Goal: Task Accomplishment & Management: Complete application form

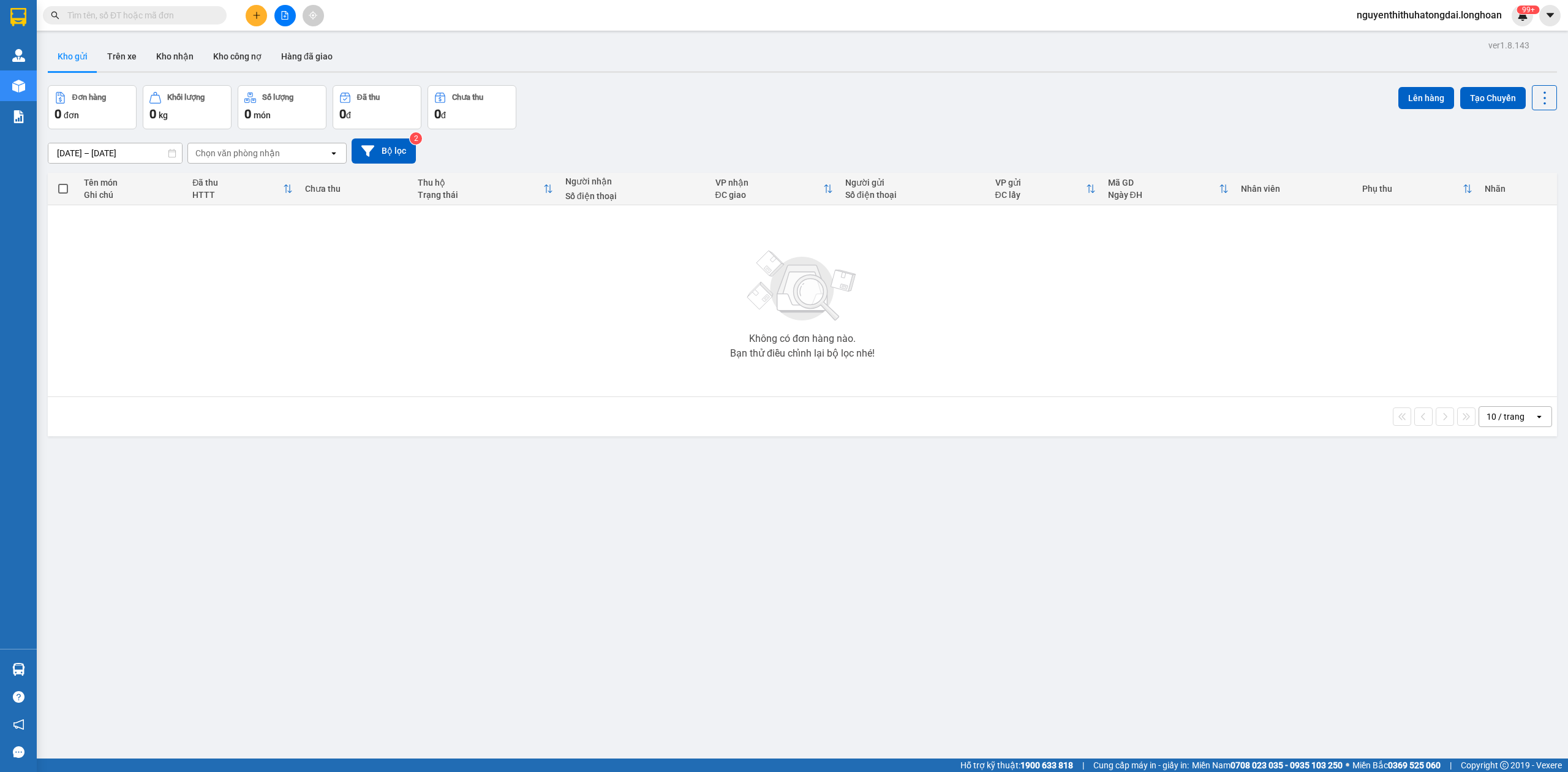
click at [118, 19] on input "text" at bounding box center [140, 16] width 145 height 14
paste input "0944884960"
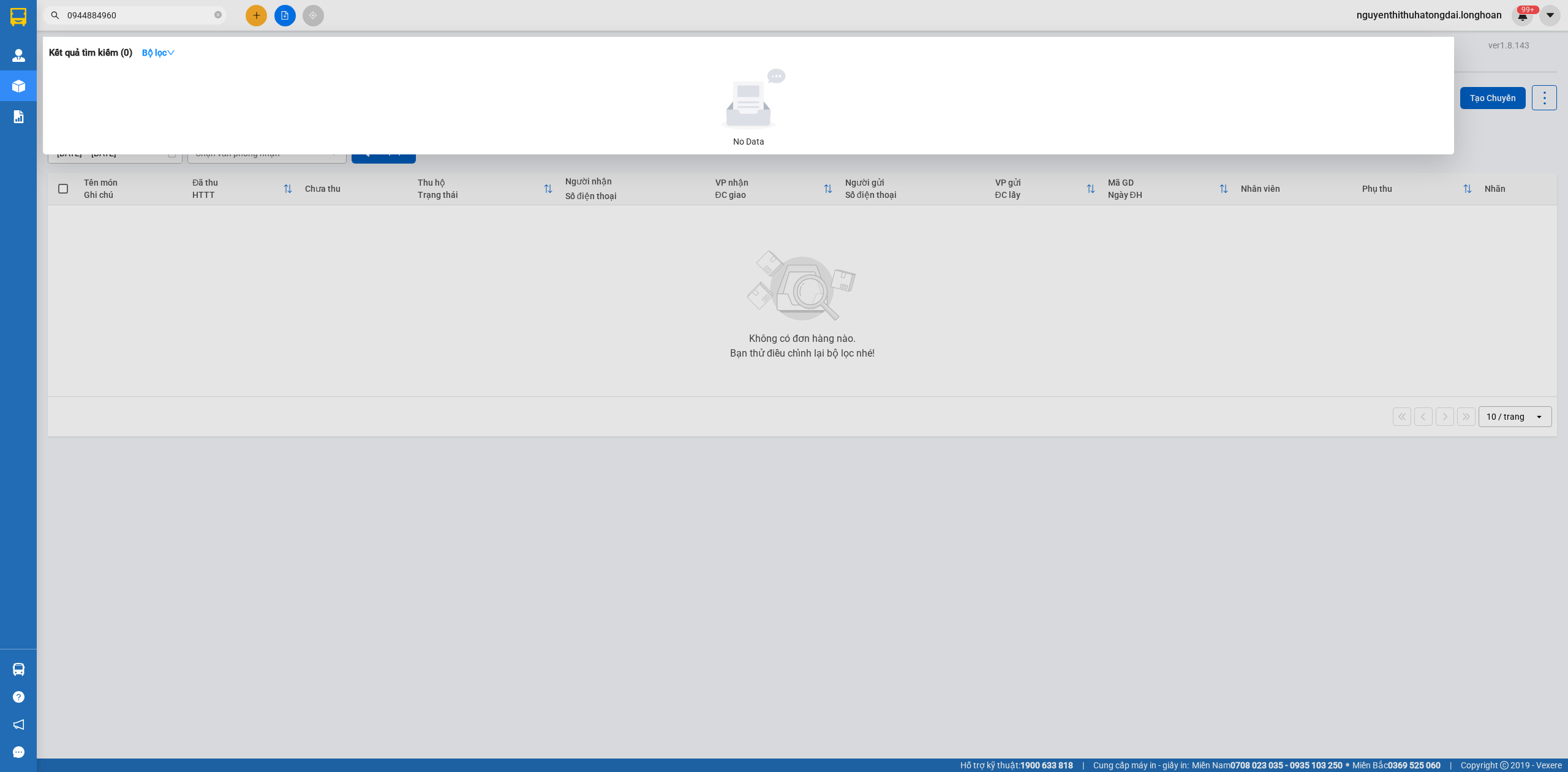
click at [112, 15] on input "0944884960" at bounding box center [140, 16] width 145 height 14
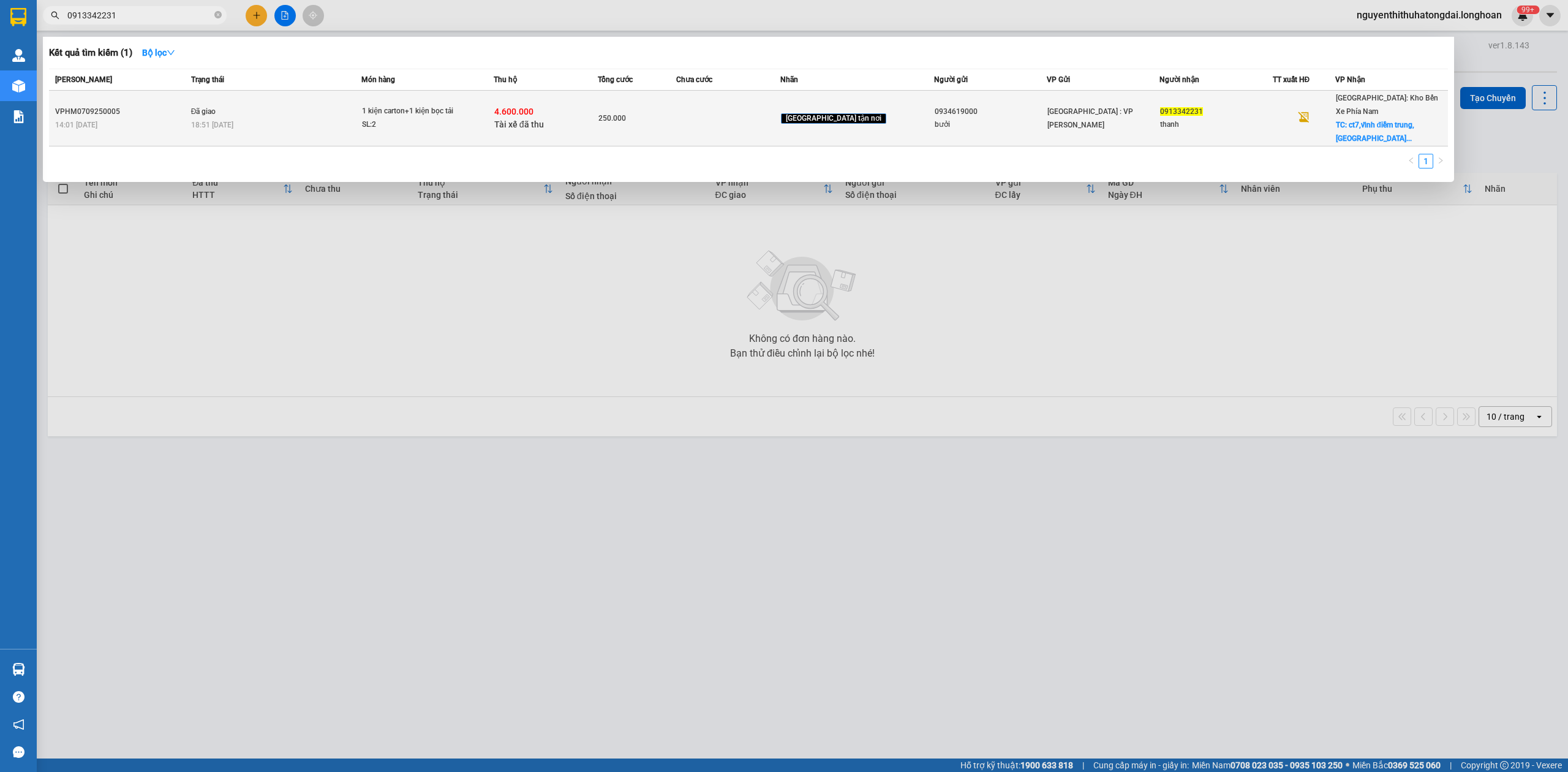
click at [454, 116] on div "1 kiện carton+1 kiện bọc tải" at bounding box center [408, 112] width 92 height 14
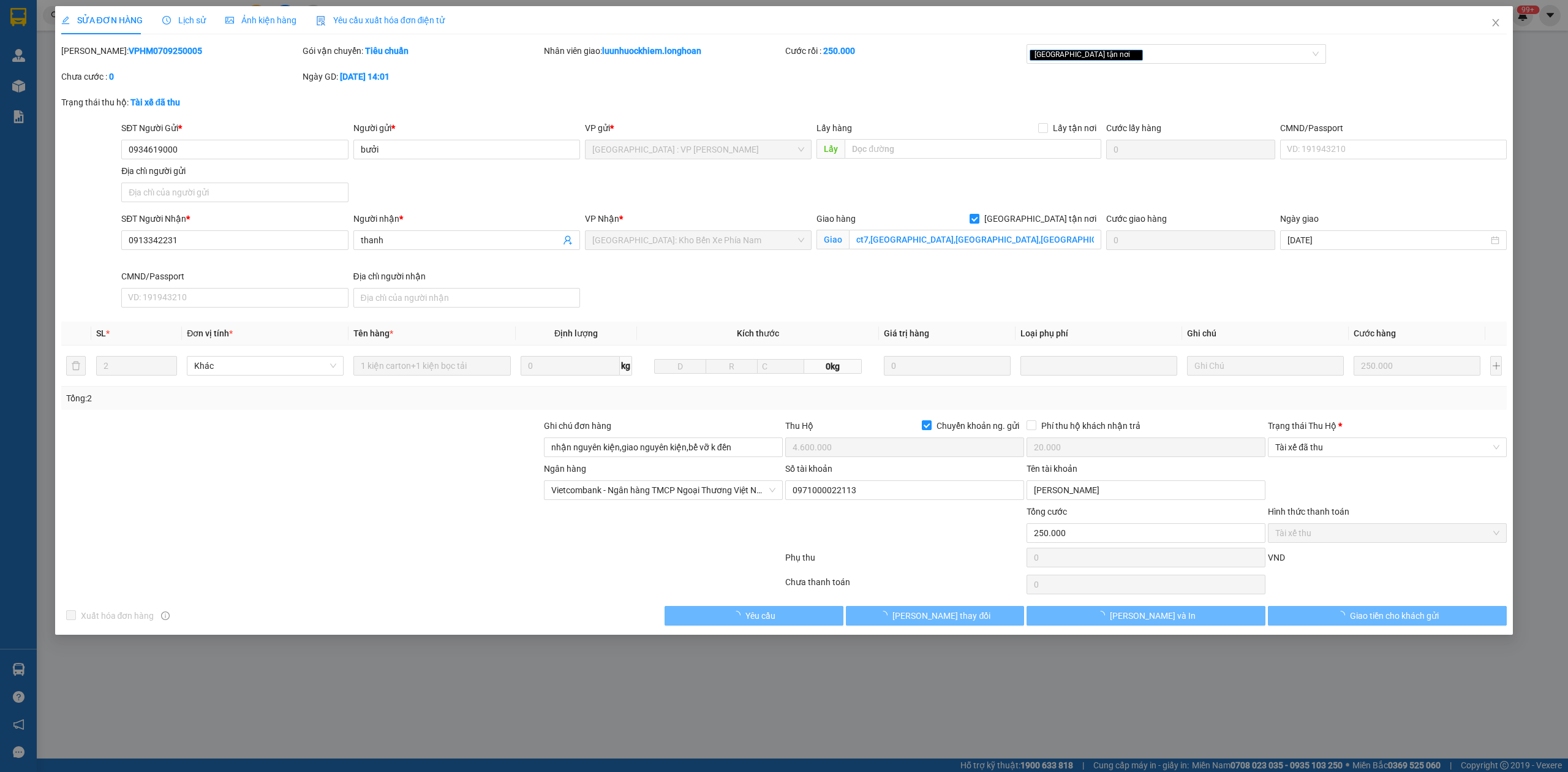
click at [191, 15] on span "Lịch sử" at bounding box center [184, 20] width 44 height 10
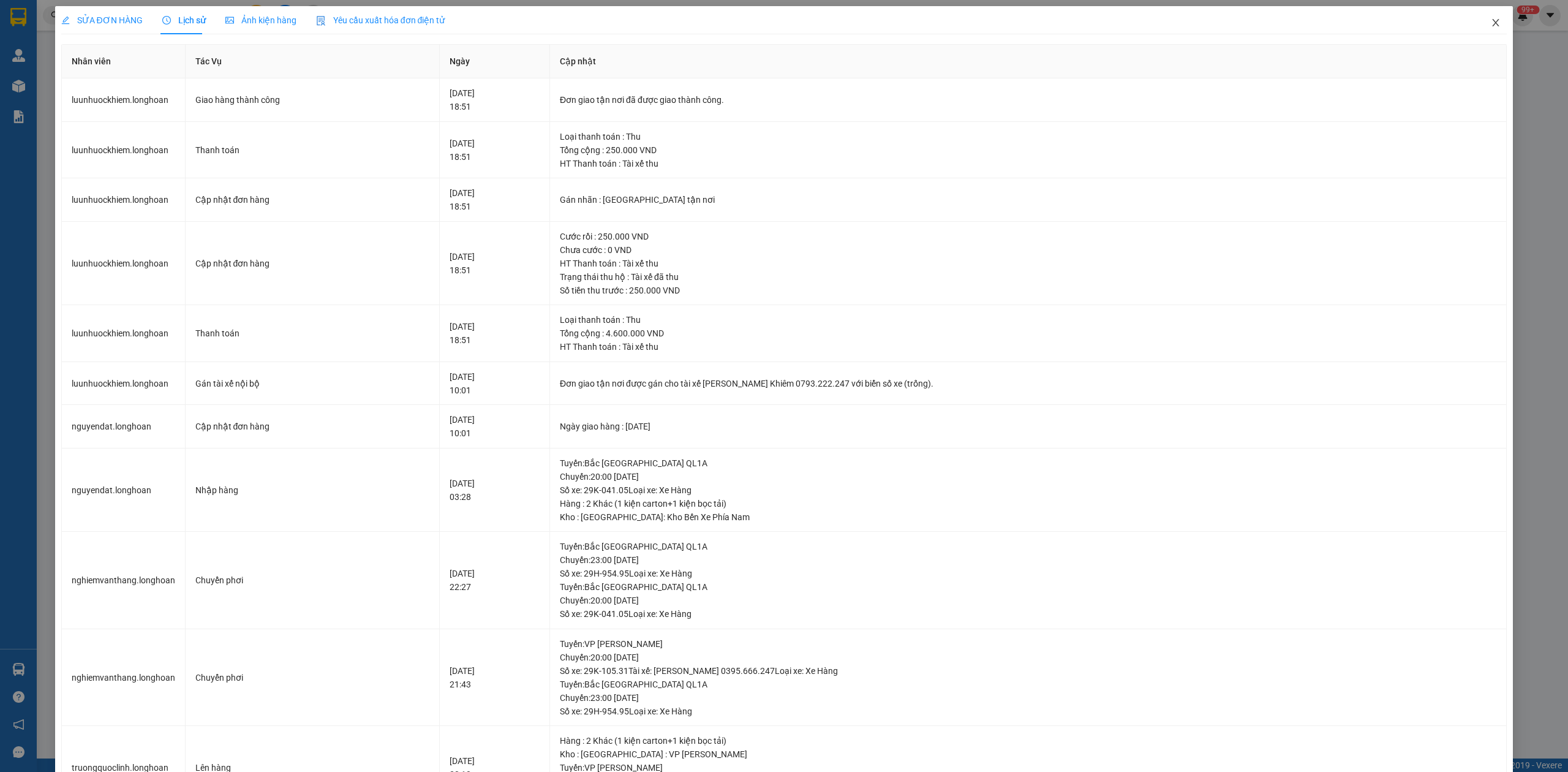
click at [1493, 22] on span "Close" at bounding box center [1496, 23] width 35 height 35
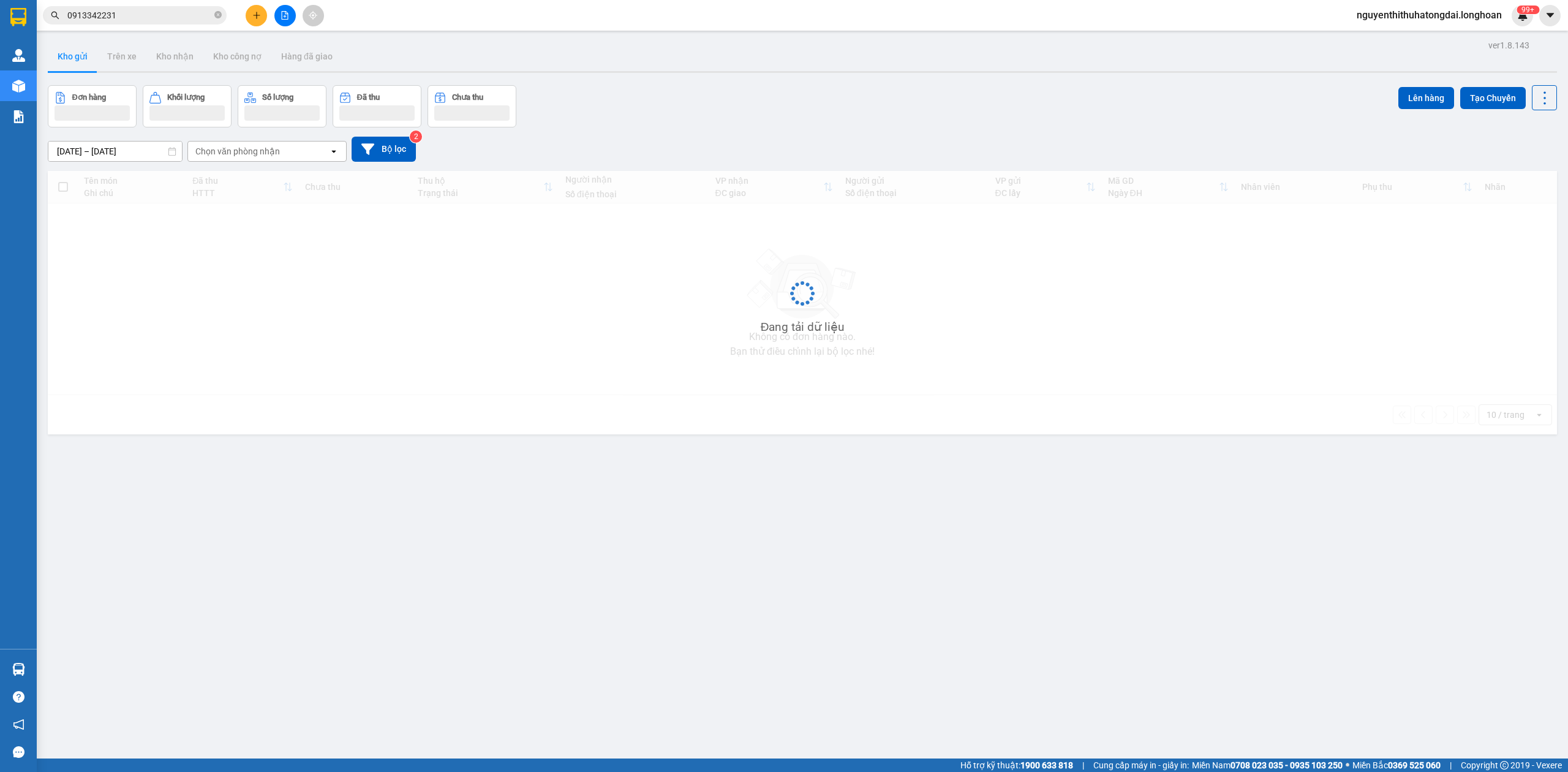
click at [167, 17] on input "0913342231" at bounding box center [140, 16] width 145 height 14
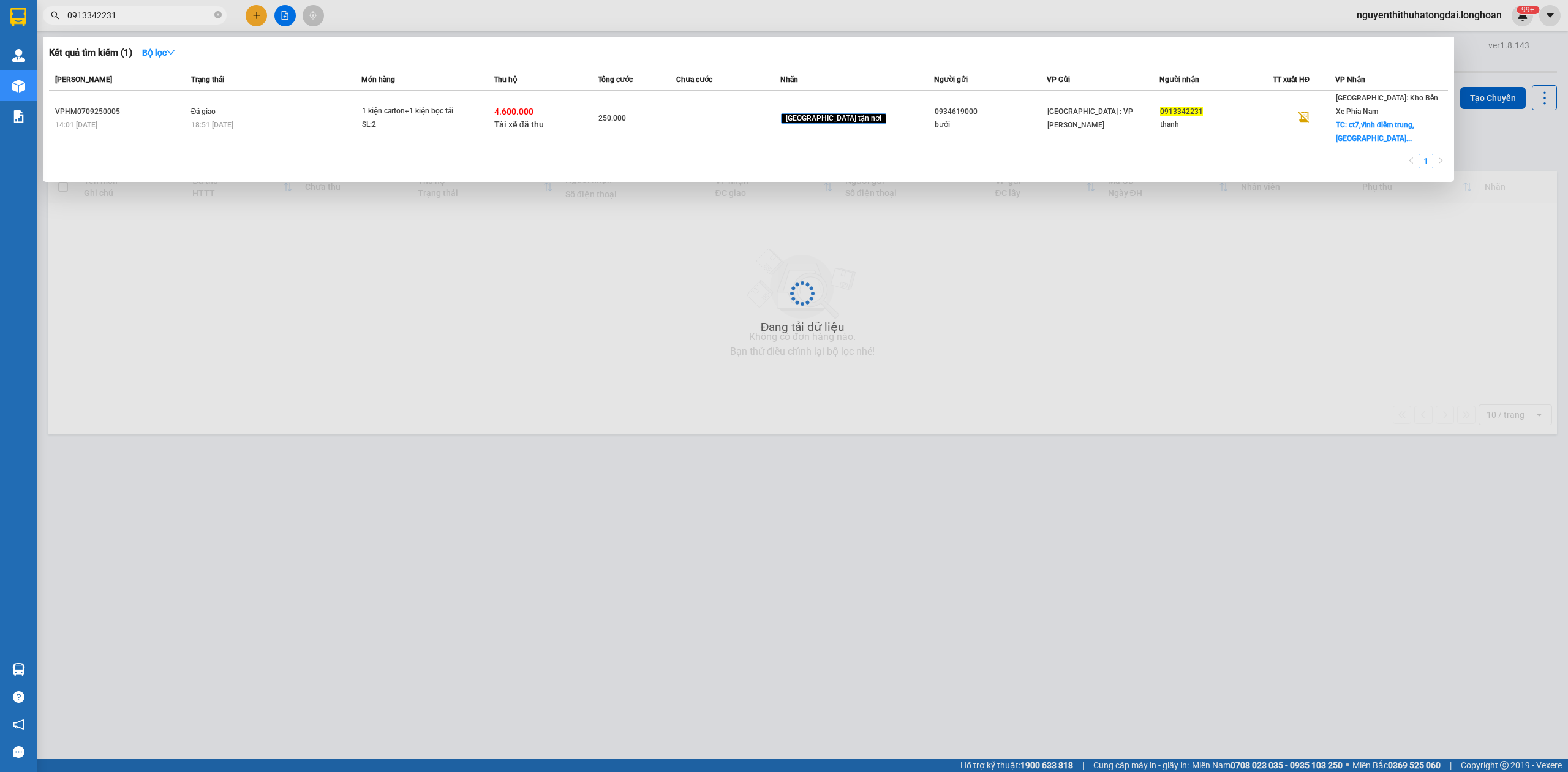
click at [167, 17] on input "0913342231" at bounding box center [140, 16] width 145 height 14
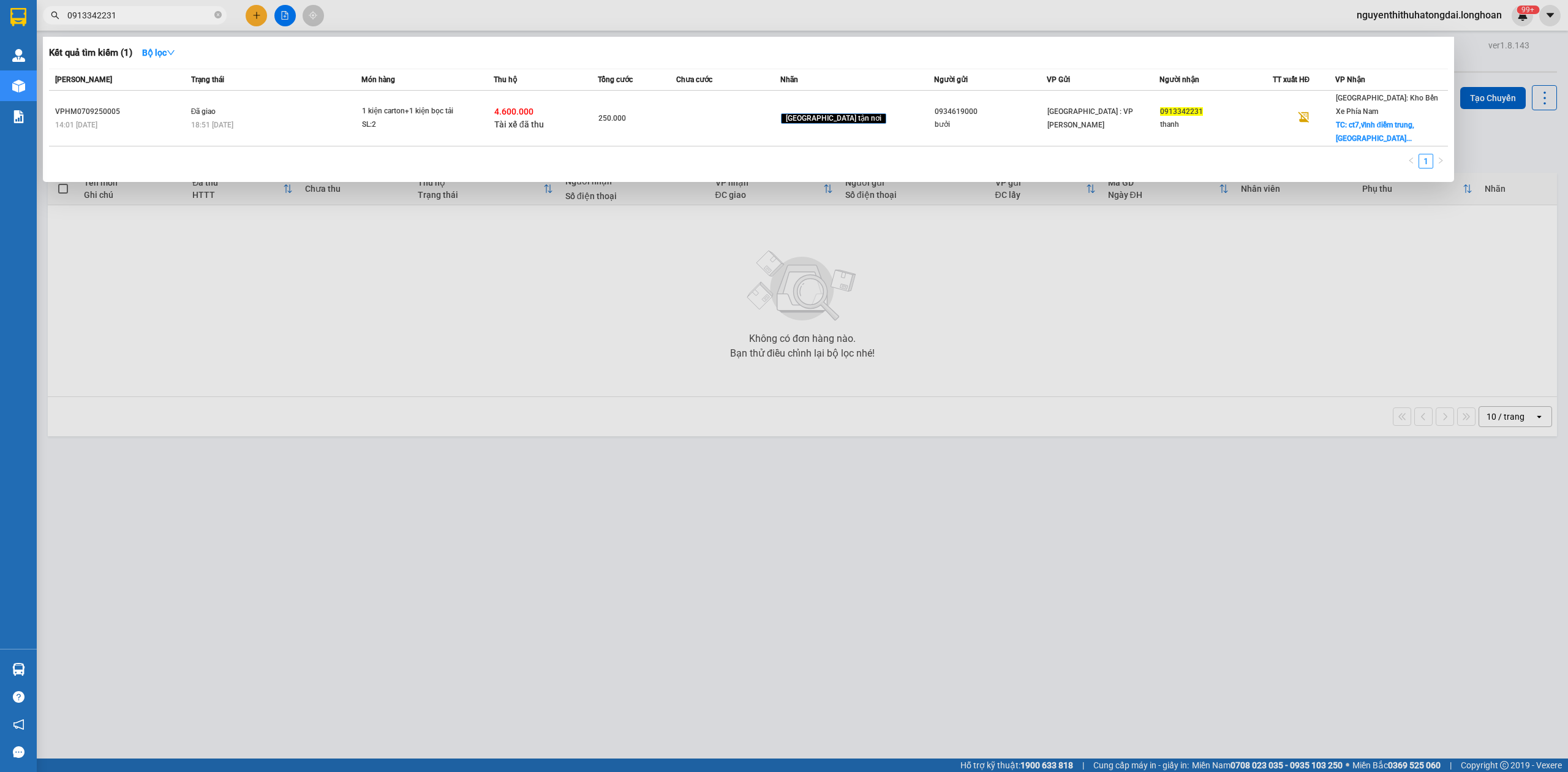
paste input "7533661"
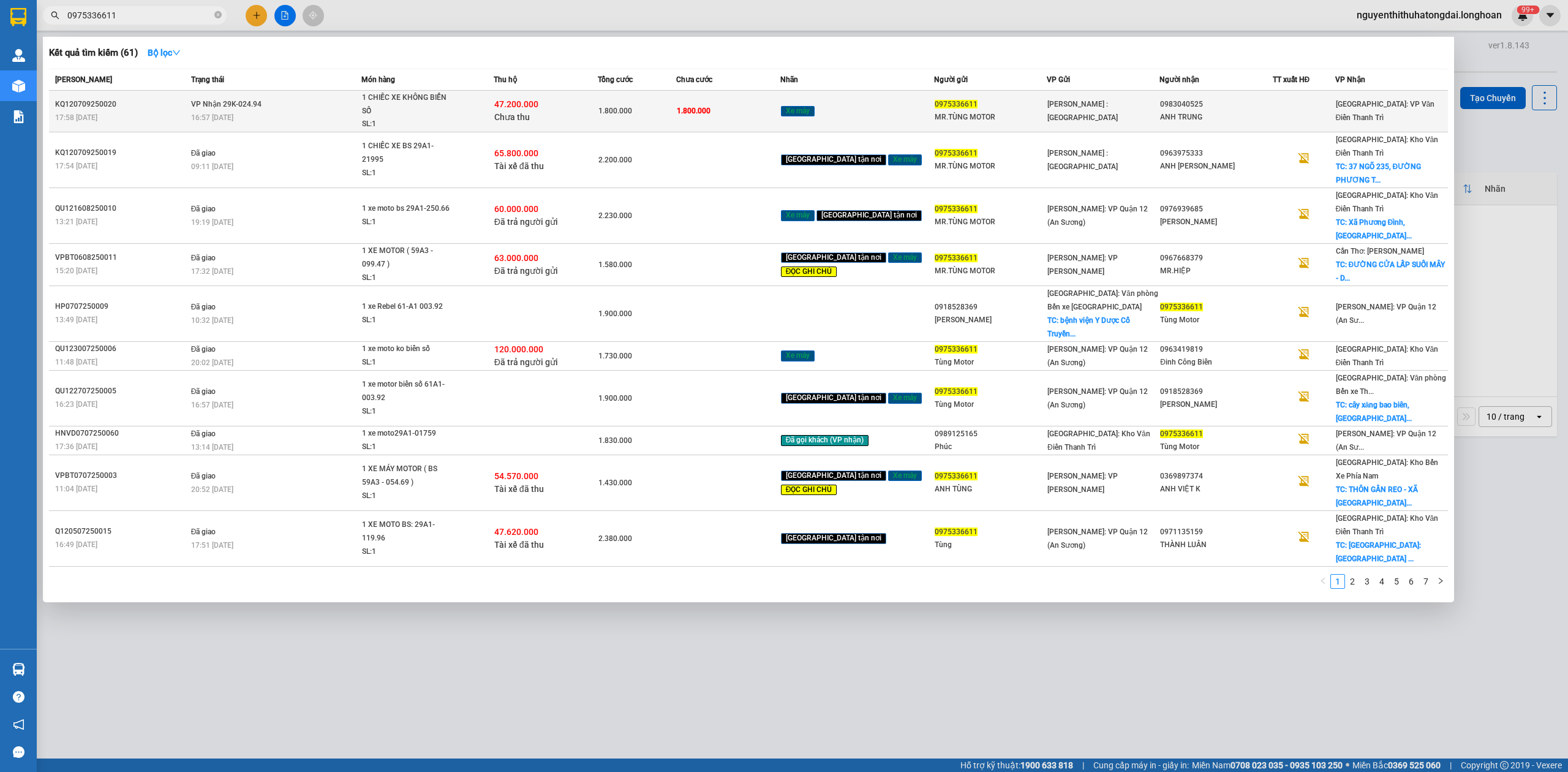
type input "0975336611"
click at [832, 113] on div "Xe máy" at bounding box center [857, 111] width 152 height 14
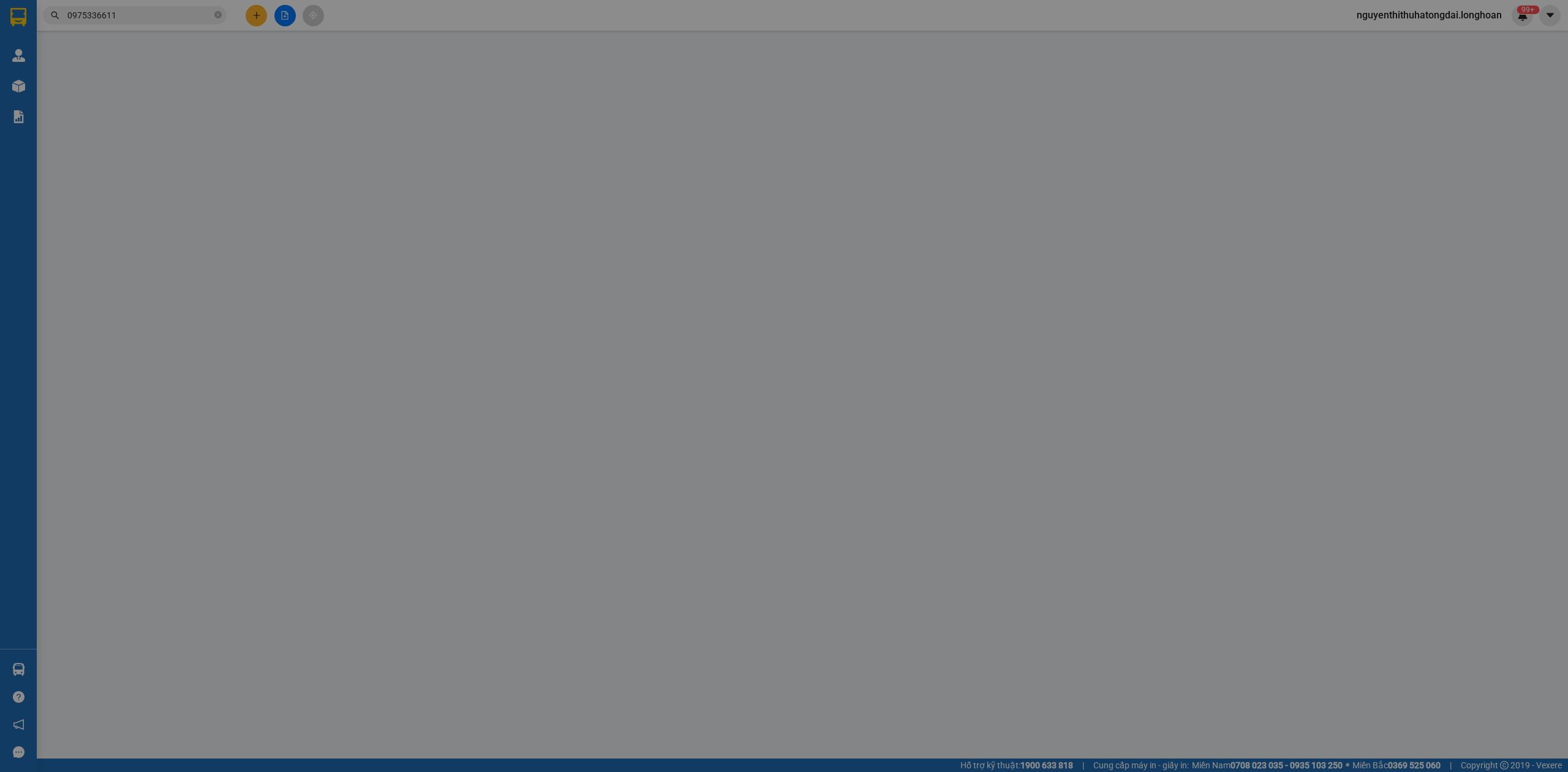
type input "0975336611"
type input "MR.TÙNG MOTOR"
type input "0983040525"
type input "ANH TRUNG"
type input "CÓ CHÌA KHOÁ QUẤN TAY LÁI - KHÔNG CAVET"
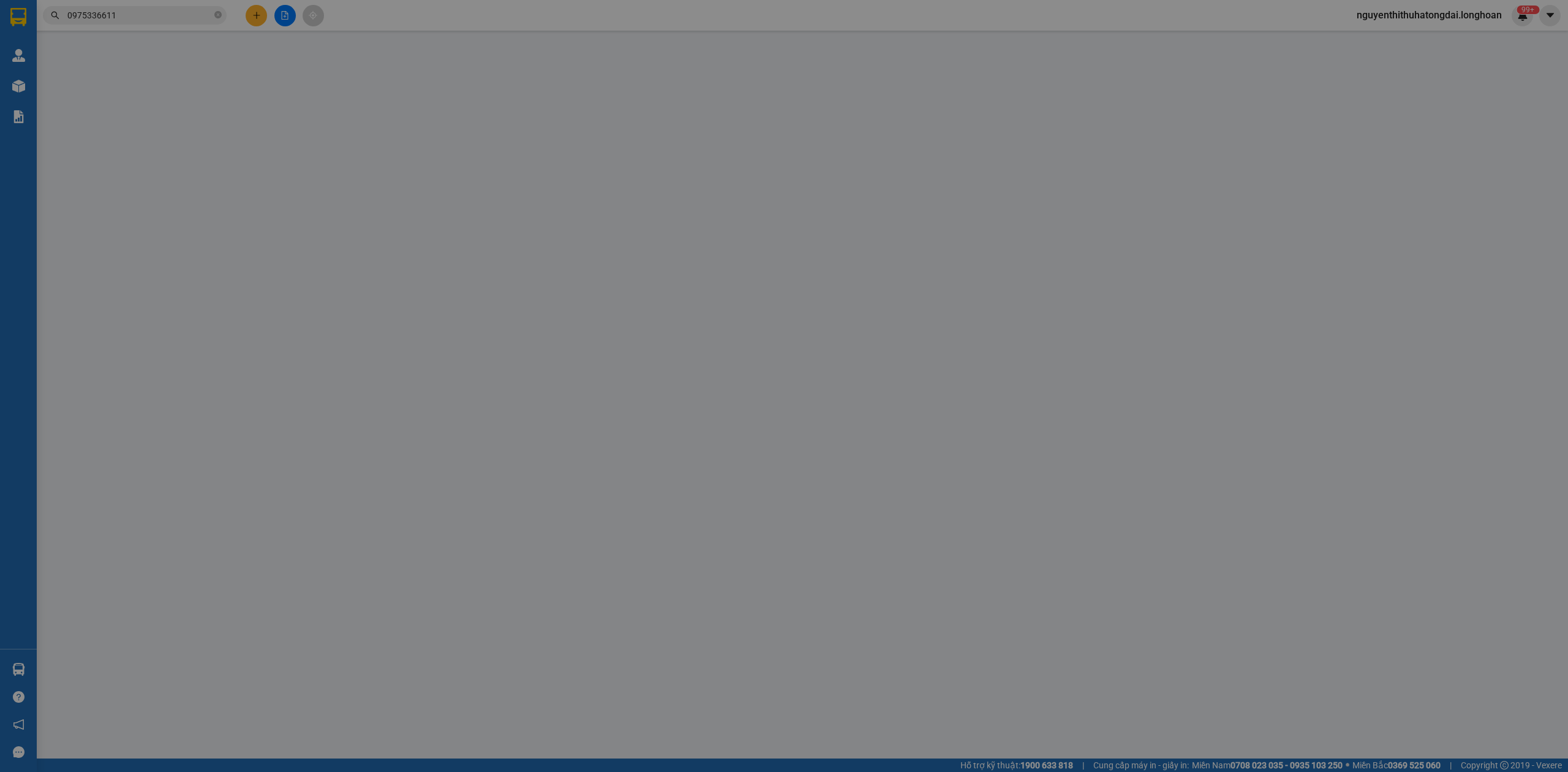
type input "1.800.000"
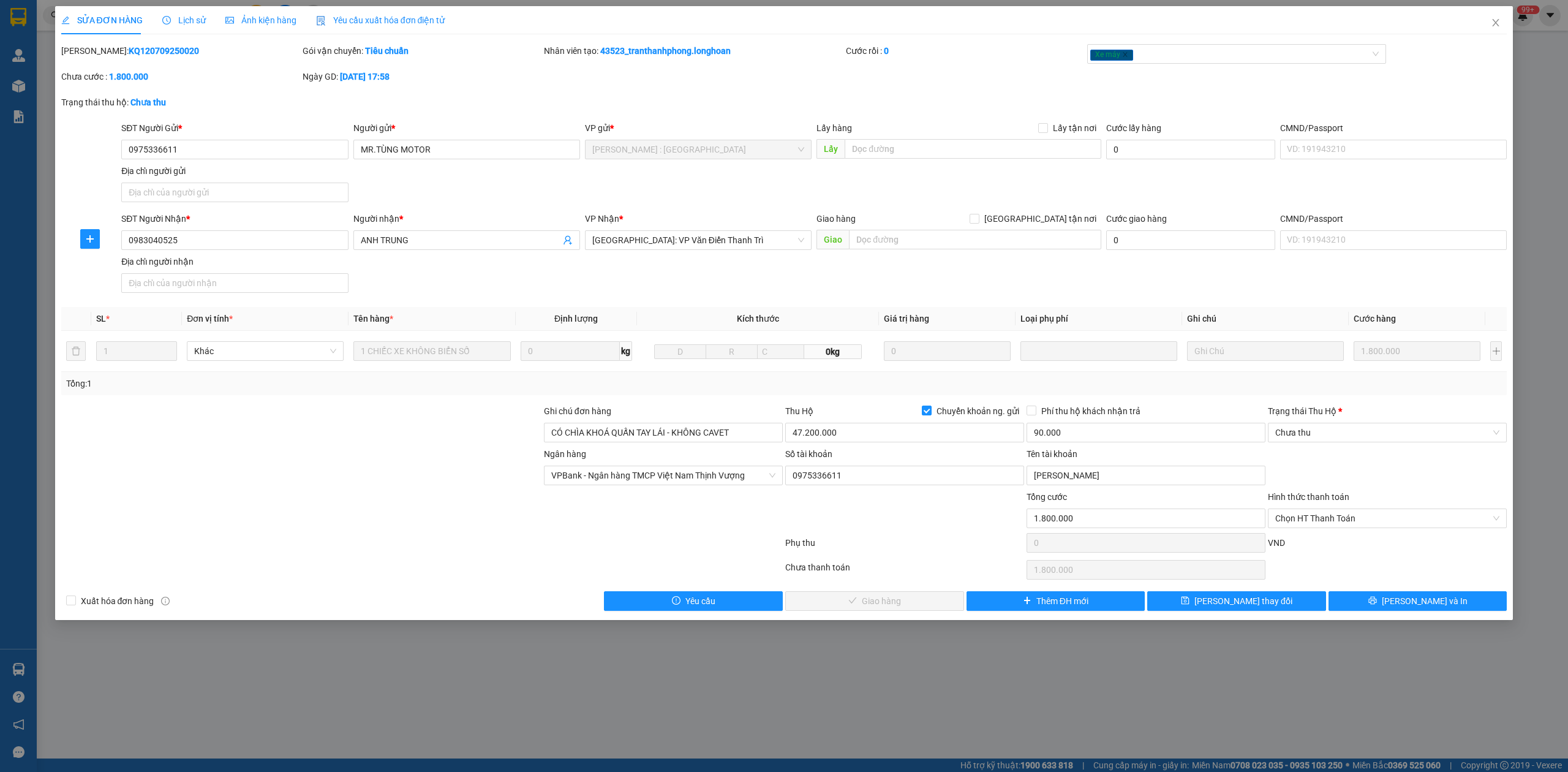
click at [177, 15] on span "Lịch sử" at bounding box center [184, 20] width 44 height 10
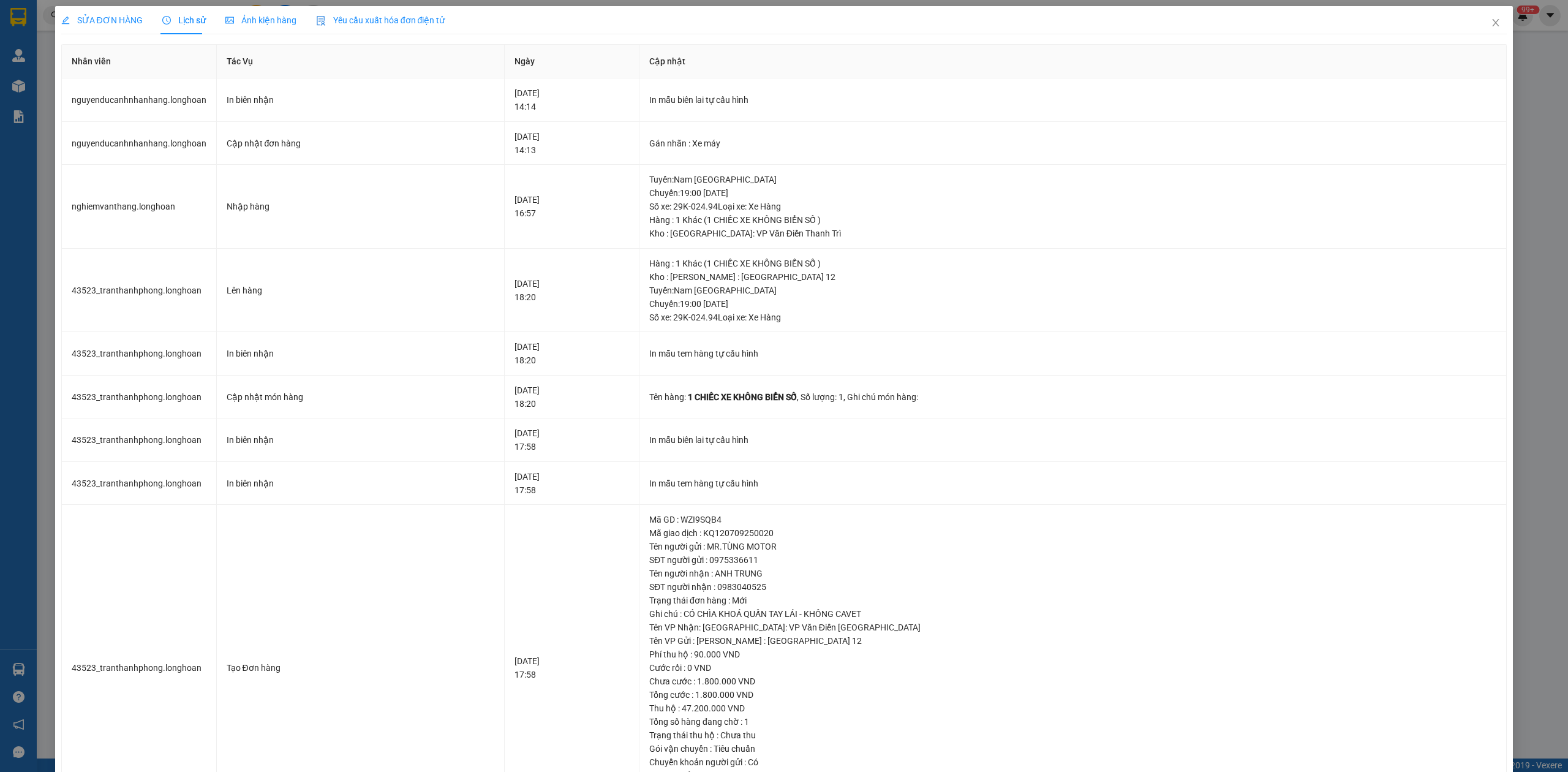
click at [98, 17] on span "SỬA ĐƠN HÀNG" at bounding box center [102, 20] width 81 height 10
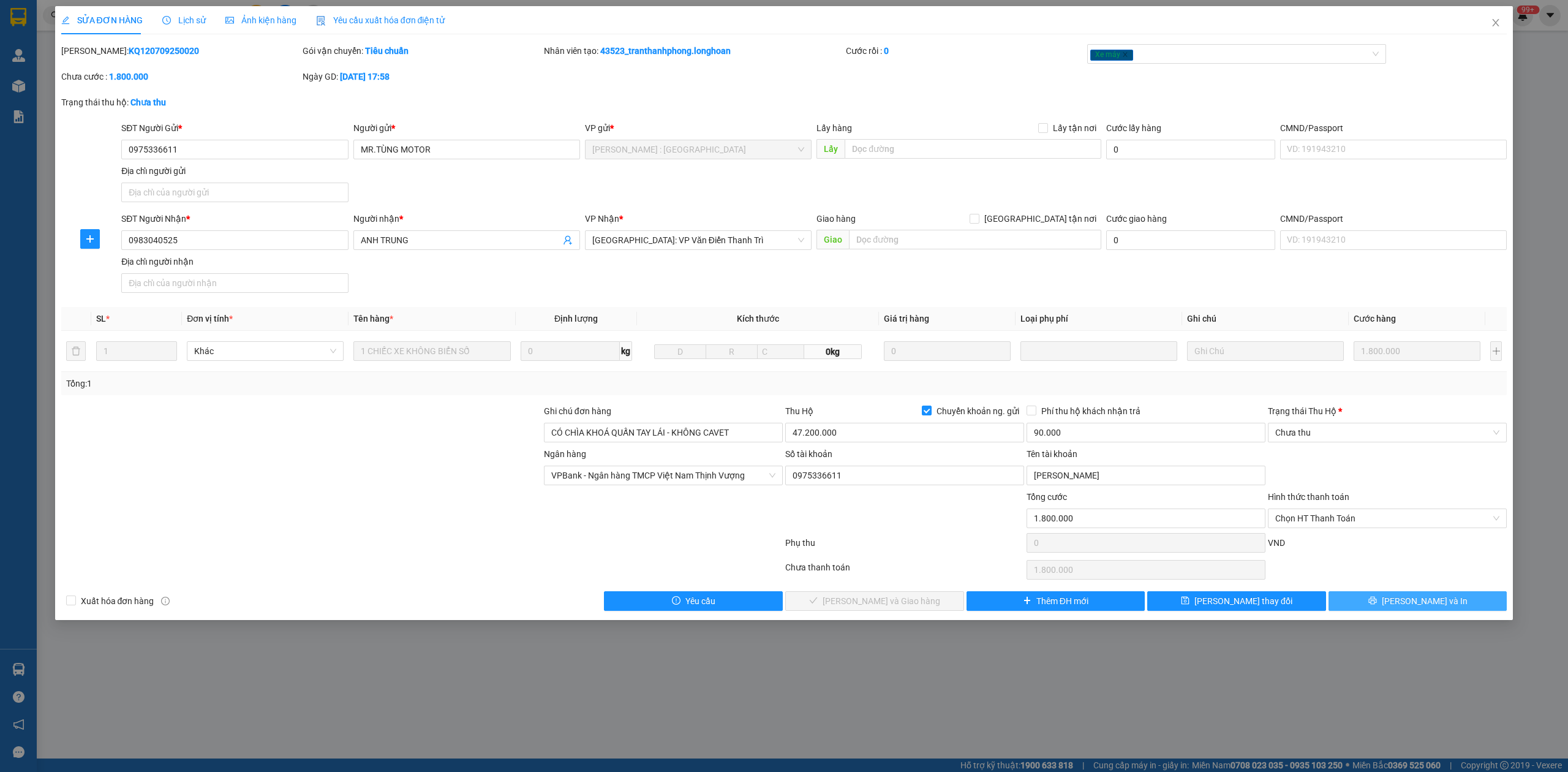
click at [1356, 609] on button "[PERSON_NAME] và In" at bounding box center [1418, 601] width 179 height 20
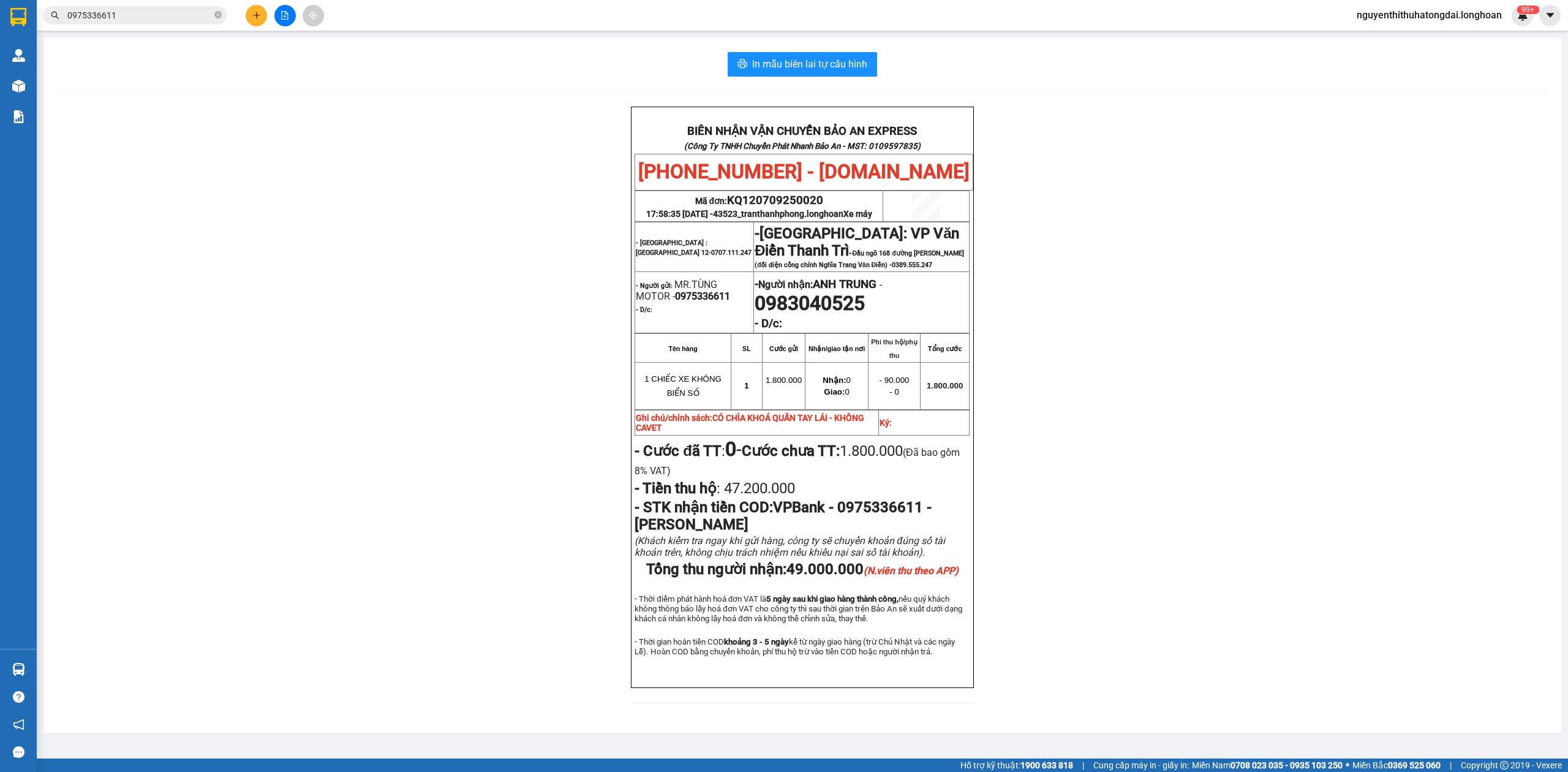
click at [125, 13] on input "0975336611" at bounding box center [140, 16] width 145 height 14
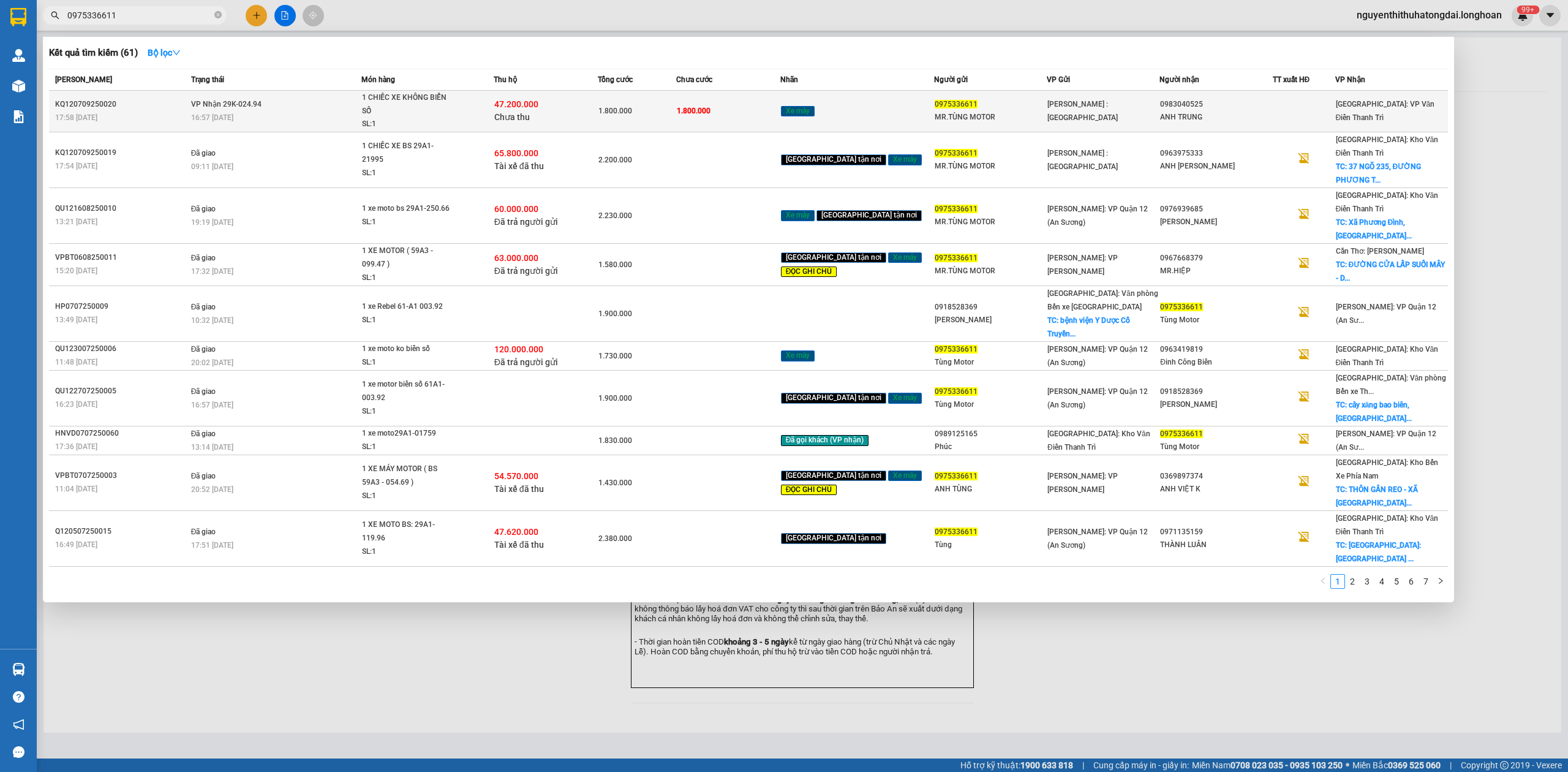
click at [471, 101] on span "1 CHIẾC XE KHÔNG BIỂN SỐ SL: 1" at bounding box center [428, 111] width 131 height 40
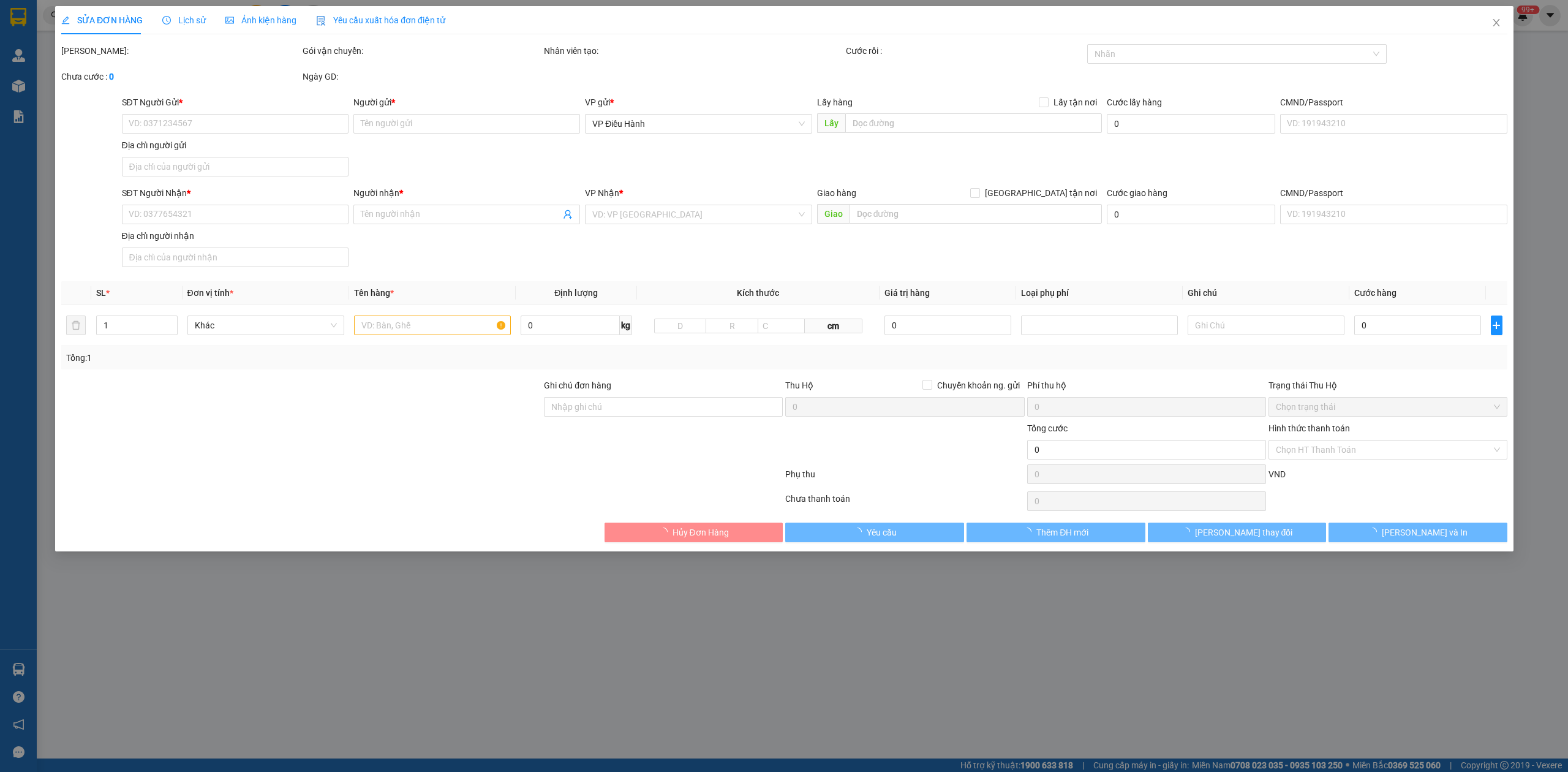
type input "0975336611"
type input "MR.TÙNG MOTOR"
type input "0983040525"
type input "ANH TRUNG"
type input "CÓ CHÌA KHOÁ QUẤN TAY LÁI - KHÔNG CAVET"
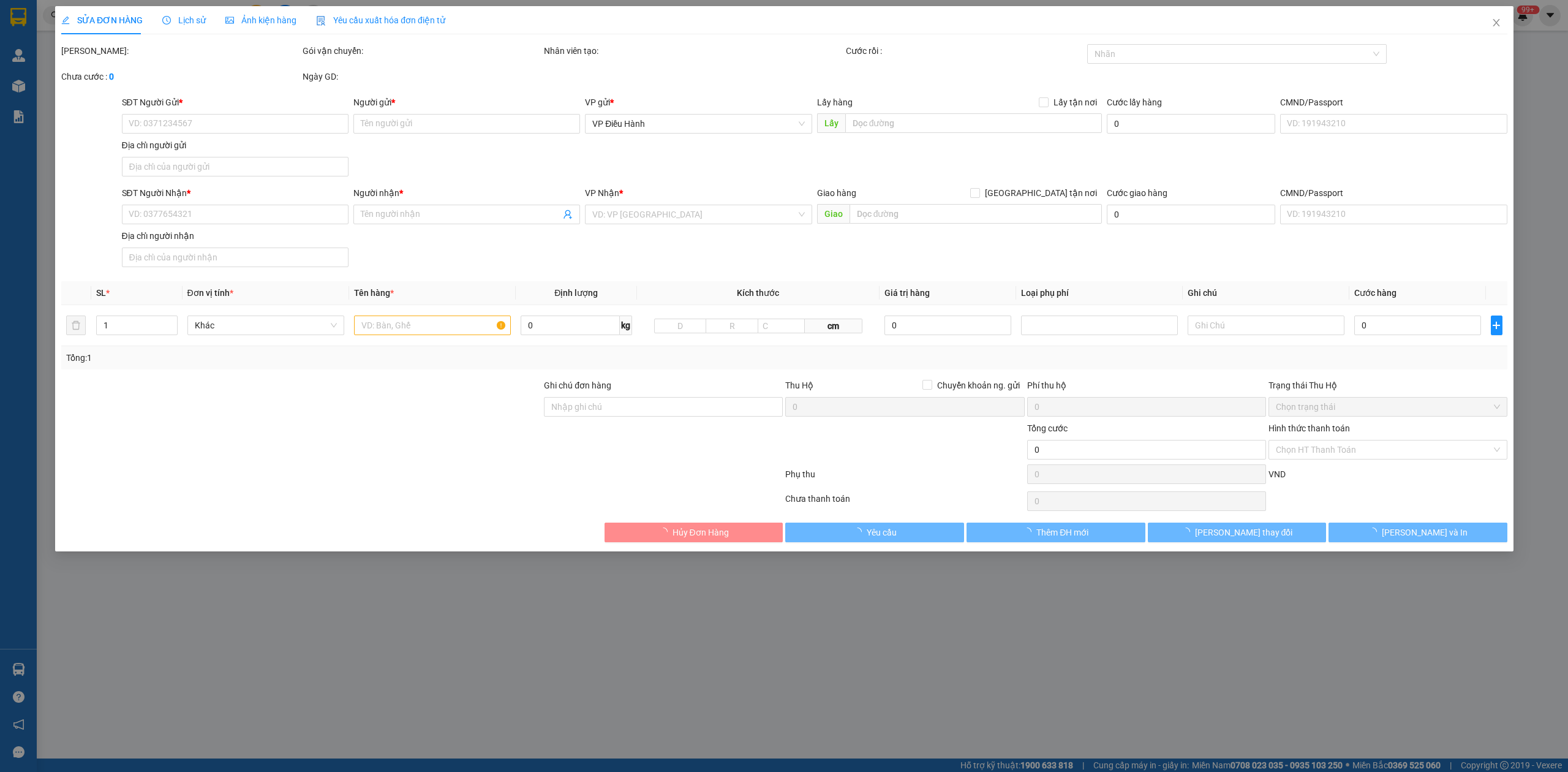
type input "1.800.000"
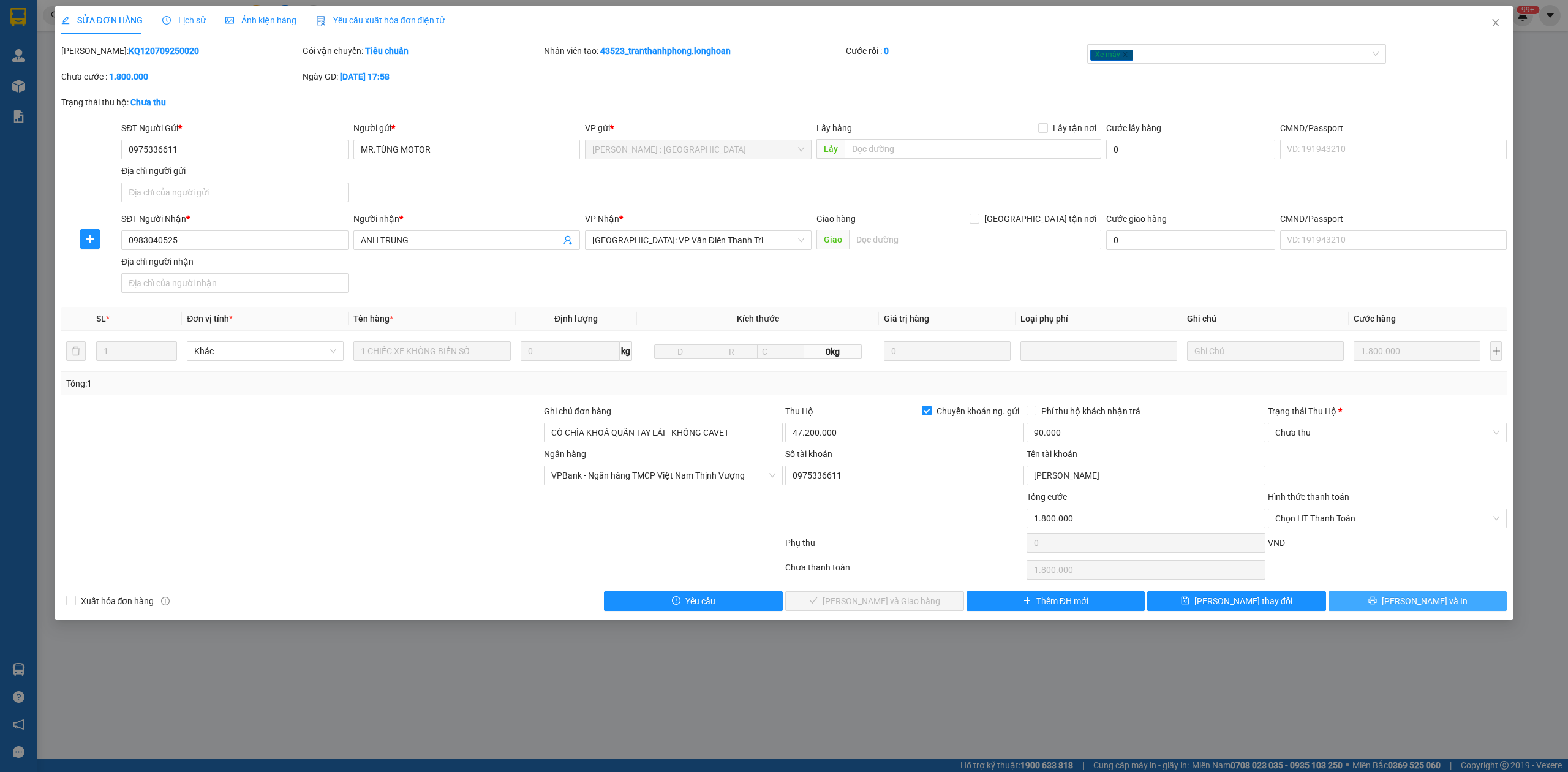
click at [1367, 600] on button "[PERSON_NAME] và In" at bounding box center [1418, 601] width 179 height 20
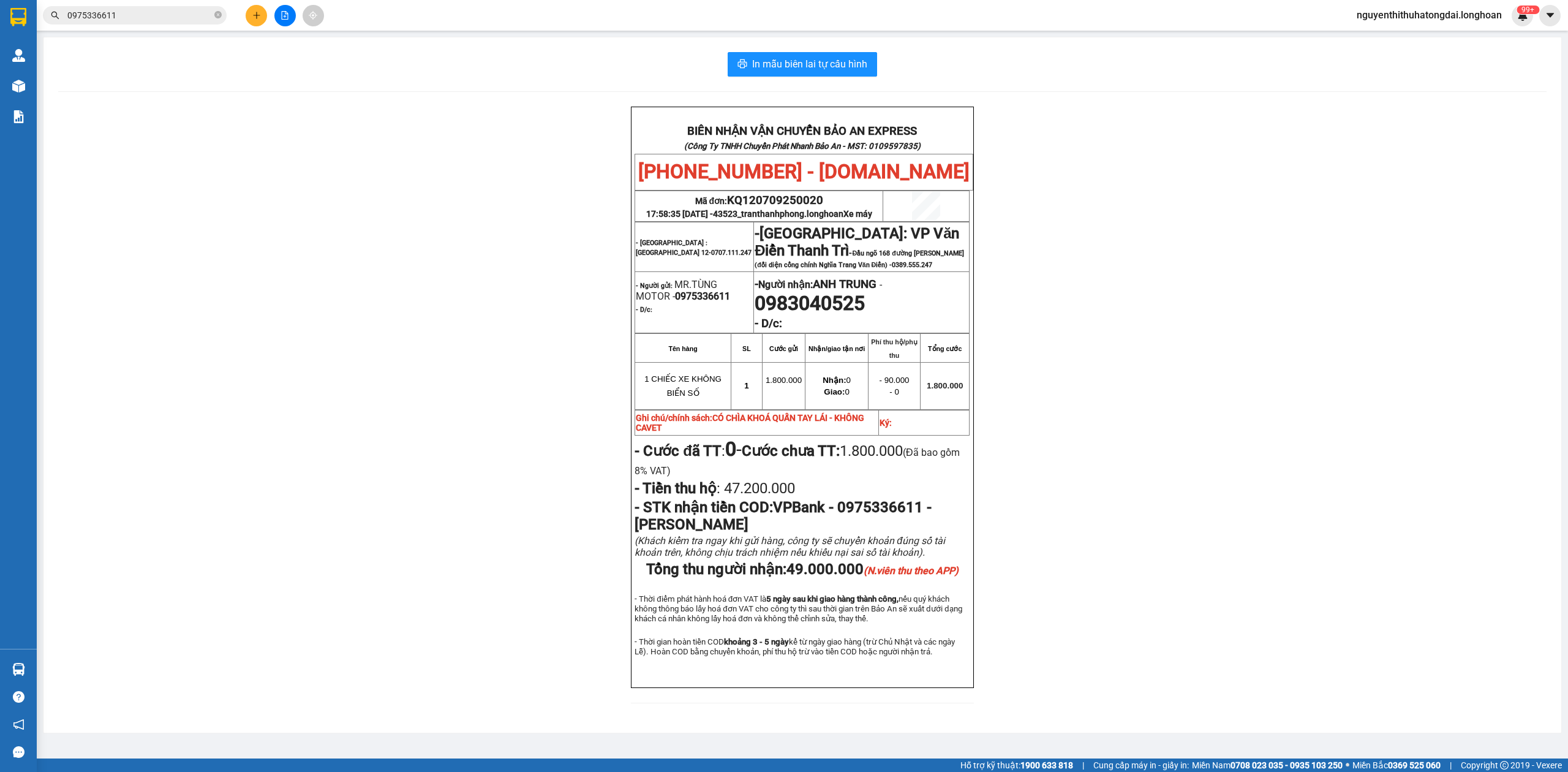
click at [130, 17] on input "0975336611" at bounding box center [140, 16] width 145 height 14
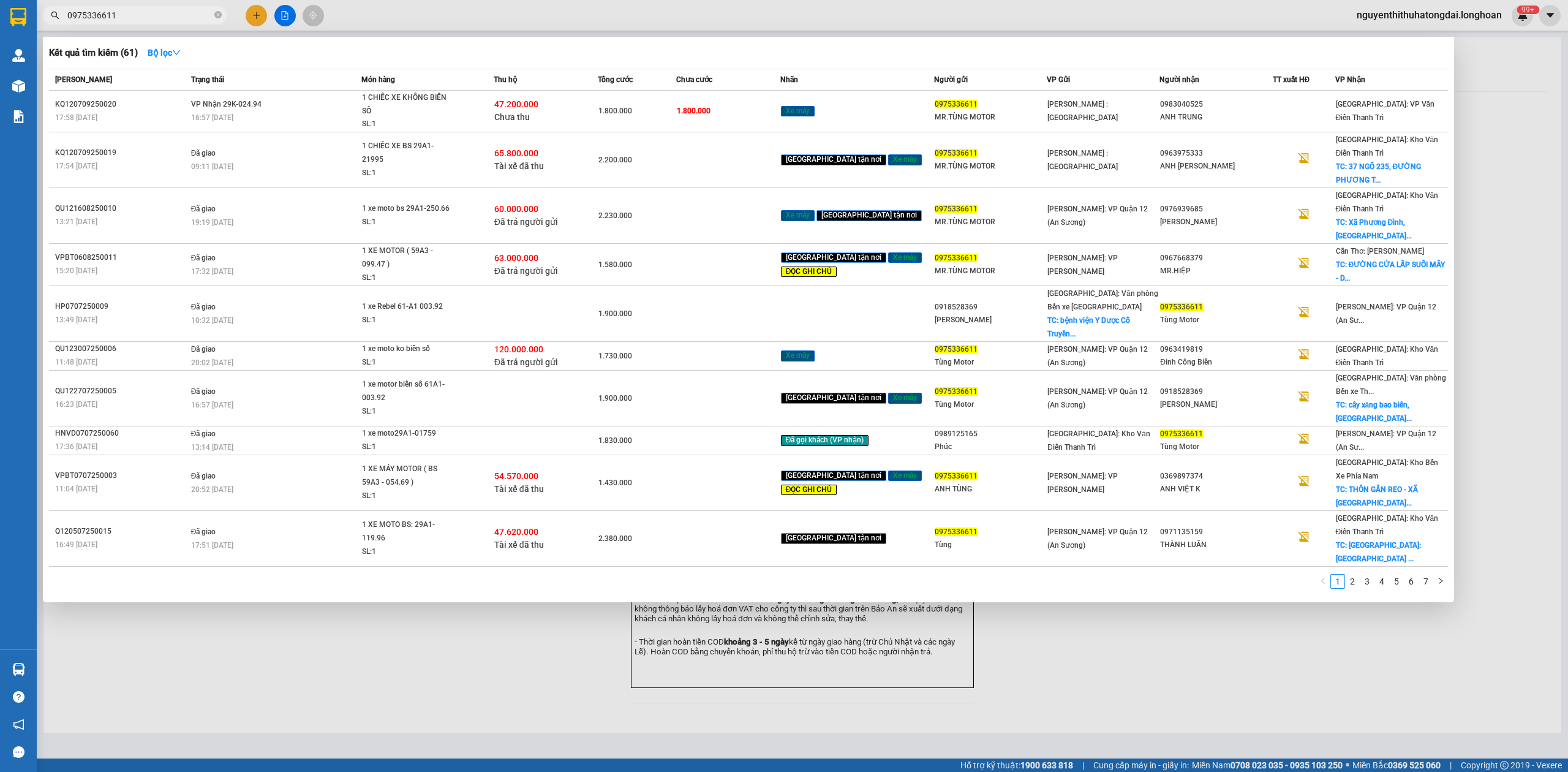
click at [130, 17] on input "0975336611" at bounding box center [140, 16] width 145 height 14
paste input "39562119"
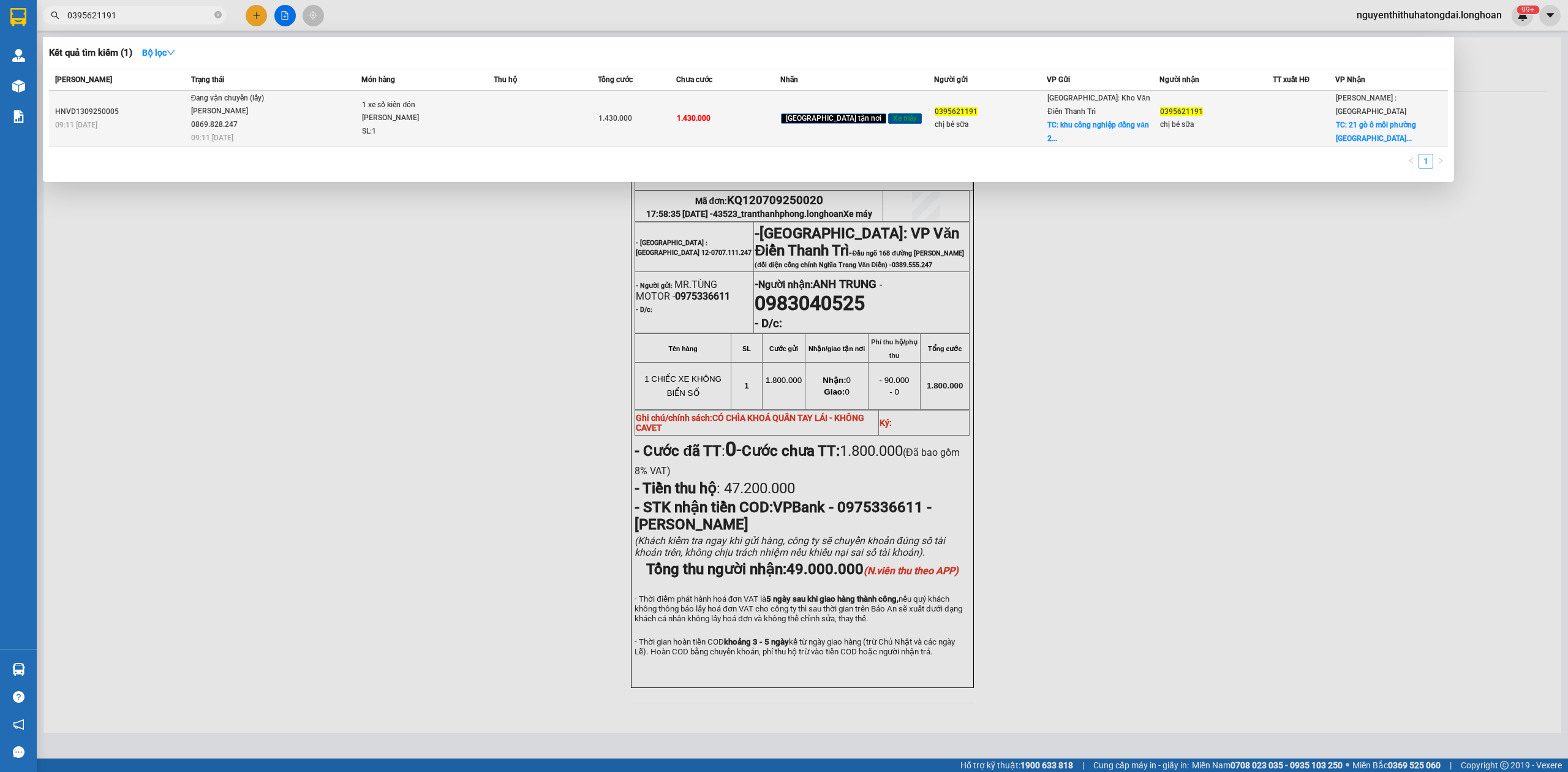
type input "0395621191"
click at [262, 124] on td "Đang vận chuyển (lấy) [PERSON_NAME] 0869.828.247 09:11 [DATE]" at bounding box center [275, 119] width 174 height 55
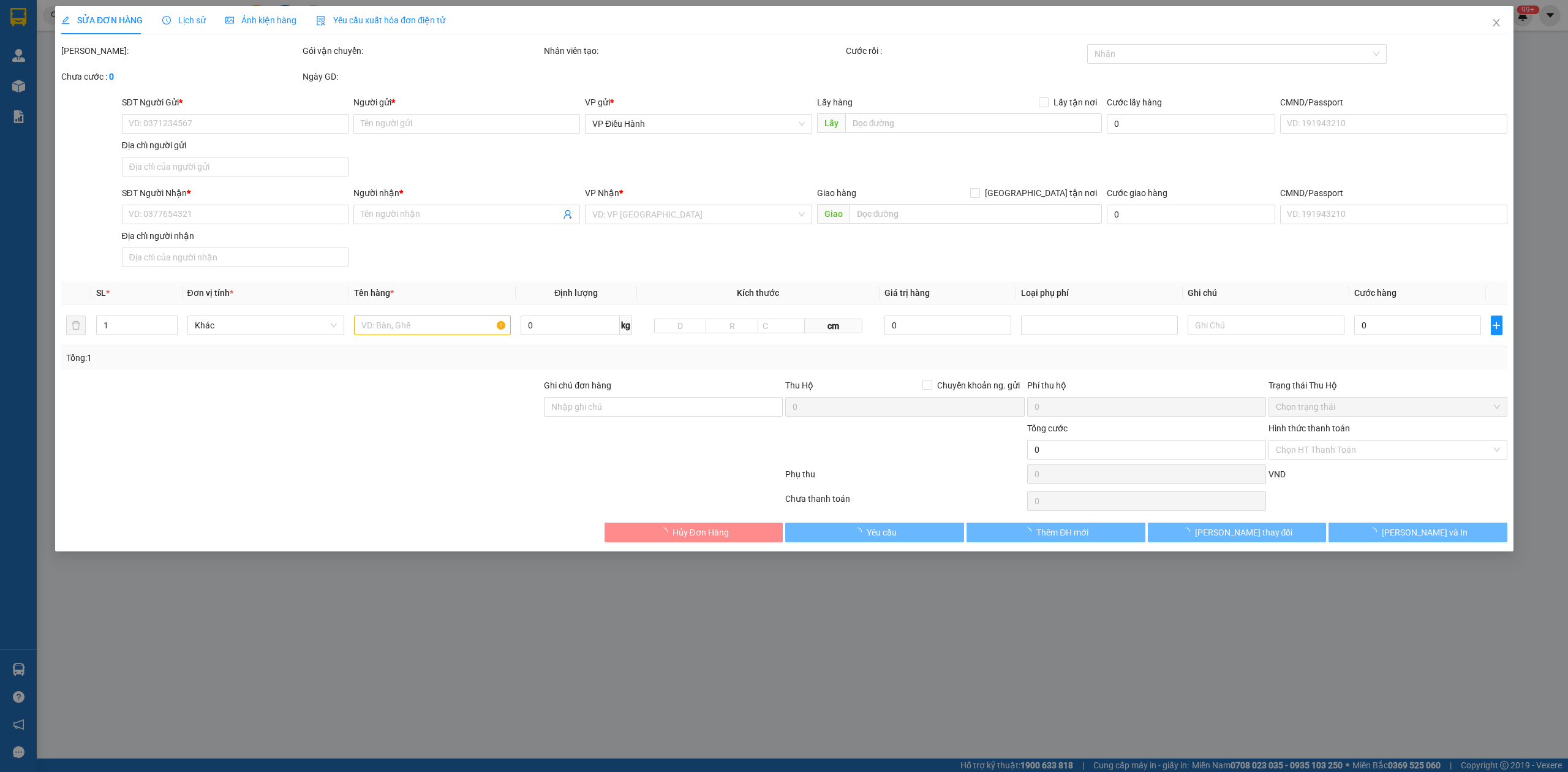
type input "0395621191"
type input "chị bé sữa"
checkbox input "true"
type input "khu công nghiệp đồng văn 2, [PERSON_NAME] , [GEOGRAPHIC_DATA]"
type input "0395621191"
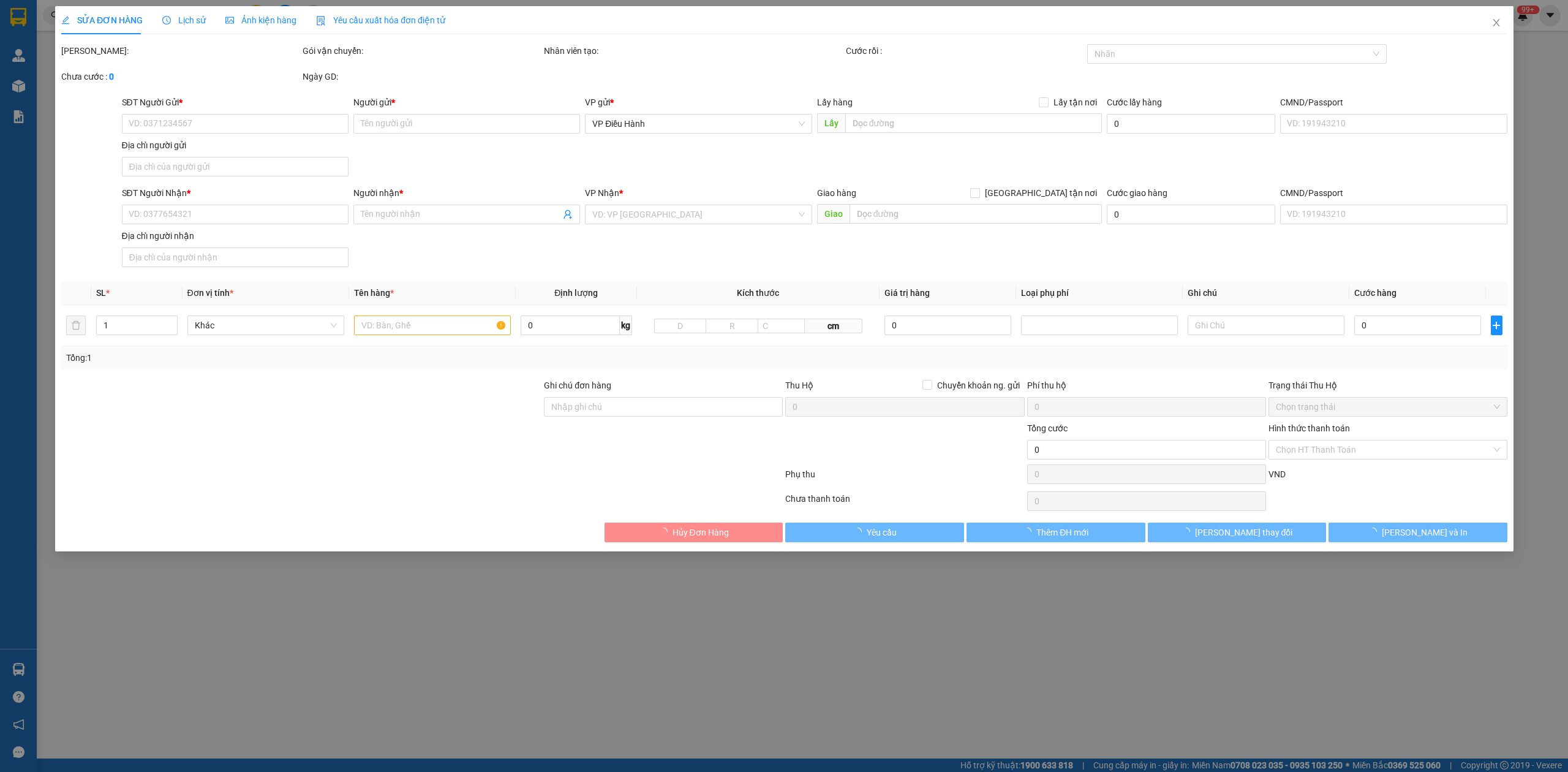
type input "chị bé sữa"
checkbox input "true"
type input "21 gò ô môi [GEOGRAPHIC_DATA], q7 [GEOGRAPHIC_DATA]"
type input "1.430.000"
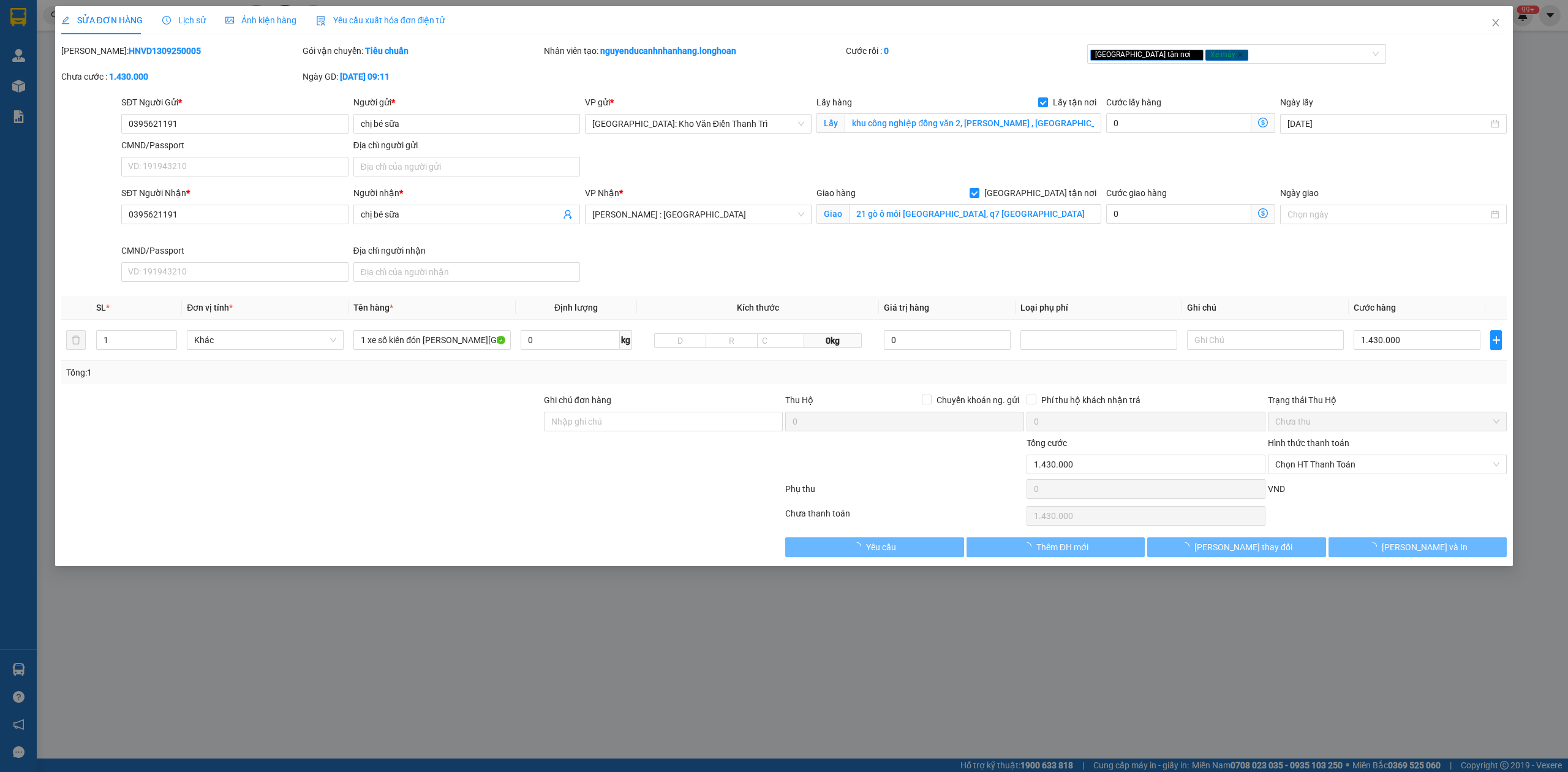
click at [179, 23] on span "Lịch sử" at bounding box center [184, 20] width 44 height 10
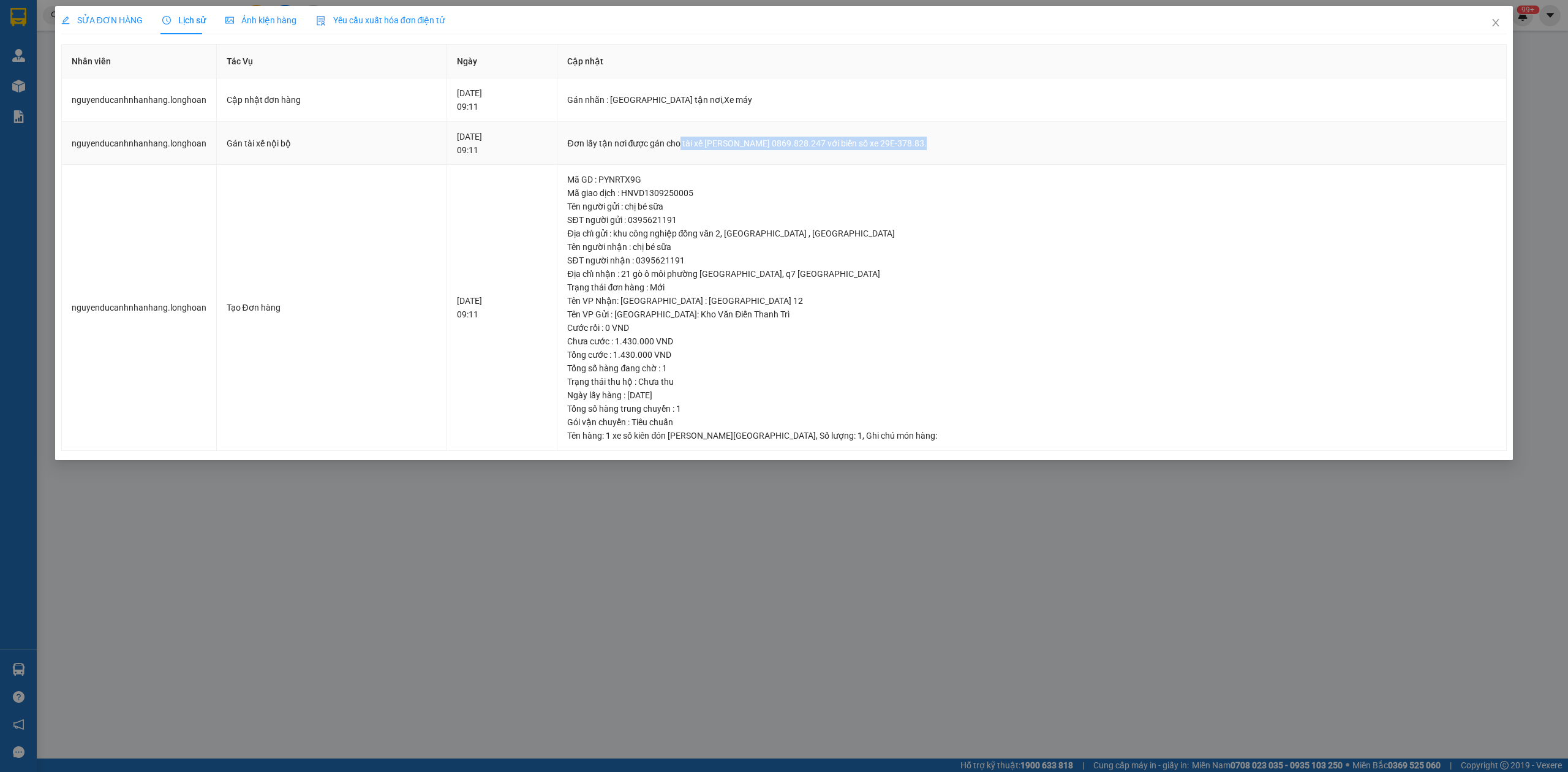
drag, startPoint x: 729, startPoint y: 141, endPoint x: 1027, endPoint y: 138, distance: 298.0
click at [1027, 138] on div "Đơn lấy tận nơi được gán cho tài xế [PERSON_NAME] 0869.828.247 với biển số xe 2…" at bounding box center [1031, 144] width 930 height 14
copy div "tài xế [PERSON_NAME] 0869.828.247 với biển số xe 29E-378.83."
click at [1497, 20] on icon "close" at bounding box center [1496, 23] width 10 height 10
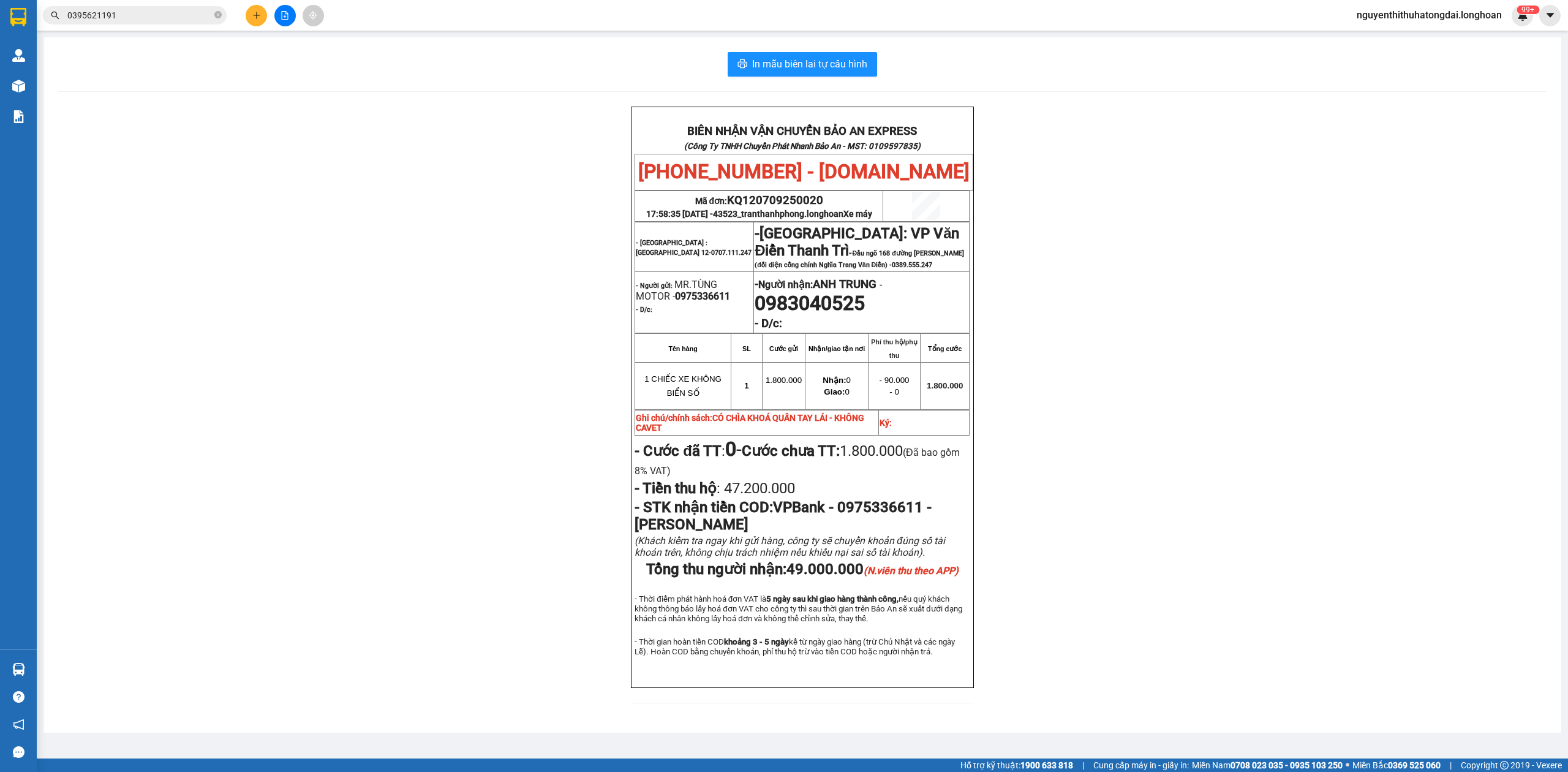
click at [1495, 25] on div "nguyenthithuhatongdai.longhoan 99+" at bounding box center [1440, 16] width 186 height 22
click at [130, 17] on input "0395621191" at bounding box center [140, 16] width 145 height 14
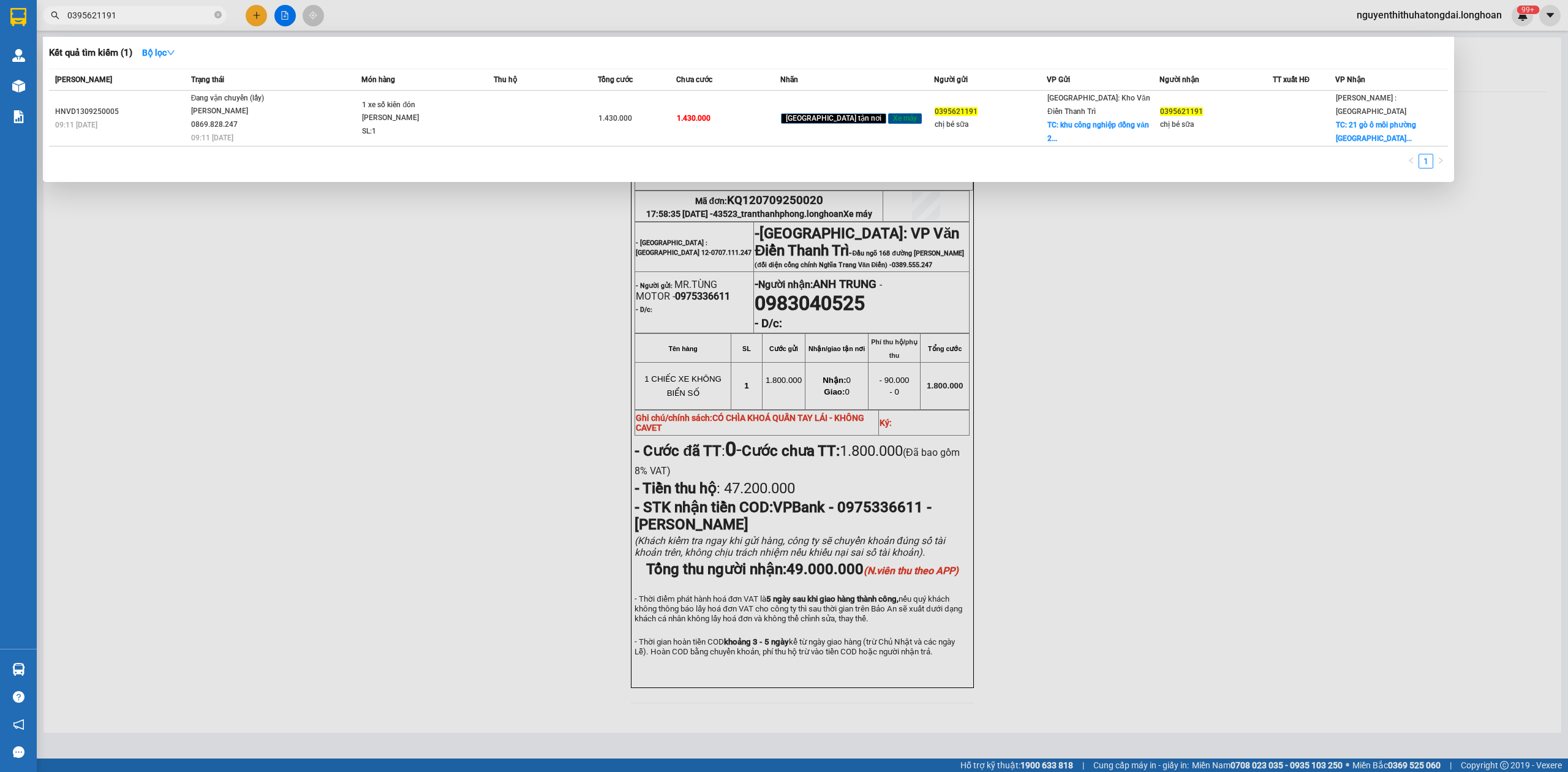
click at [130, 17] on input "0395621191" at bounding box center [140, 16] width 145 height 14
paste input "984236666"
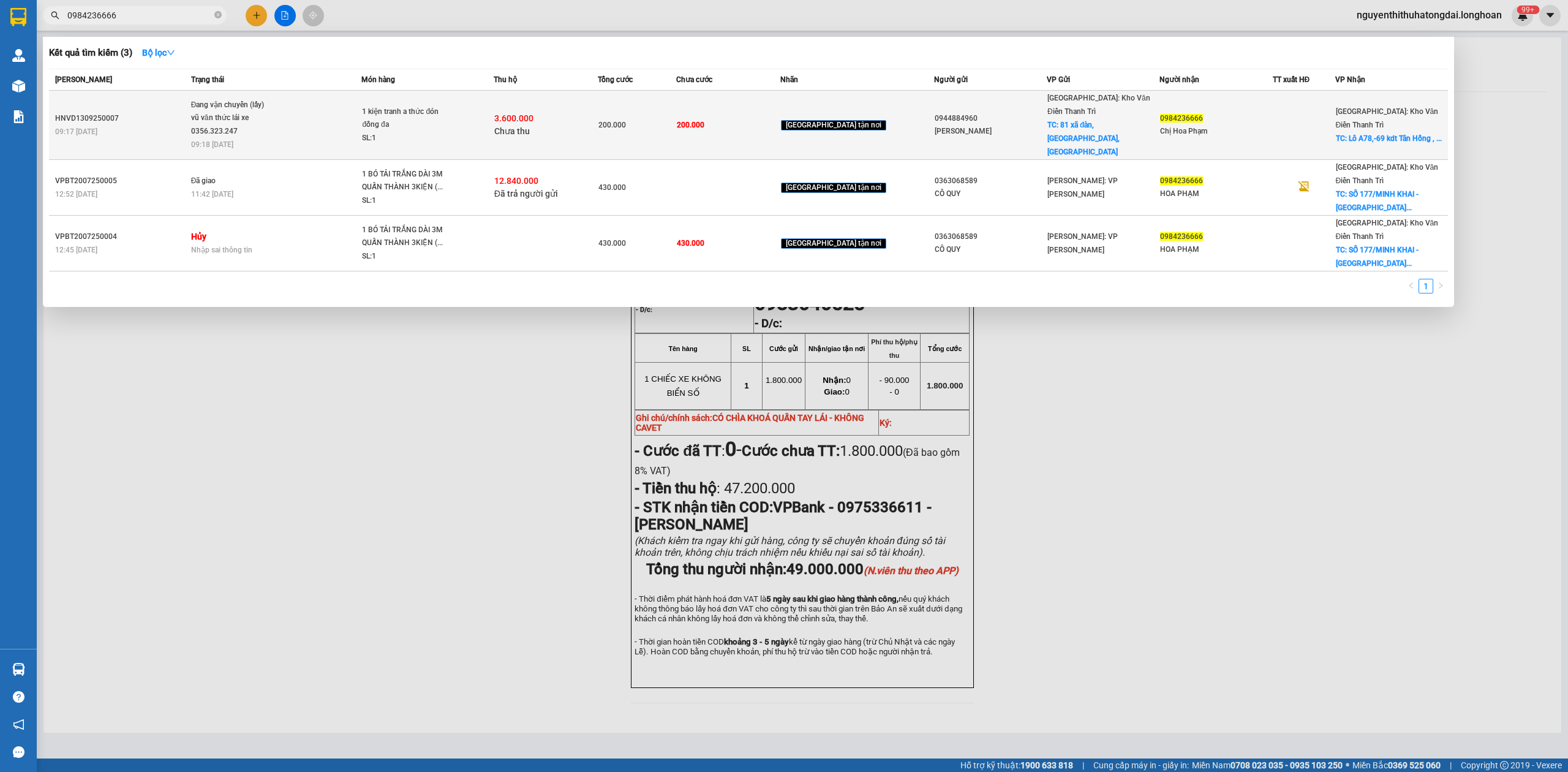
type input "0984236666"
click at [340, 139] on td "Đang vận chuyển (lấy) vũ văn thức lái xe 0356.323.247 09:18 [DATE]" at bounding box center [275, 126] width 174 height 69
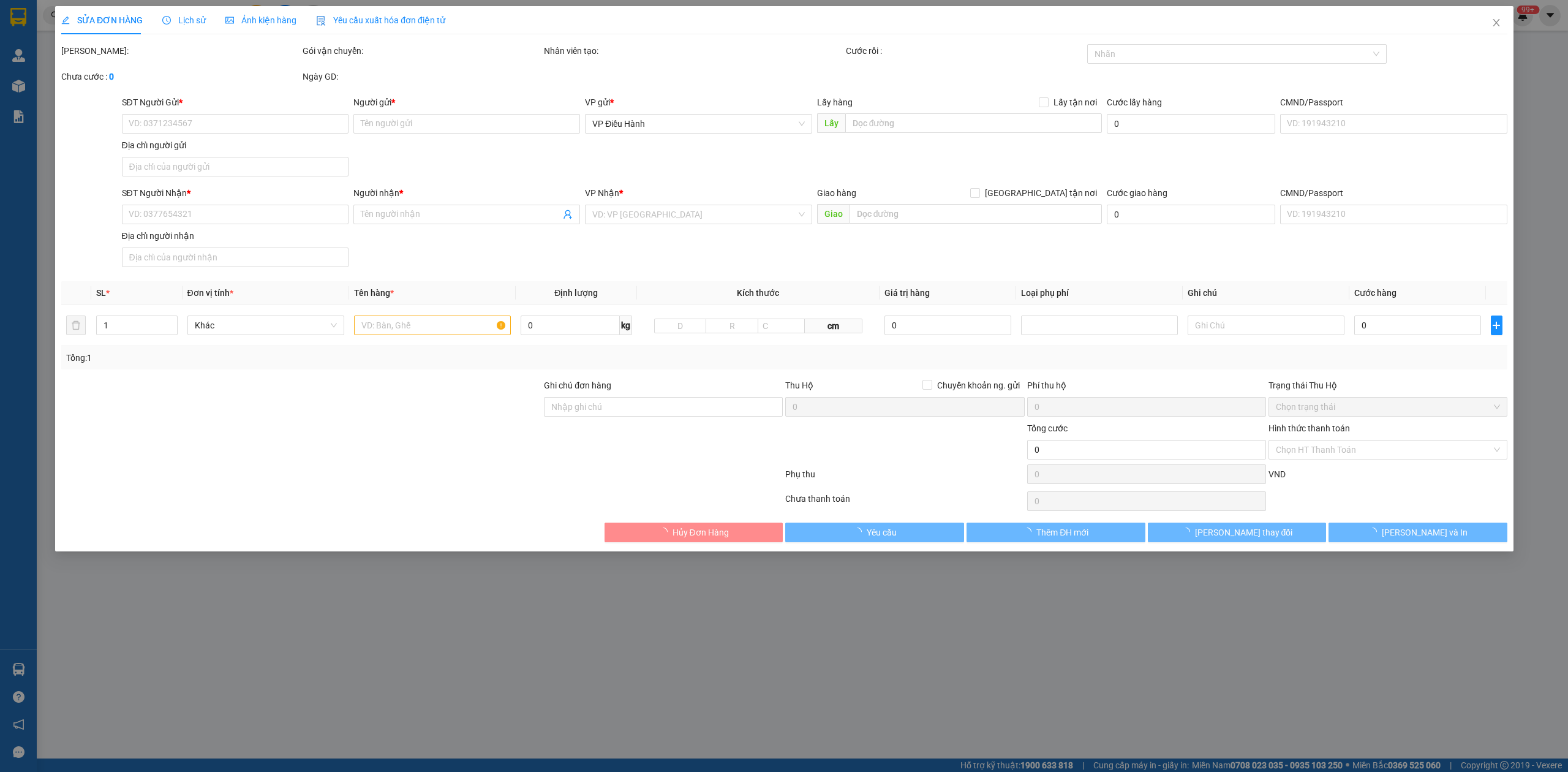
type input "0944884960"
type input "[PERSON_NAME]"
checkbox input "true"
type input "81 xã đàn, [GEOGRAPHIC_DATA], [GEOGRAPHIC_DATA]"
type input "0984236666"
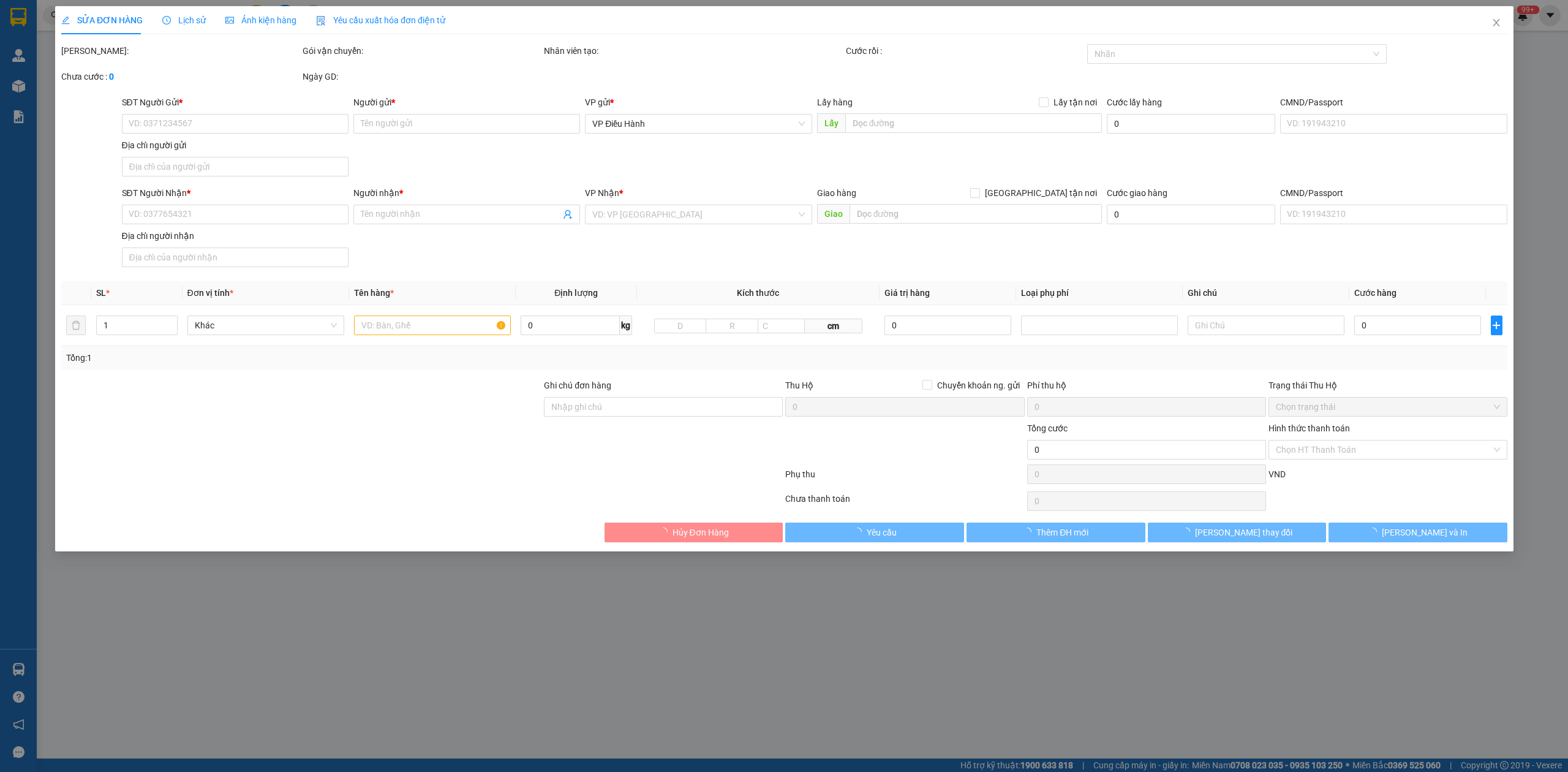
type input "Chị Hoa Phạm"
checkbox input "true"
type input "Lô A78,-69 kdt Tân Hồng , [GEOGRAPHIC_DATA] ,[GEOGRAPHIC_DATA]"
type input "Cước trừ vào cod"
type input "200.000"
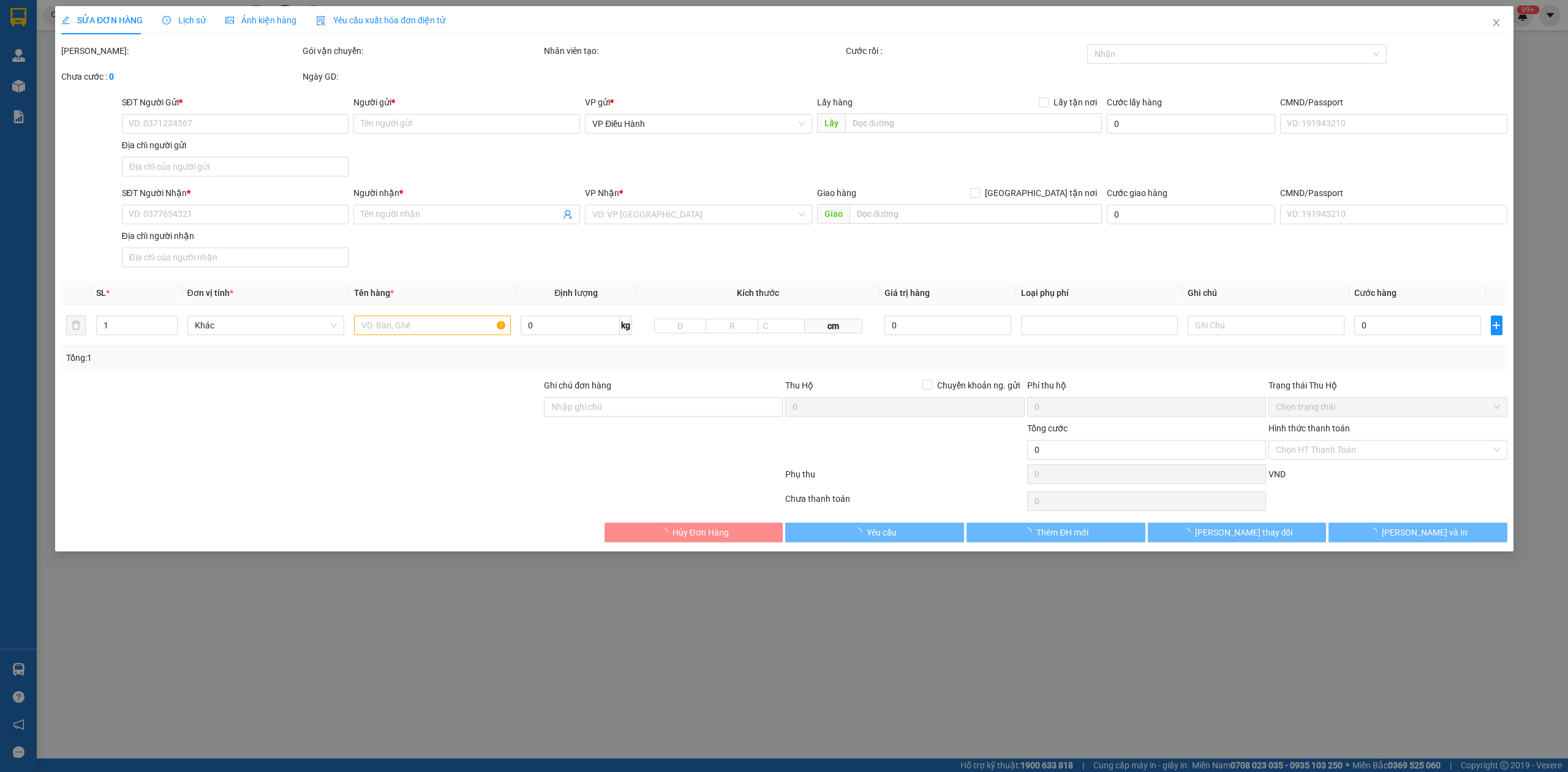
type input "200.000"
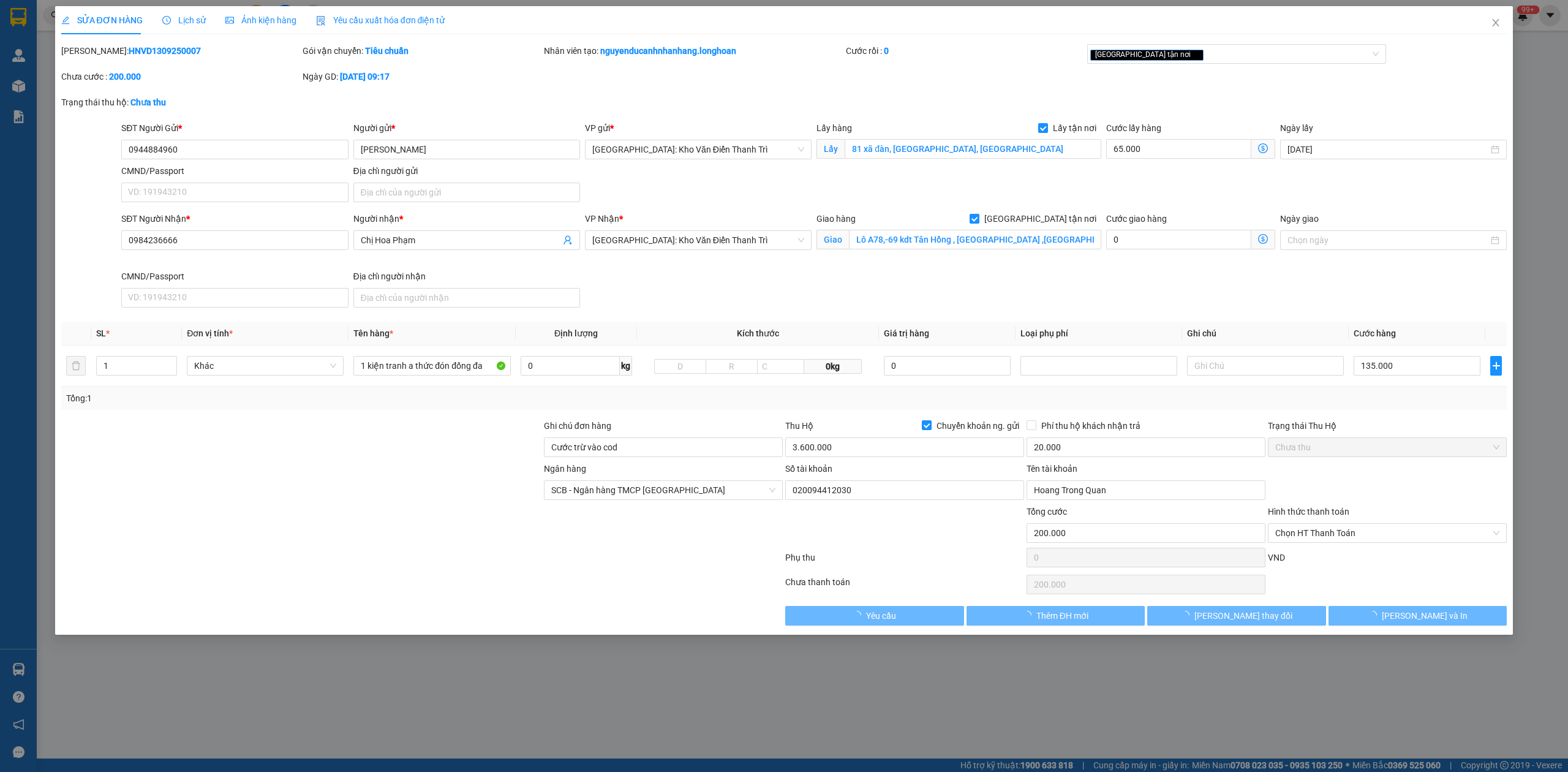
click at [213, 17] on div "SỬA ĐƠN HÀNG Lịch sử Ảnh kiện hàng Yêu cầu xuất hóa đơn điện tử" at bounding box center [253, 20] width 384 height 28
click at [189, 16] on span "Lịch sử" at bounding box center [184, 20] width 44 height 10
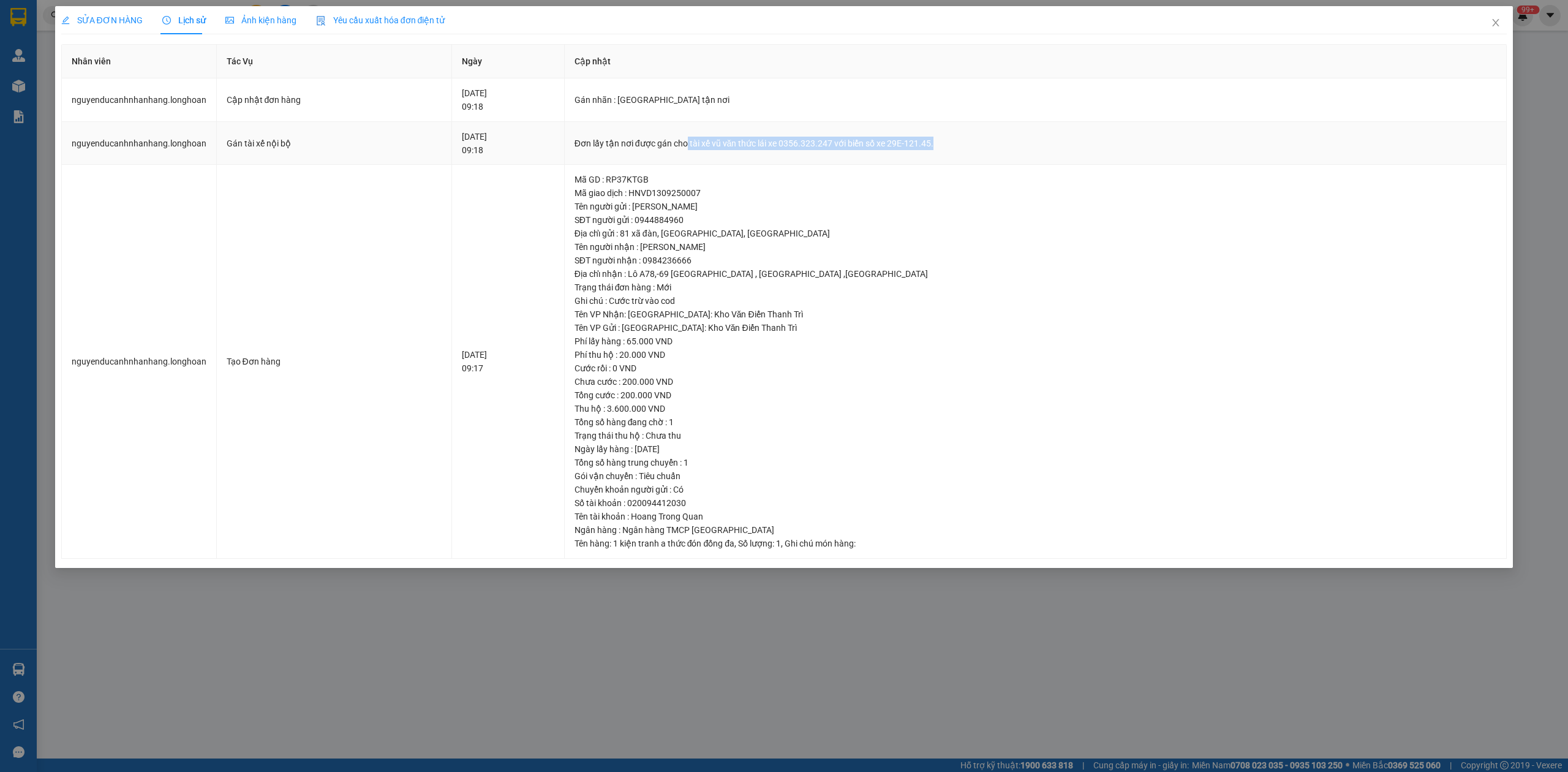
drag, startPoint x: 718, startPoint y: 141, endPoint x: 997, endPoint y: 141, distance: 279.0
click at [997, 141] on div "Đơn lấy tận nơi được gán cho tài xế vũ văn thức lái xe 0356.323.247 với biển số…" at bounding box center [1035, 144] width 923 height 14
copy div "tài xế vũ văn thức lái xe 0356.323.247 với biển số xe 29E-121.45."
click at [1501, 22] on span "Close" at bounding box center [1496, 23] width 35 height 35
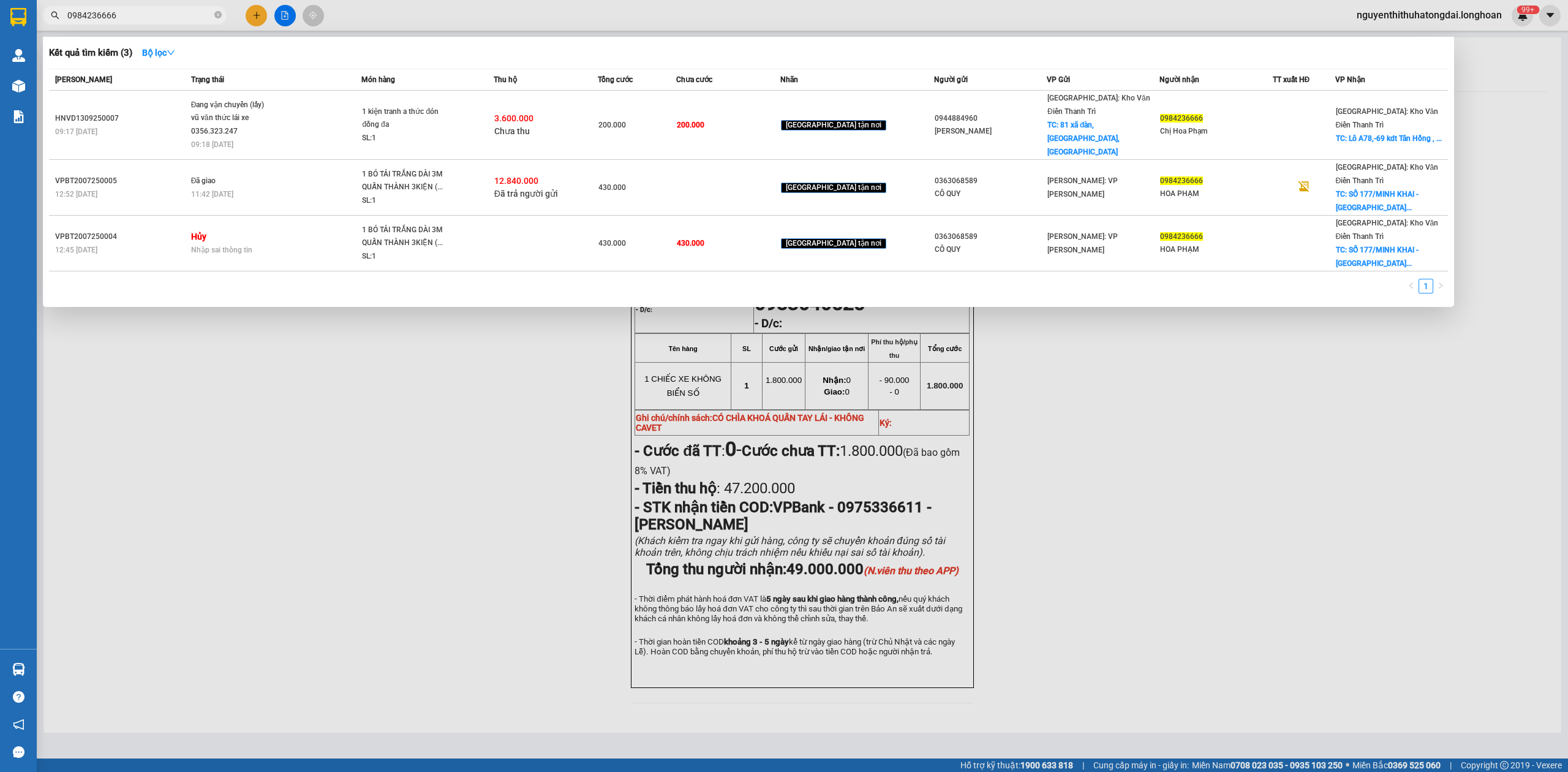
click at [136, 17] on input "0984236666" at bounding box center [140, 16] width 145 height 14
paste input "4465381"
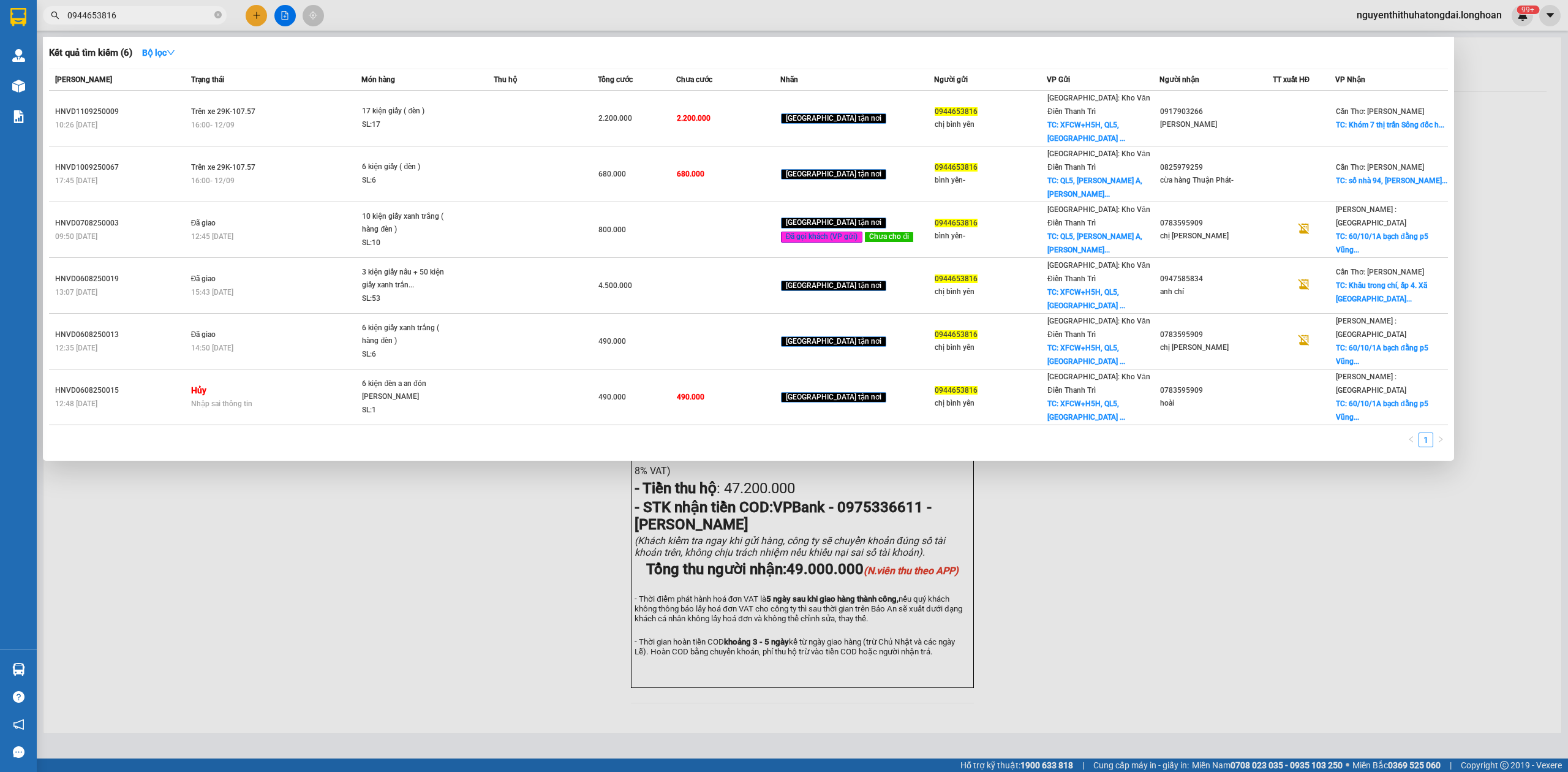
click at [131, 16] on input "0944653816" at bounding box center [140, 16] width 145 height 14
paste input "77137902"
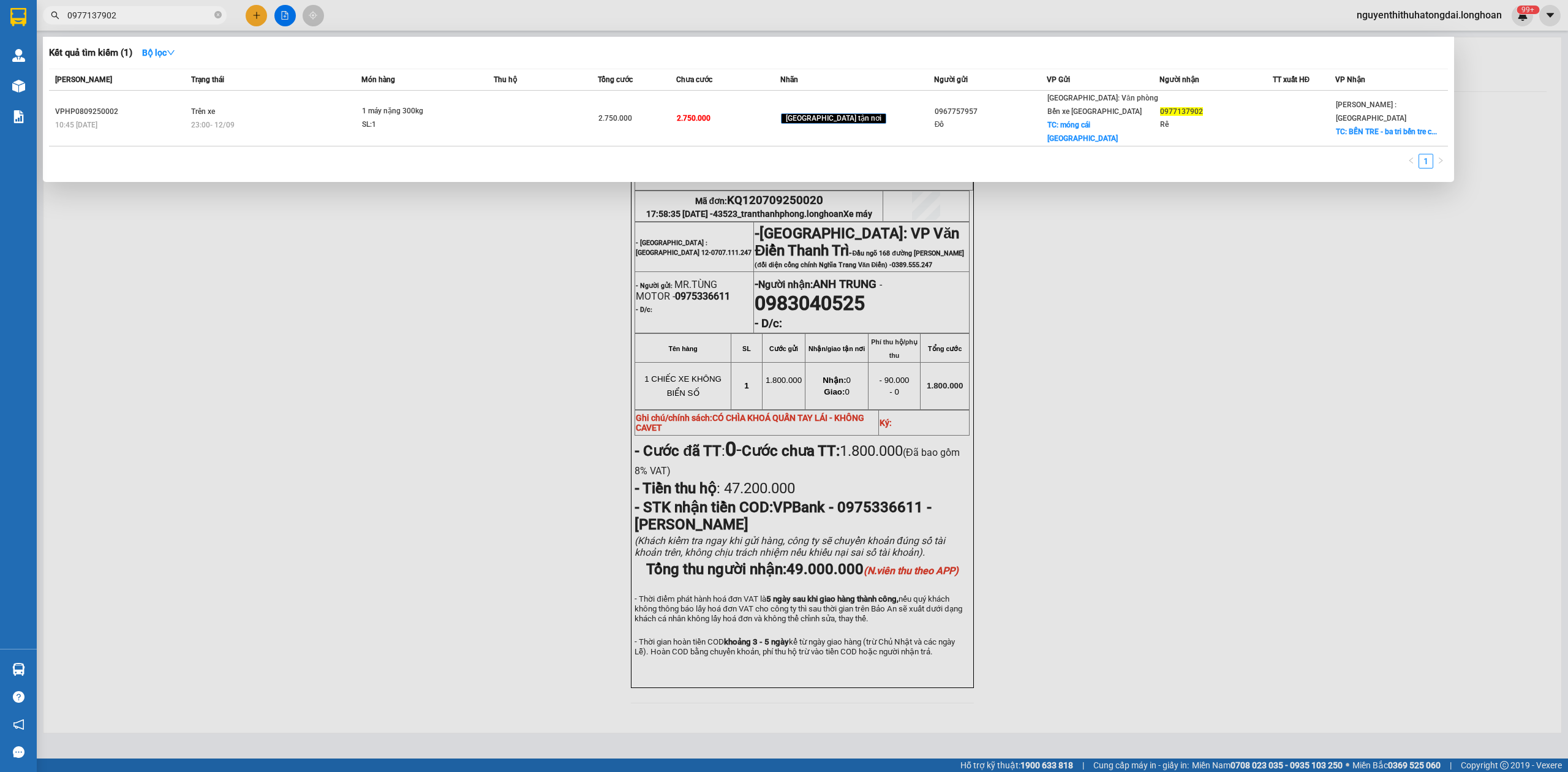
type input "0977137902"
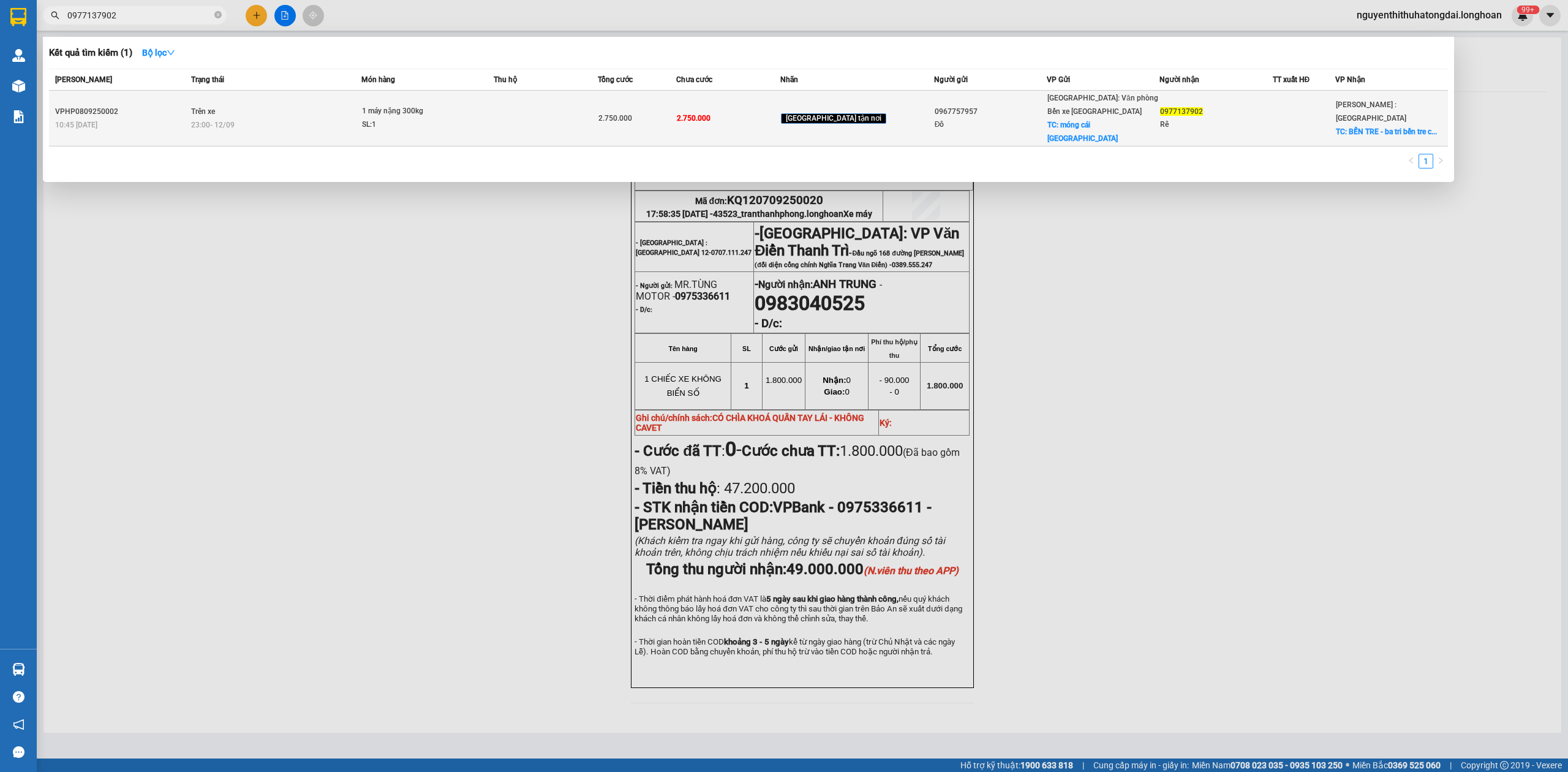
click at [295, 103] on td "Trên xe 23:00 [DATE]" at bounding box center [275, 119] width 174 height 55
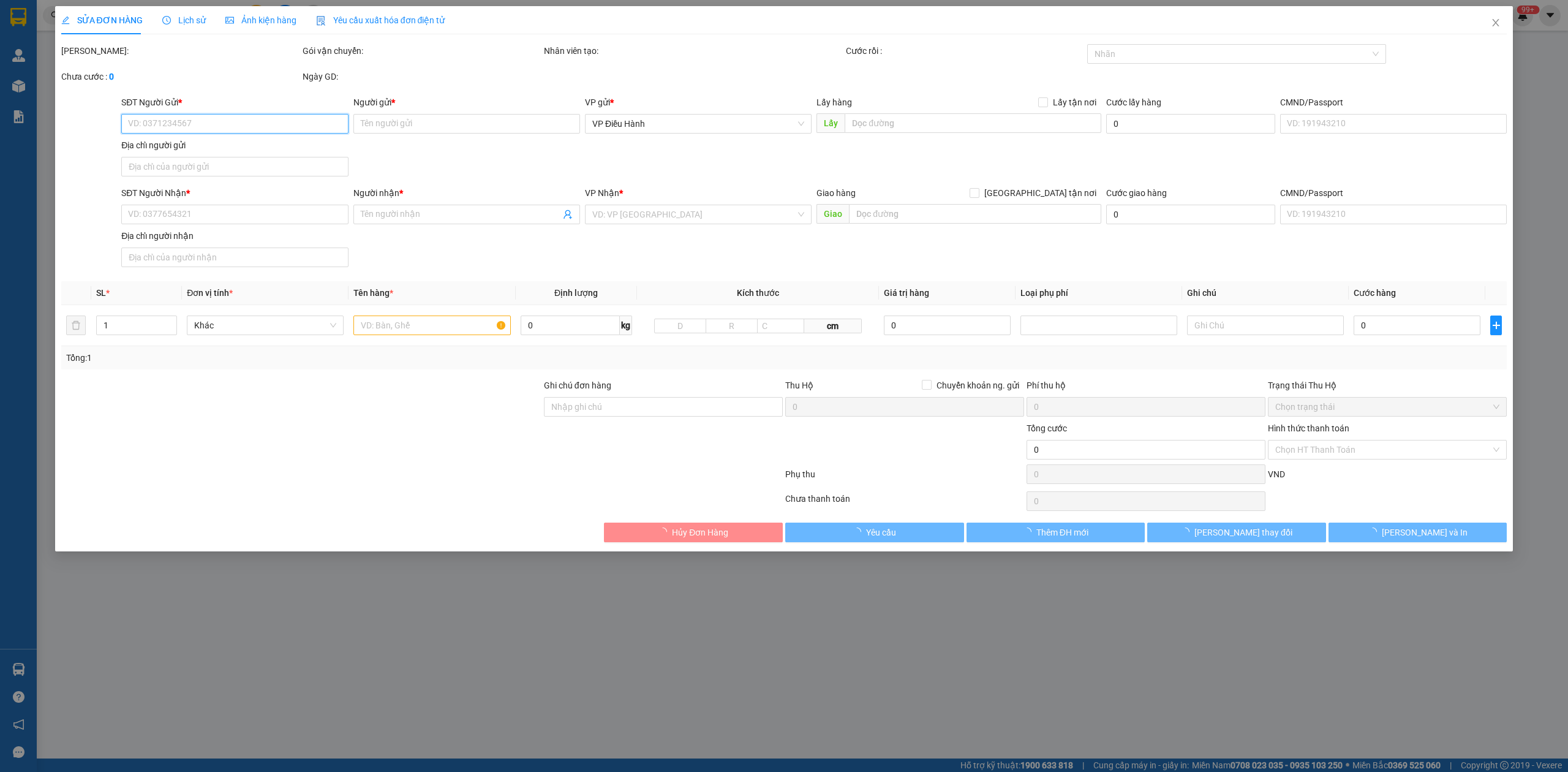
type input "0967757957"
type input "Đô"
checkbox input "true"
type input "móng cái [GEOGRAPHIC_DATA]"
type input "0977137902"
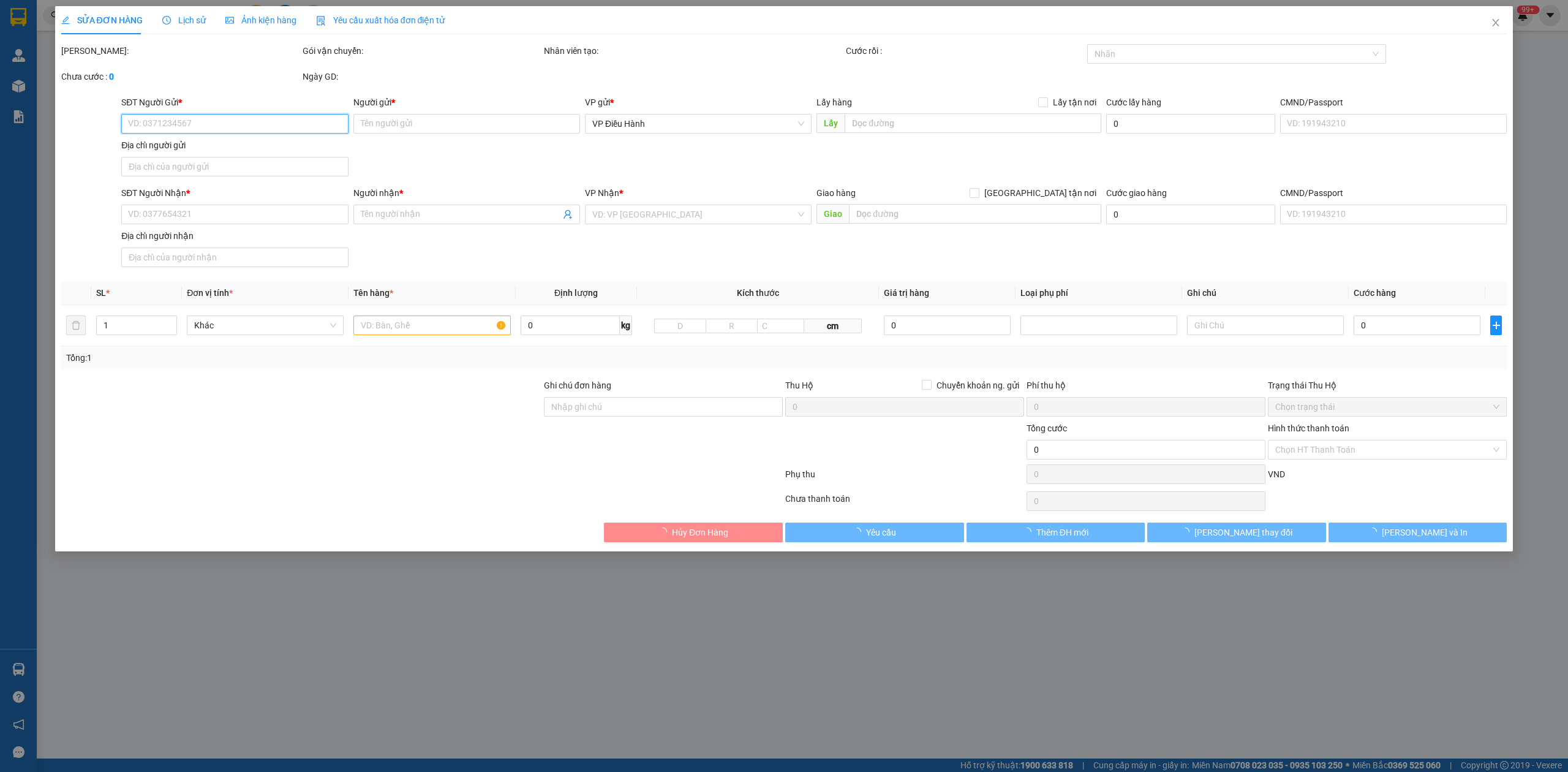
type input "Rê"
checkbox input "true"
type input "BẾN TRE - [GEOGRAPHIC_DATA] cũ"
type input "2.750.000"
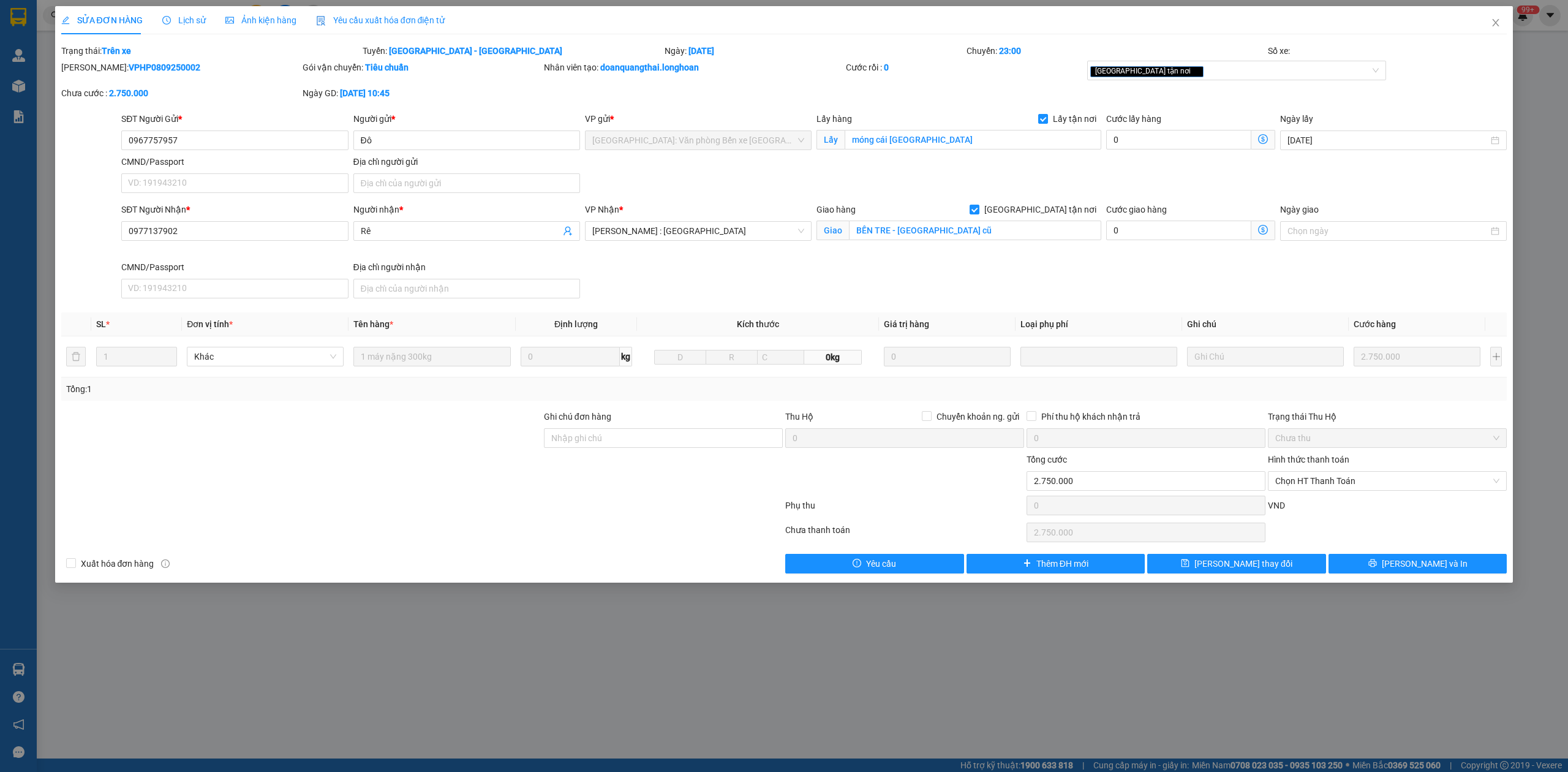
click at [187, 24] on span "Lịch sử" at bounding box center [184, 20] width 44 height 10
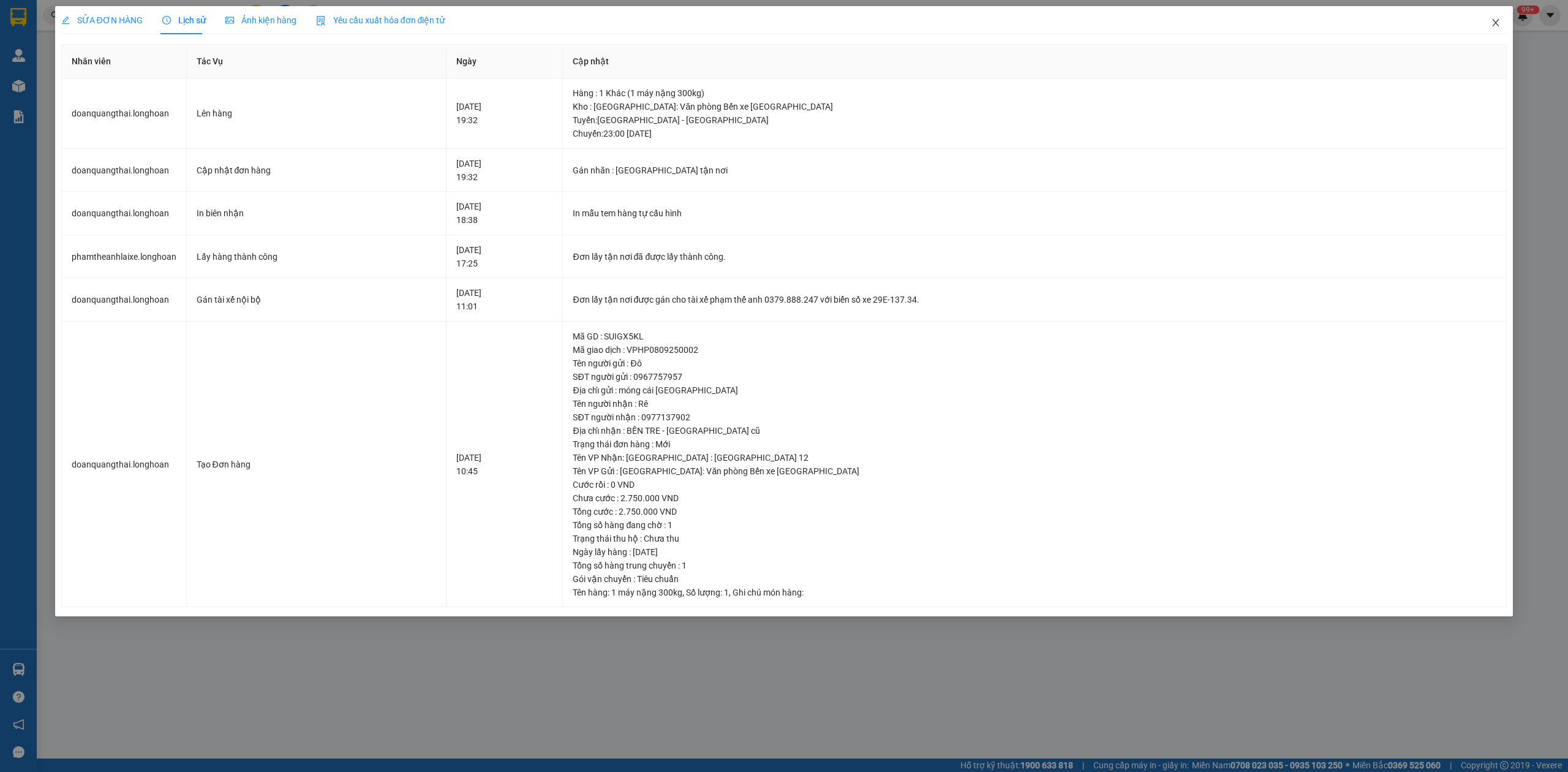
click at [1506, 15] on span "Close" at bounding box center [1496, 23] width 35 height 35
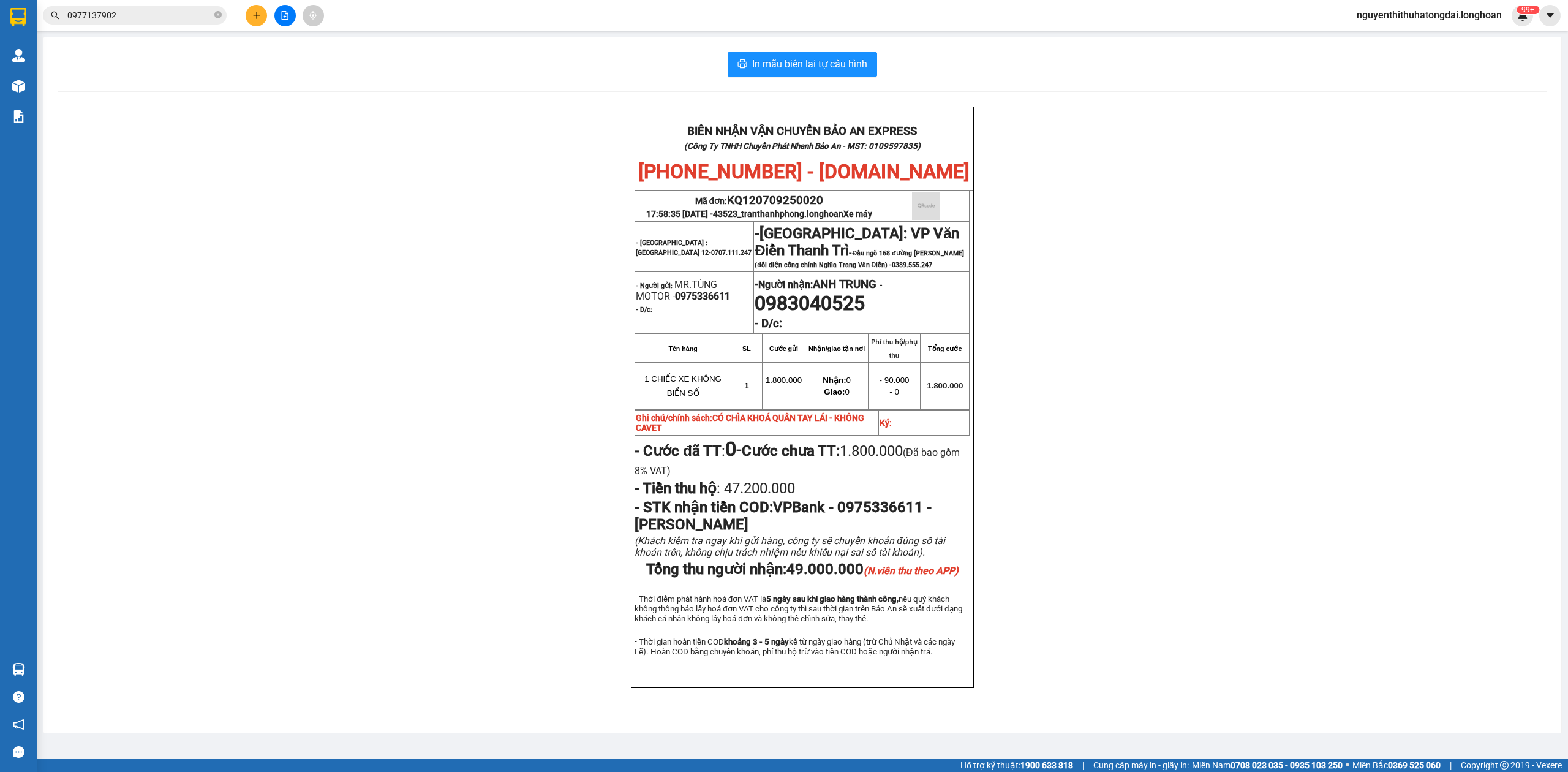
click at [150, 16] on input "0977137902" at bounding box center [140, 16] width 145 height 14
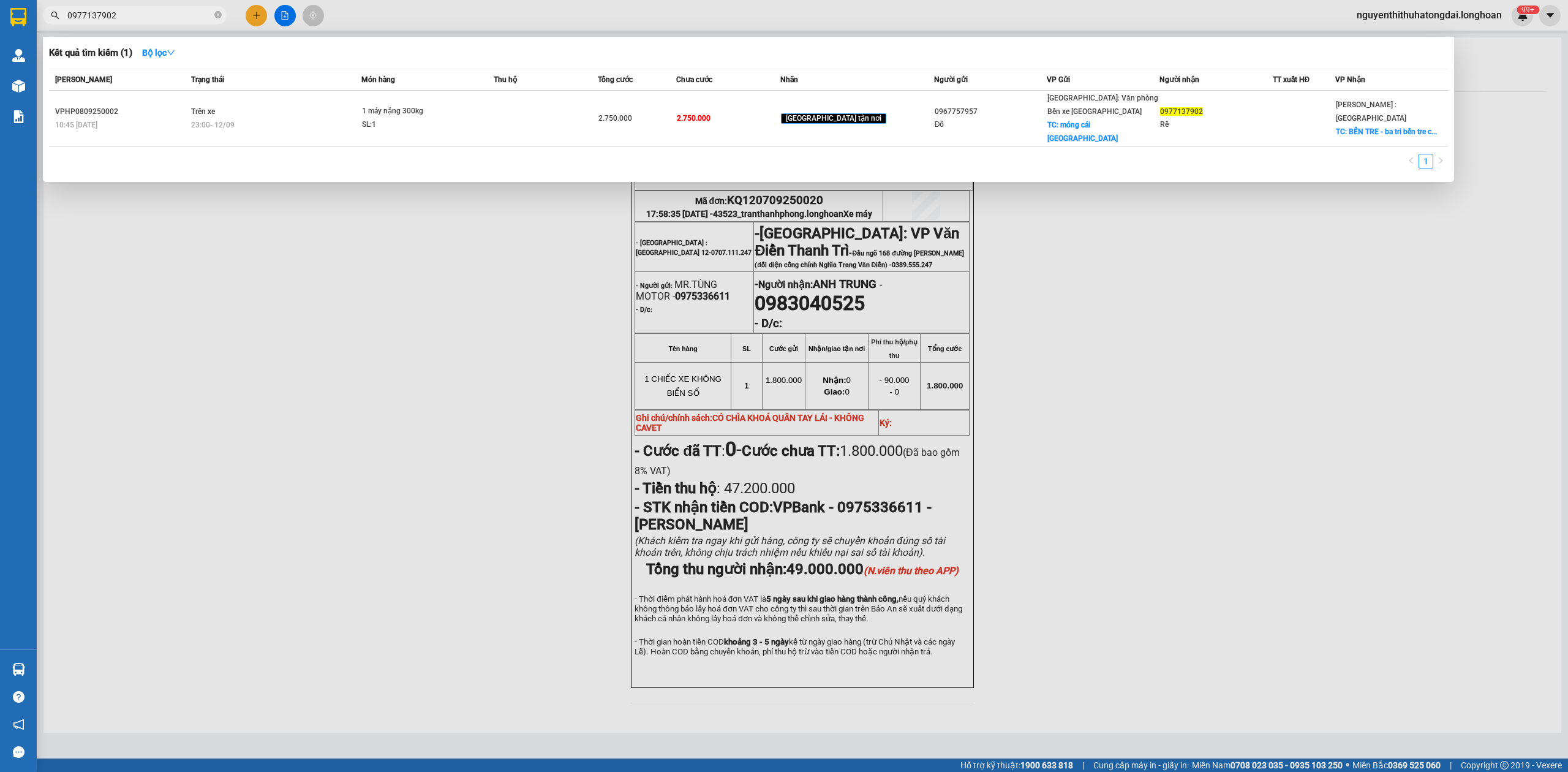
click at [150, 16] on input "0977137902" at bounding box center [140, 16] width 145 height 14
paste input "11007174"
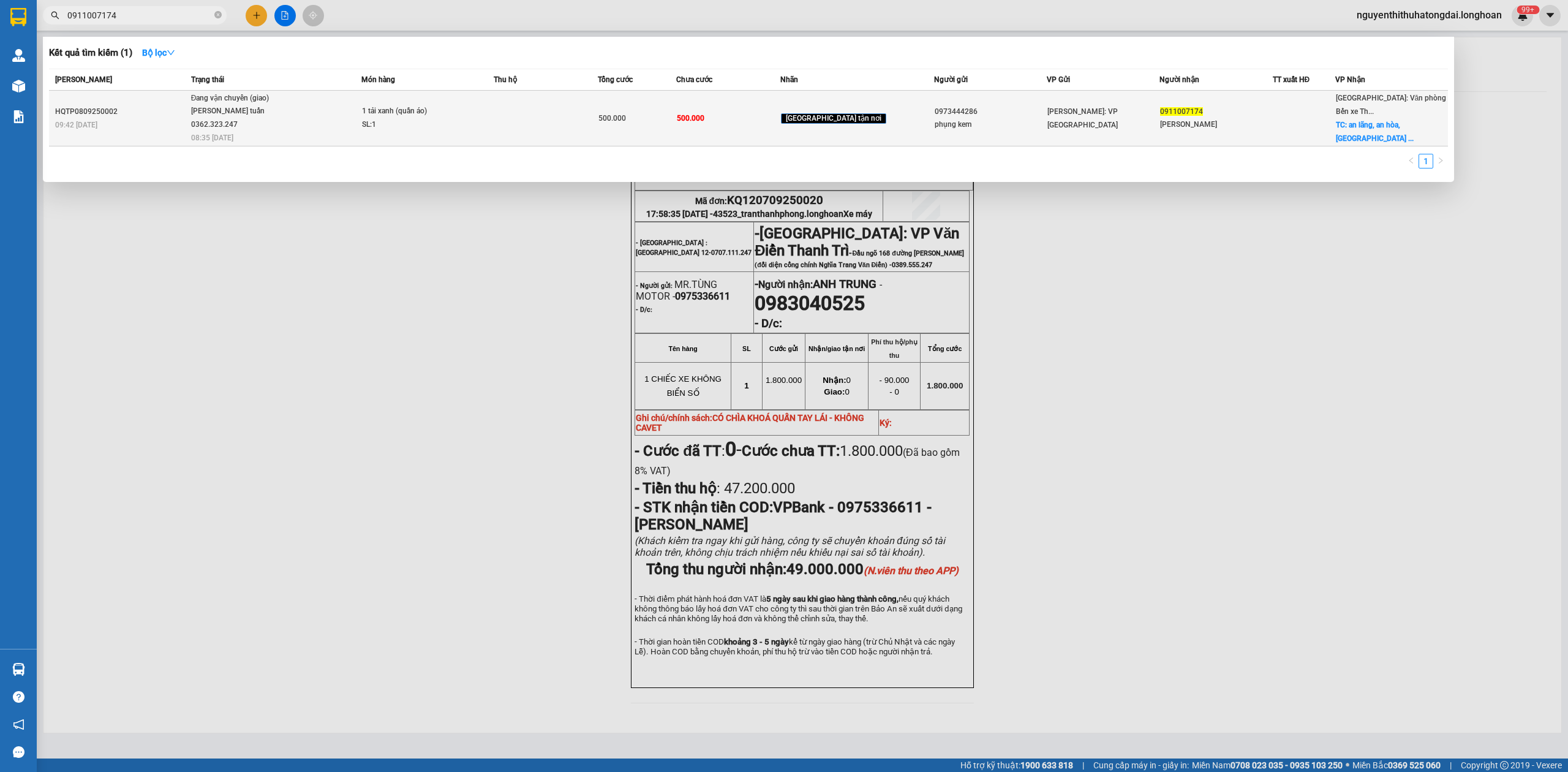
type input "0911007174"
click at [471, 119] on span "1 tải xanh (quần áo) SL: 1" at bounding box center [428, 118] width 131 height 27
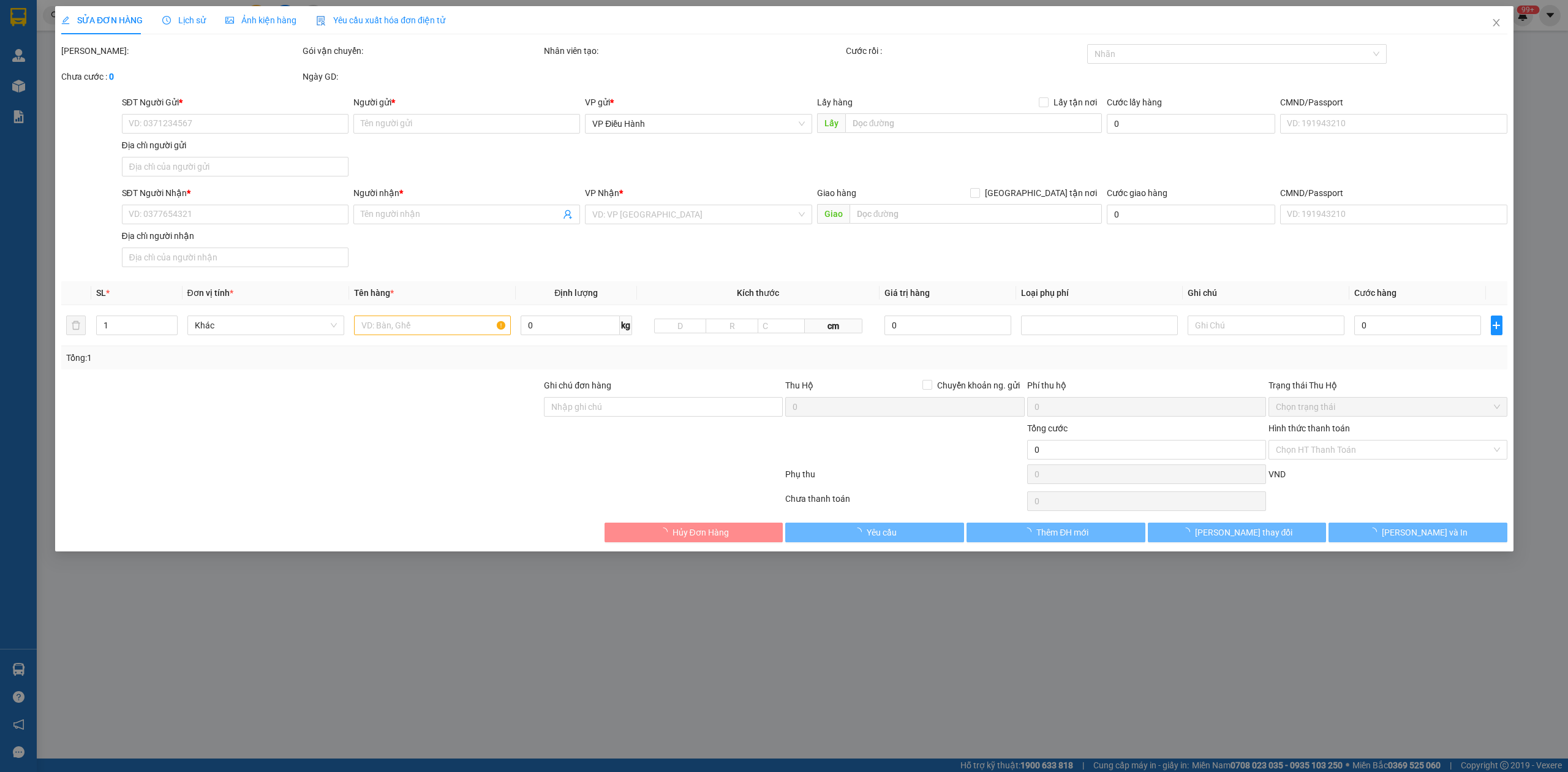
type input "0973444286"
type input "phụng kem"
type input "0911007174"
type input "[PERSON_NAME]"
checkbox input "true"
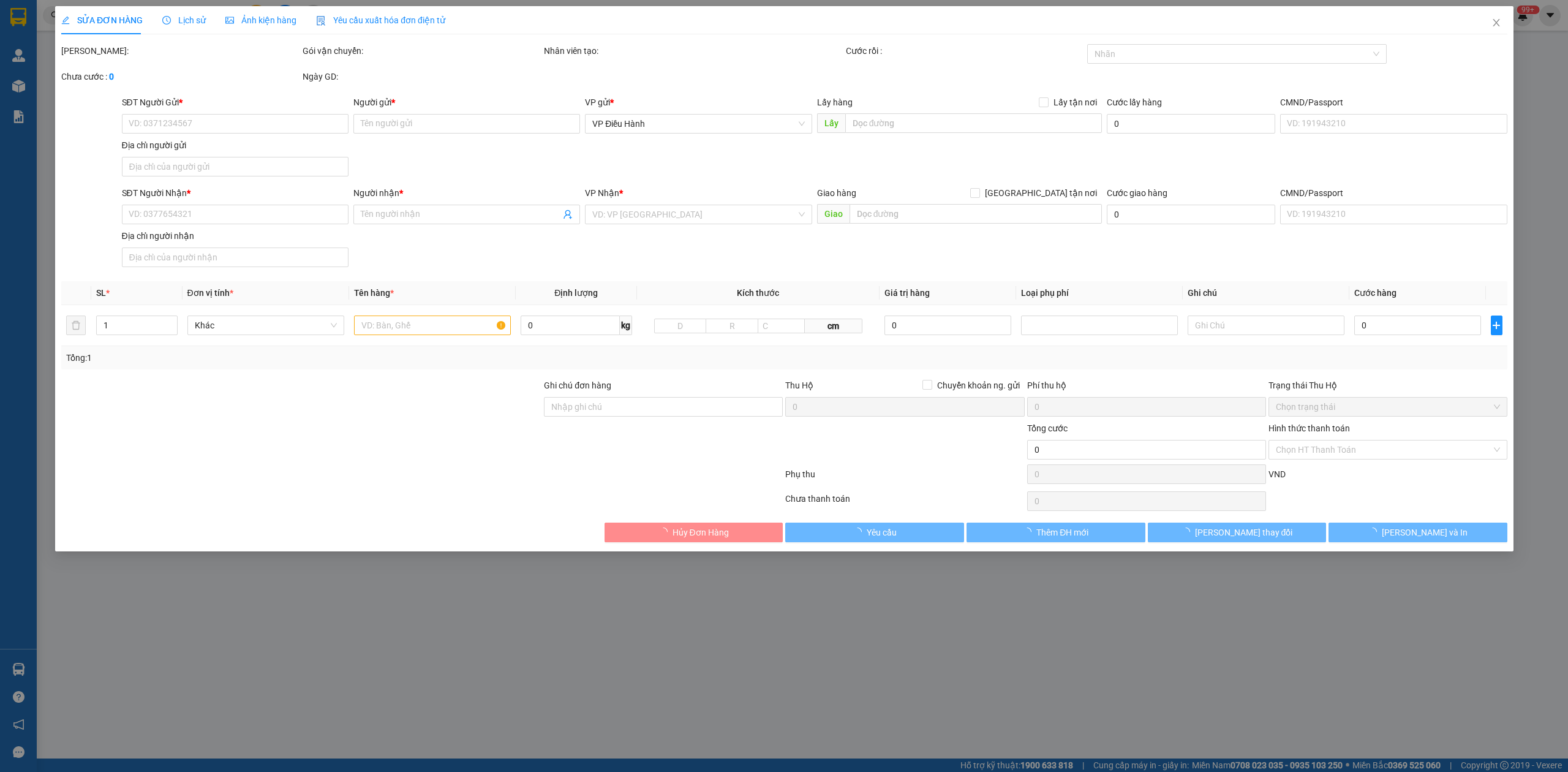
type input "an lãng, [GEOGRAPHIC_DATA], [GEOGRAPHIC_DATA] , [GEOGRAPHIC_DATA]"
type input "500.000"
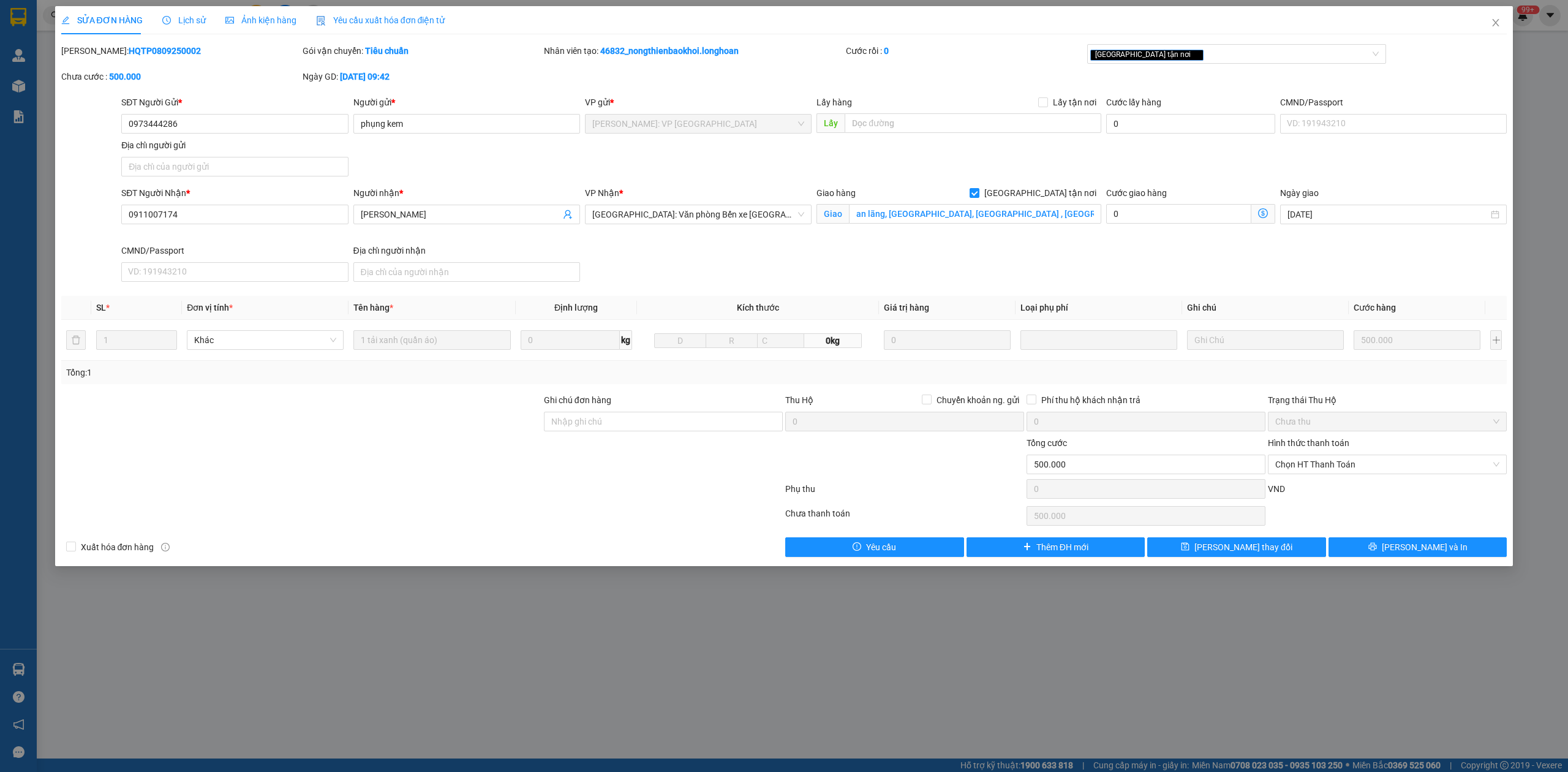
click at [176, 25] on span "Lịch sử" at bounding box center [184, 20] width 44 height 10
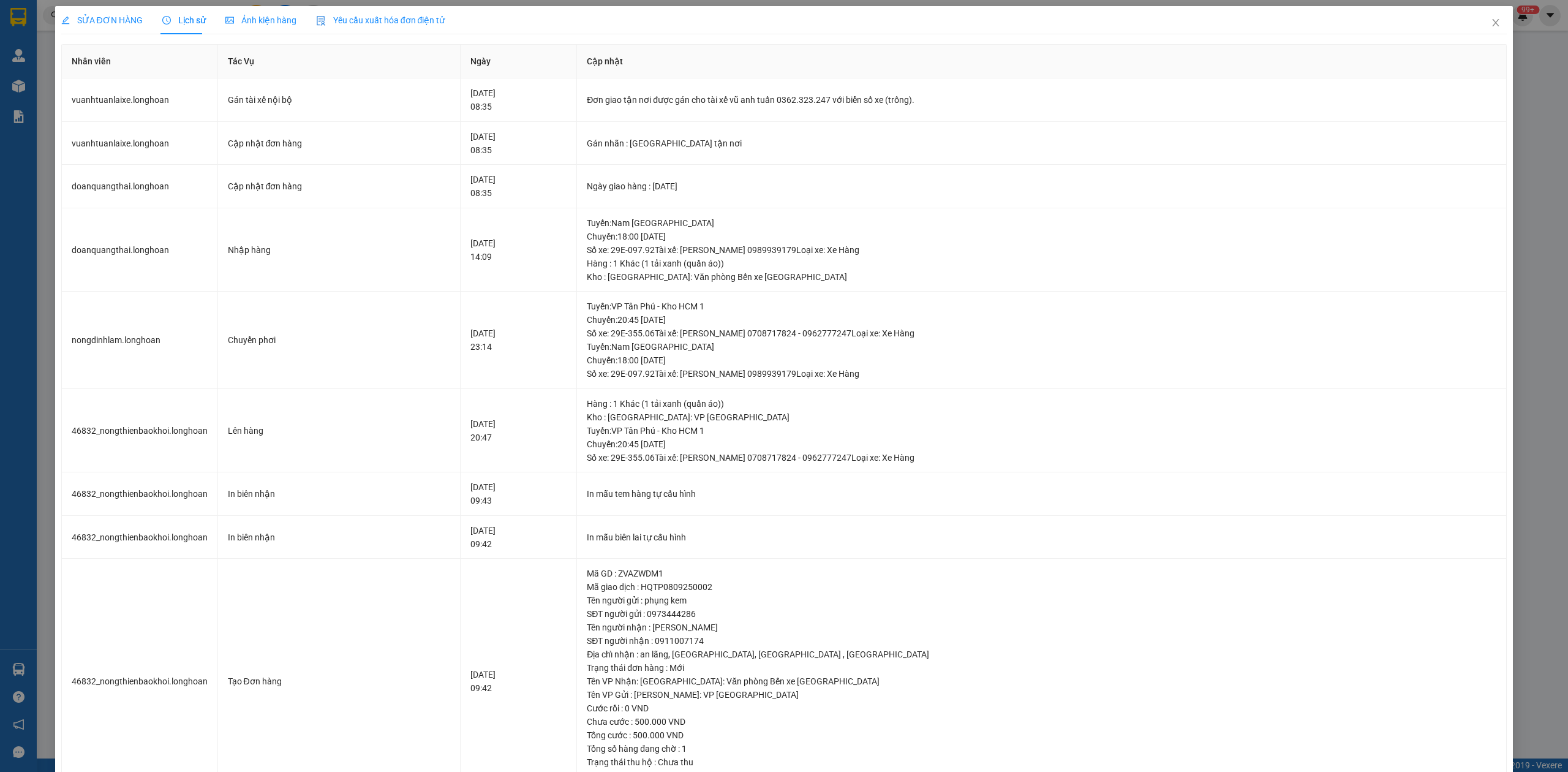
click at [118, 18] on span "SỬA ĐƠN HÀNG" at bounding box center [102, 20] width 81 height 10
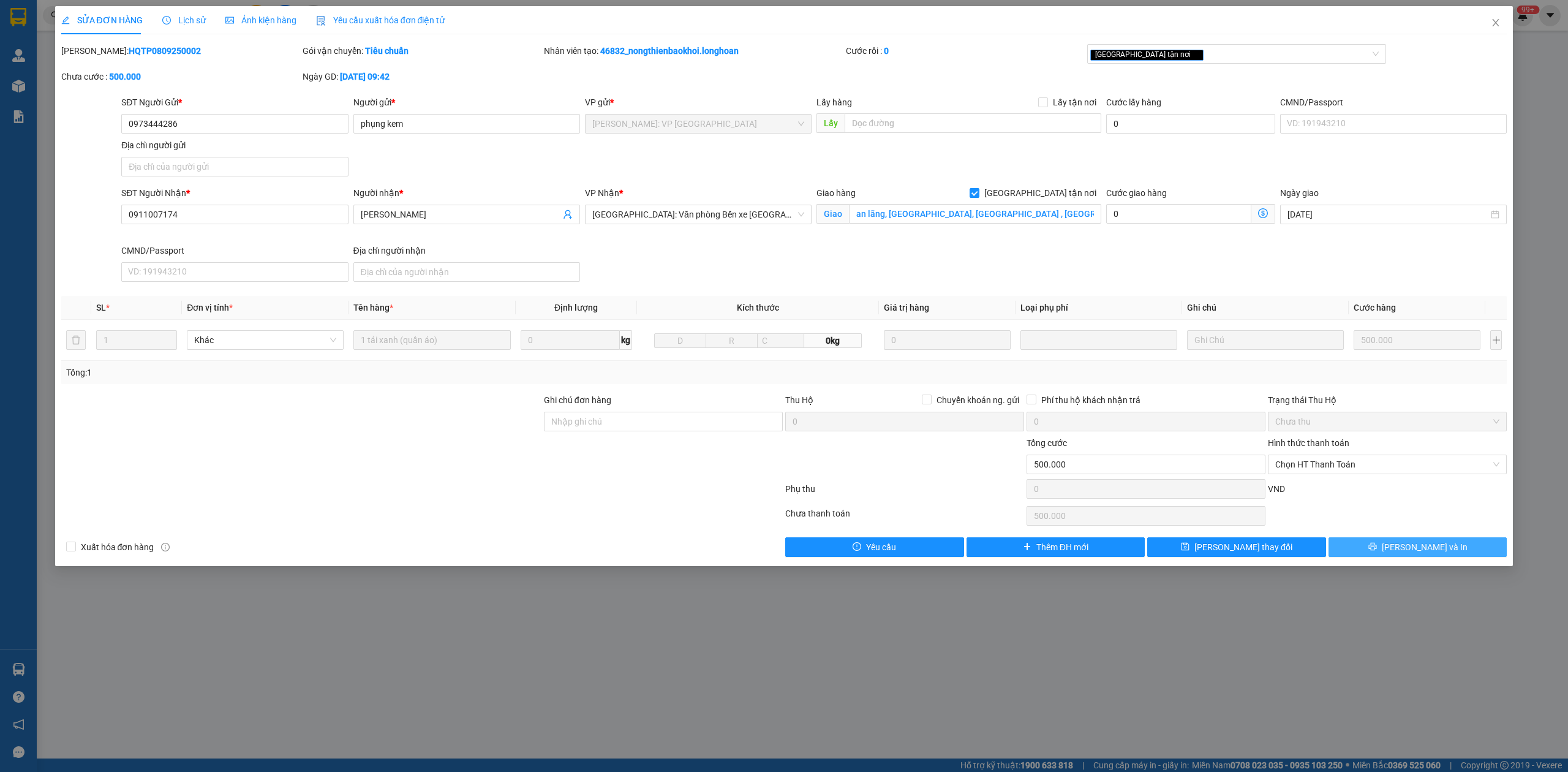
click at [1436, 545] on span "[PERSON_NAME] và In" at bounding box center [1424, 547] width 86 height 14
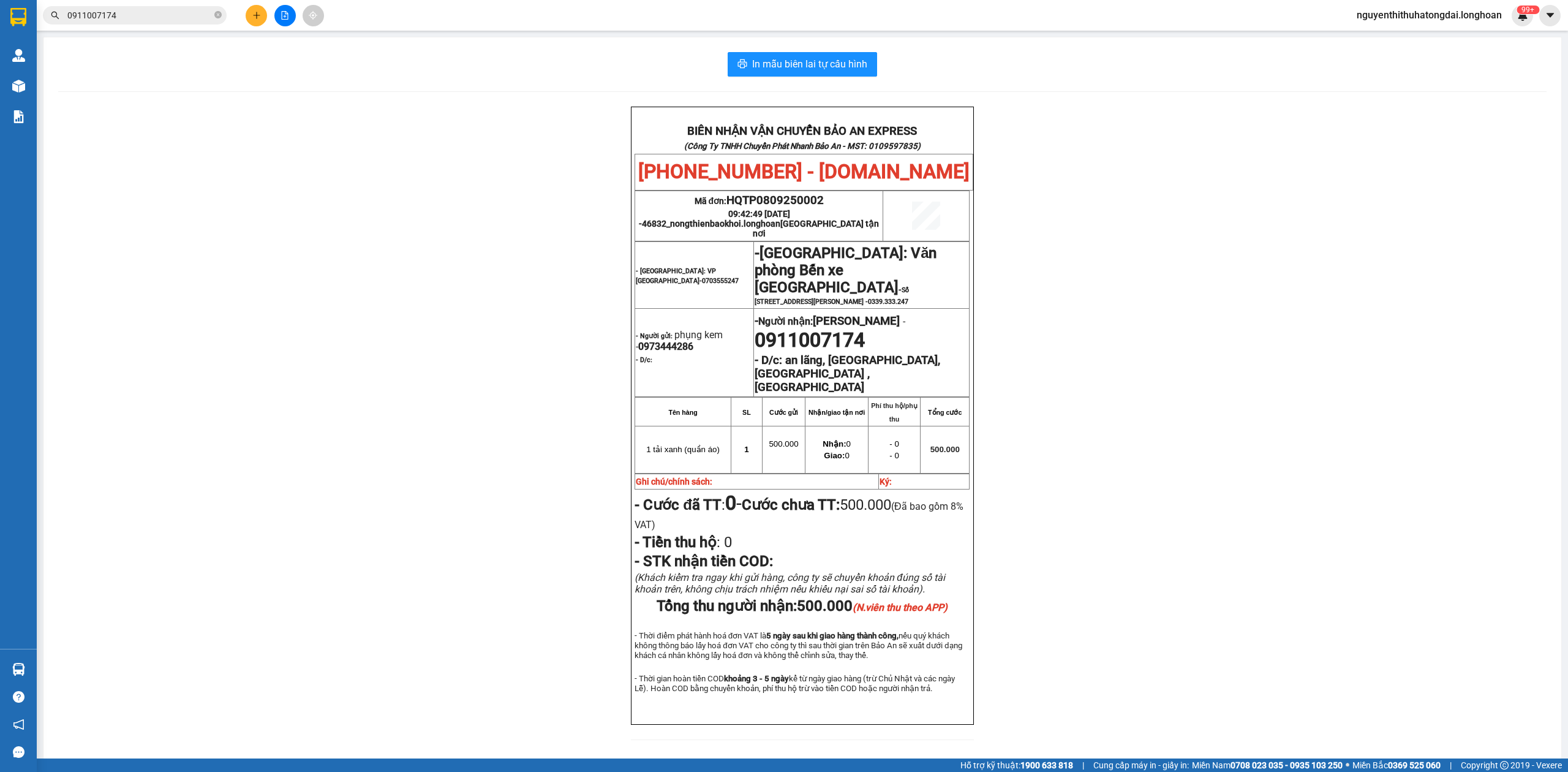
click at [161, 18] on input "0911007174" at bounding box center [140, 16] width 145 height 14
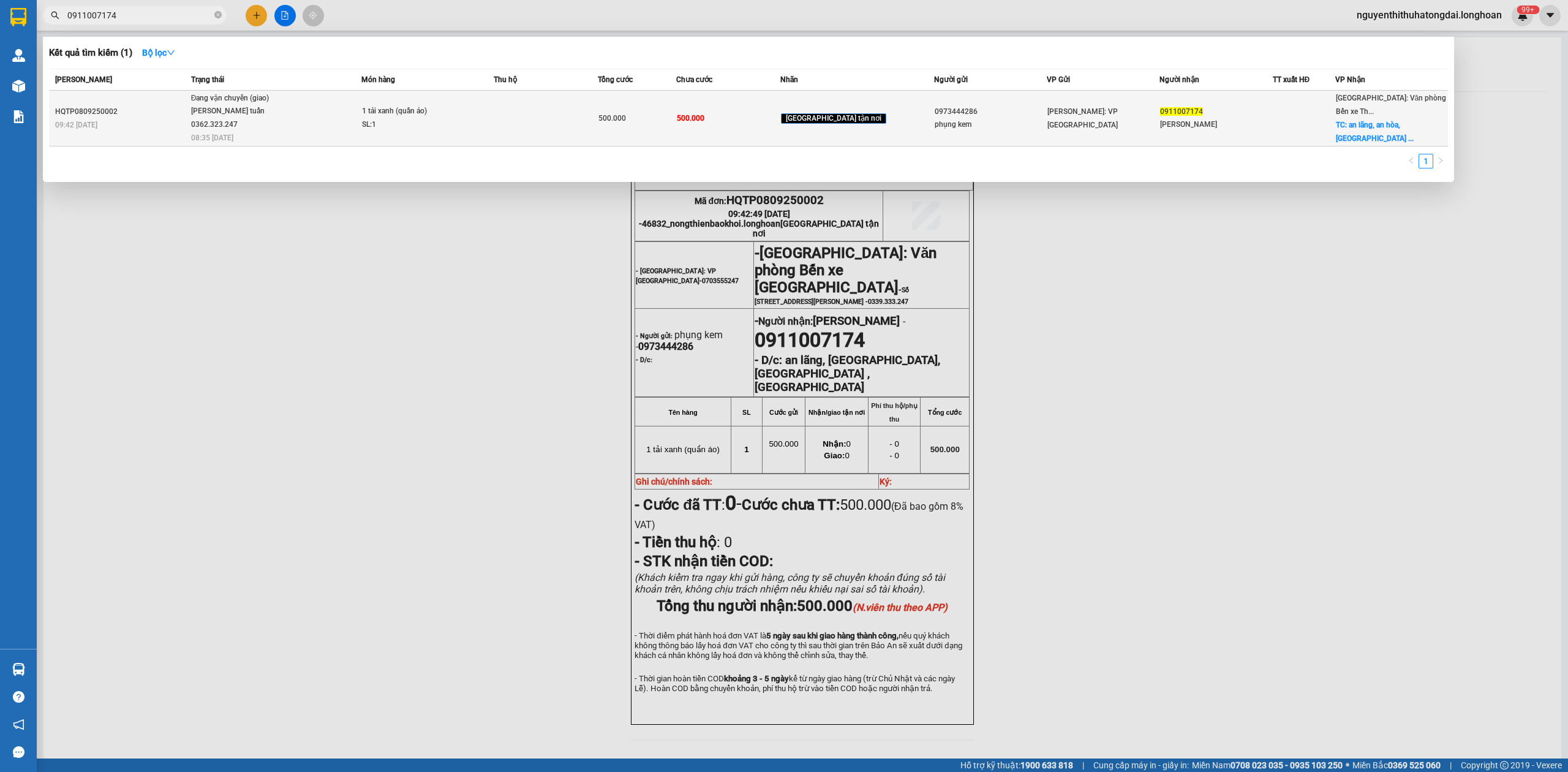
click at [187, 118] on div "09:42 [DATE]" at bounding box center [122, 125] width 133 height 14
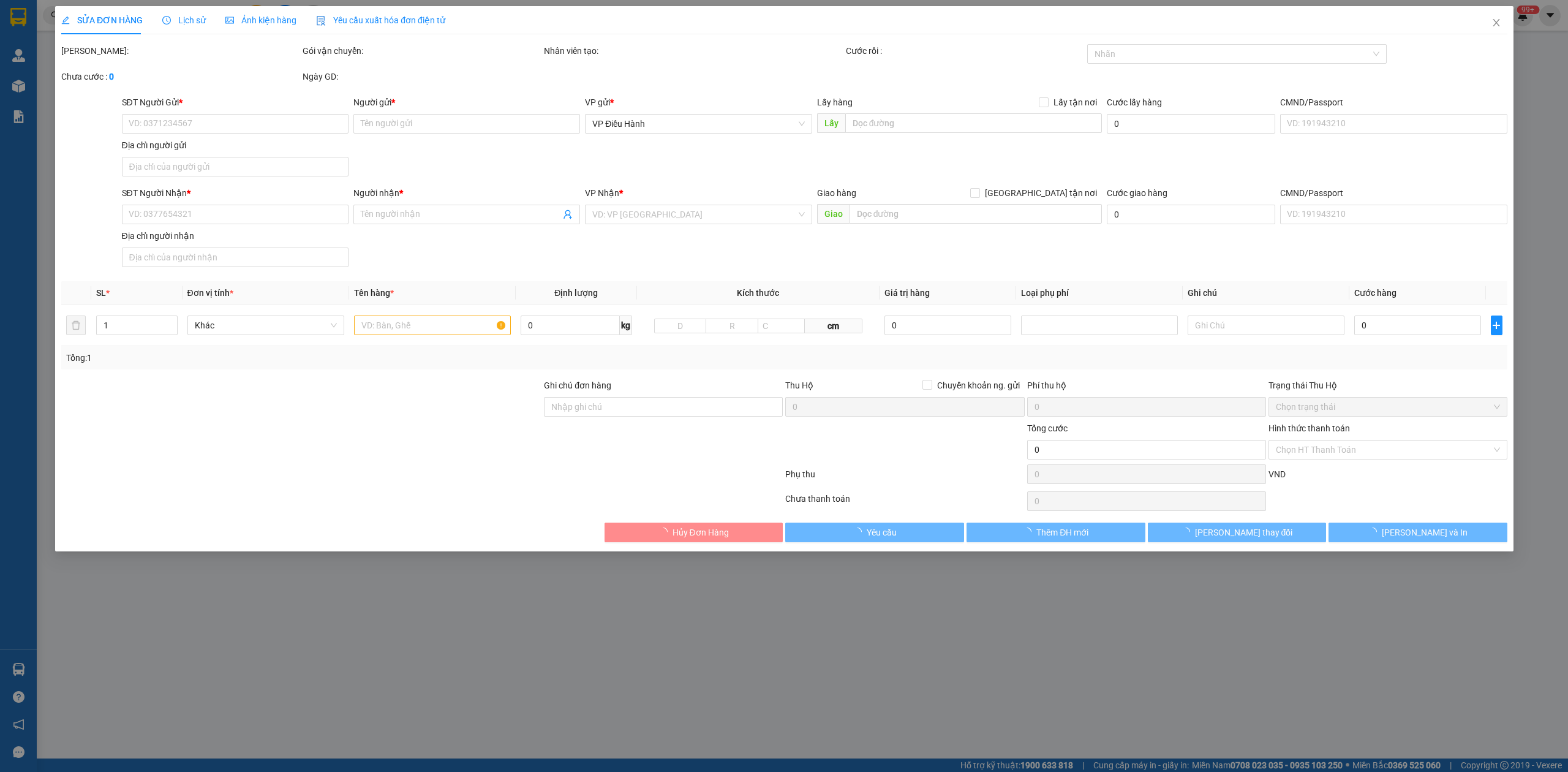
type input "0973444286"
type input "phụng kem"
type input "0911007174"
type input "[PERSON_NAME]"
checkbox input "true"
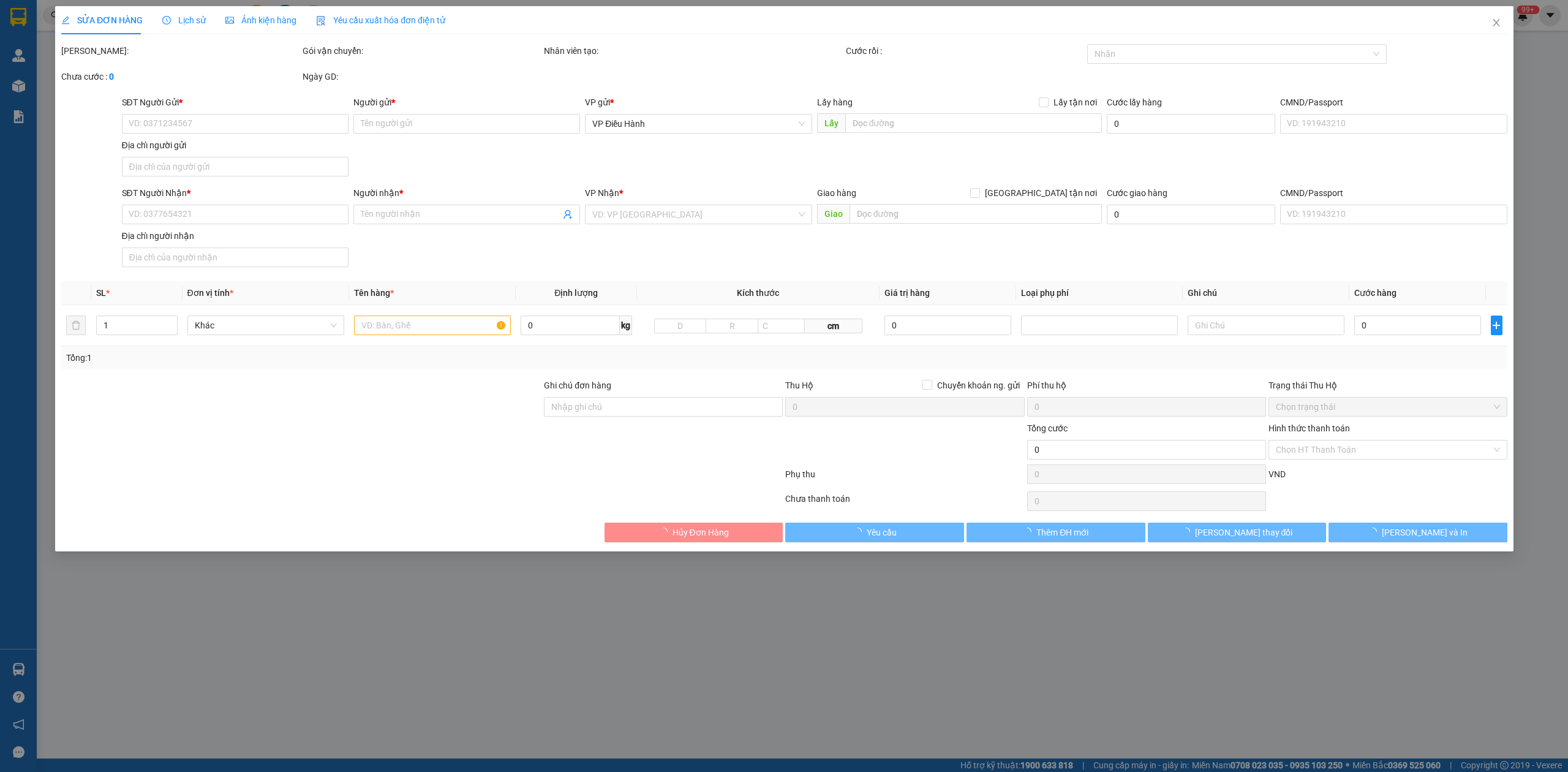
type input "an lãng, [GEOGRAPHIC_DATA], [GEOGRAPHIC_DATA] , [GEOGRAPHIC_DATA]"
type input "500.000"
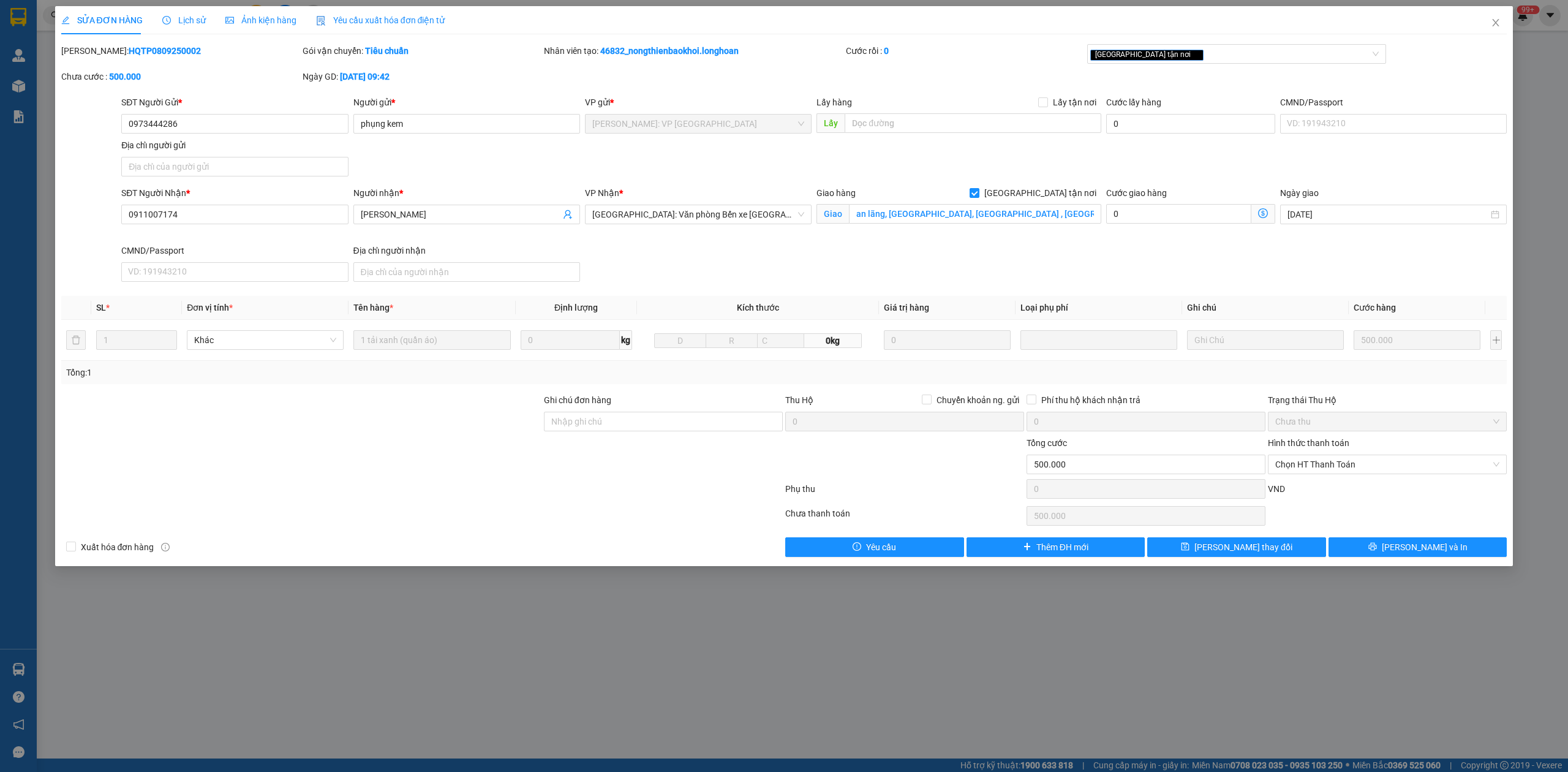
click at [182, 18] on span "Lịch sử" at bounding box center [184, 20] width 44 height 10
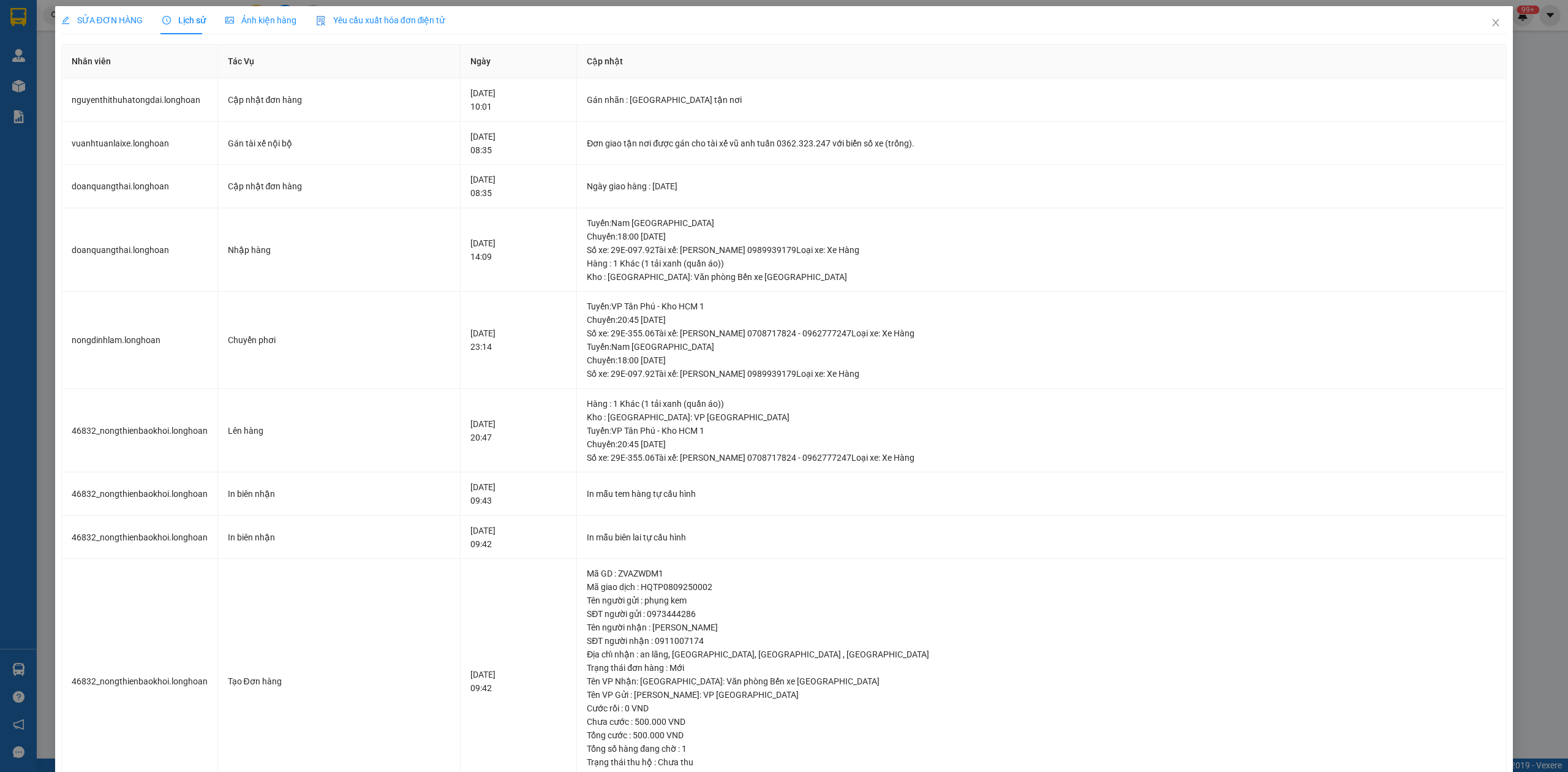
click at [86, 24] on span "SỬA ĐƠN HÀNG" at bounding box center [102, 20] width 81 height 10
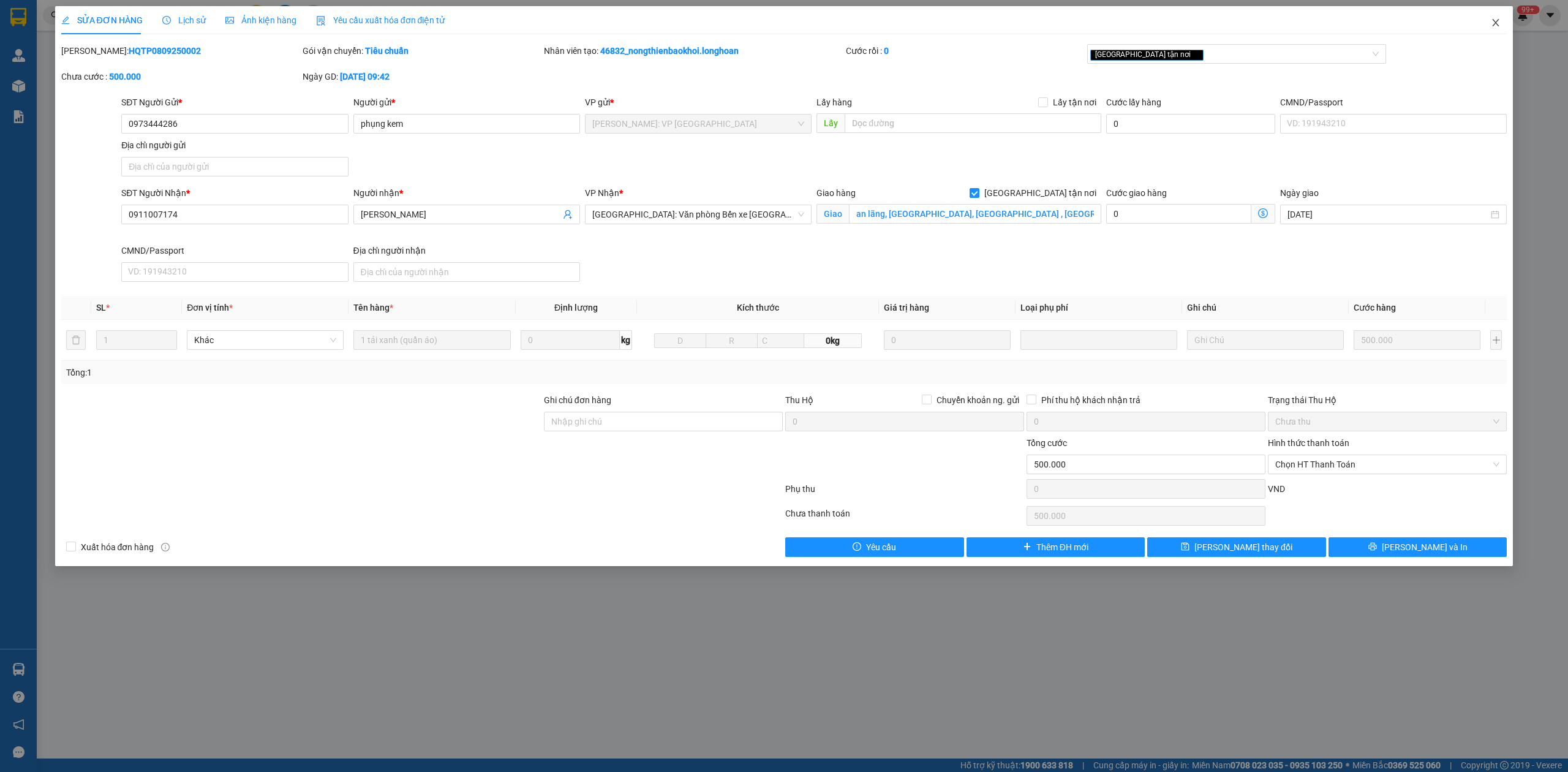
drag, startPoint x: 1493, startPoint y: 24, endPoint x: 1483, endPoint y: 21, distance: 10.4
click at [1491, 24] on icon "close" at bounding box center [1496, 23] width 10 height 10
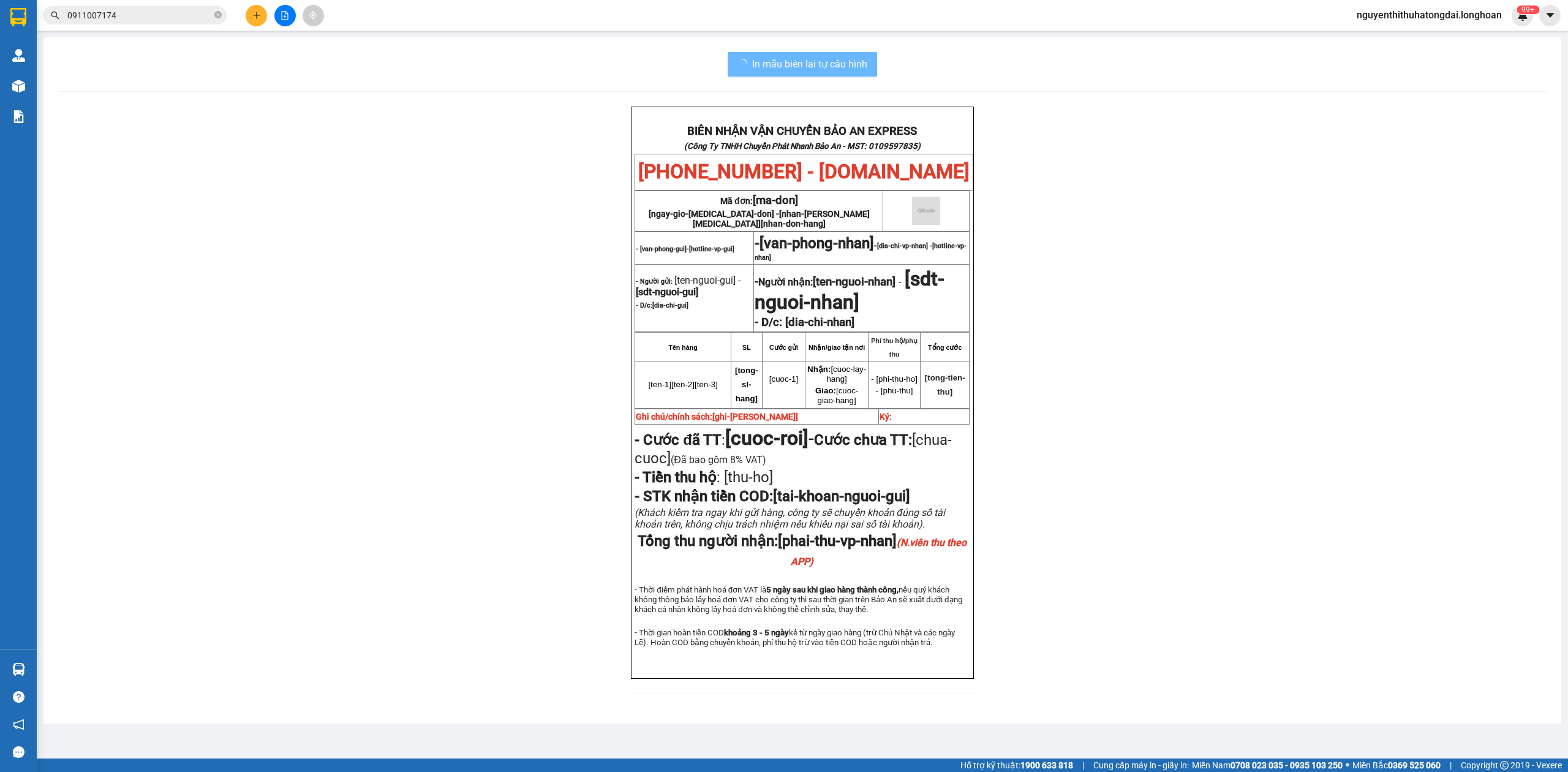
click at [155, 11] on input "0911007174" at bounding box center [140, 16] width 145 height 14
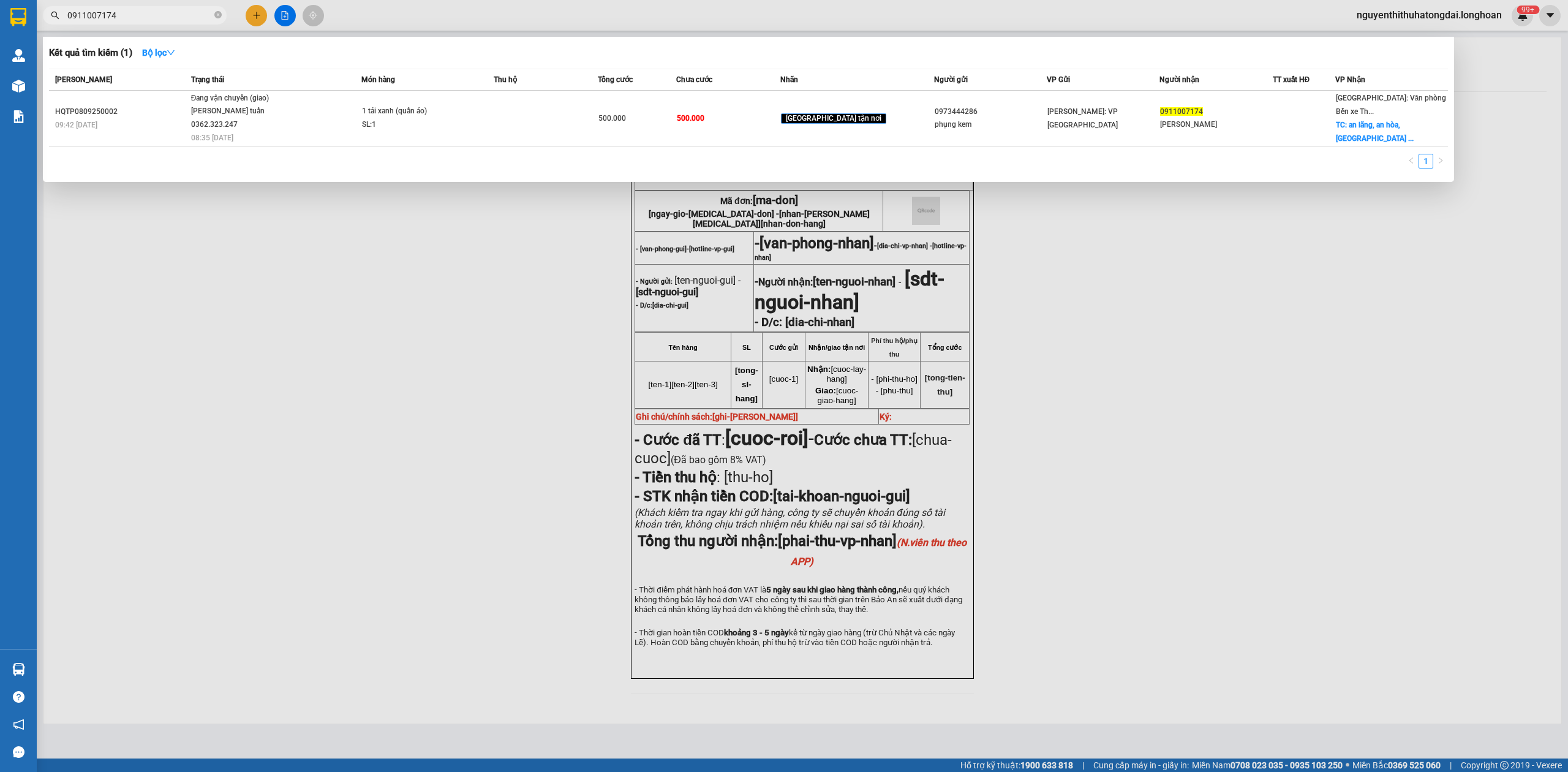
click at [155, 11] on input "0911007174" at bounding box center [140, 16] width 145 height 14
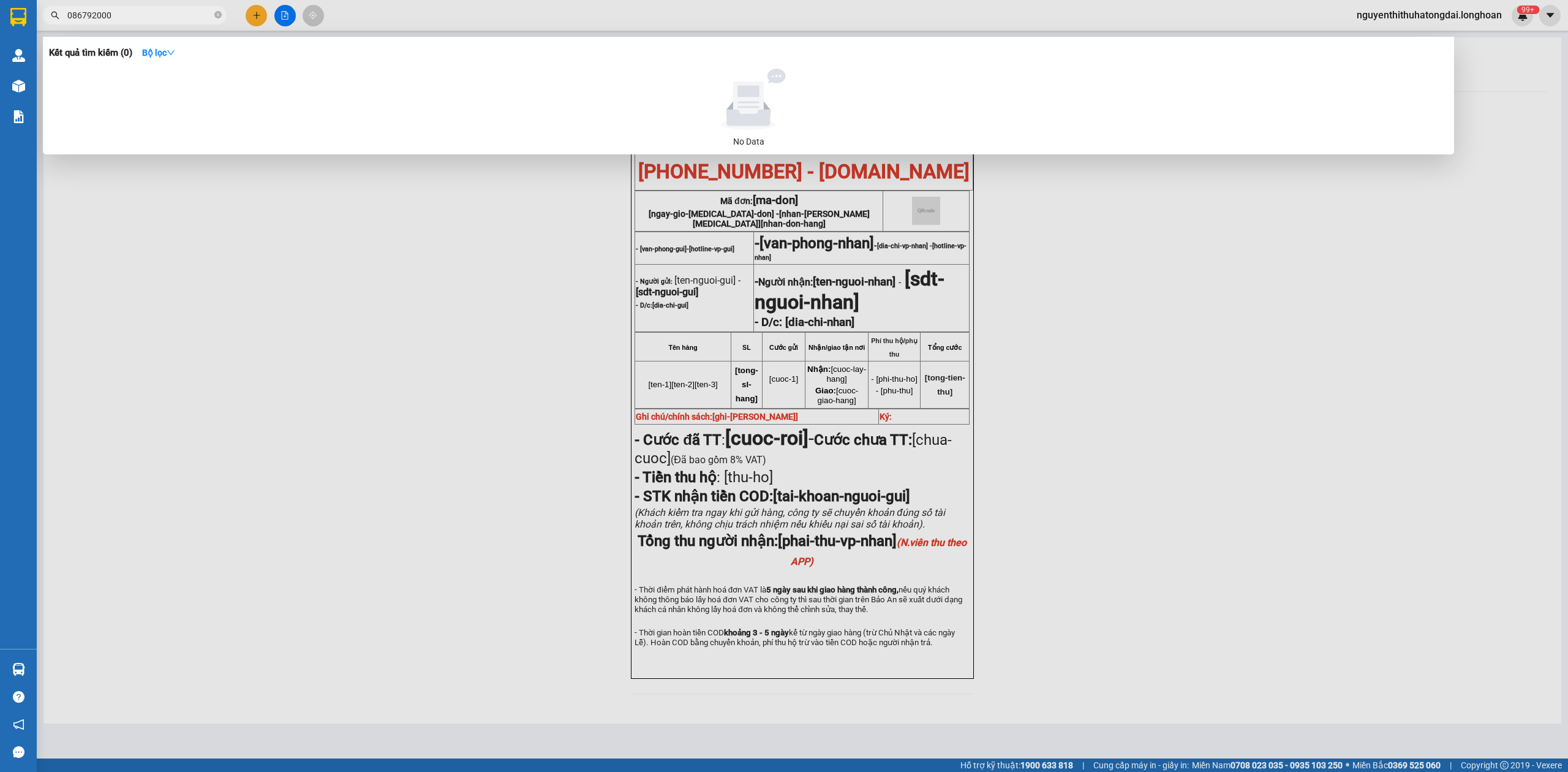
click at [71, 20] on input "086792000" at bounding box center [140, 16] width 145 height 14
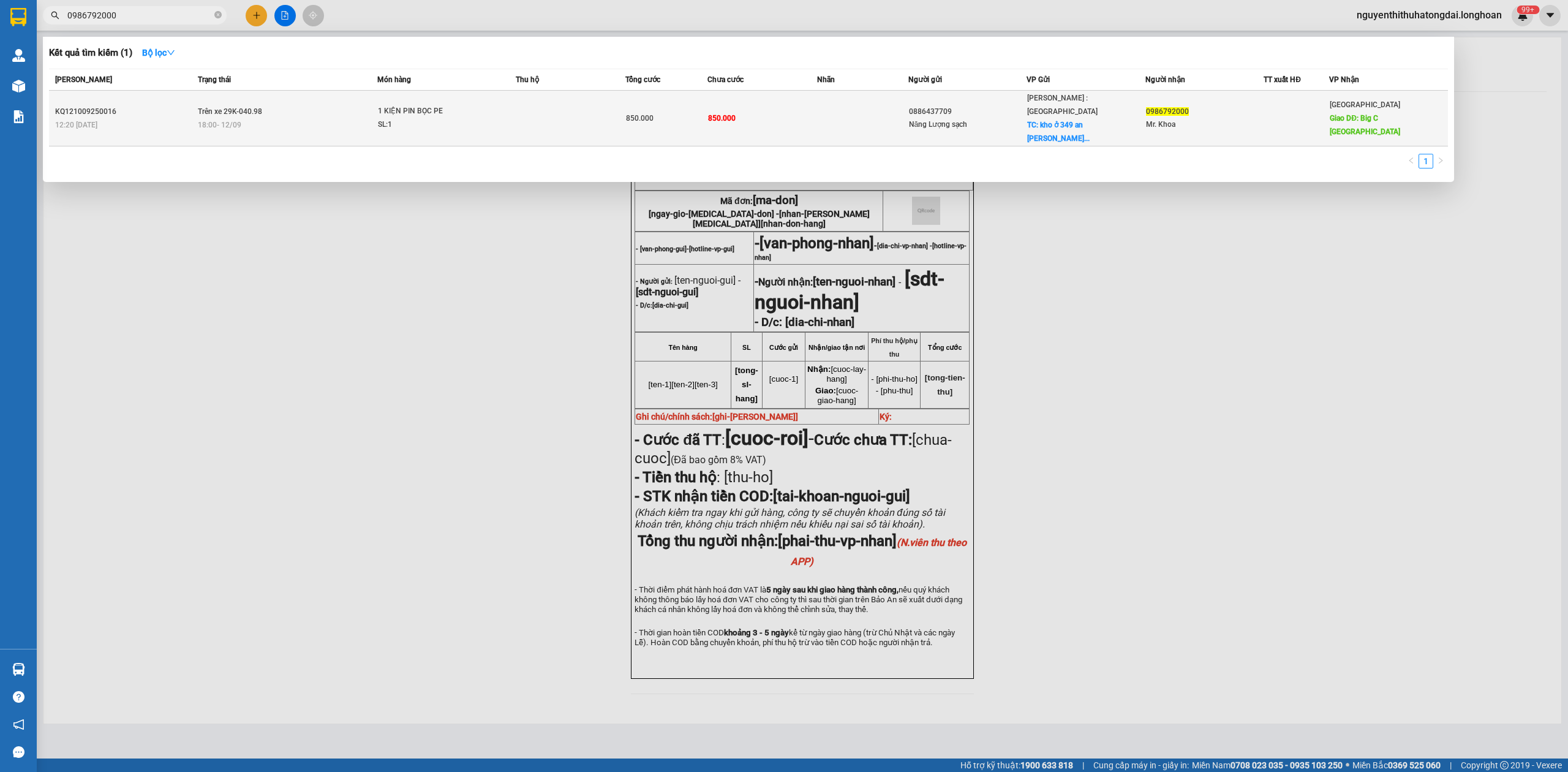
type input "0986792000"
click at [474, 105] on span "1 KIỆN PIN BỌC PE SL: 1" at bounding box center [446, 118] width 138 height 27
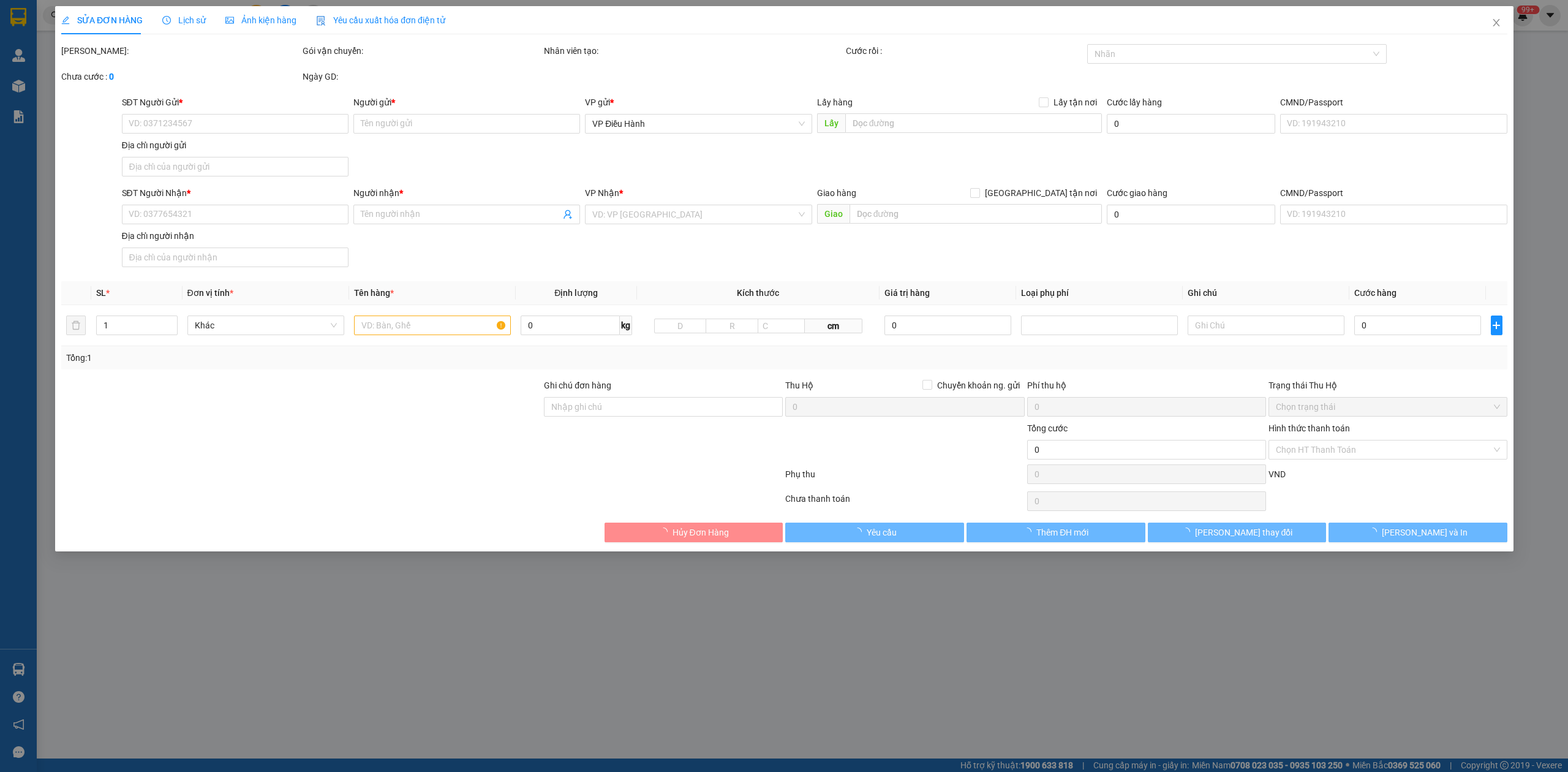
type input "0886437709"
type input "Năng Lượng sạch"
checkbox input "true"
type input "kho ở 349 an dương [GEOGRAPHIC_DATA]"
type input "0986792000"
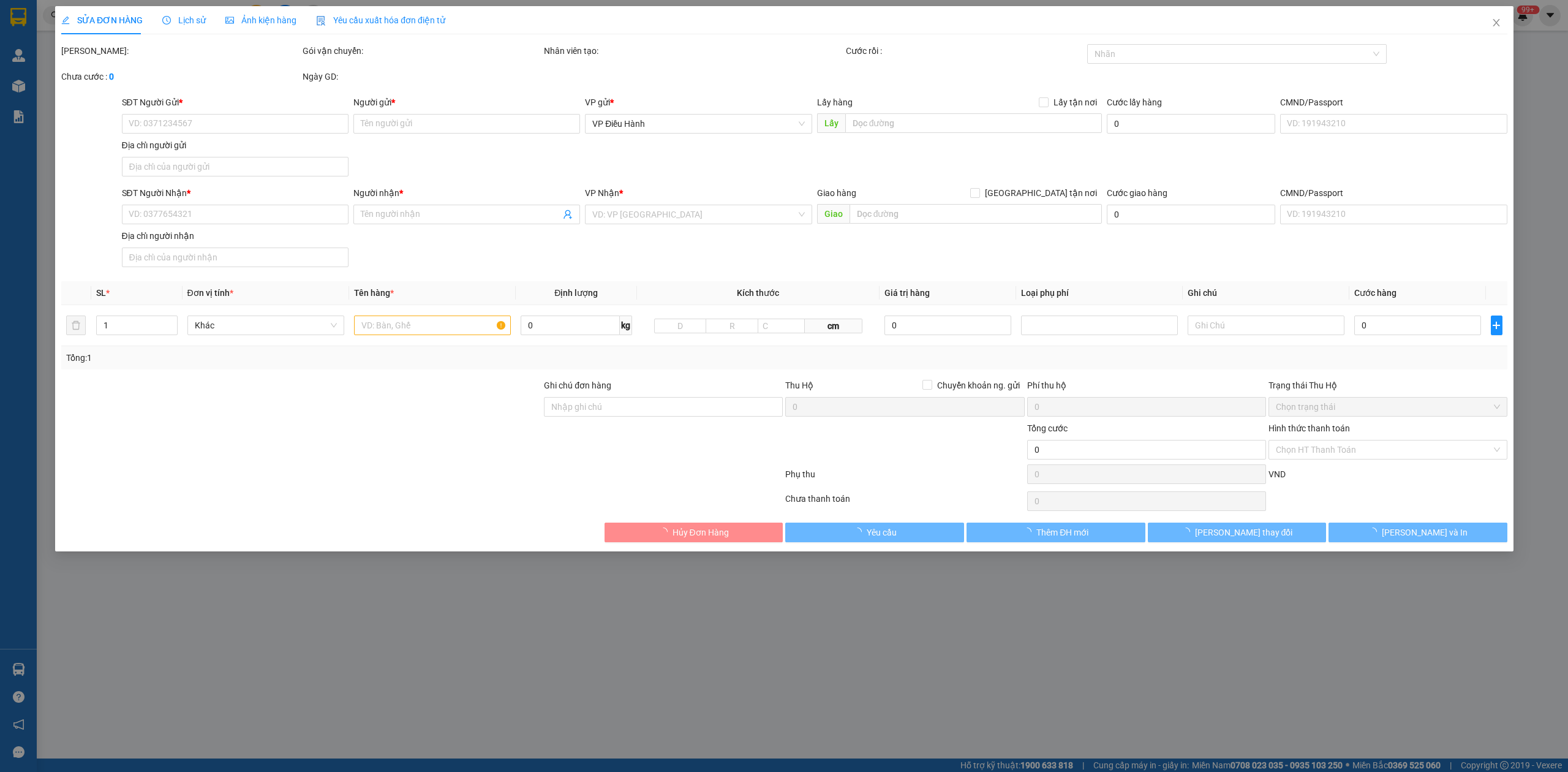
type input "Mr. Khoa"
type input "Big C [GEOGRAPHIC_DATA]"
type input "NHẬN NGUYÊN KIỆN GIAO NGUYÊN KIỆN"
type input "850.000"
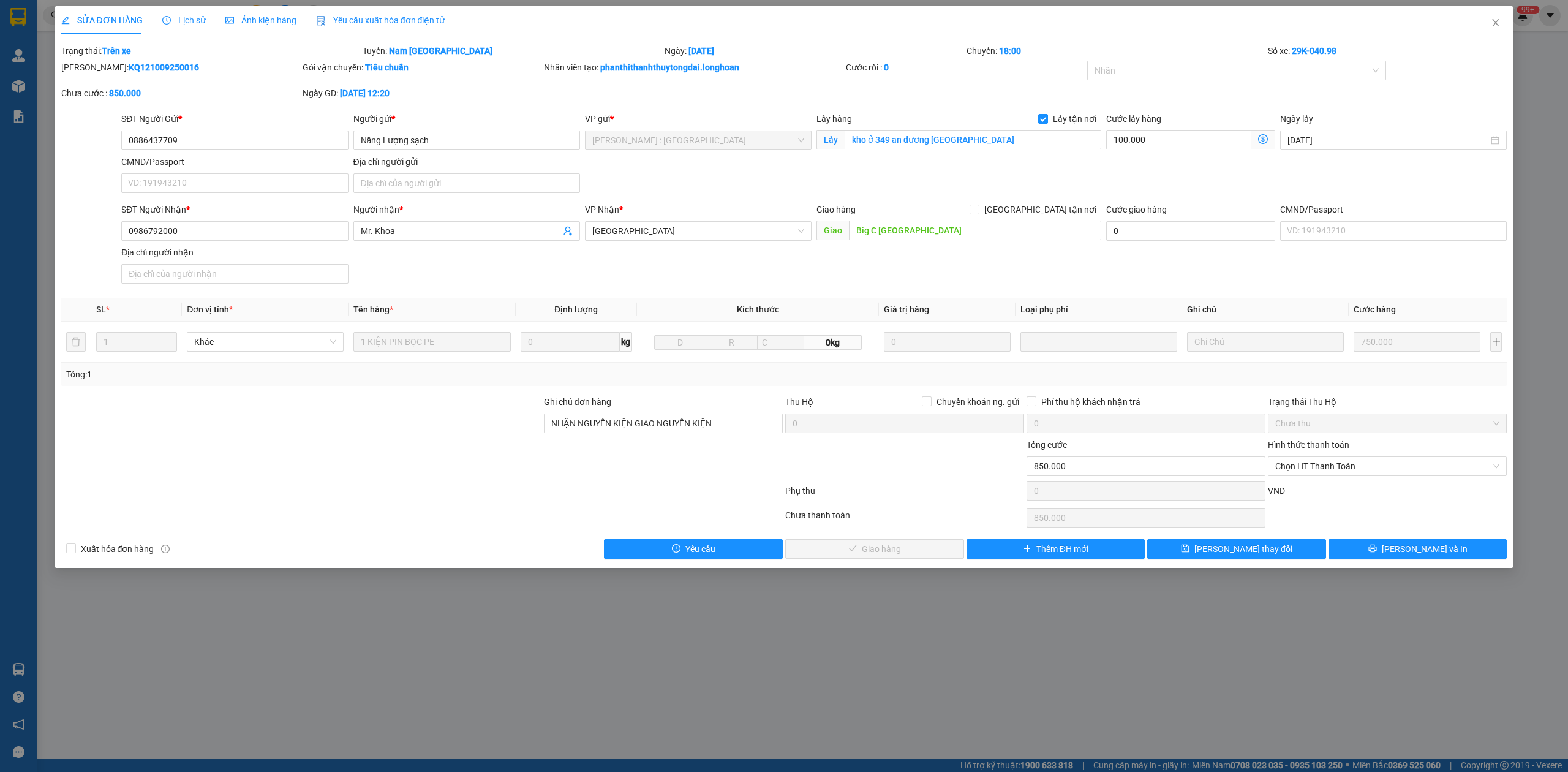
click at [166, 22] on icon "clock-circle" at bounding box center [166, 20] width 9 height 9
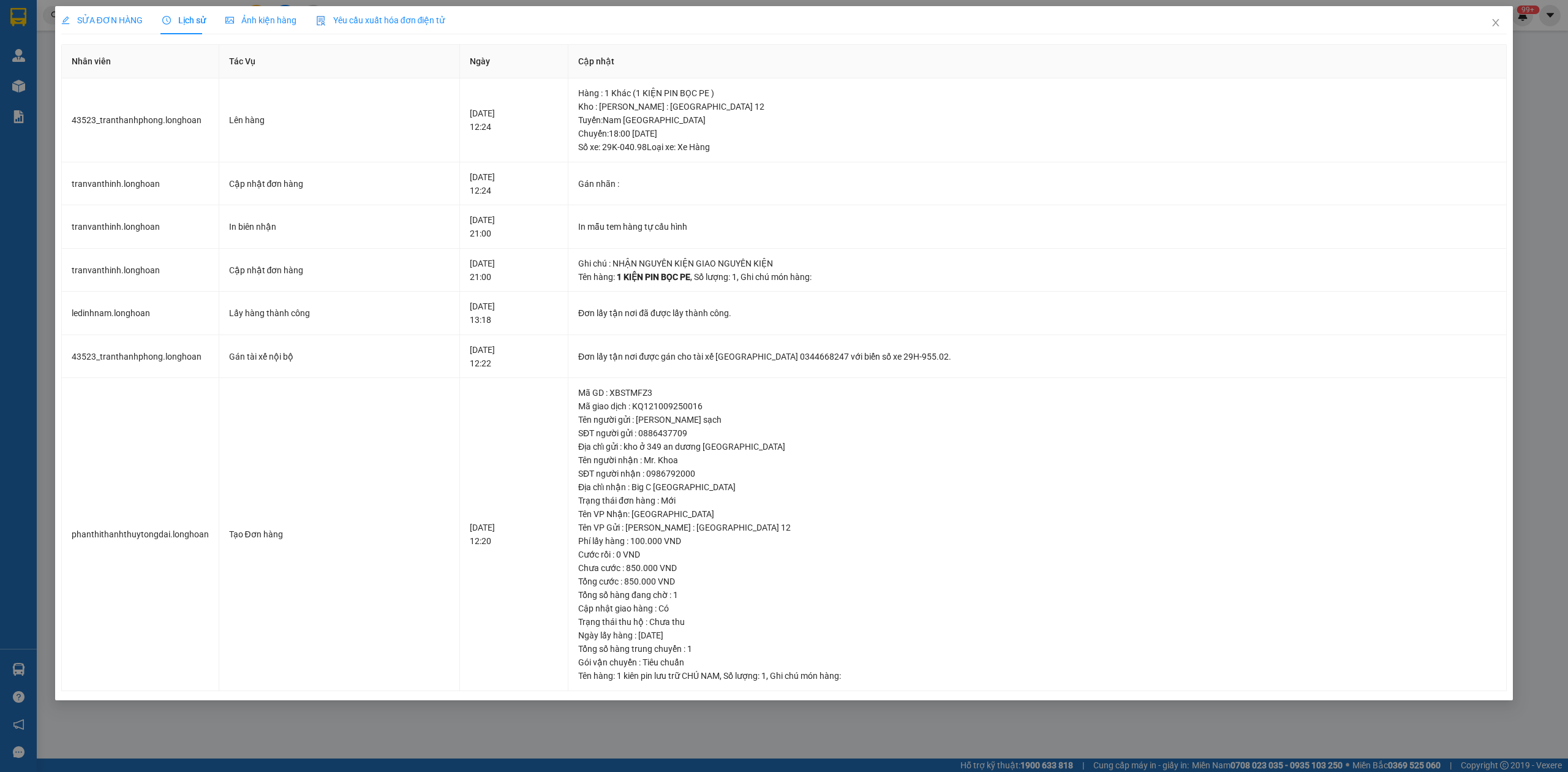
click at [96, 25] on span "SỬA ĐƠN HÀNG" at bounding box center [102, 20] width 81 height 10
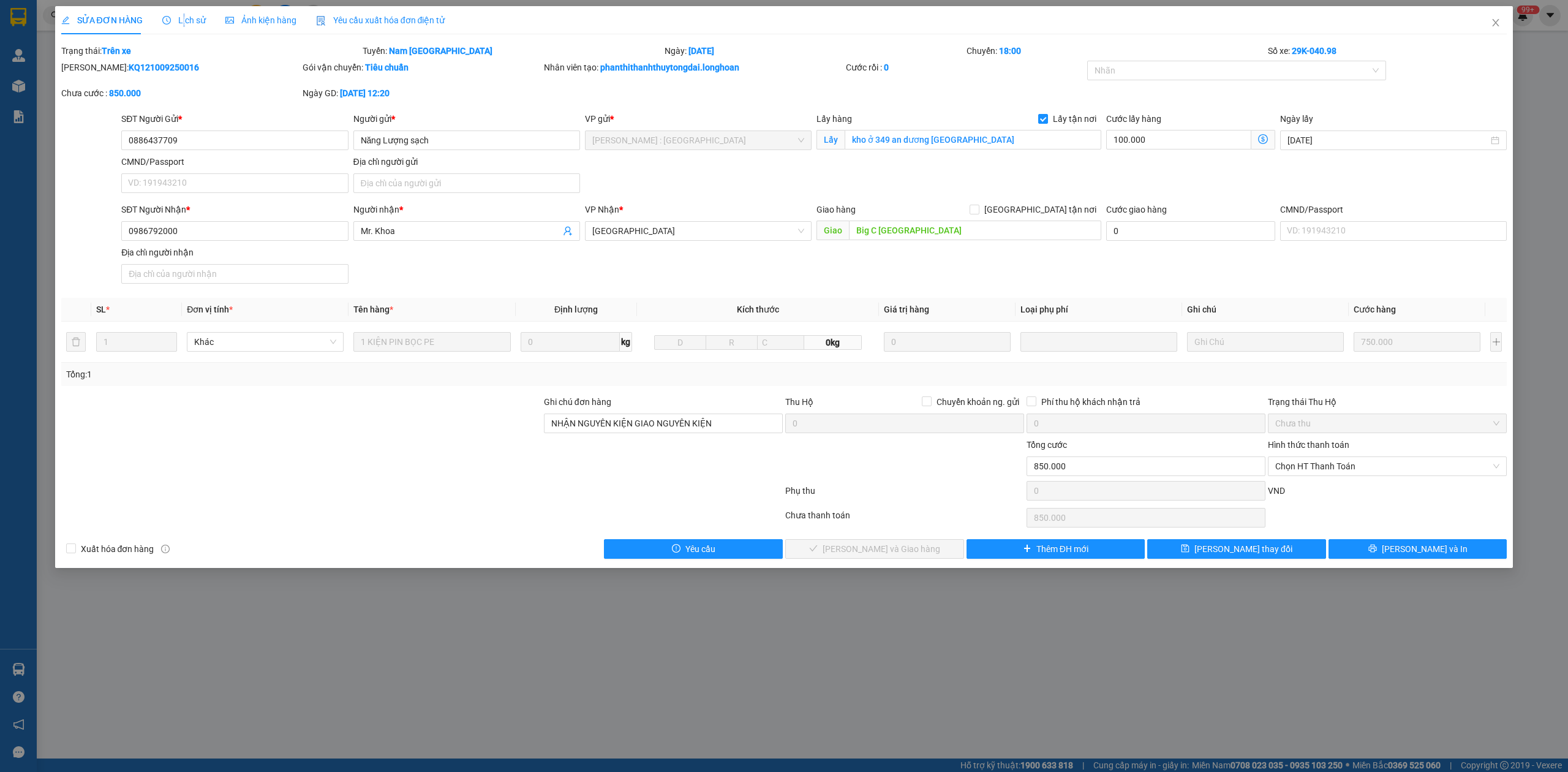
click at [179, 16] on span "Lịch sử" at bounding box center [184, 20] width 44 height 10
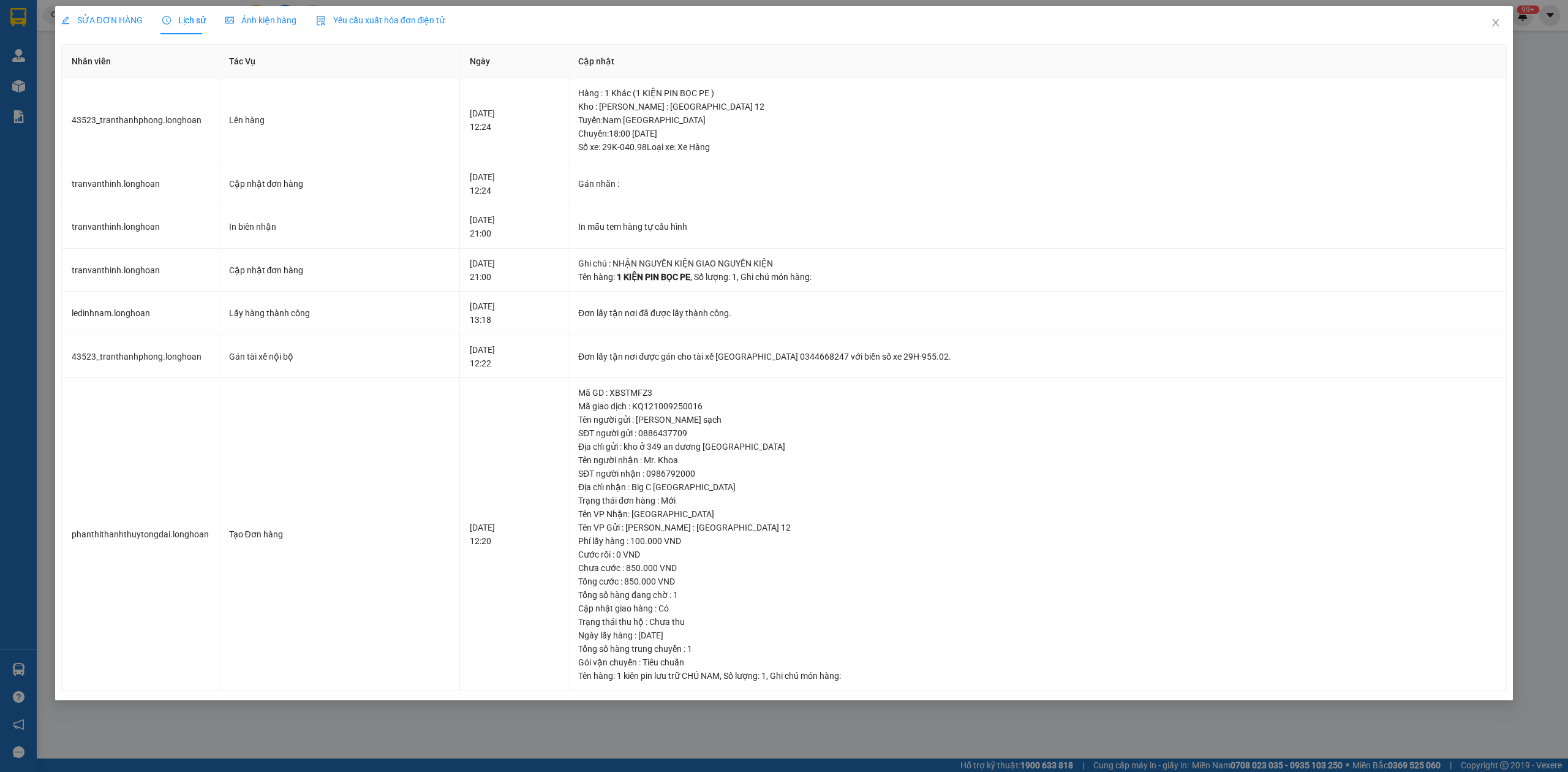
click at [785, 28] on div "SỬA ĐƠN HÀNG Lịch sử Ảnh kiện hàng Yêu cầu xuất hóa đơn điện tử" at bounding box center [784, 20] width 1446 height 28
click at [96, 15] on span "SỬA ĐƠN HÀNG" at bounding box center [102, 20] width 81 height 10
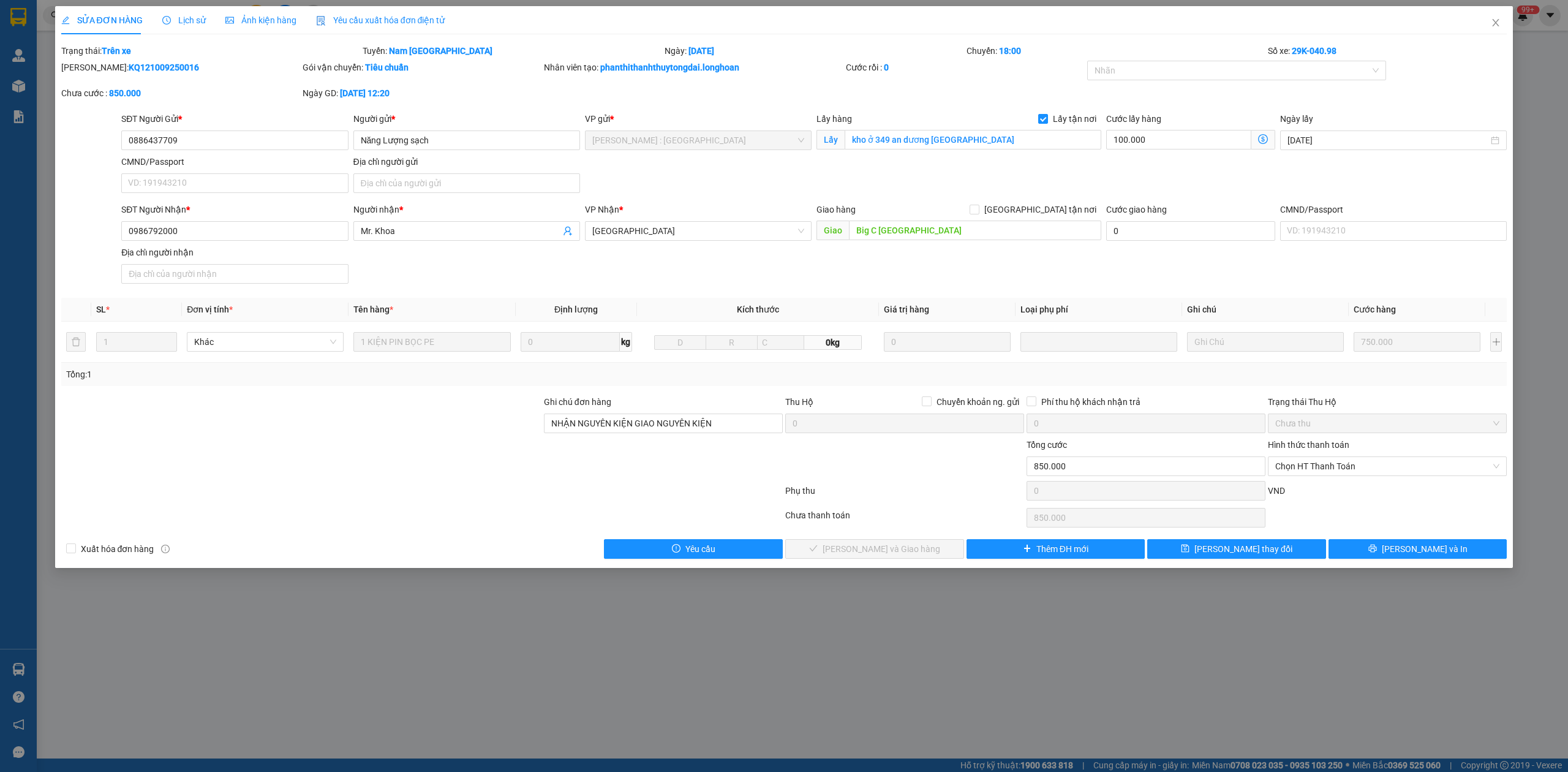
click at [184, 18] on span "Lịch sử" at bounding box center [184, 20] width 44 height 10
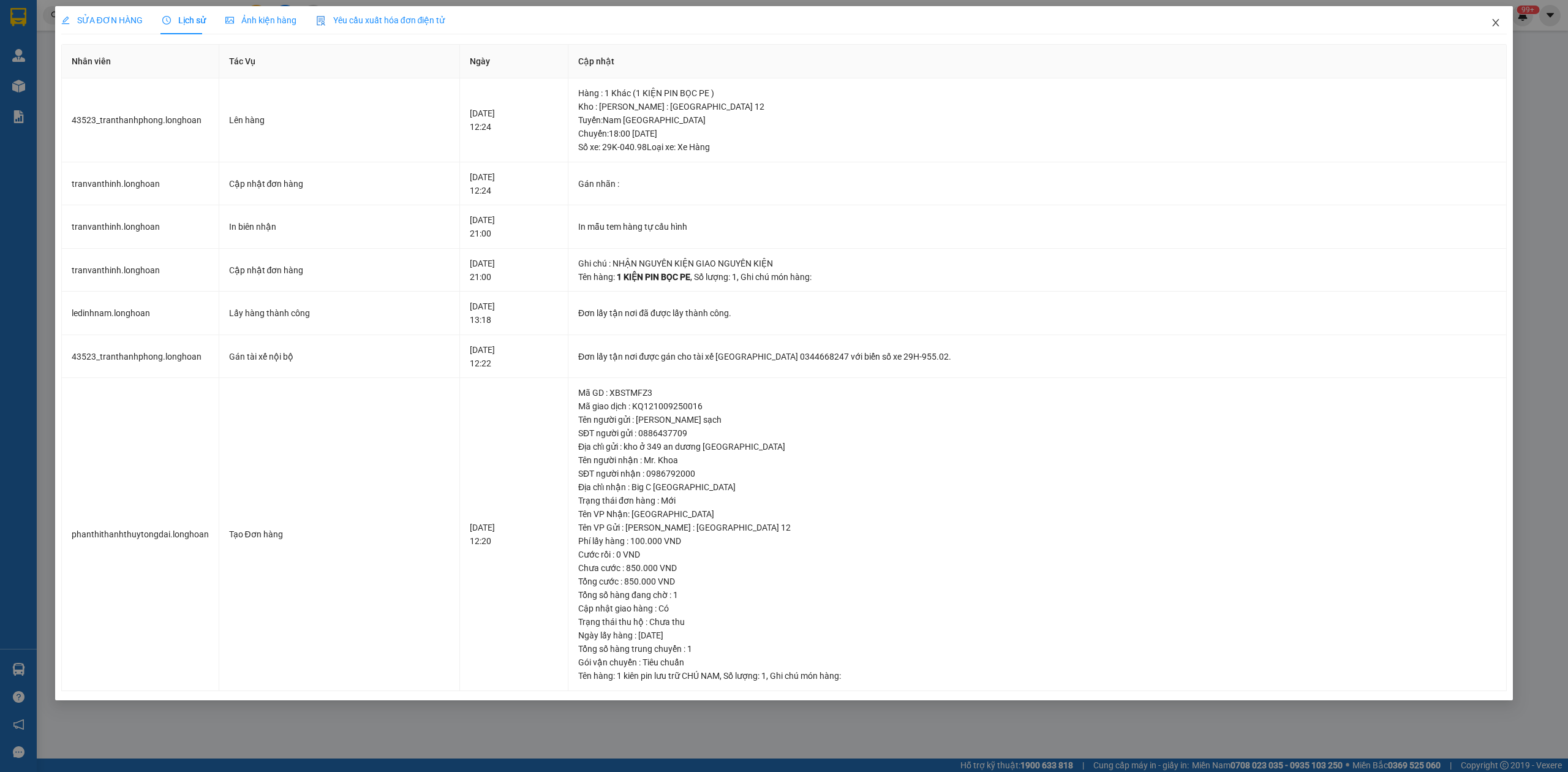
click at [1489, 30] on span "Close" at bounding box center [1496, 23] width 35 height 35
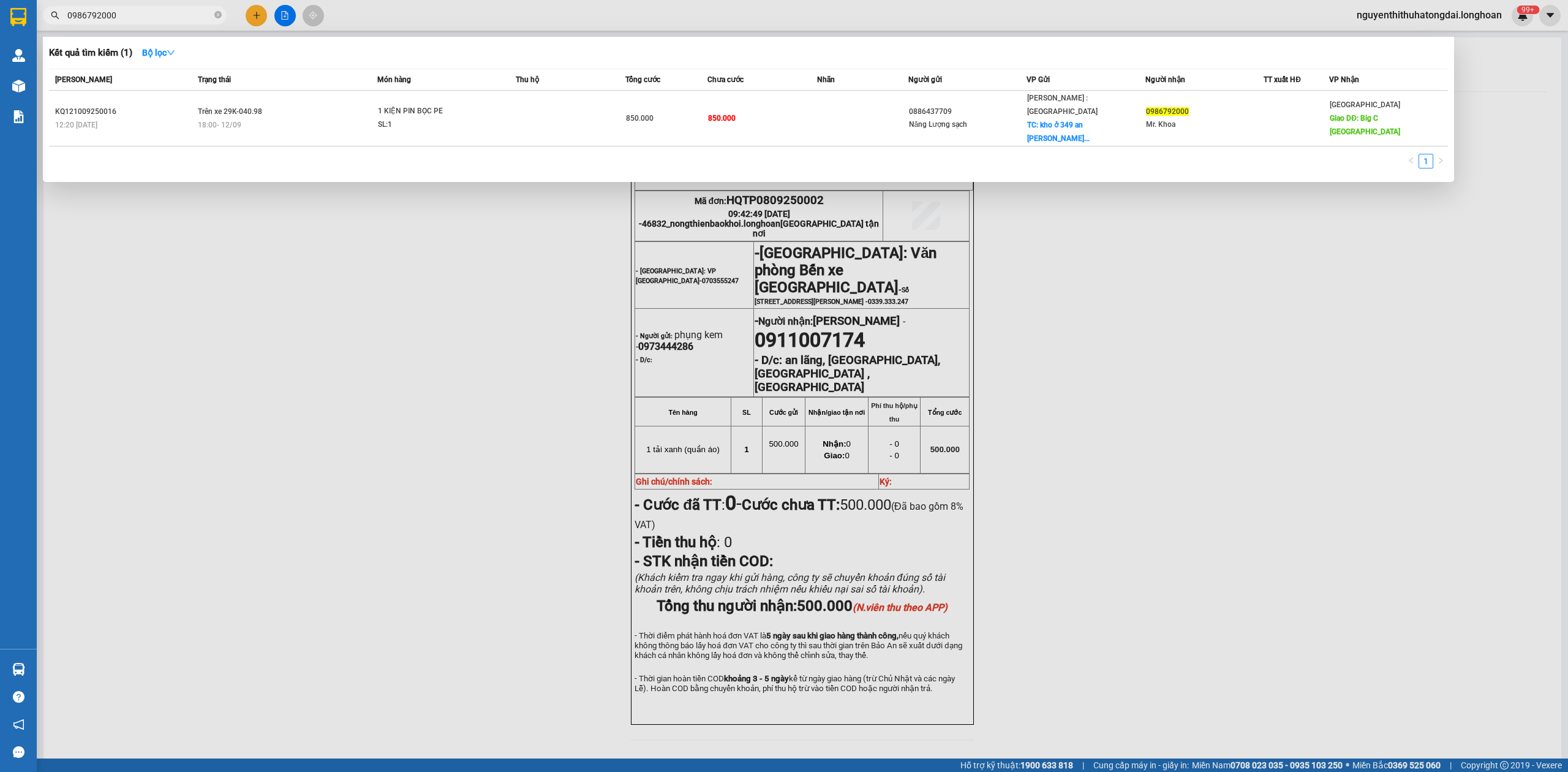
click at [86, 9] on input "0986792000" at bounding box center [140, 16] width 145 height 14
paste input "65023436"
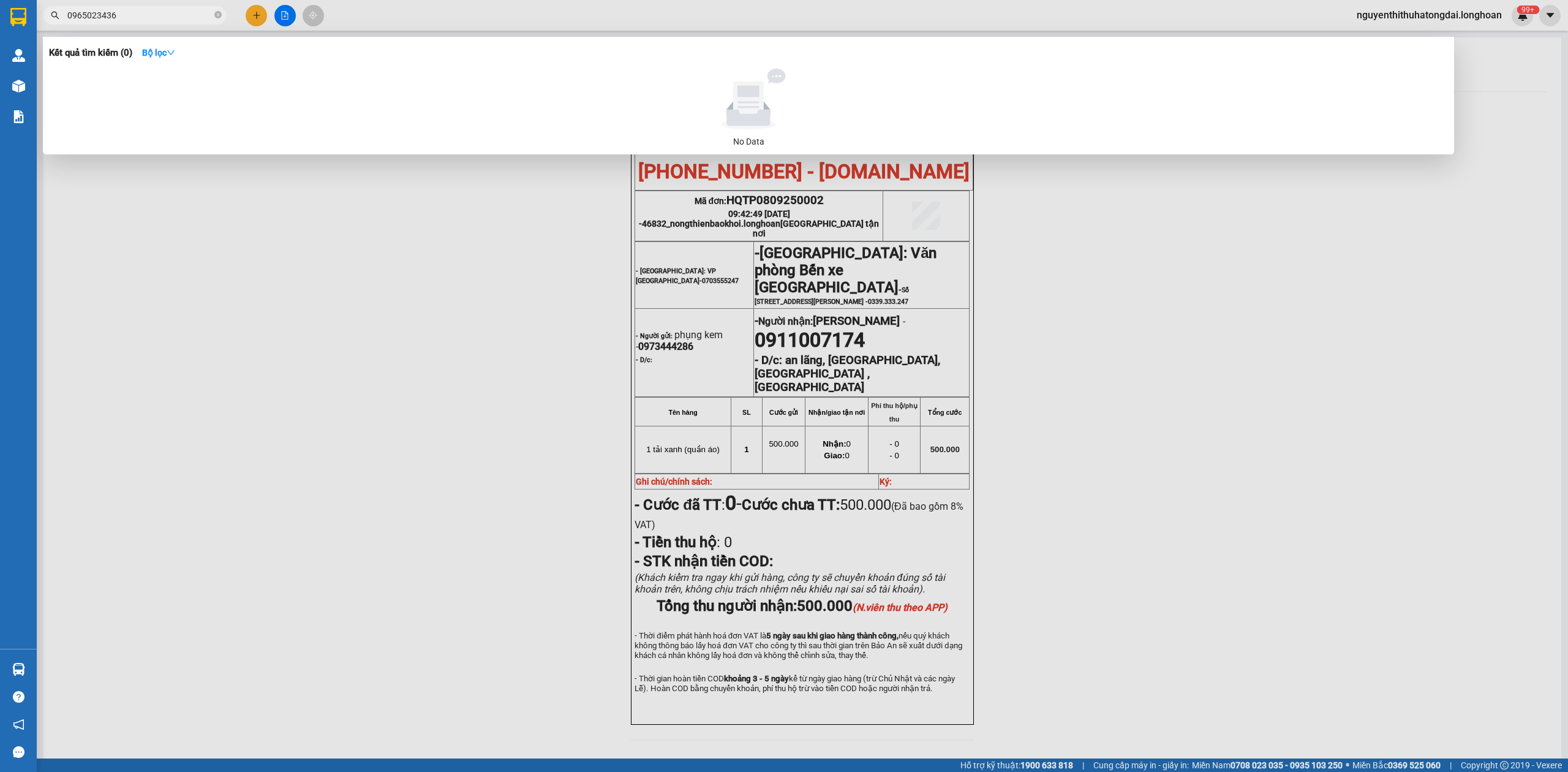
click at [149, 13] on input "0965023436" at bounding box center [140, 16] width 145 height 14
paste input "DNTK0709250013"
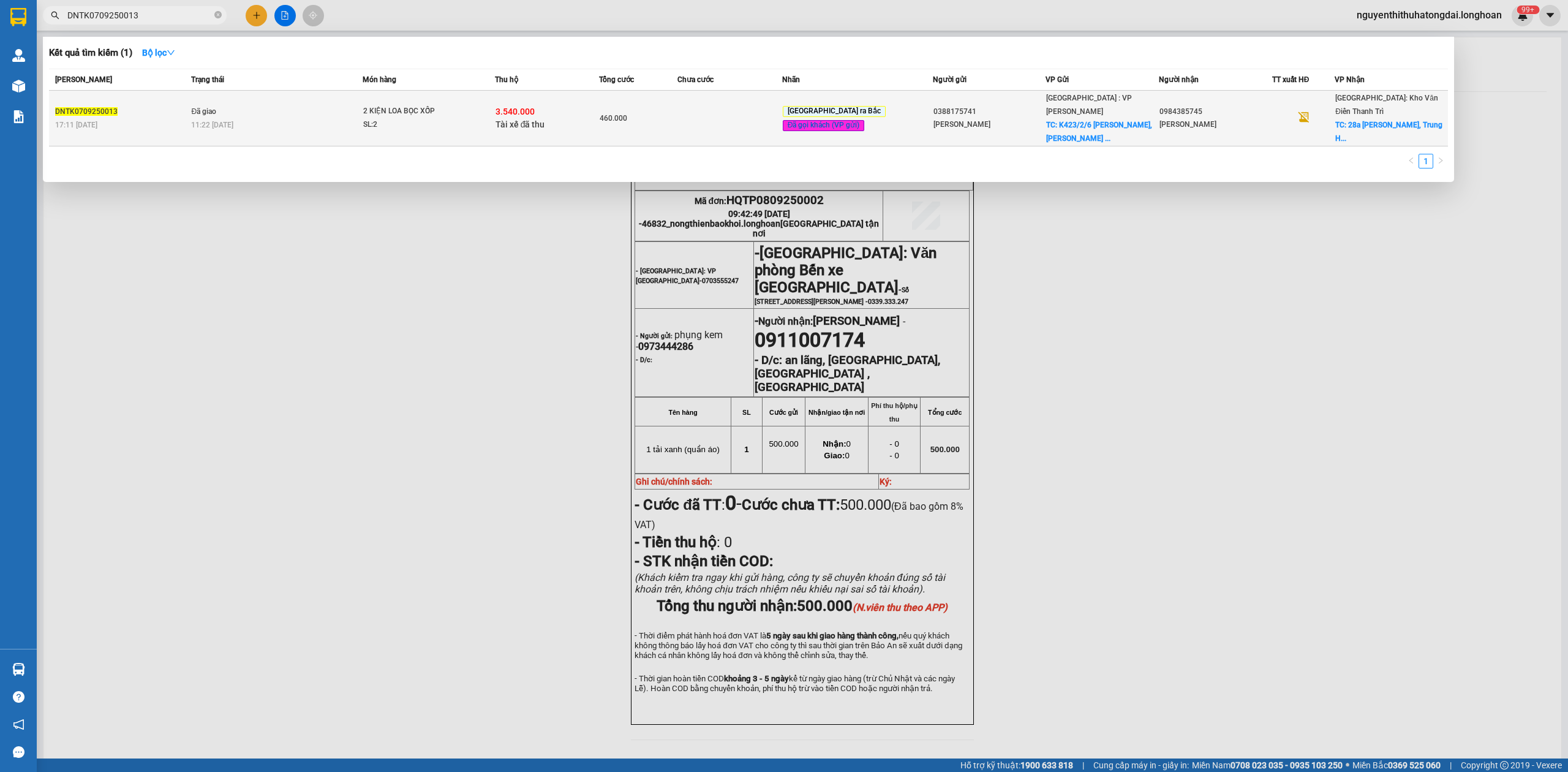
type input "DNTK0709250013"
click at [449, 118] on div "SL: 2" at bounding box center [409, 125] width 92 height 14
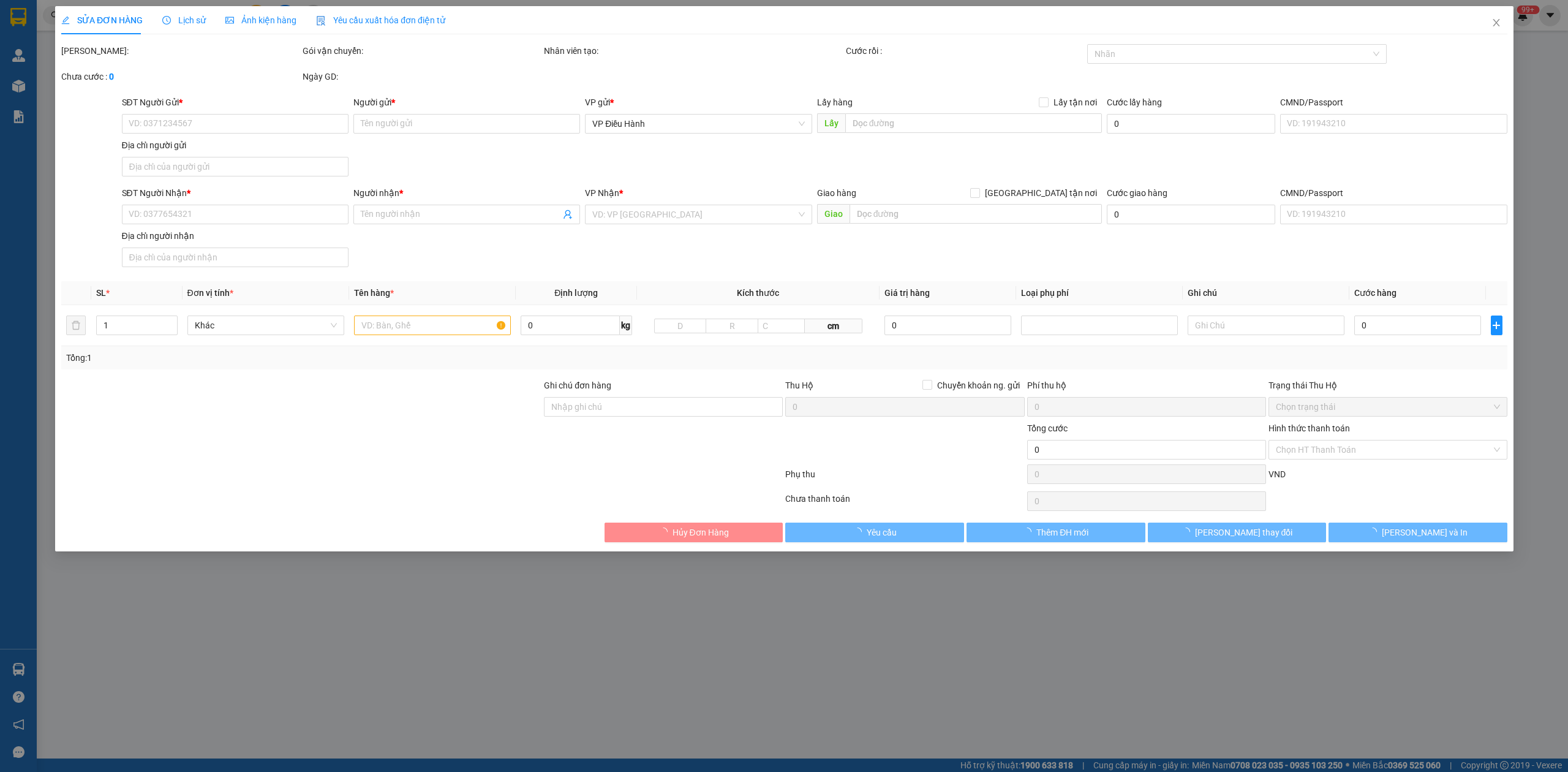
type input "0388175741"
type input "[PERSON_NAME]"
checkbox input "true"
type input "K423/2/6 [PERSON_NAME], [PERSON_NAME] ([PERSON_NAME], Cẩm Lệ cũ), [GEOGRAPHIC_D…"
type input "65.000"
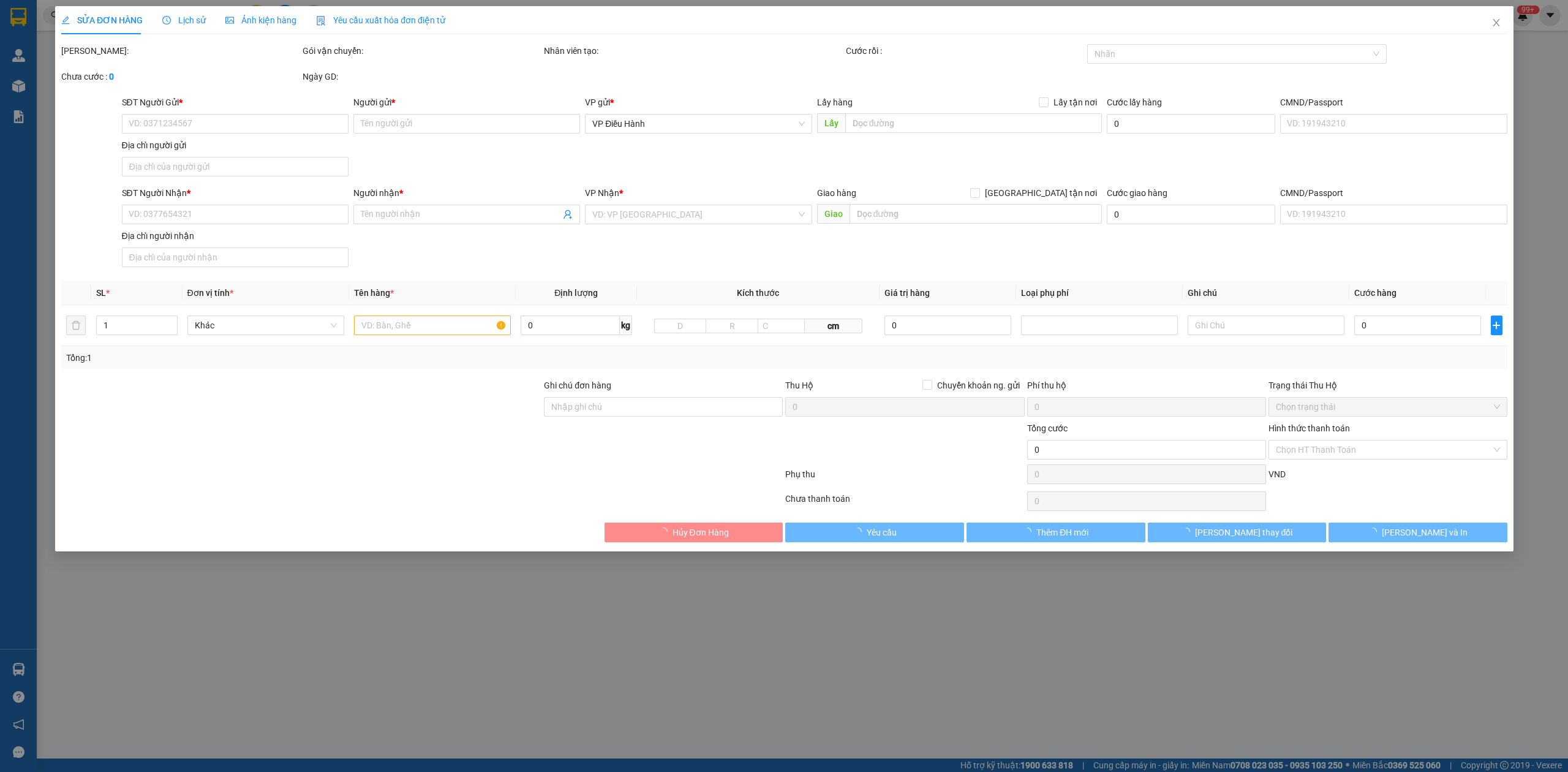
type input "0984385745"
type input "[PERSON_NAME]"
checkbox input "true"
type input "28a [PERSON_NAME], [GEOGRAPHIC_DATA], [GEOGRAPHIC_DATA], [GEOGRAPHIC_DATA]"
type input "KHÔNG BAO HƯ VỠ,MÓP MÉO"
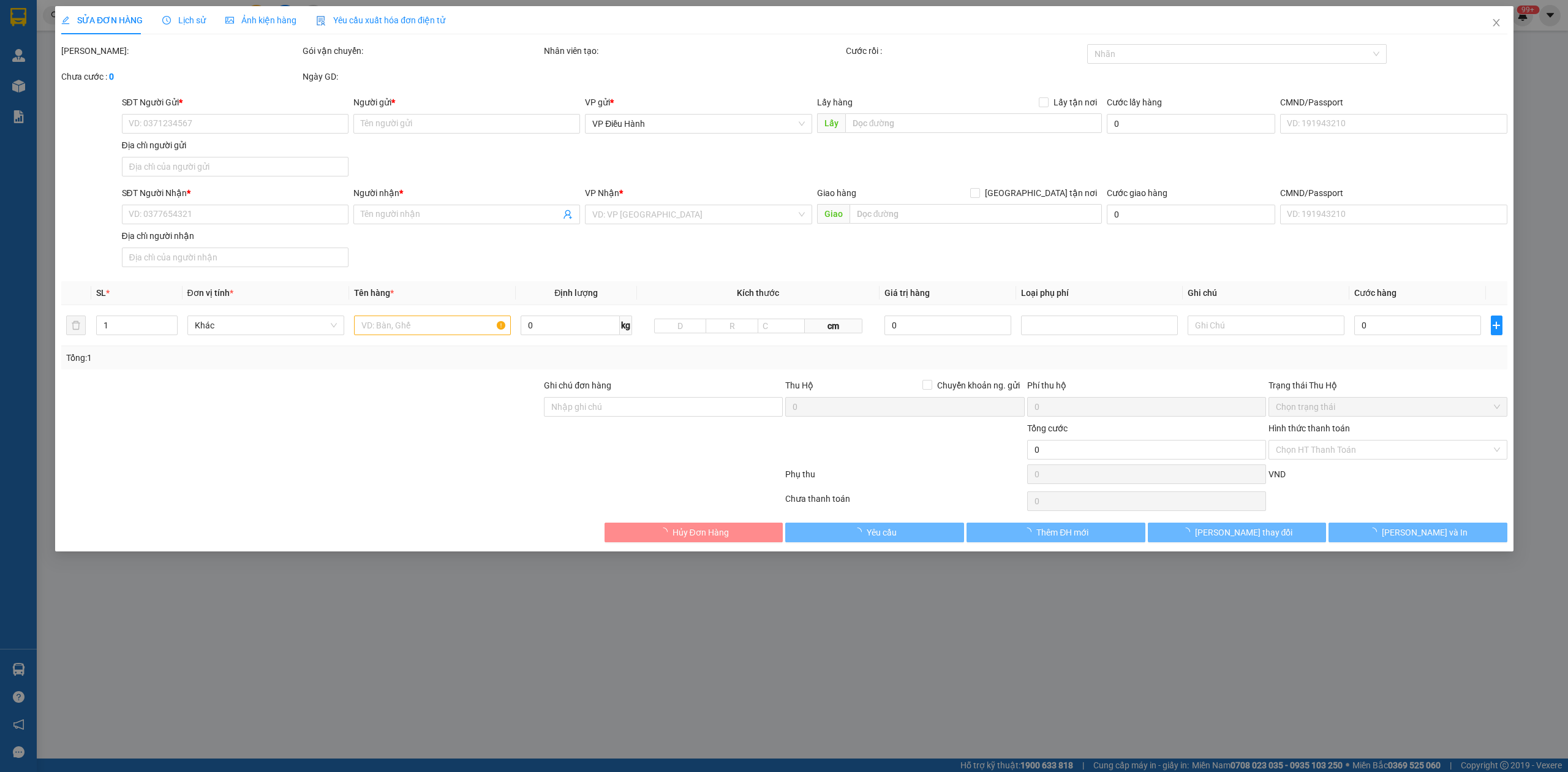
checkbox input "true"
type input "3.540.000"
type input "20.000"
type input "460.000"
type input "70.000"
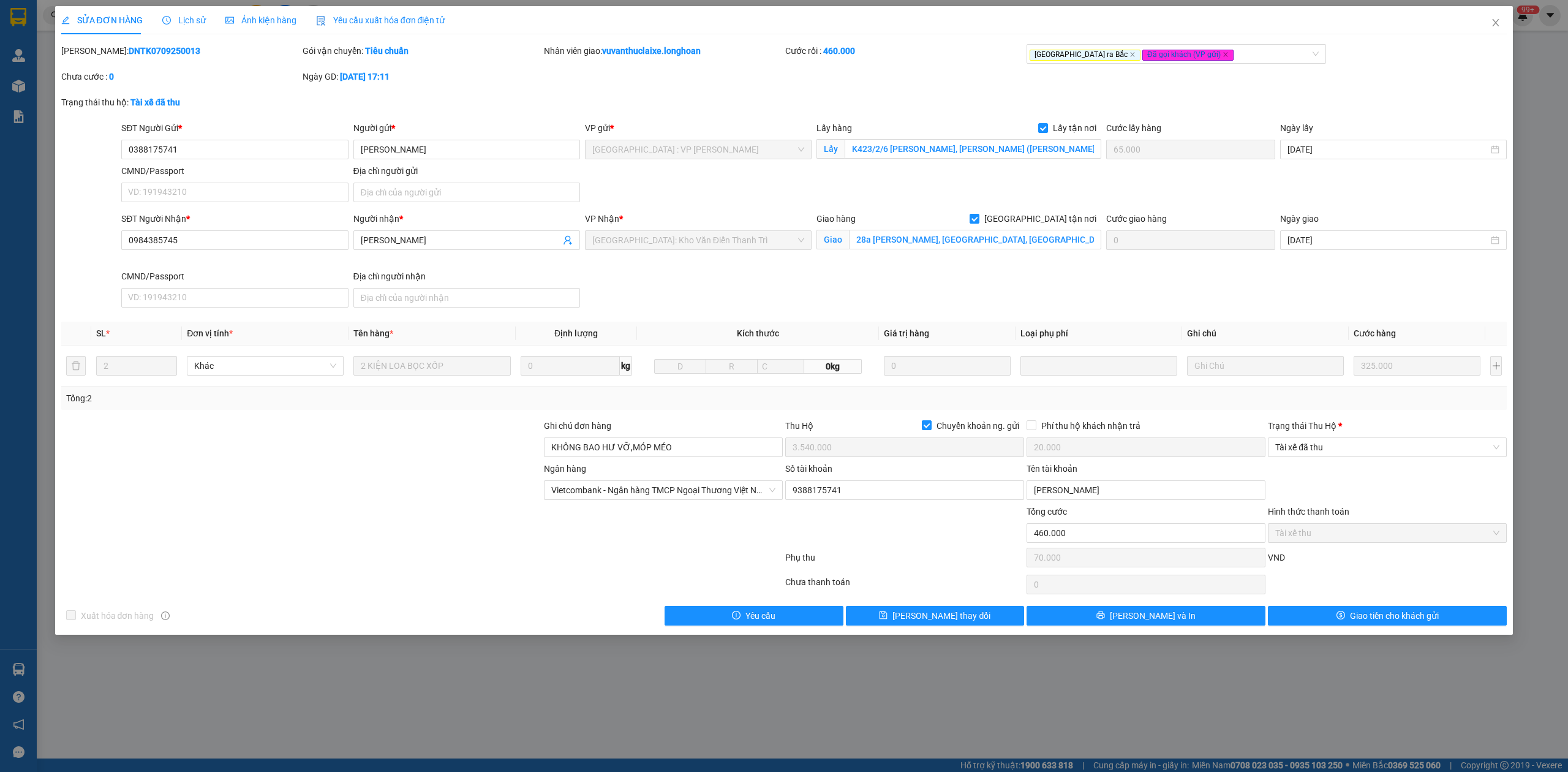
click at [199, 30] on div "Lịch sử" at bounding box center [184, 20] width 44 height 28
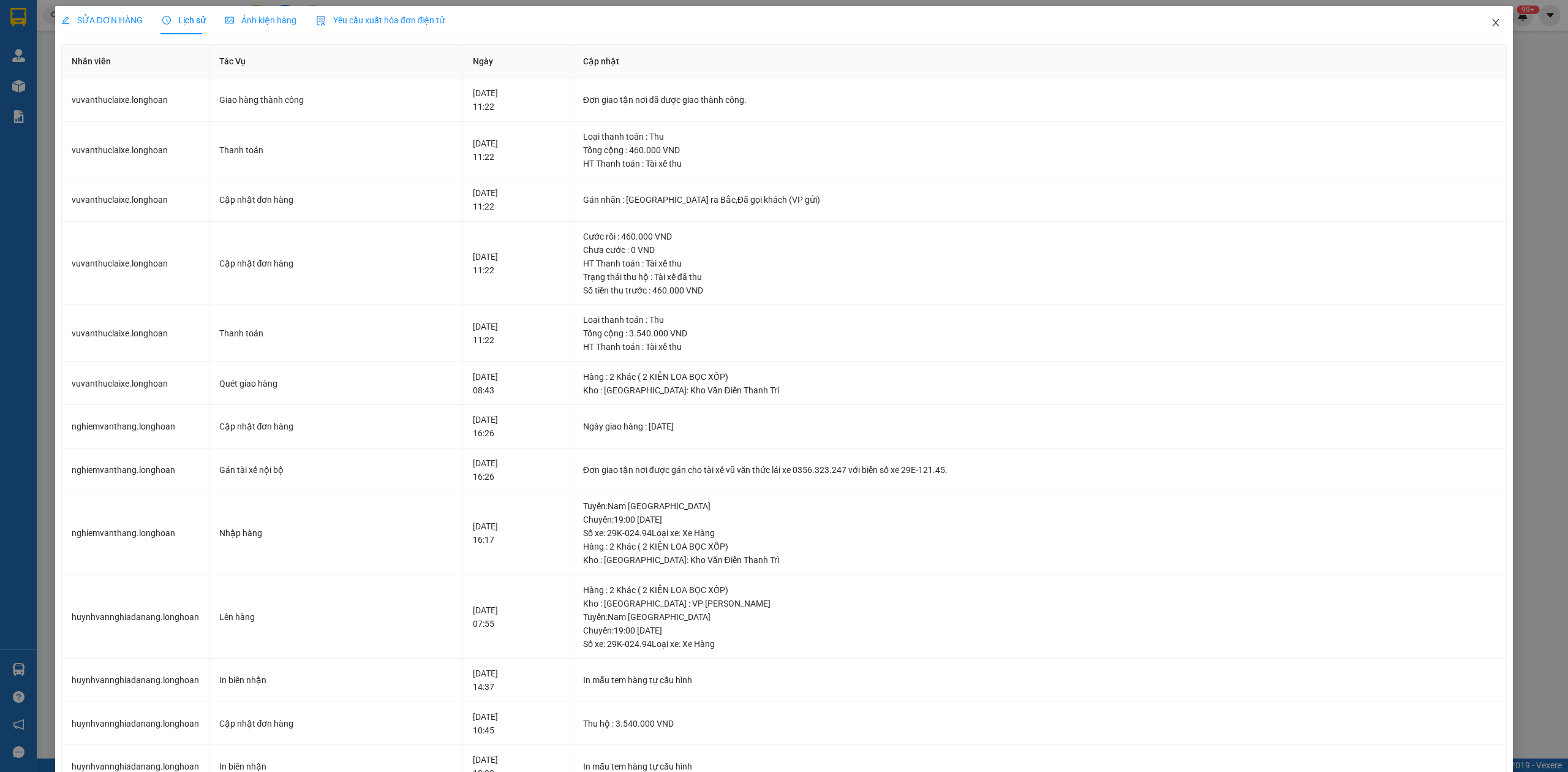
click at [1486, 33] on span "Close" at bounding box center [1496, 23] width 35 height 35
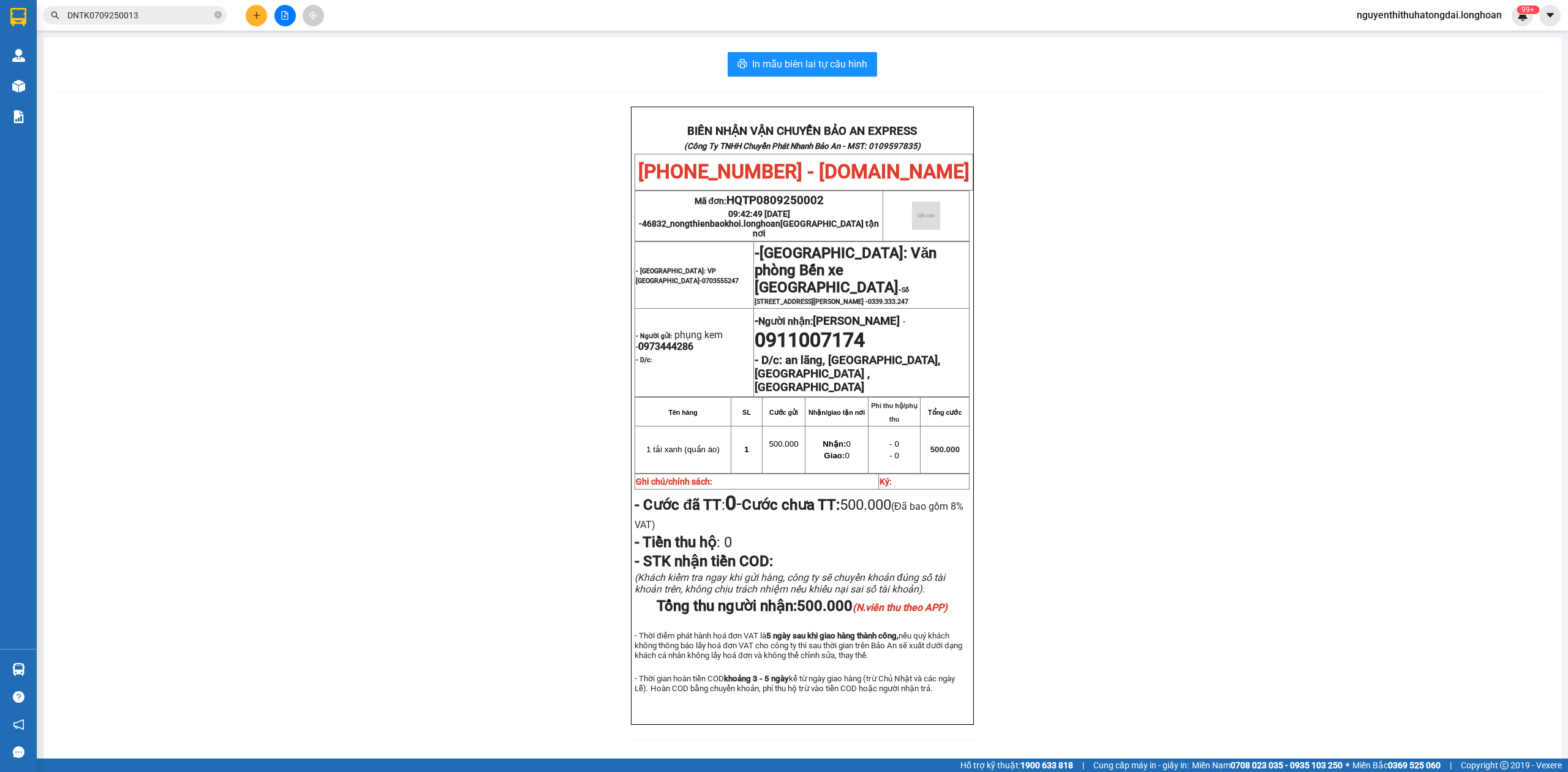
click at [184, 26] on div "Kết quả tìm kiếm ( 1 ) Bộ lọc Mã ĐH Trạng thái Món hàng Thu hộ Tổng cước Chưa c…" at bounding box center [784, 15] width 1568 height 31
click at [182, 19] on input "DNTK0709250013" at bounding box center [140, 16] width 145 height 14
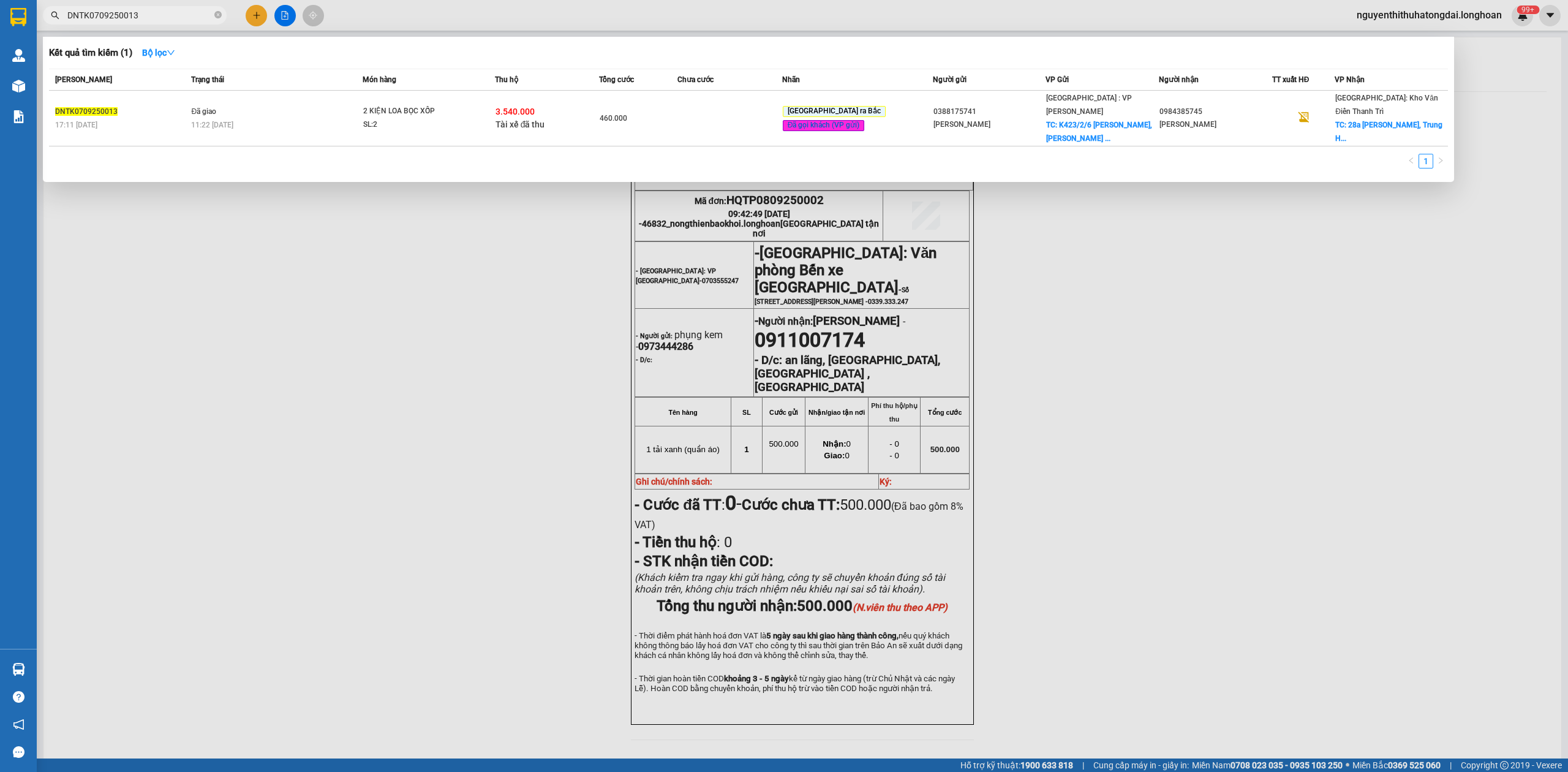
click at [182, 19] on input "DNTK0709250013" at bounding box center [140, 16] width 145 height 14
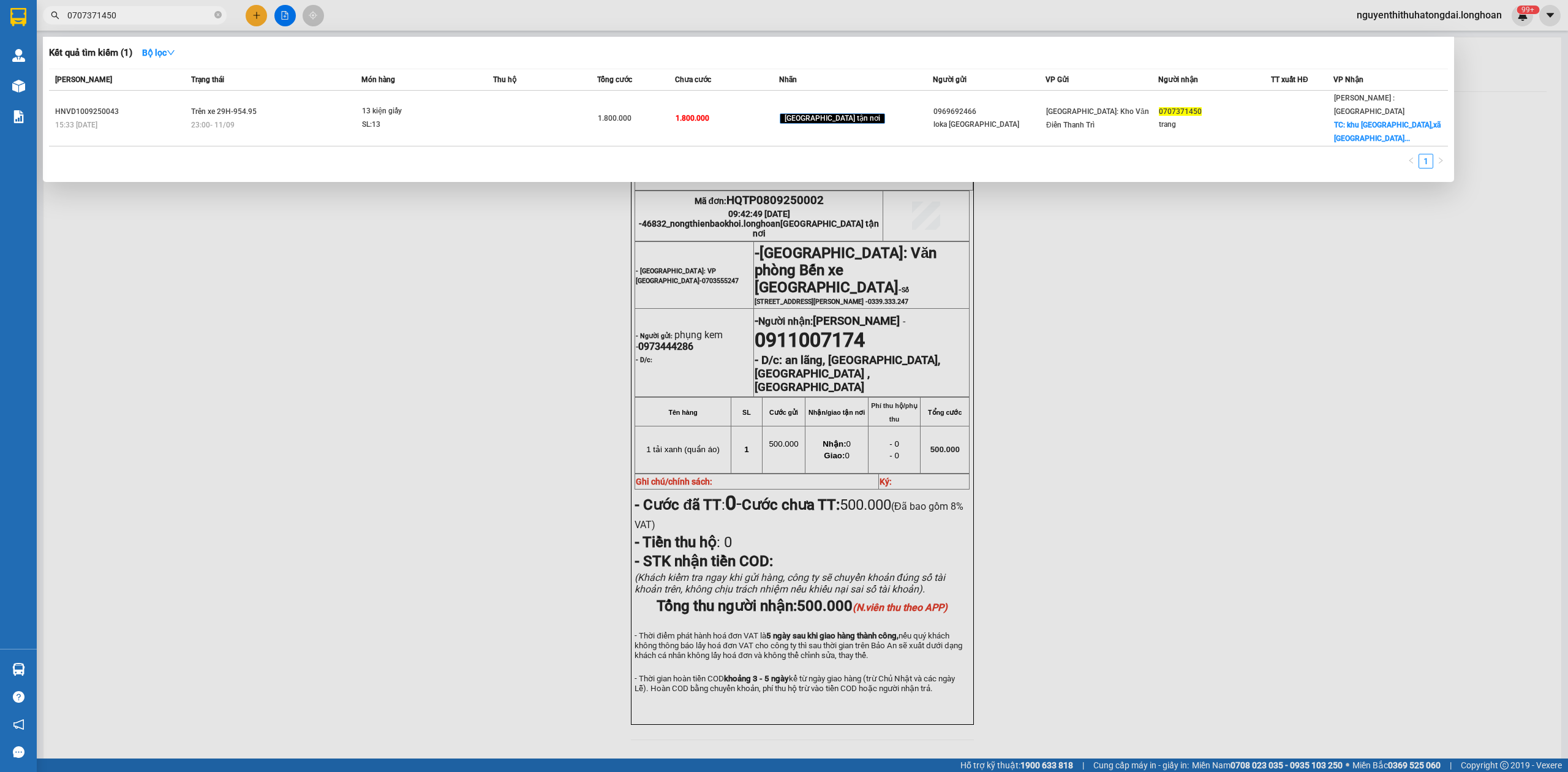
type input "0707371450"
click at [290, 125] on div "Mã ĐH Trạng thái Món hàng Thu hộ Tổng cước Chưa cước Nhãn Người gửi VP Gửi Ngườ…" at bounding box center [748, 122] width 1399 height 107
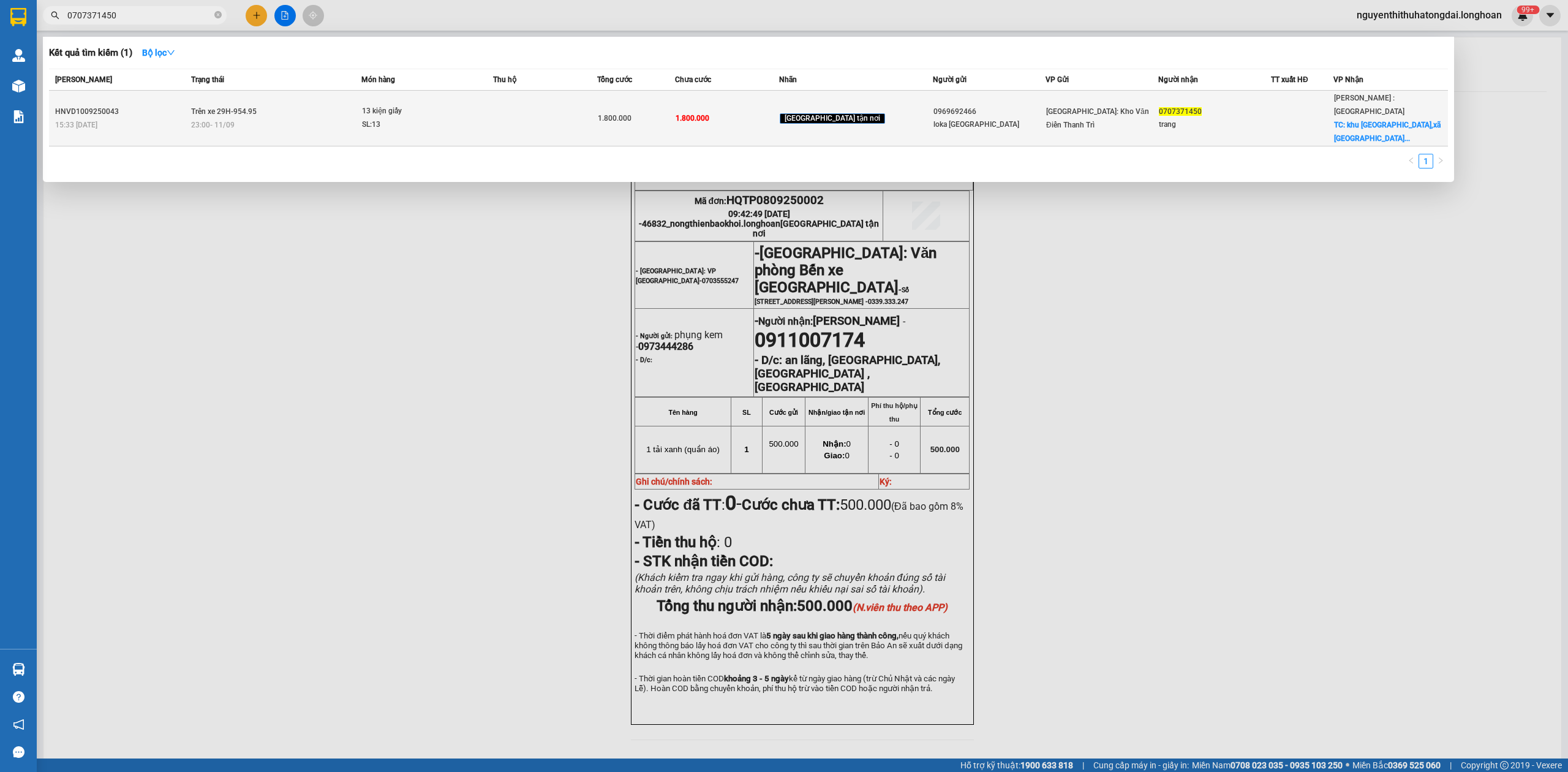
click at [307, 118] on div "23:00 [DATE]" at bounding box center [275, 125] width 169 height 14
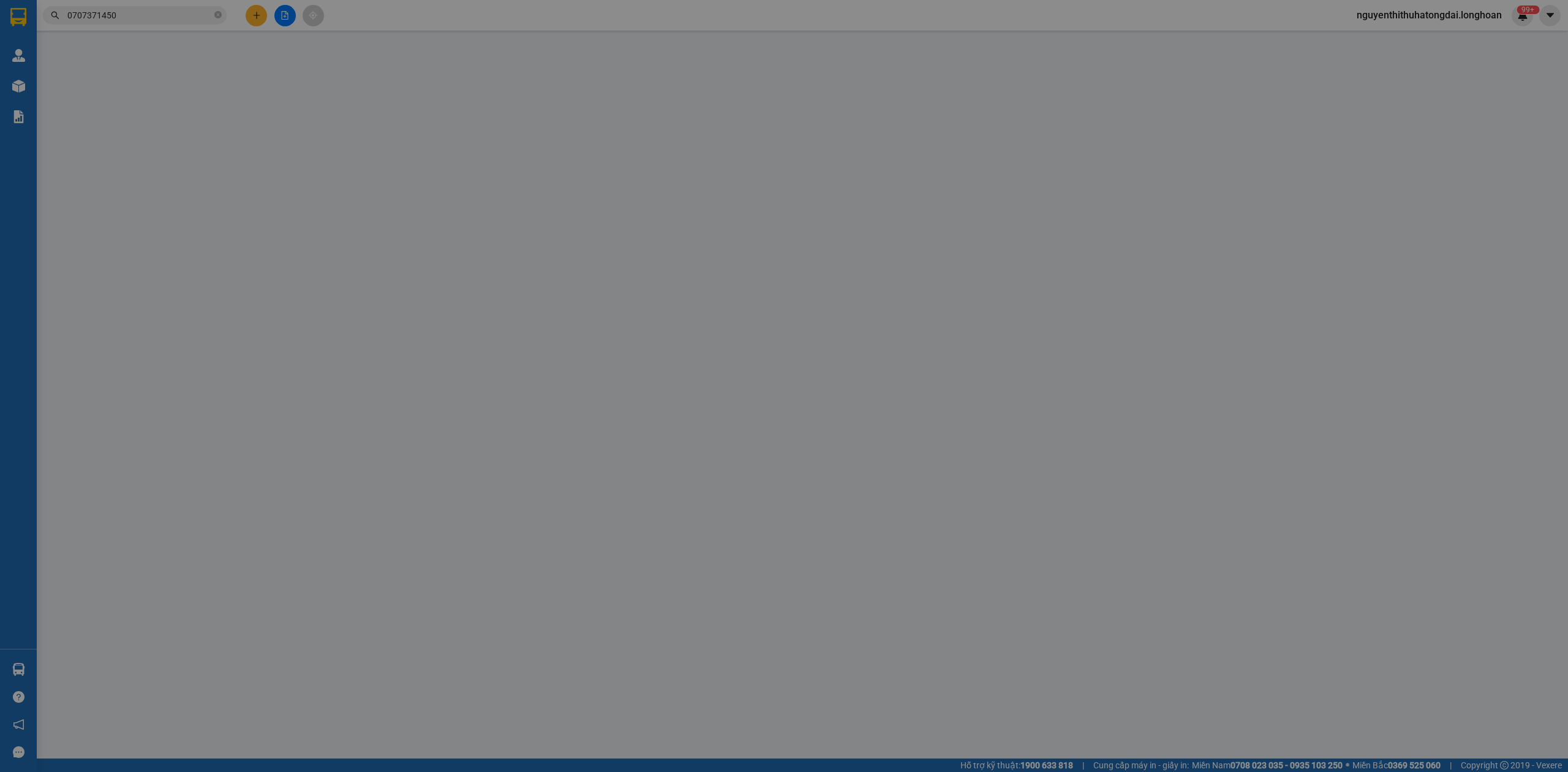
type input "0969692466"
type input "loka [GEOGRAPHIC_DATA]"
type input "0707371450"
type input "trang"
checkbox input "true"
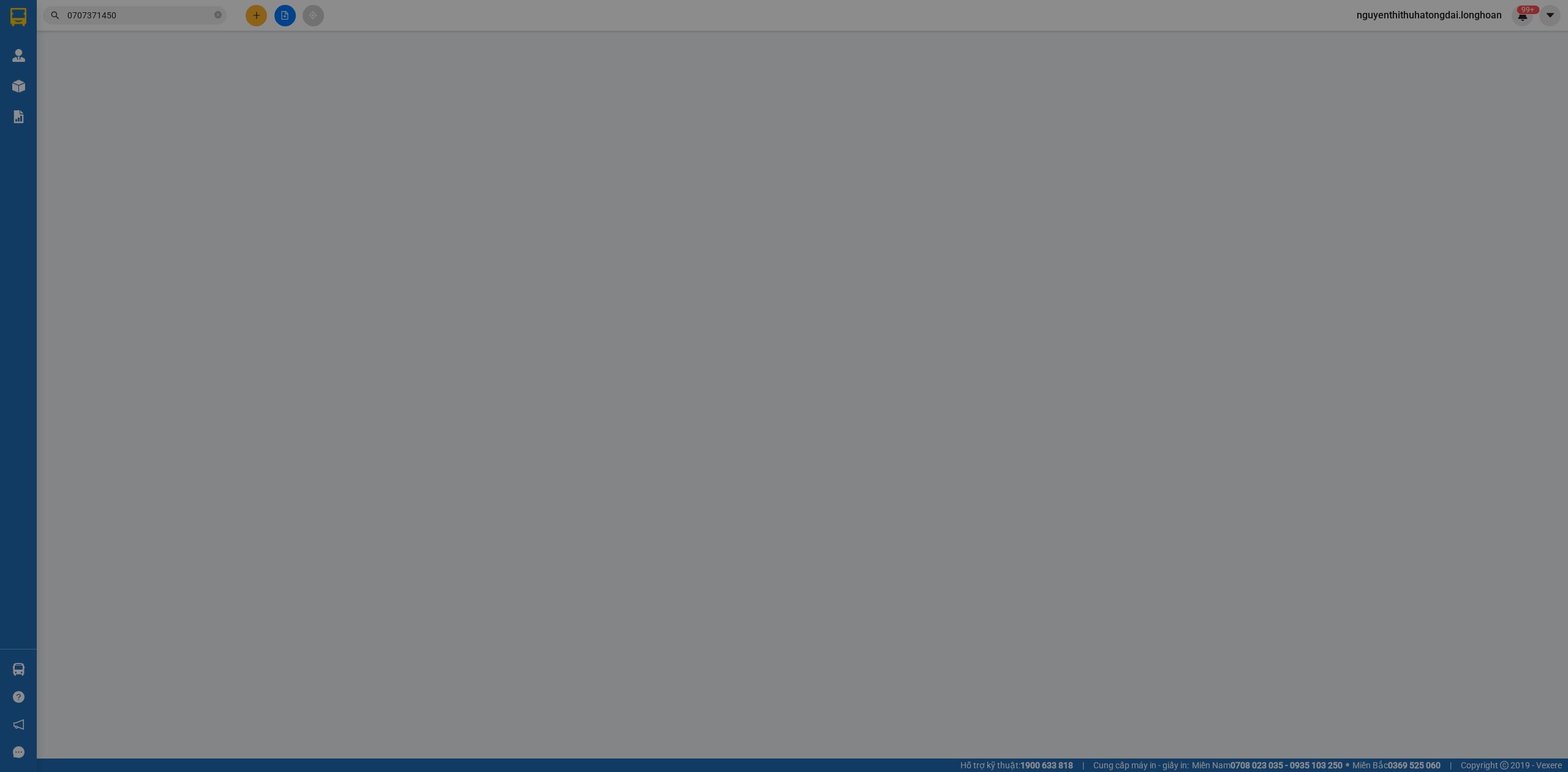
type input "khu [GEOGRAPHIC_DATA],xã [GEOGRAPHIC_DATA] và [GEOGRAPHIC_DATA], huyện [GEOGRAP…"
type input "hàng giao nguyên kiện, hư vỡ ko đền"
type input "1.800.000"
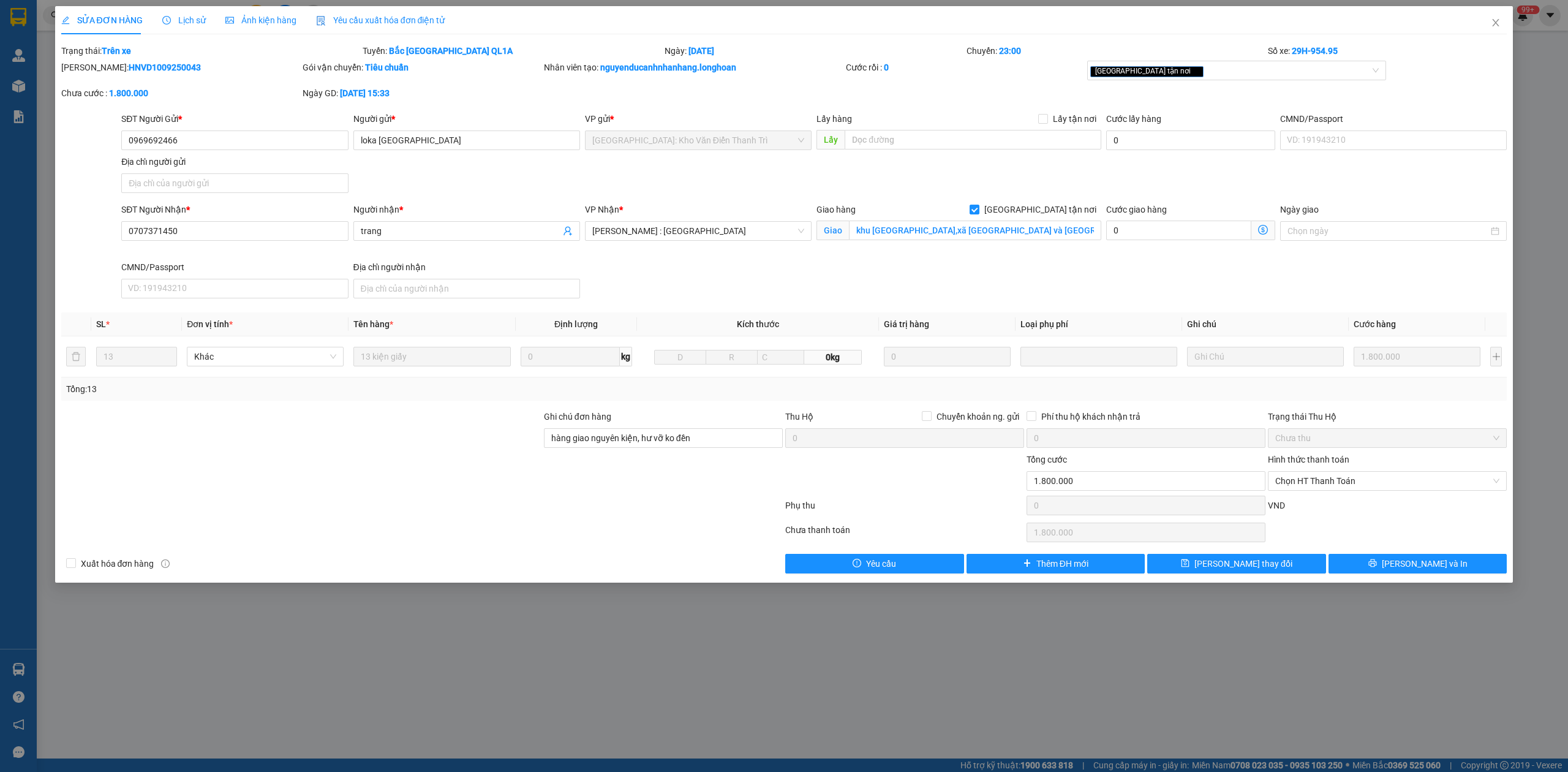
click at [180, 21] on span "Lịch sử" at bounding box center [184, 20] width 44 height 10
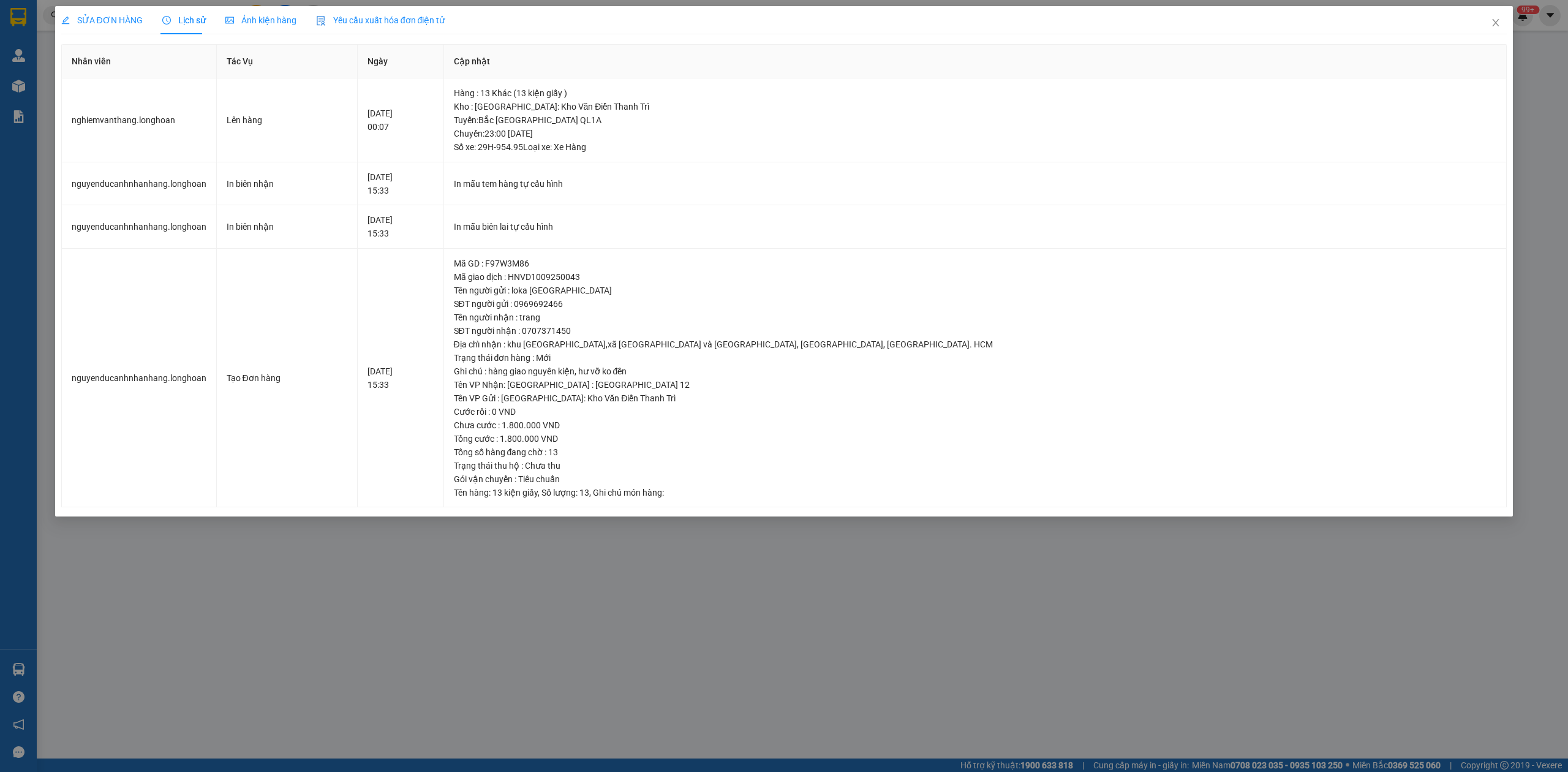
click at [105, 25] on span "SỬA ĐƠN HÀNG" at bounding box center [102, 20] width 81 height 10
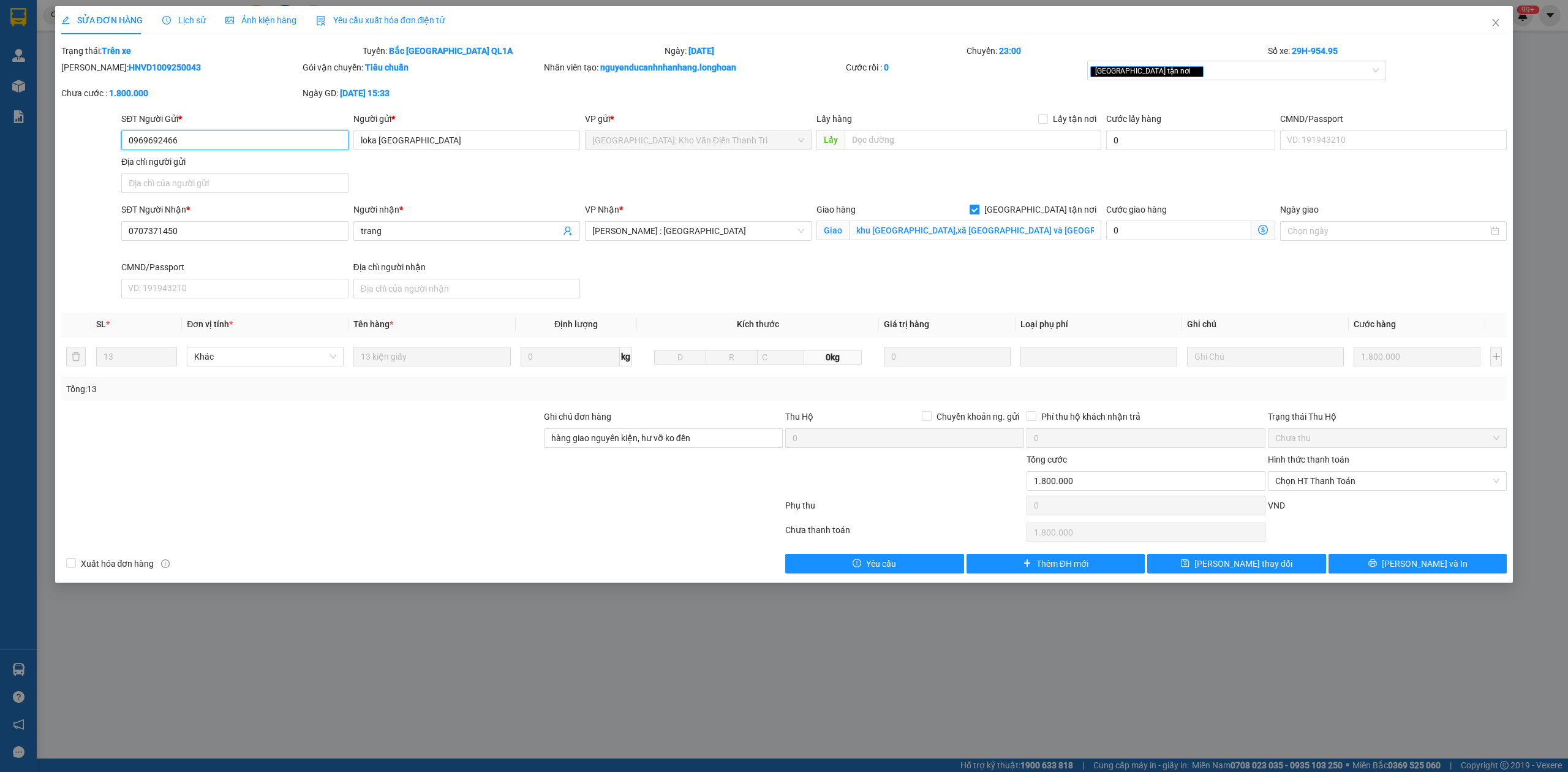
drag, startPoint x: 190, startPoint y: 143, endPoint x: 96, endPoint y: 138, distance: 94.1
click at [96, 138] on div "SĐT Người Gửi * 0969692466 0969692466 Người gửi * loka việt nam VP gửi * [GEOGR…" at bounding box center [785, 154] width 1449 height 86
click at [192, 19] on span "Lịch sử" at bounding box center [184, 20] width 44 height 10
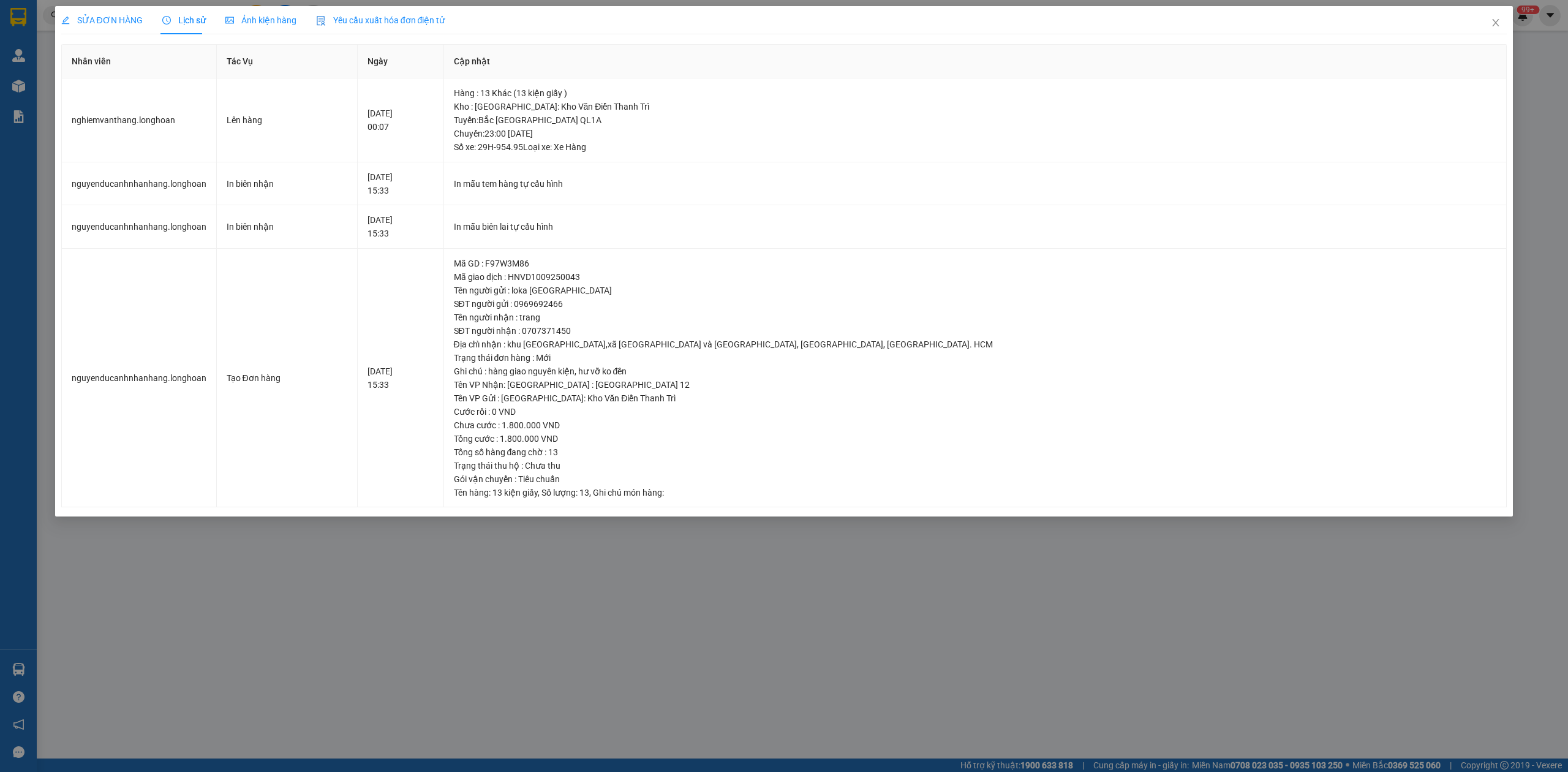
click at [98, 24] on span "SỬA ĐƠN HÀNG" at bounding box center [102, 20] width 81 height 10
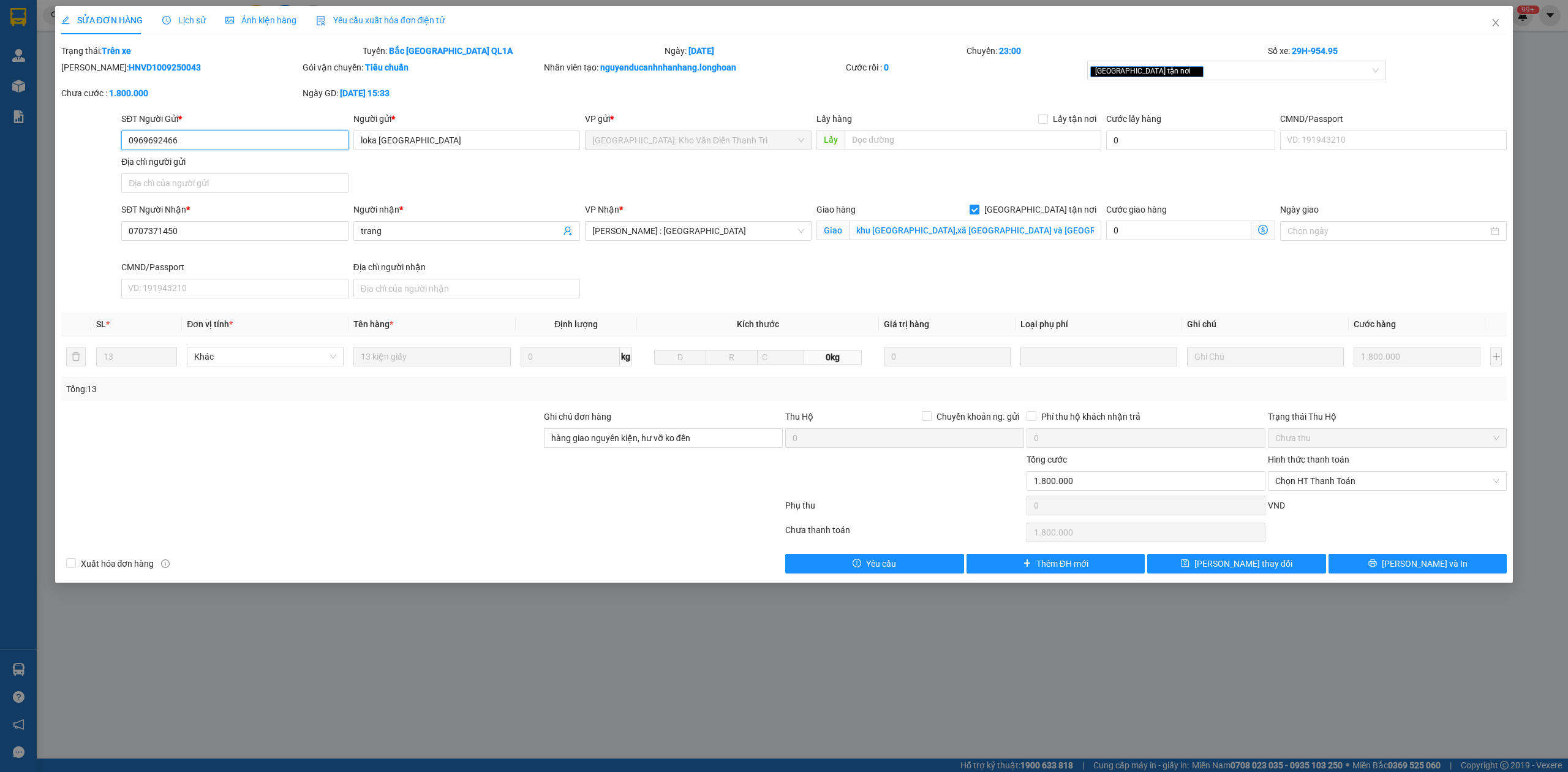
click at [187, 138] on input "0969692466" at bounding box center [235, 141] width 227 height 20
click at [189, 138] on input "0969692466" at bounding box center [235, 141] width 227 height 20
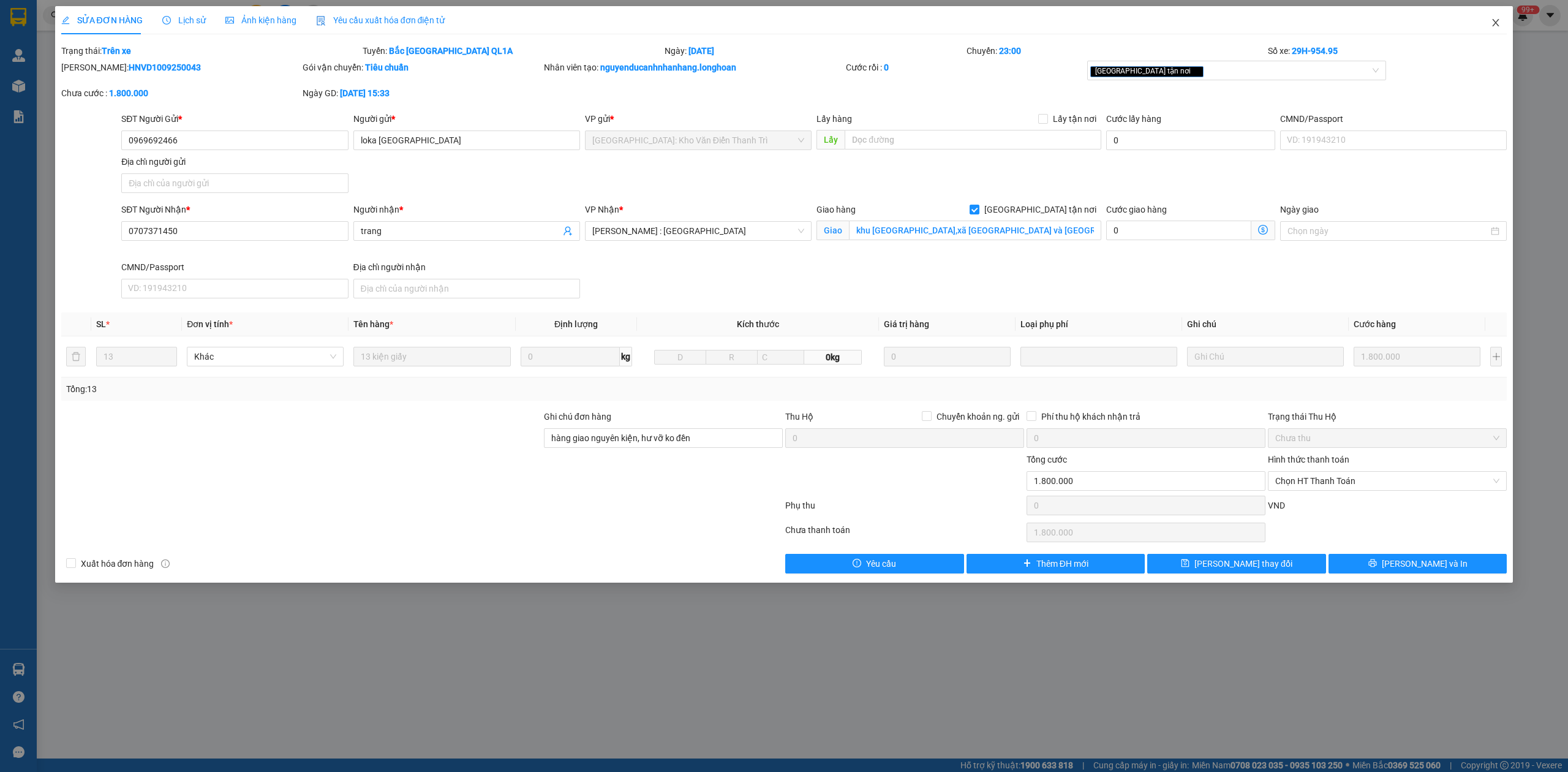
drag, startPoint x: 1501, startPoint y: 19, endPoint x: 1458, endPoint y: 16, distance: 43.1
click at [1497, 18] on span "Close" at bounding box center [1496, 23] width 35 height 35
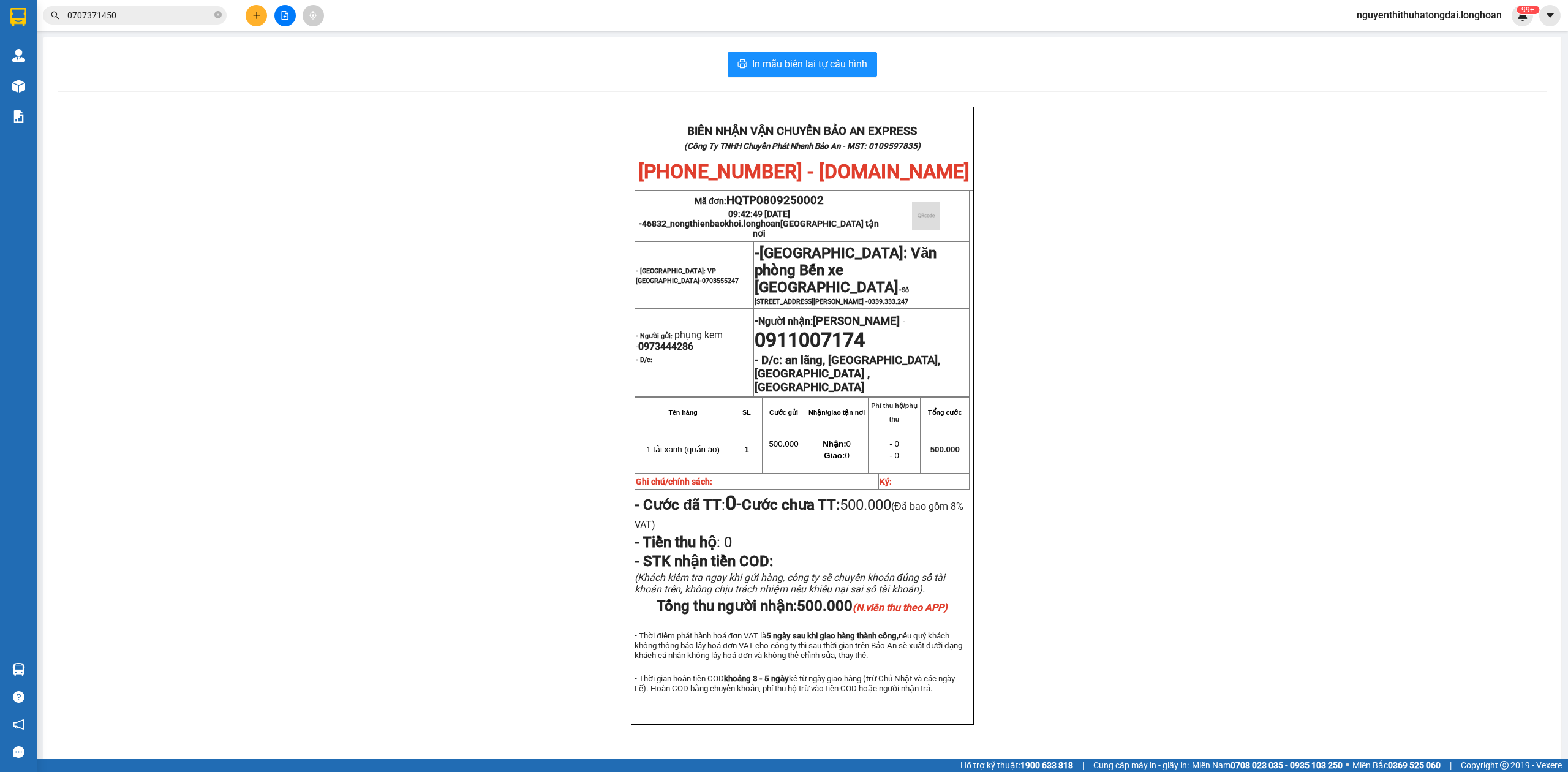
click at [194, 18] on input "0707371450" at bounding box center [140, 16] width 145 height 14
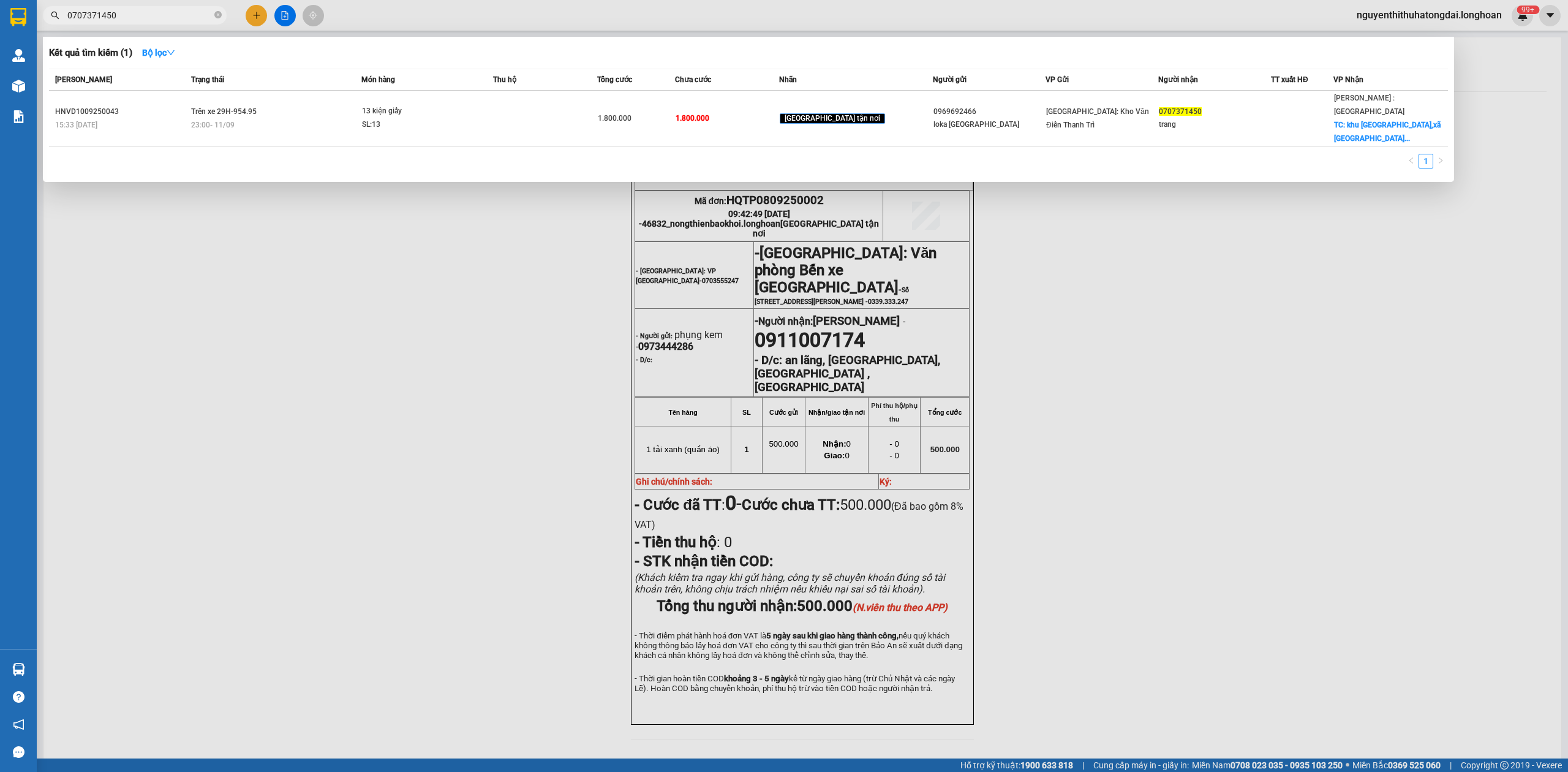
click at [194, 18] on input "0707371450" at bounding box center [140, 16] width 145 height 14
paste input "383980757"
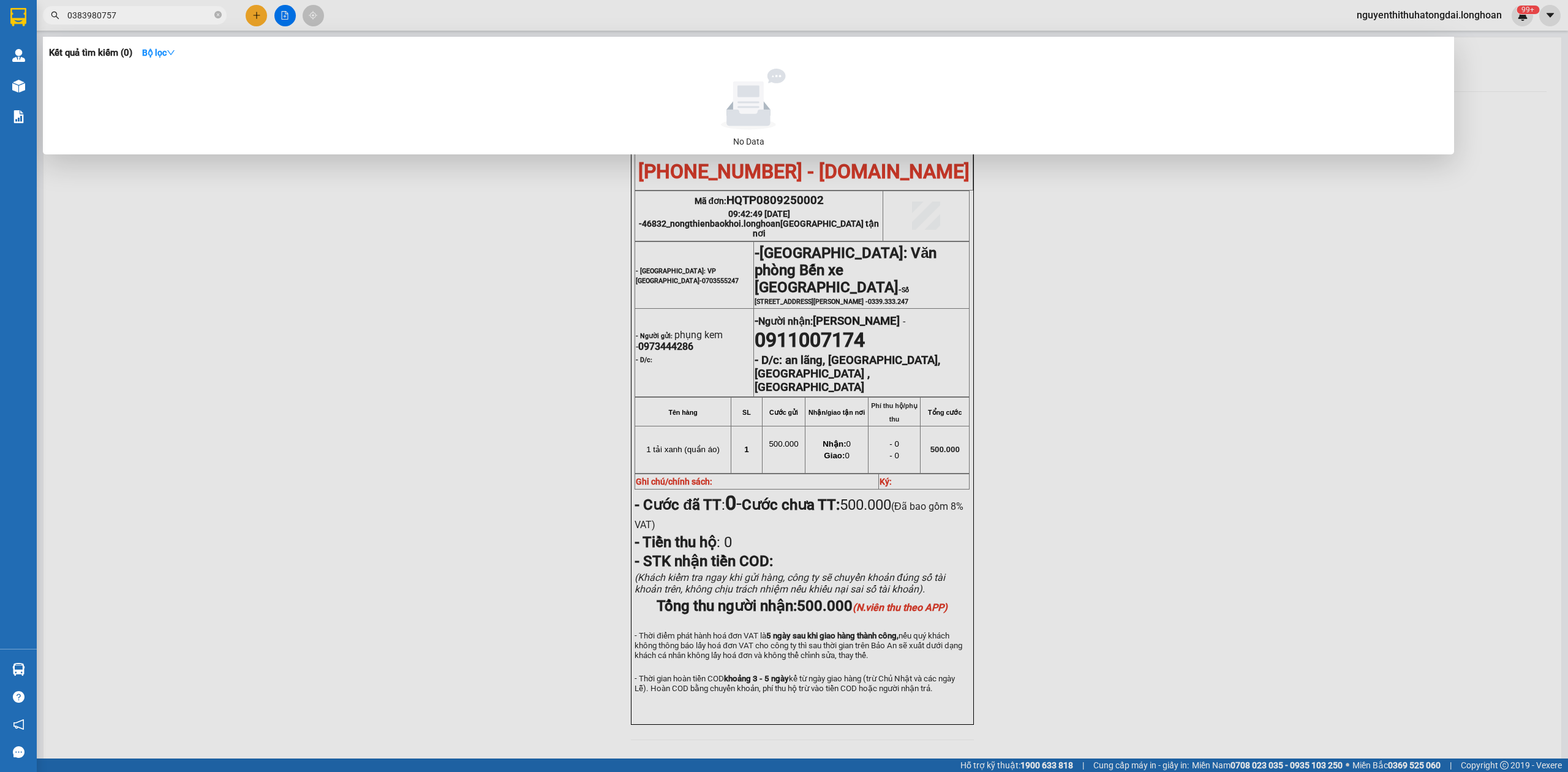
click at [138, 15] on input "0383980757" at bounding box center [140, 16] width 145 height 14
click at [136, 15] on input "0383980757" at bounding box center [140, 16] width 145 height 14
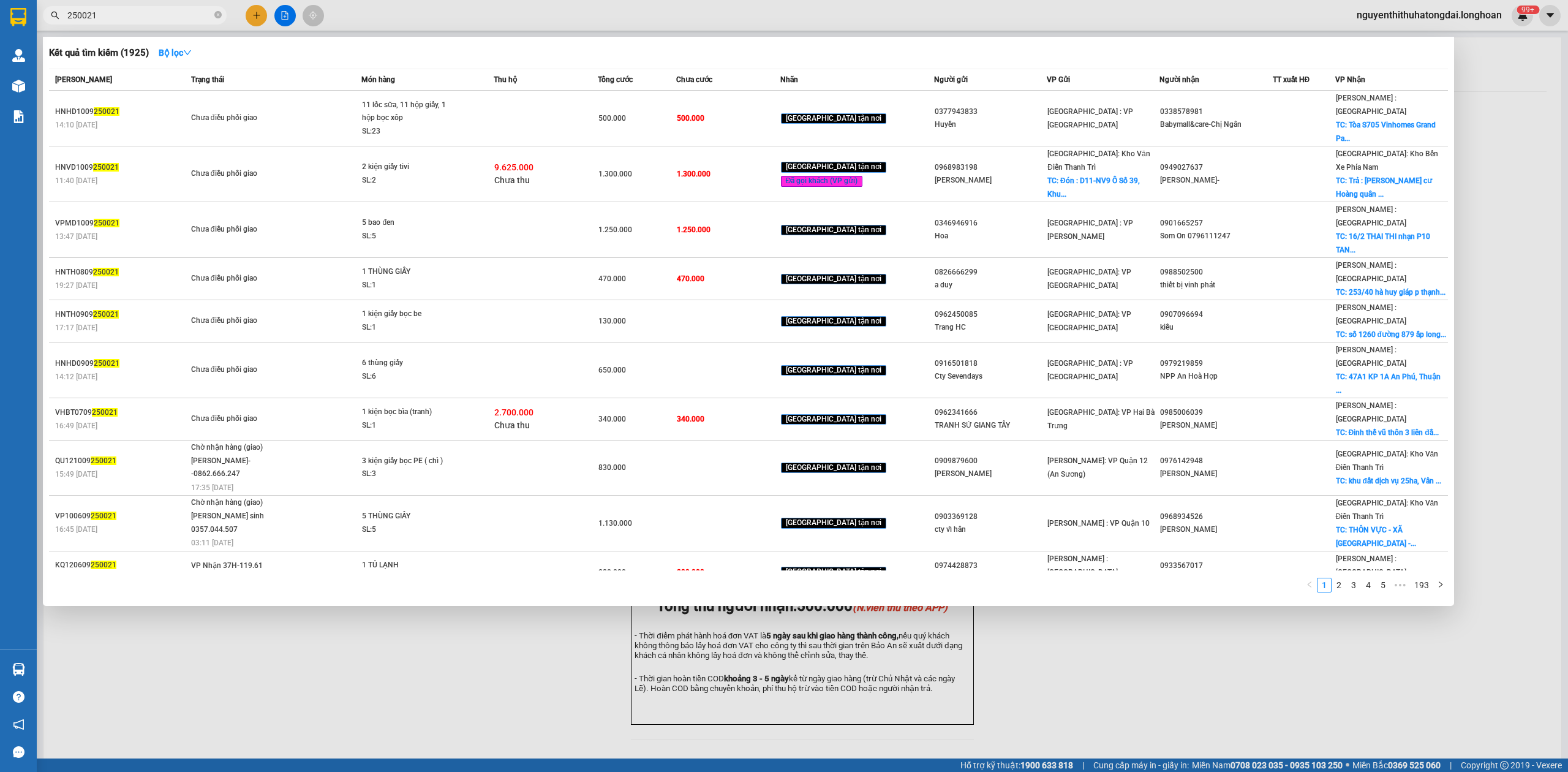
click at [71, 13] on input "250021" at bounding box center [140, 16] width 145 height 14
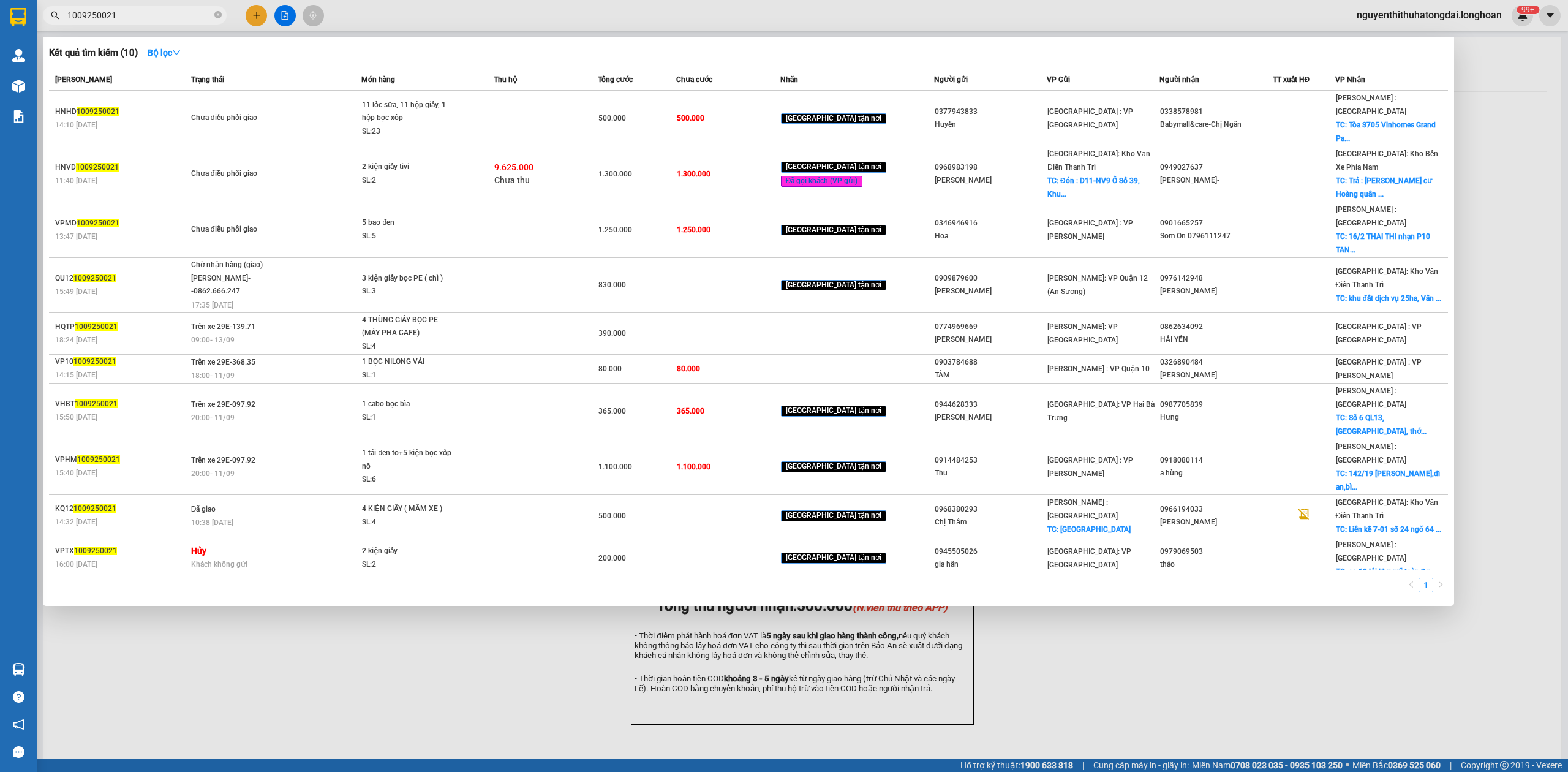
click at [68, 13] on input "1009250021" at bounding box center [140, 16] width 145 height 14
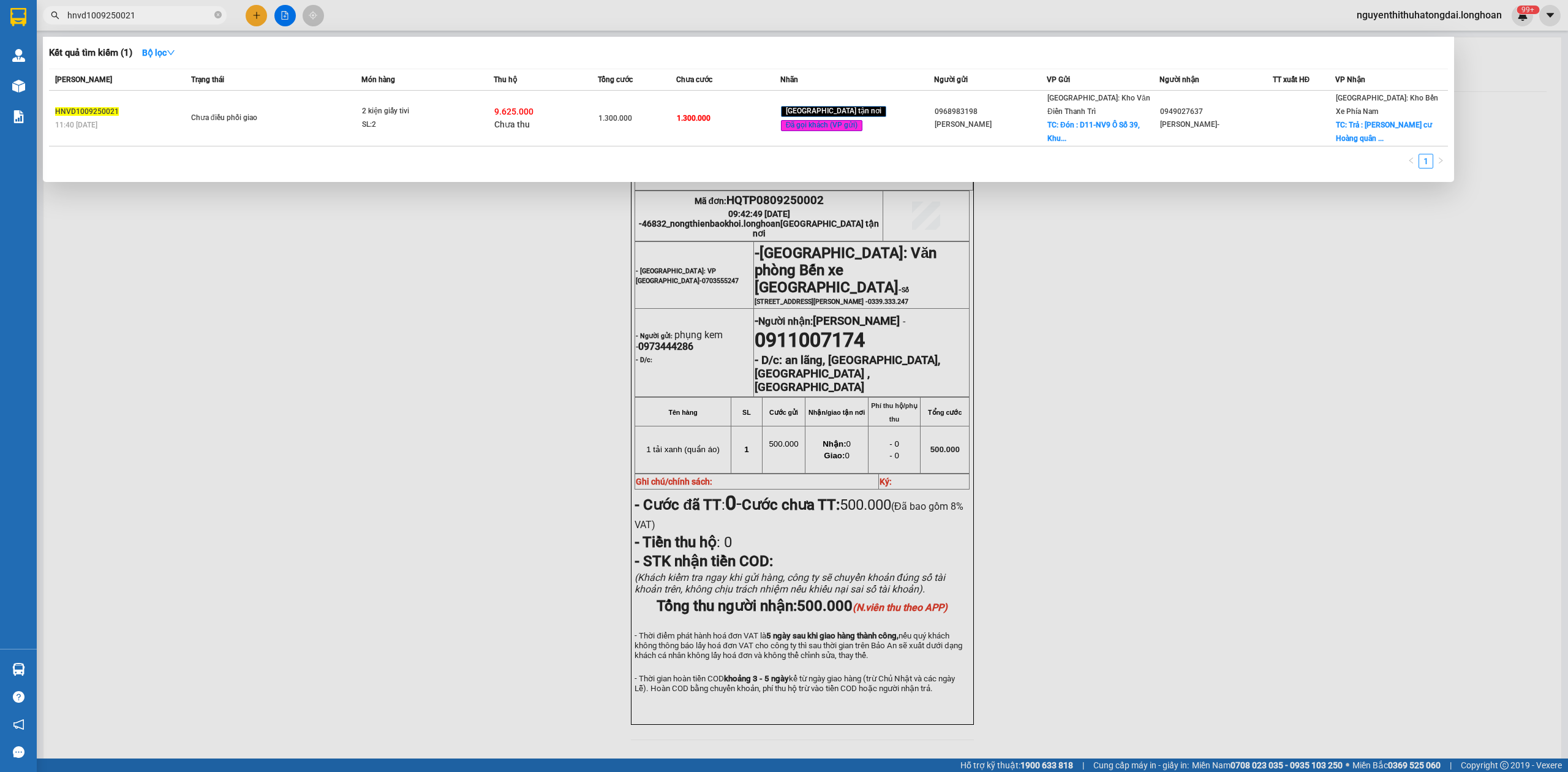
type input "hnvd1009250021"
click at [361, 122] on div "Mã ĐH Trạng thái Món hàng Thu hộ Tổng cước Chưa cước Nhãn Người gửi VP Gửi Ngườ…" at bounding box center [748, 122] width 1399 height 107
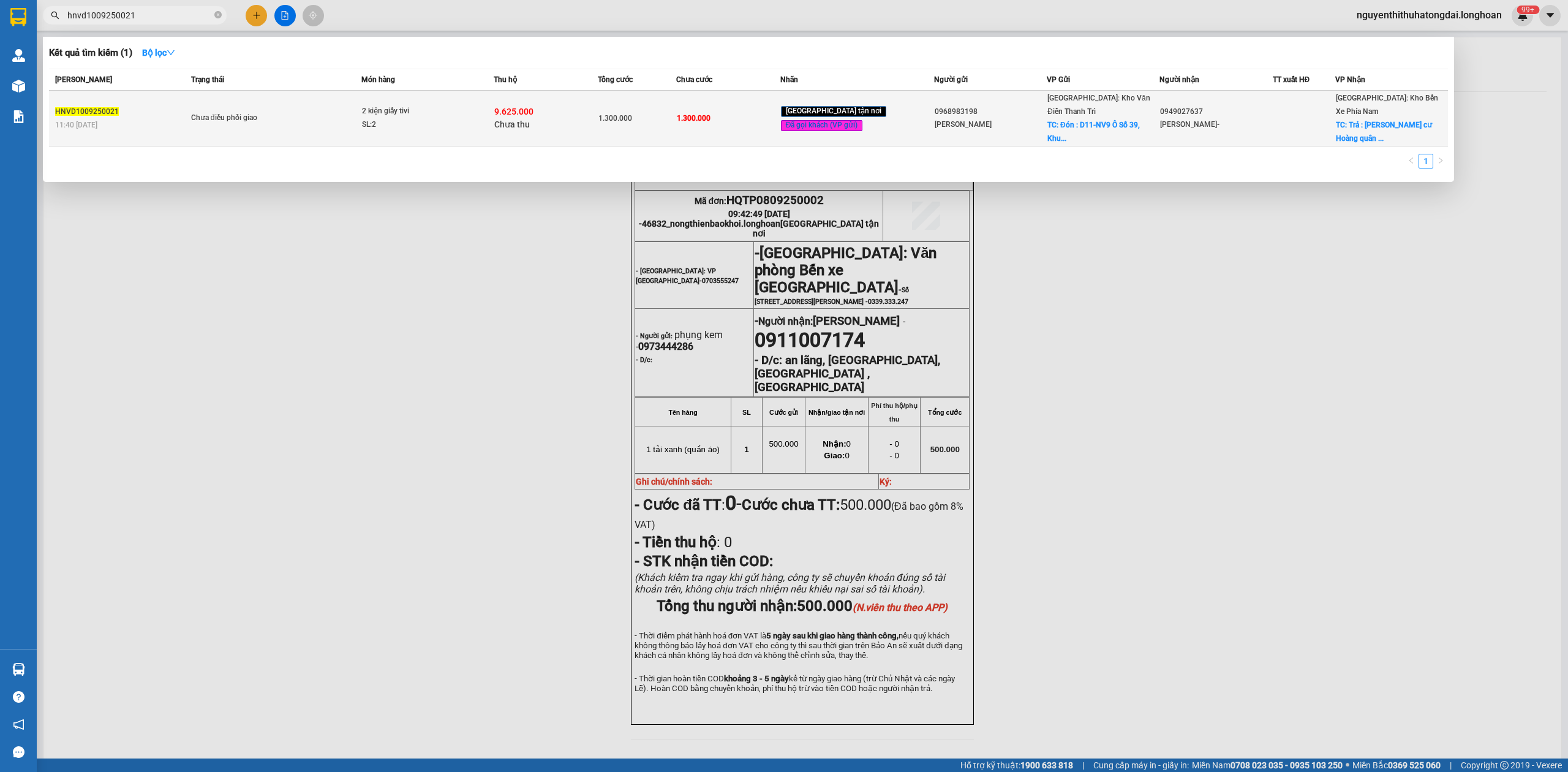
click at [370, 105] on div "2 kiện giấy tivi" at bounding box center [408, 112] width 92 height 14
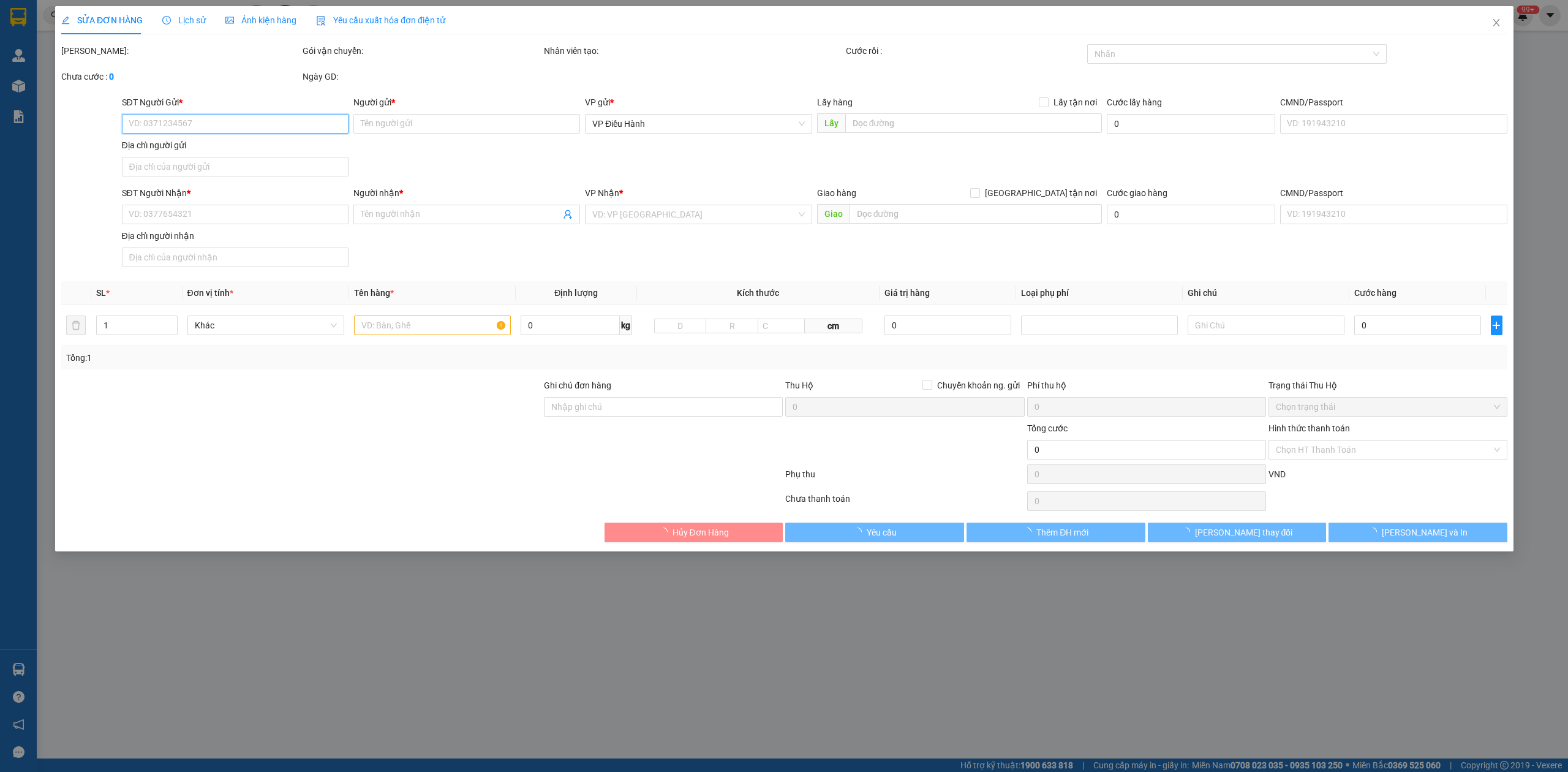
type input "0968983198"
type input "[PERSON_NAME]"
checkbox input "true"
type input "Đón : D11-NV9 Ô Số 39, Khu Đô Thị Mới 2 Bên Đường [PERSON_NAME], [GEOGRAPHIC_DA…"
type input "0949027637"
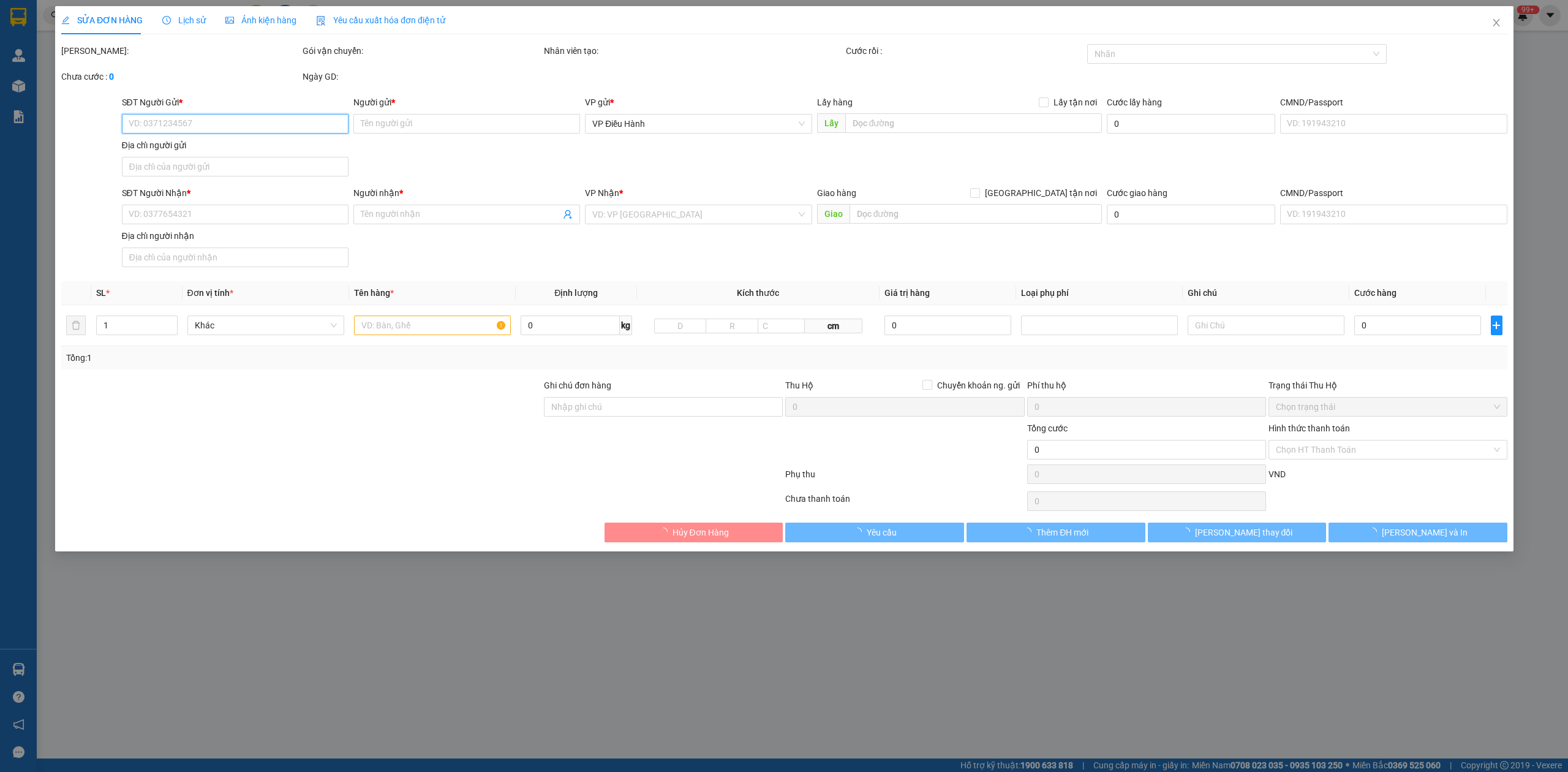
type input "[PERSON_NAME]-"
checkbox input "true"
type input "Trả : [PERSON_NAME] cư Hoàng quân p. [GEOGRAPHIC_DATA] - [GEOGRAPHIC_DATA]"
type input "hàng giao nguyên kiện, hư vỡ ko đền"
type input "1.300.000"
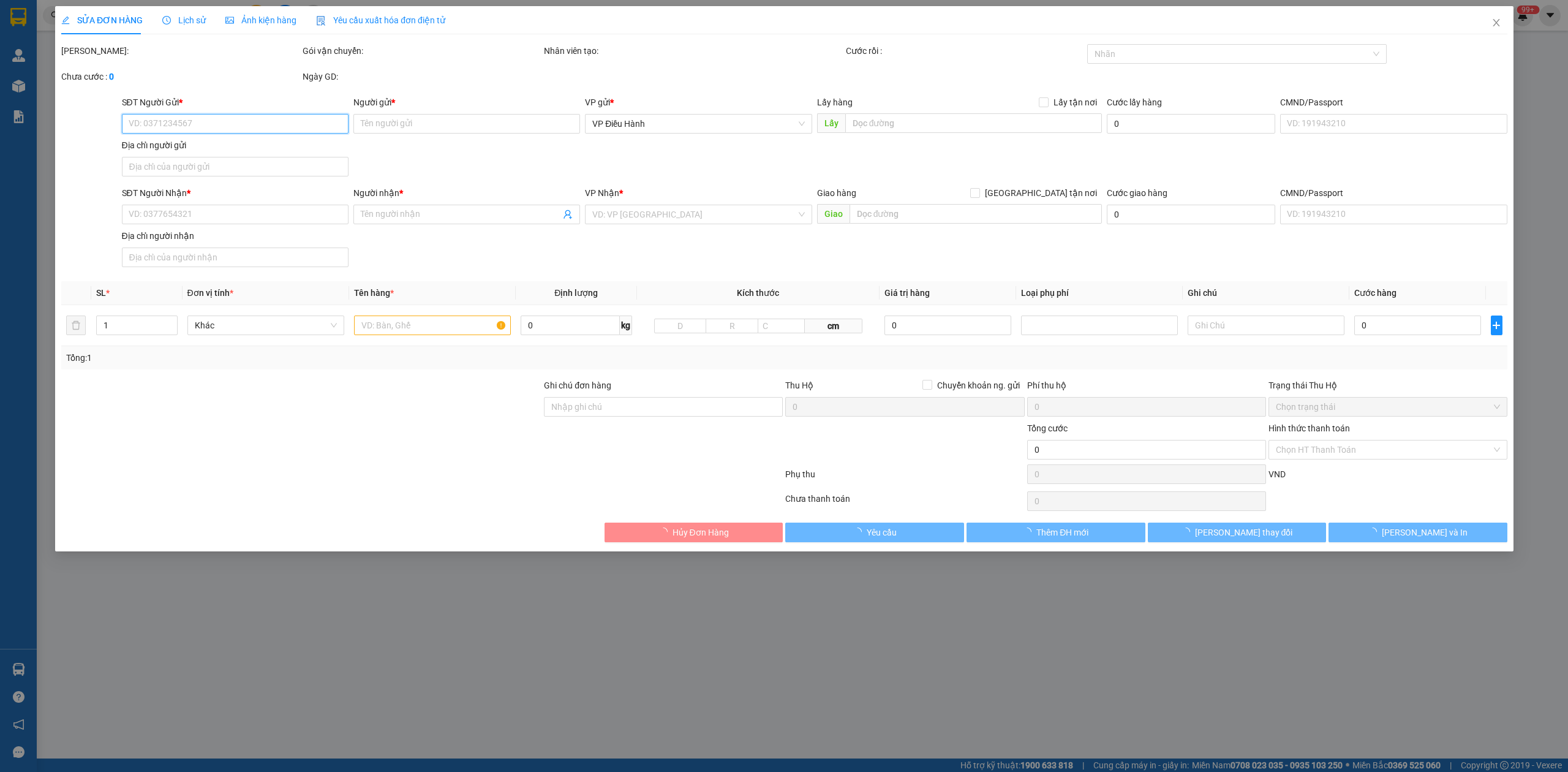
type input "150.000"
type input "1.300.000"
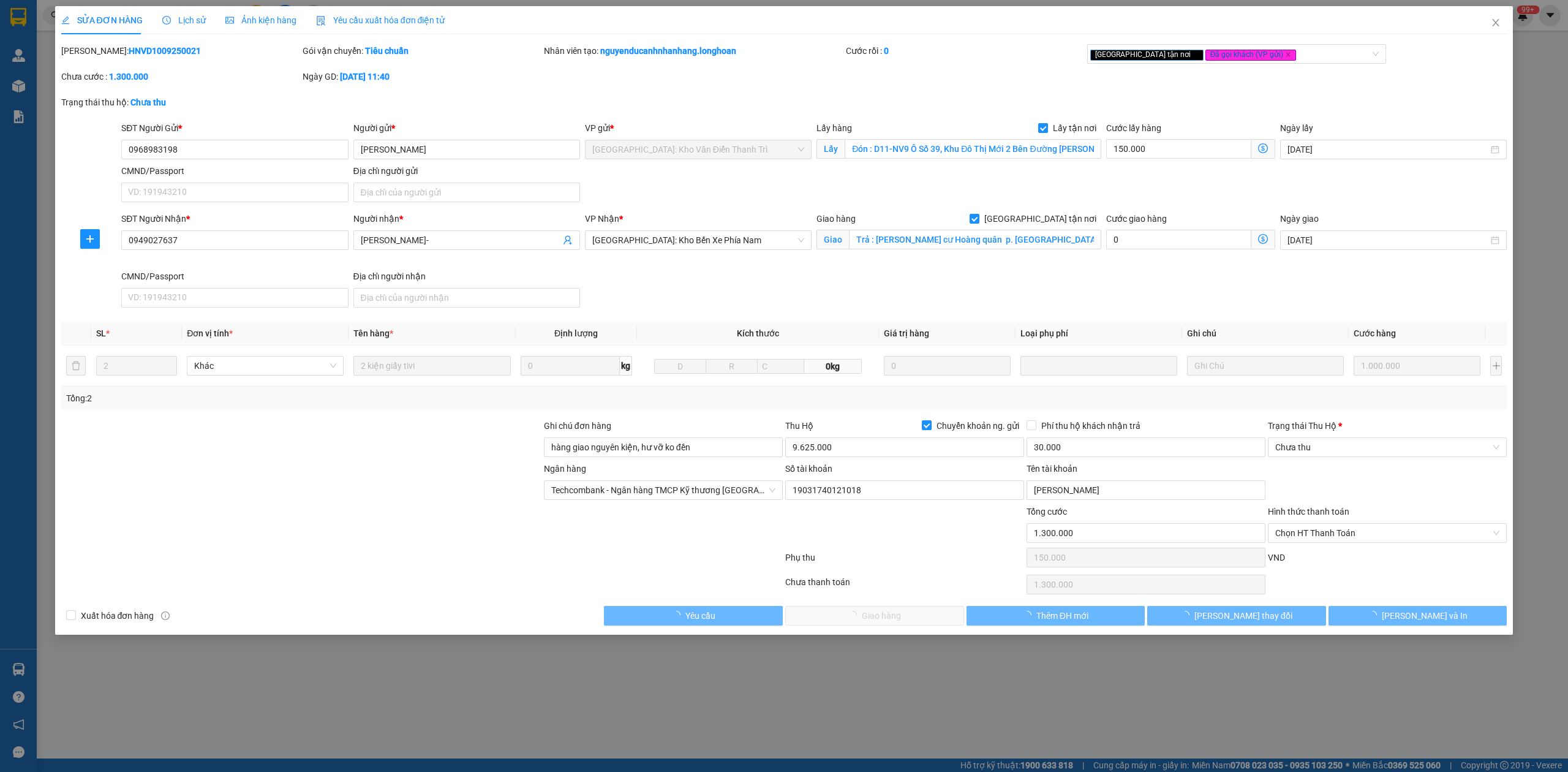
click at [187, 23] on span "Lịch sử" at bounding box center [184, 20] width 44 height 10
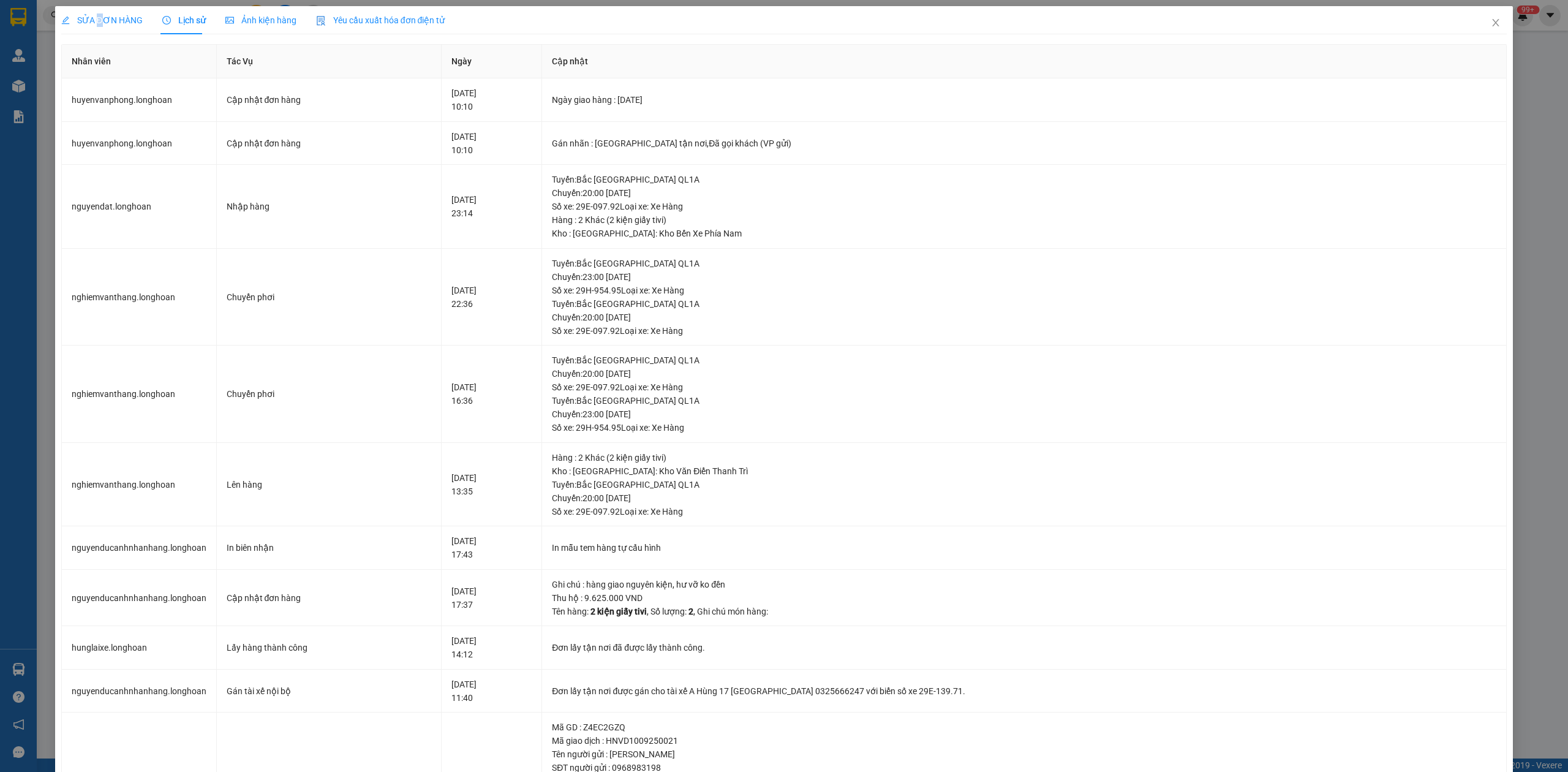
click at [99, 23] on span "SỬA ĐƠN HÀNG" at bounding box center [102, 20] width 81 height 10
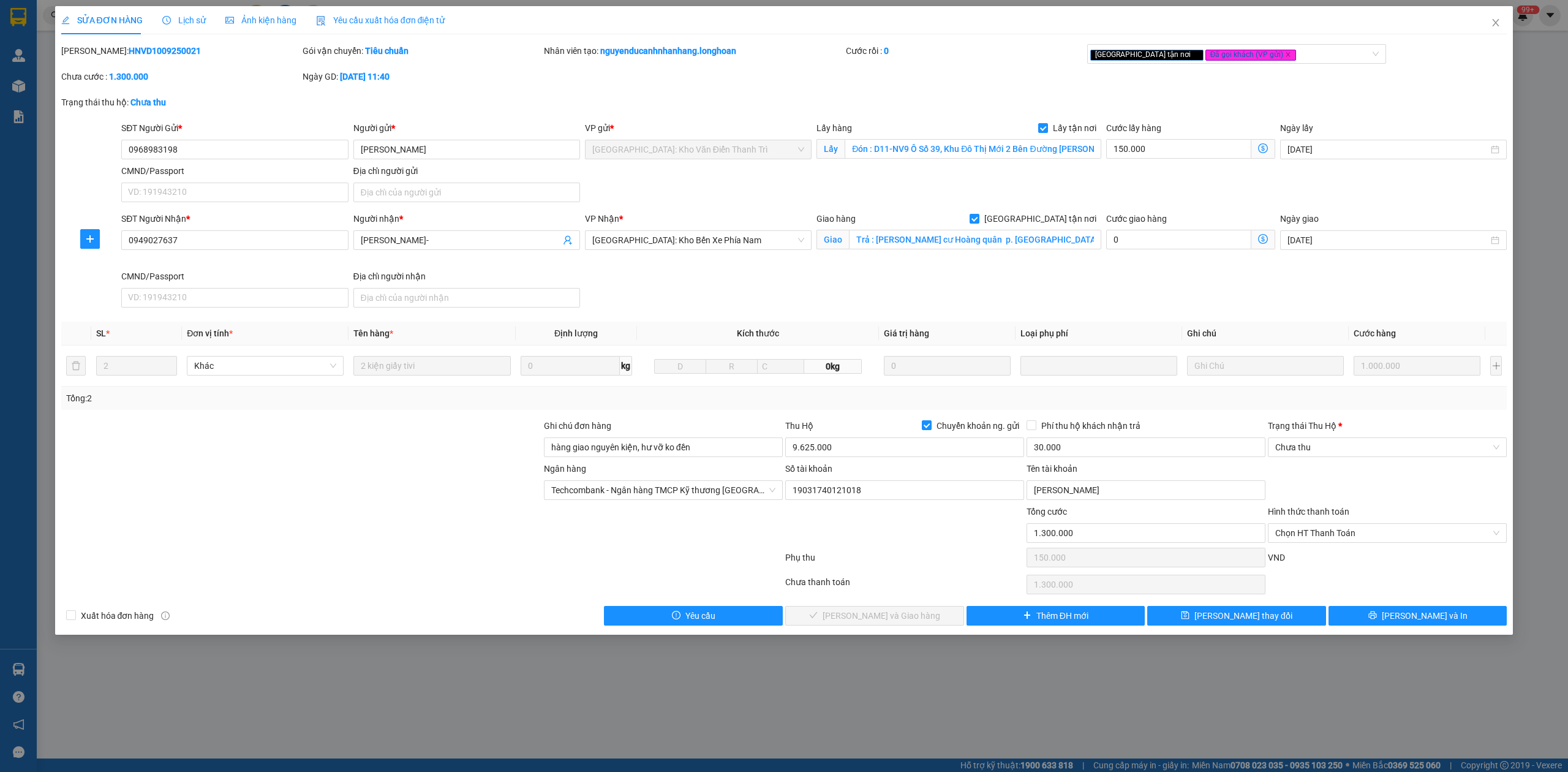
click at [196, 15] on span "Lịch sử" at bounding box center [184, 20] width 44 height 10
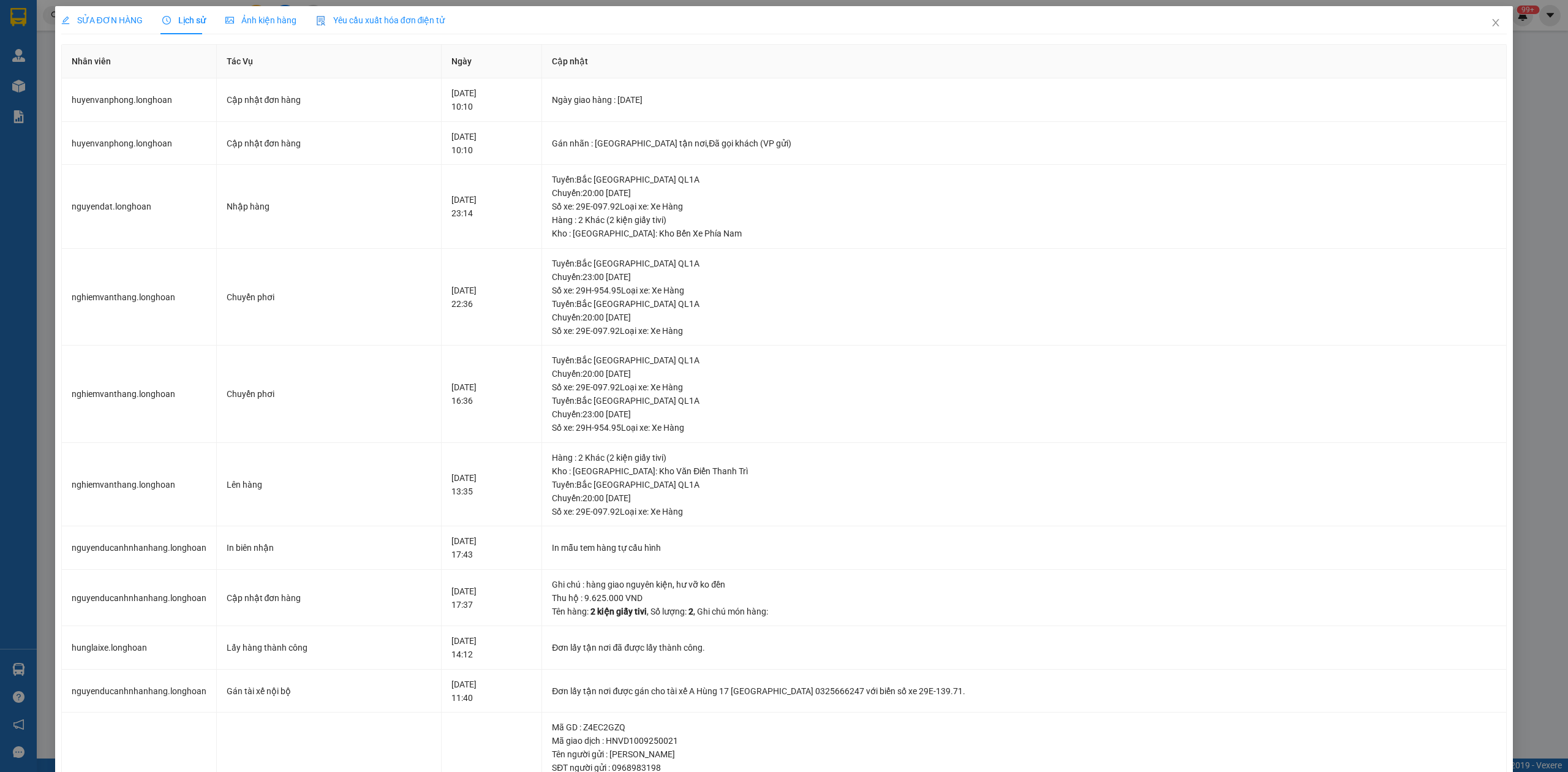
click at [102, 23] on span "SỬA ĐƠN HÀNG" at bounding box center [102, 20] width 81 height 10
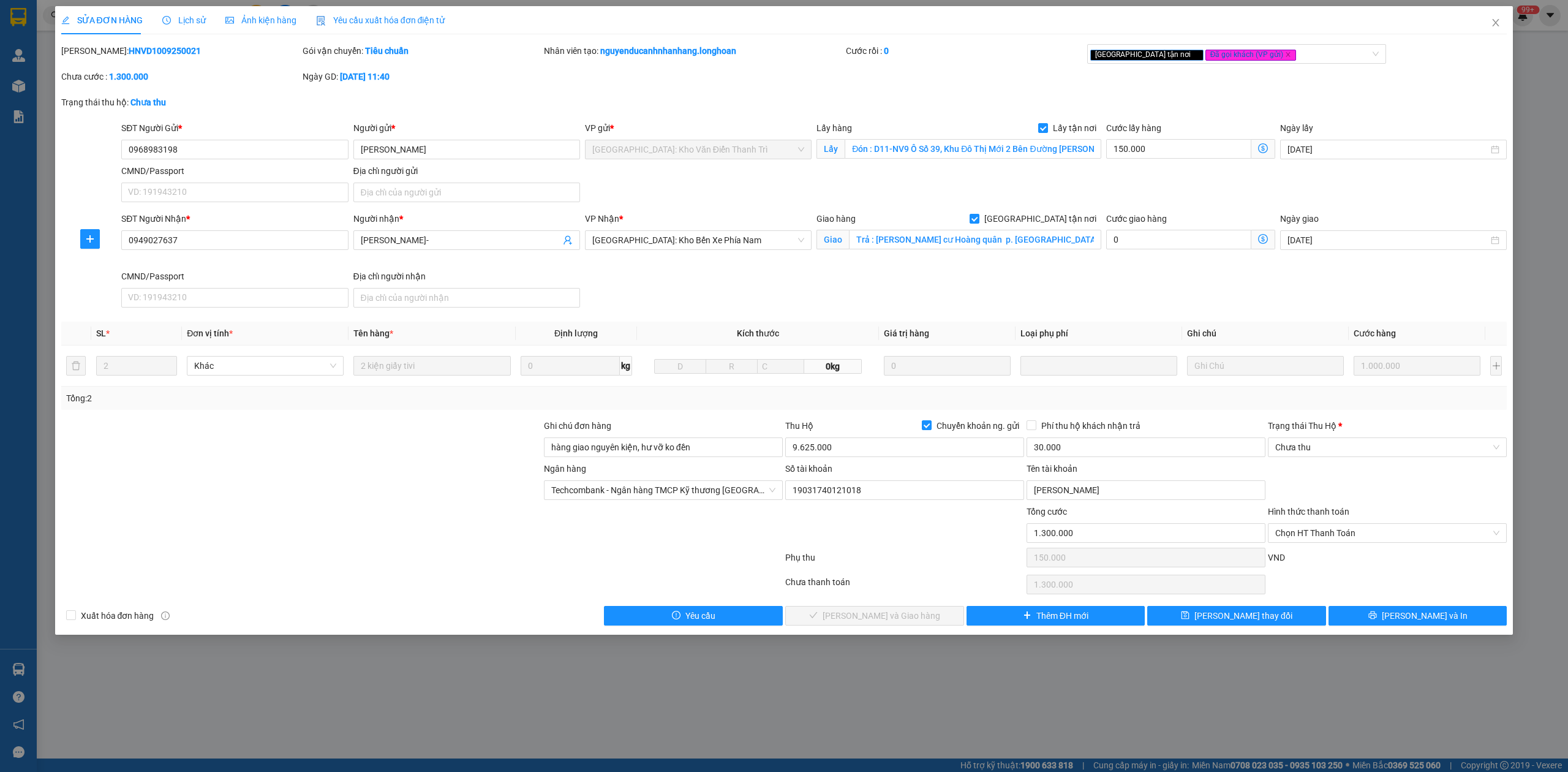
click at [192, 15] on span "Lịch sử" at bounding box center [184, 20] width 44 height 10
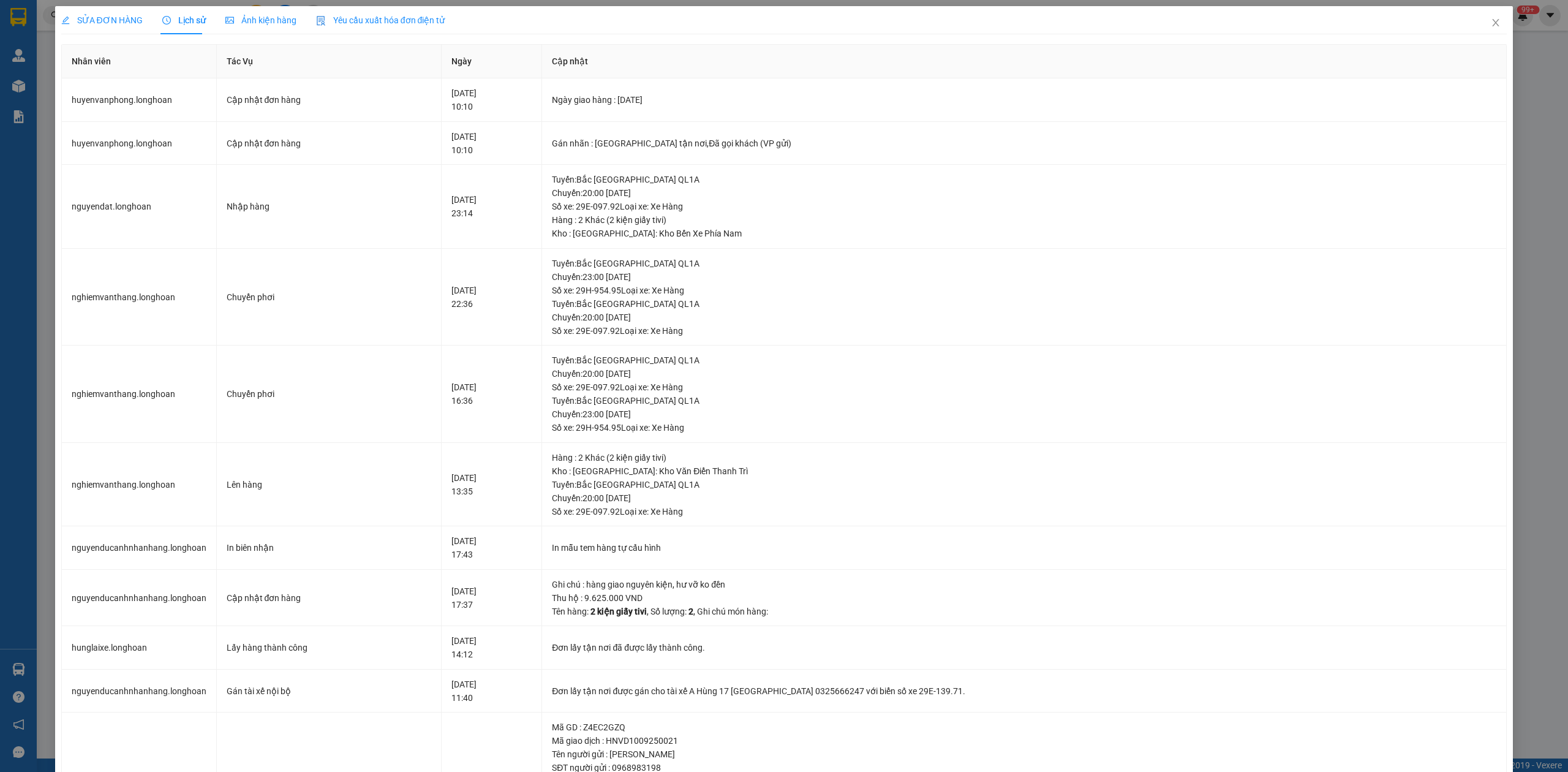
click at [112, 33] on div "SỬA ĐƠN HÀNG" at bounding box center [102, 20] width 81 height 28
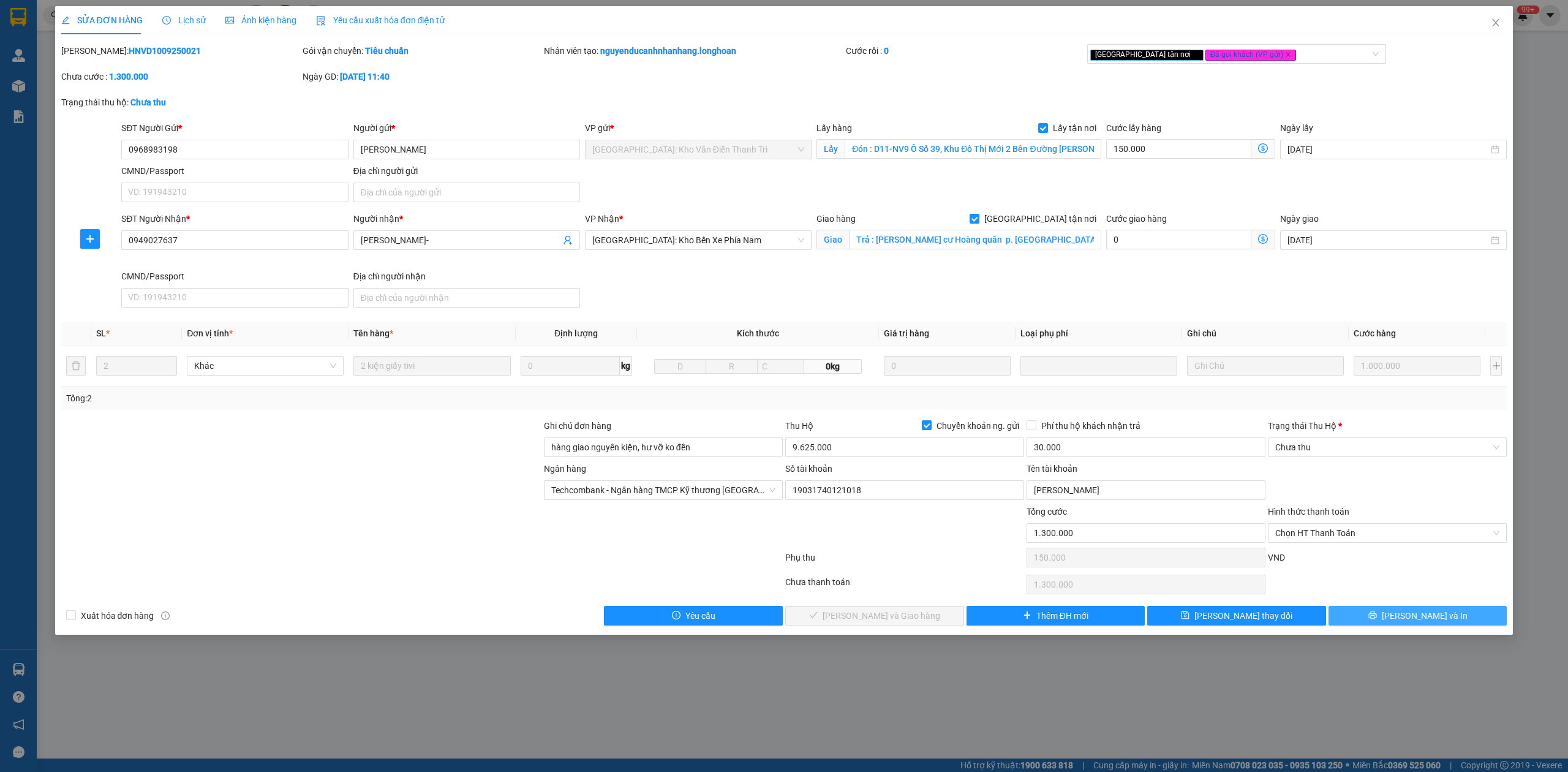
click at [1420, 618] on span "[PERSON_NAME] và In" at bounding box center [1424, 616] width 86 height 14
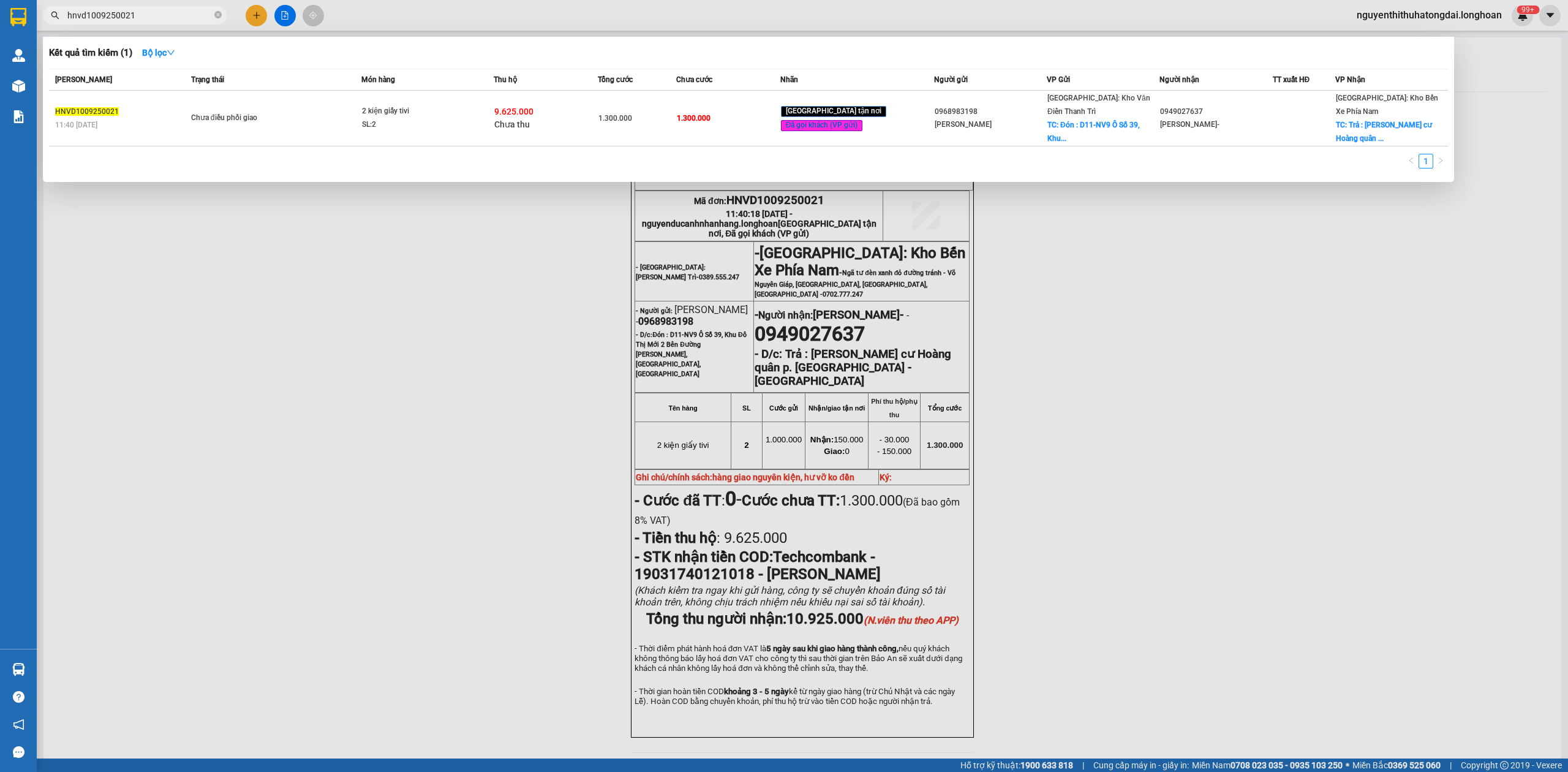
click at [133, 16] on input "hnvd1009250021" at bounding box center [140, 16] width 145 height 14
paste input "0346479938"
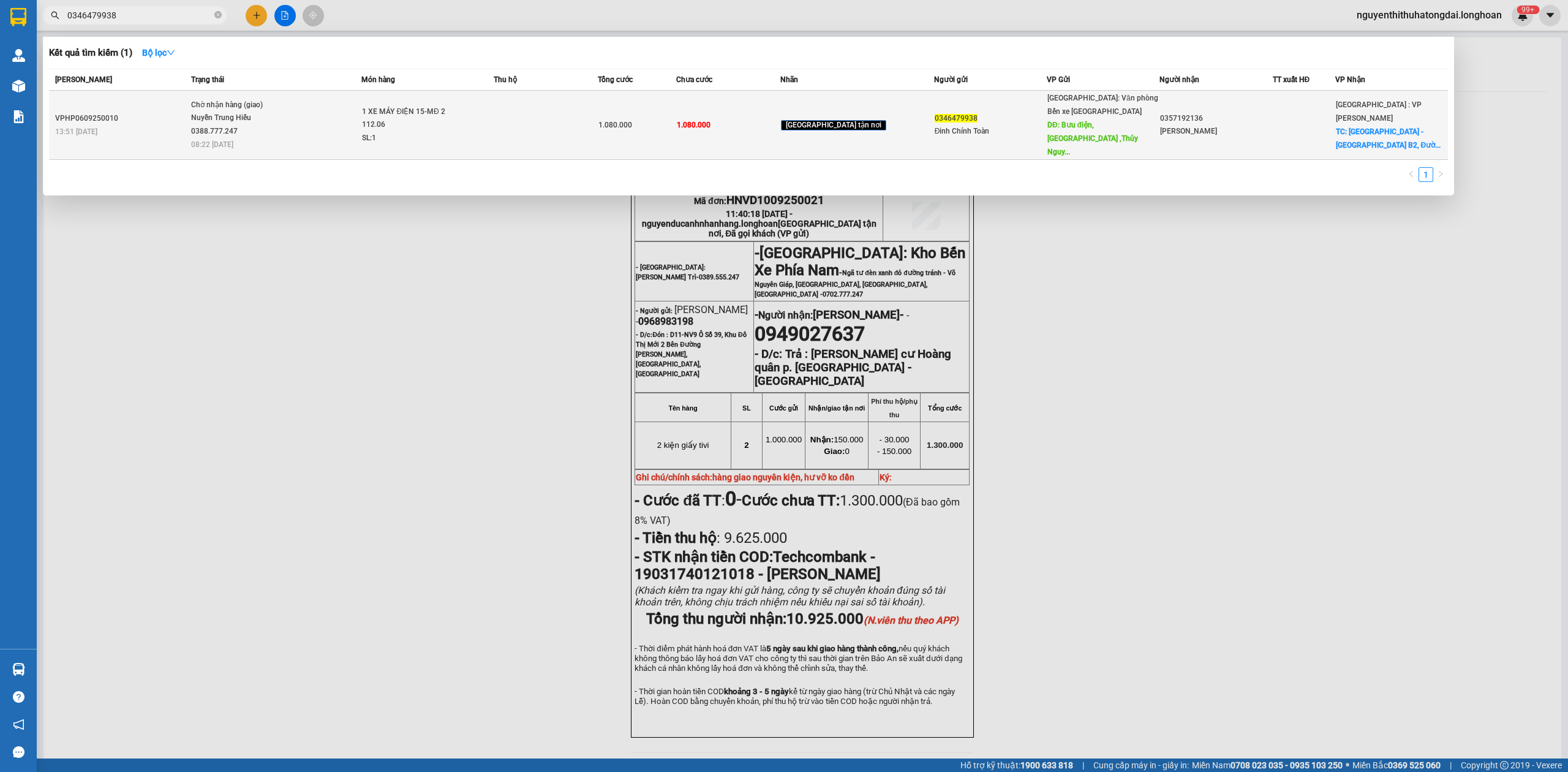
type input "0346479938"
click at [329, 120] on span "Chờ nhận hàng (giao) Nuyễn Trung Hiếu 0388.777.247 08:22 [DATE]" at bounding box center [276, 124] width 170 height 50
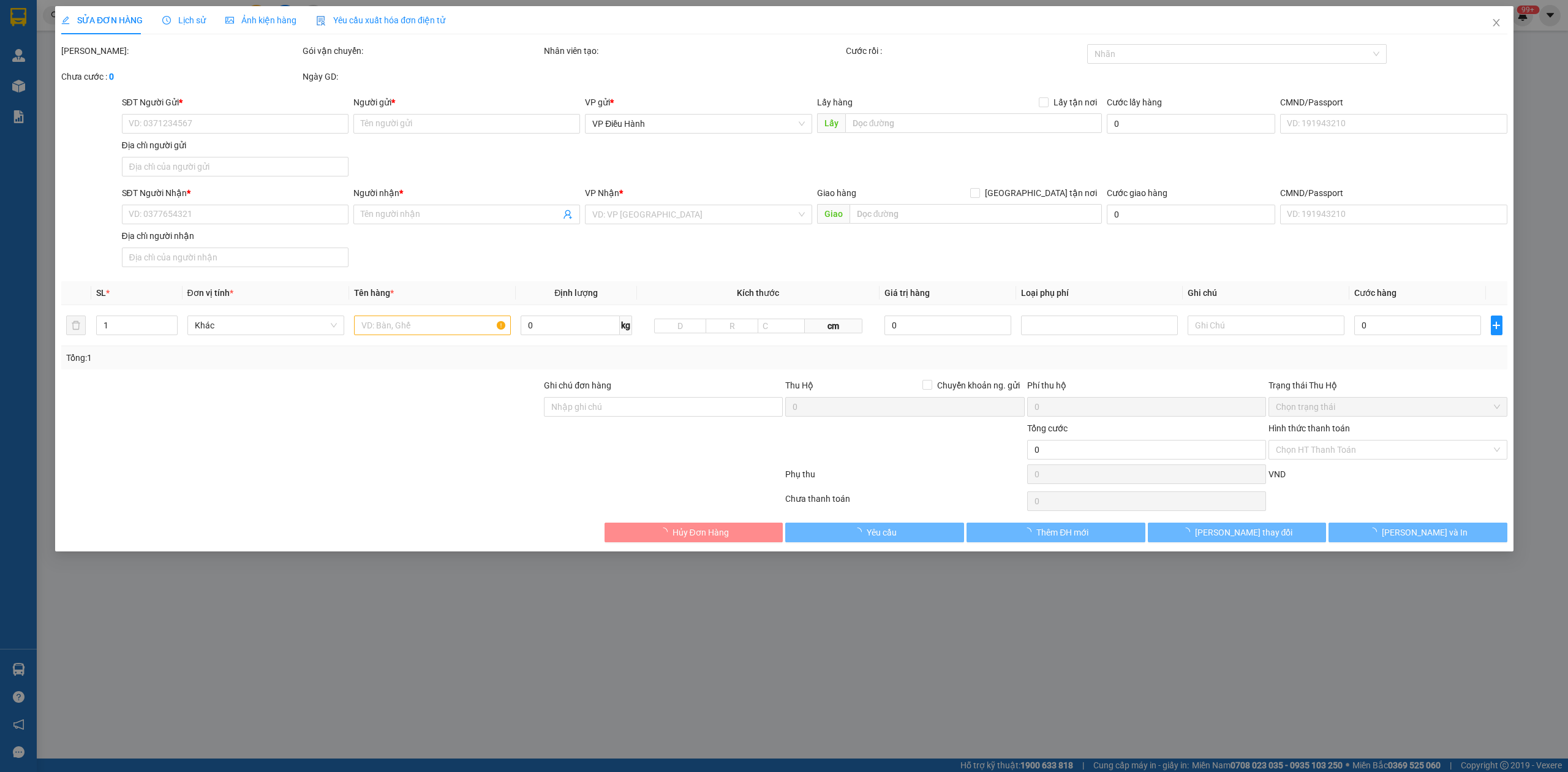
type input "0346479938"
type input "Đinh Chính Toàn"
type input "Bưu điện,[GEOGRAPHIC_DATA] ,[GEOGRAPHIC_DATA],[GEOGRAPHIC_DATA]"
type input "200.000"
type input "0357192136"
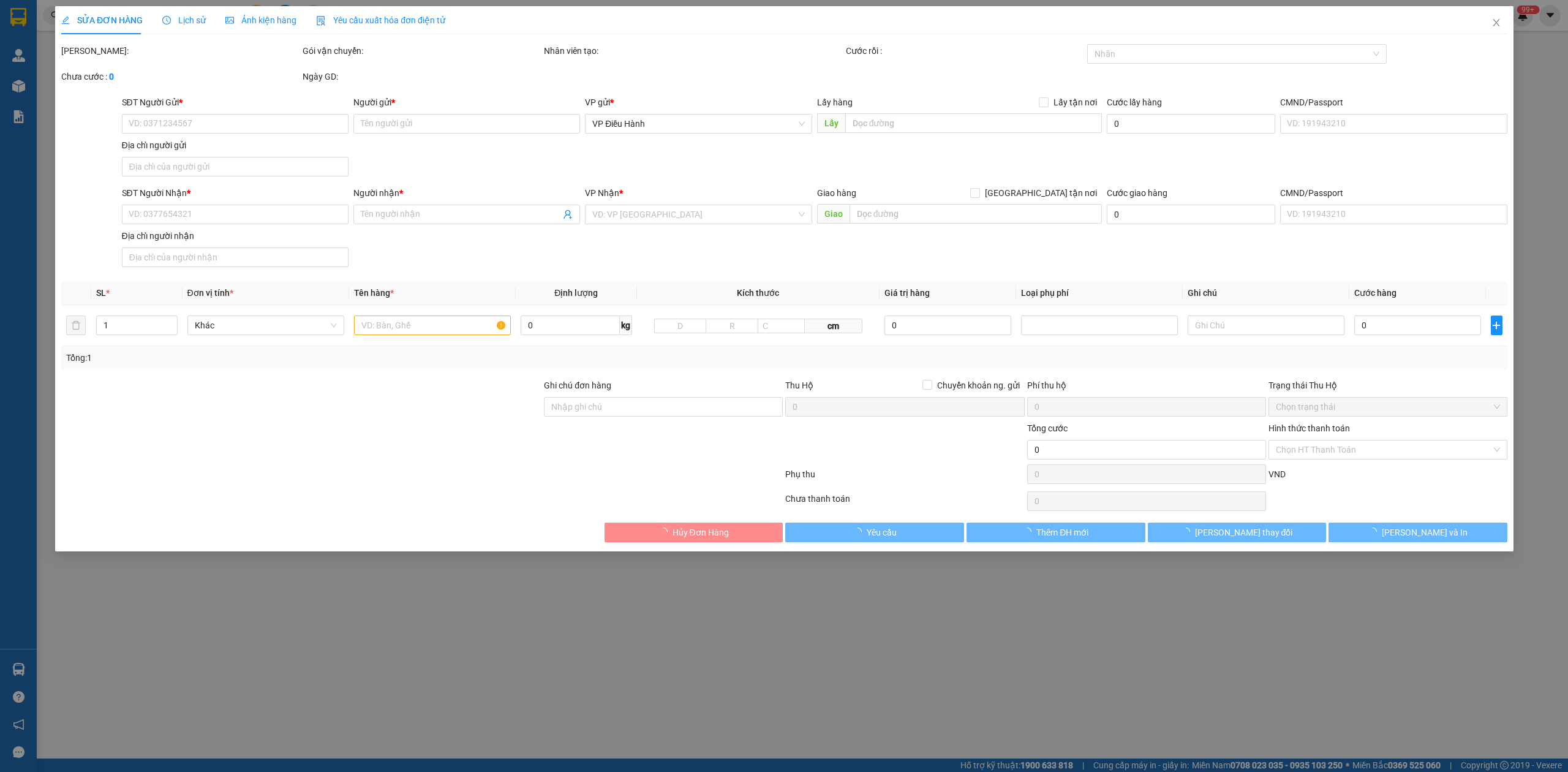
type input "[PERSON_NAME]"
checkbox input "true"
type input "[GEOGRAPHIC_DATA] - [GEOGRAPHIC_DATA], [GEOGRAPHIC_DATA], [GEOGRAPHIC_DATA], [G…"
type input "1 CHÌA KHÓA"
type input "1.080.000"
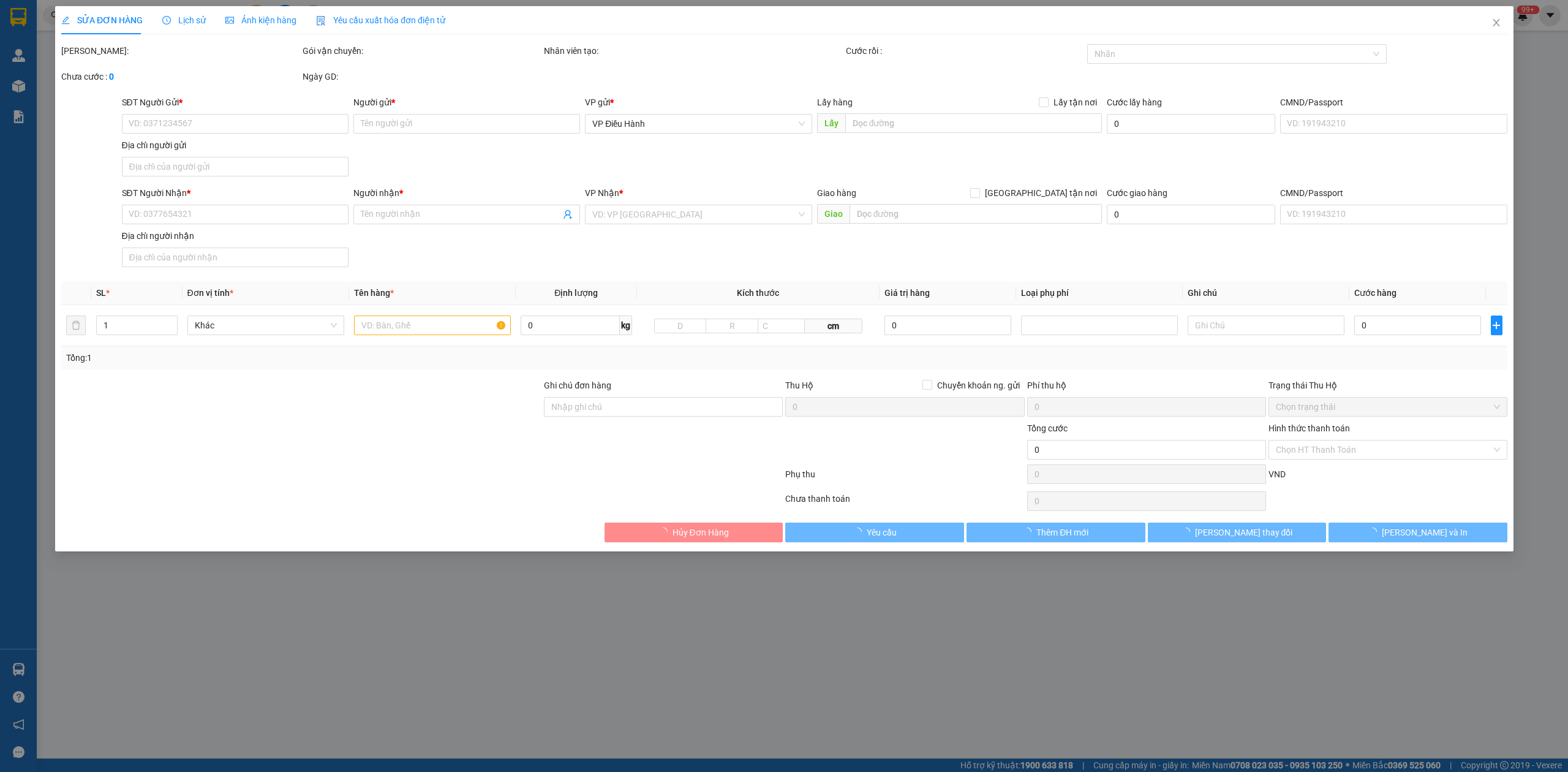
type input "1.080.000"
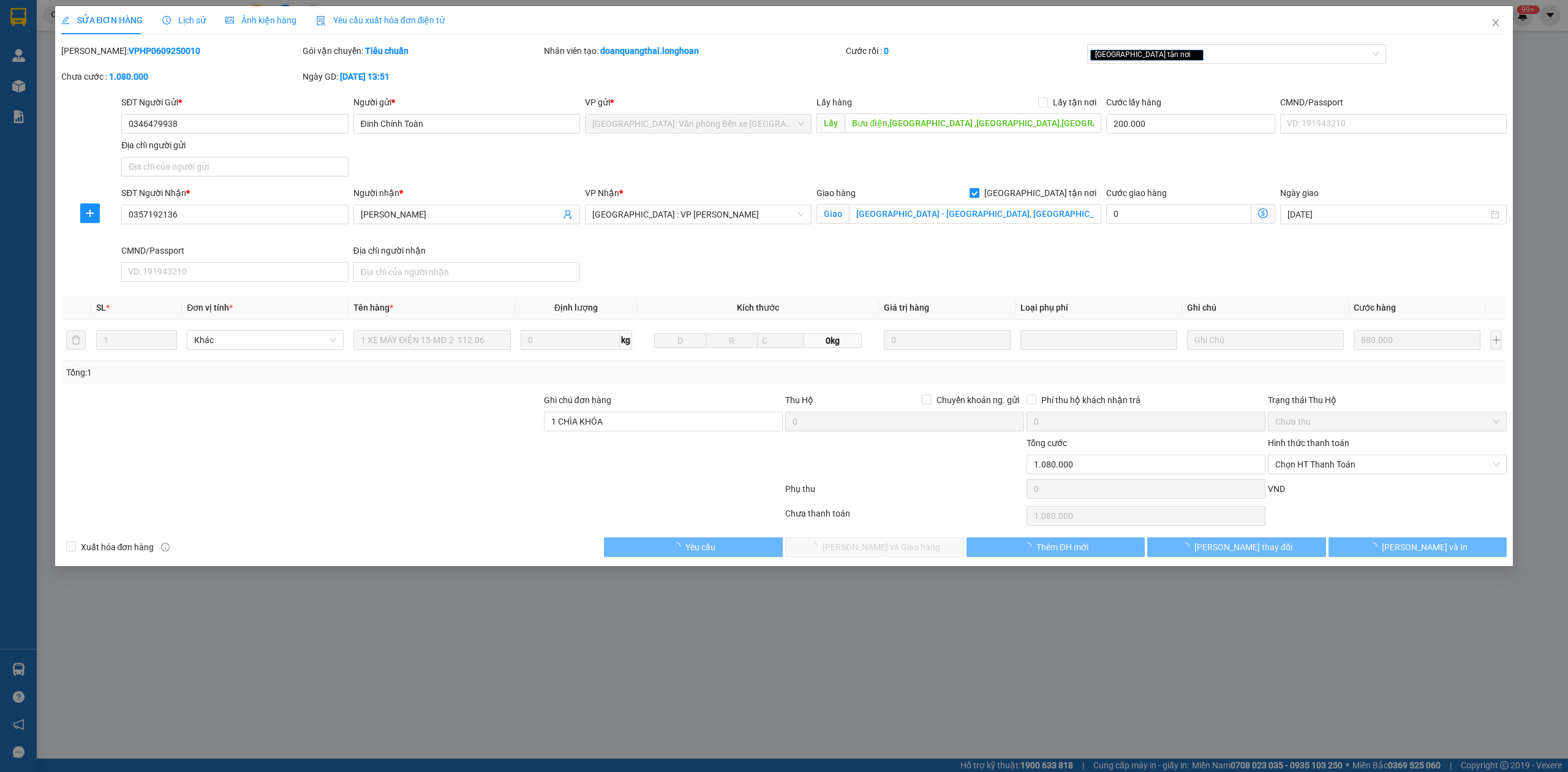
click at [187, 25] on span "Lịch sử" at bounding box center [184, 20] width 44 height 10
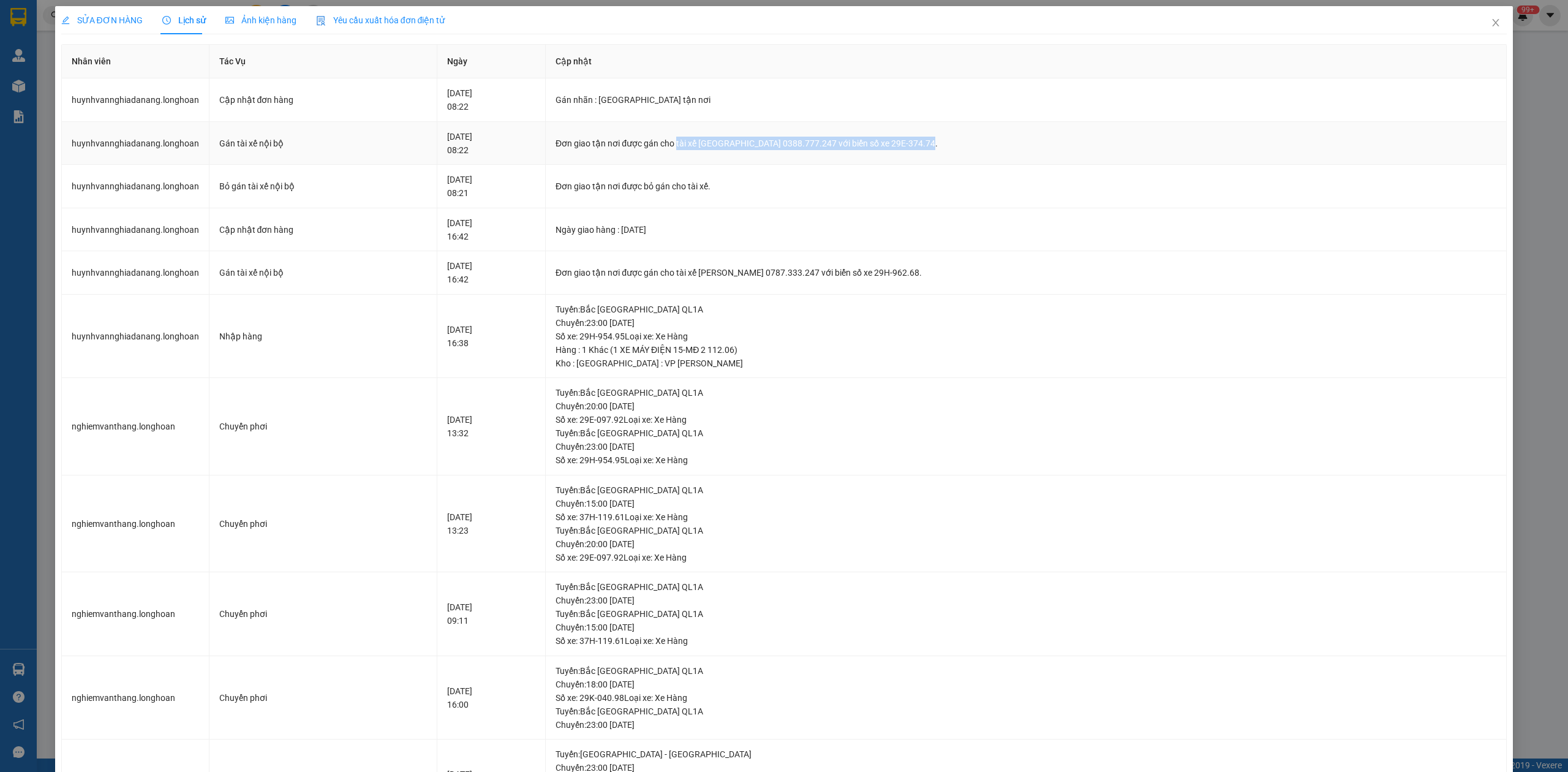
drag, startPoint x: 655, startPoint y: 144, endPoint x: 918, endPoint y: 144, distance: 263.0
click at [918, 144] on div "Đơn giao tận nơi được gán cho tài xế [GEOGRAPHIC_DATA] 0388.777.247 với biển số…" at bounding box center [1026, 144] width 941 height 14
copy div "tài xế Nuyễn Trung Hiếu 0388.777.247 với biển số xe 29E-374.74."
click at [1491, 23] on icon "close" at bounding box center [1496, 23] width 10 height 10
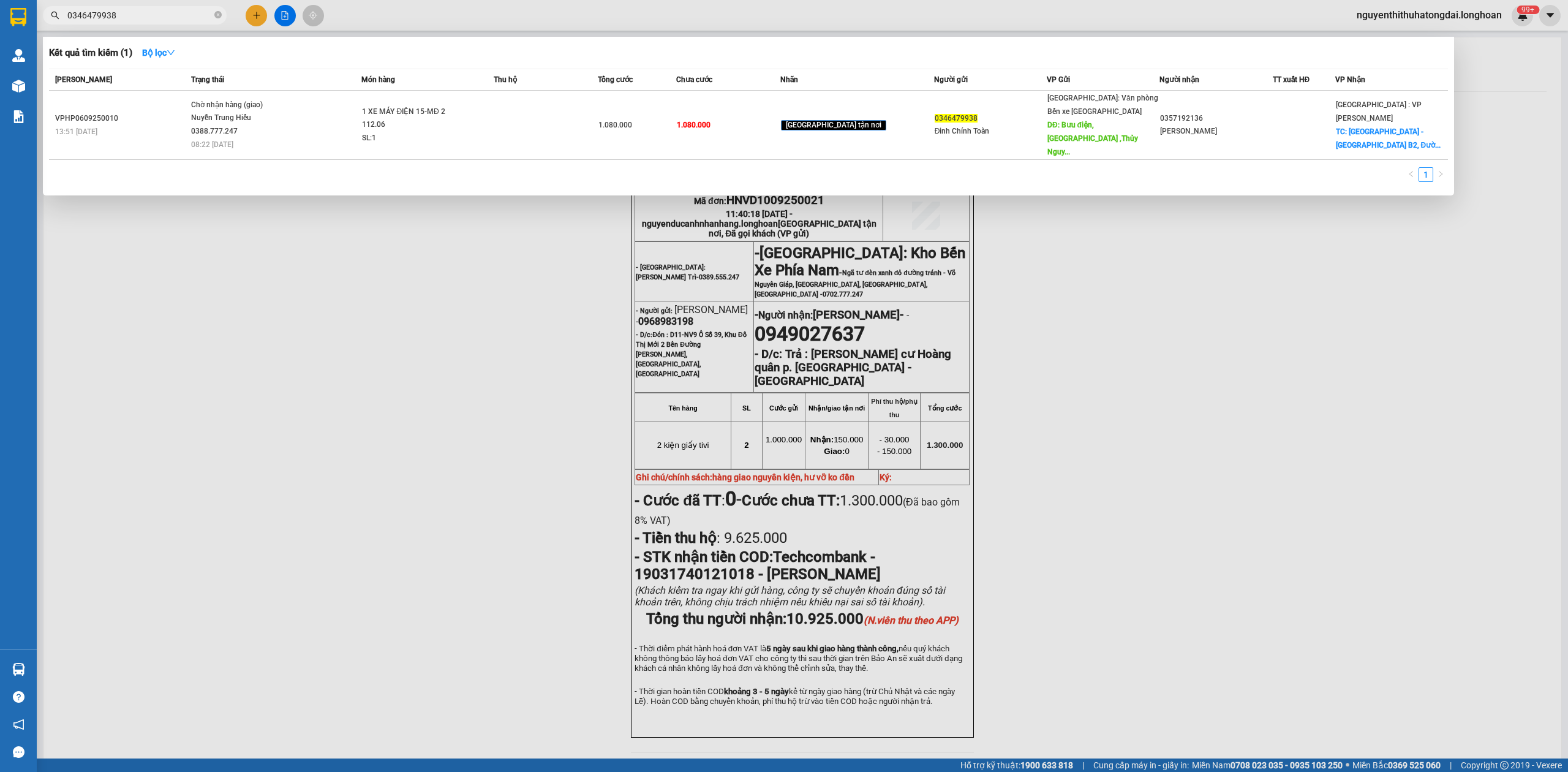
click at [152, 20] on input "0346479938" at bounding box center [140, 16] width 145 height 14
paste input "98530971"
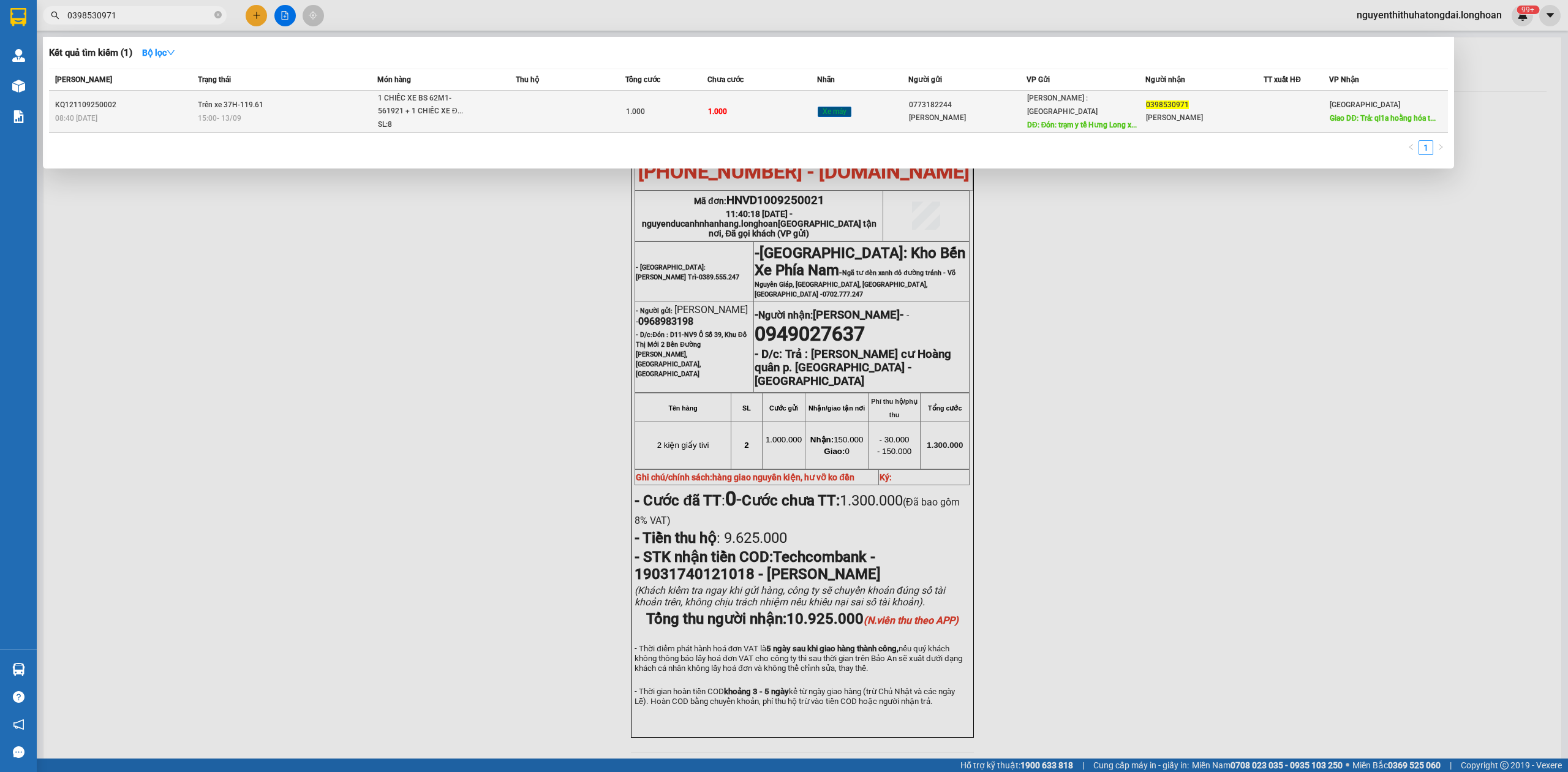
type input "0398530971"
click at [581, 119] on td at bounding box center [570, 112] width 110 height 43
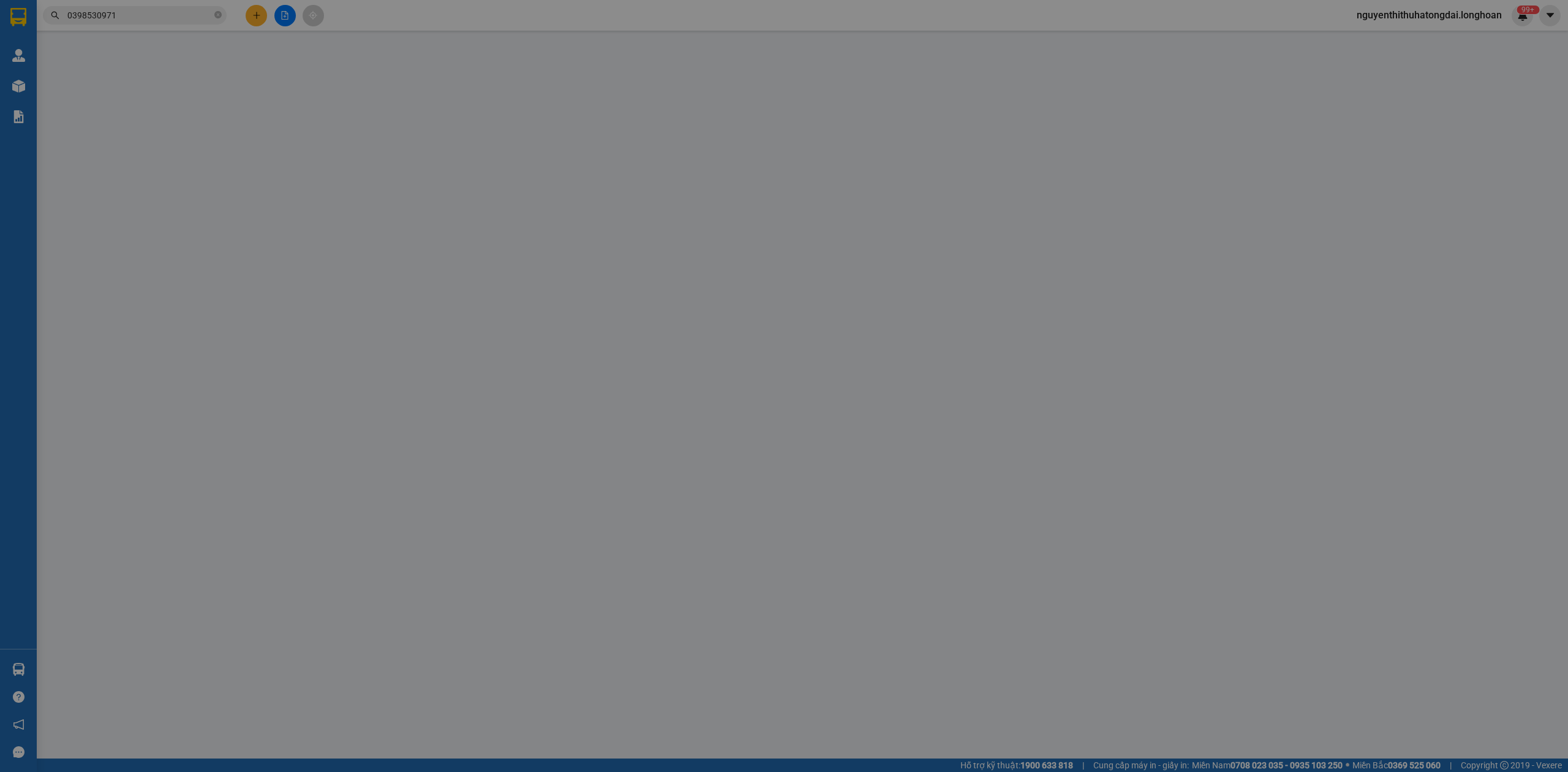
type input "0773182244"
type input "[PERSON_NAME]"
type input "Đón: trạm y tế Hưng Long xã [GEOGRAPHIC_DATA] [GEOGRAPHIC_DATA]"
type input "0398530971"
type input "[PERSON_NAME]"
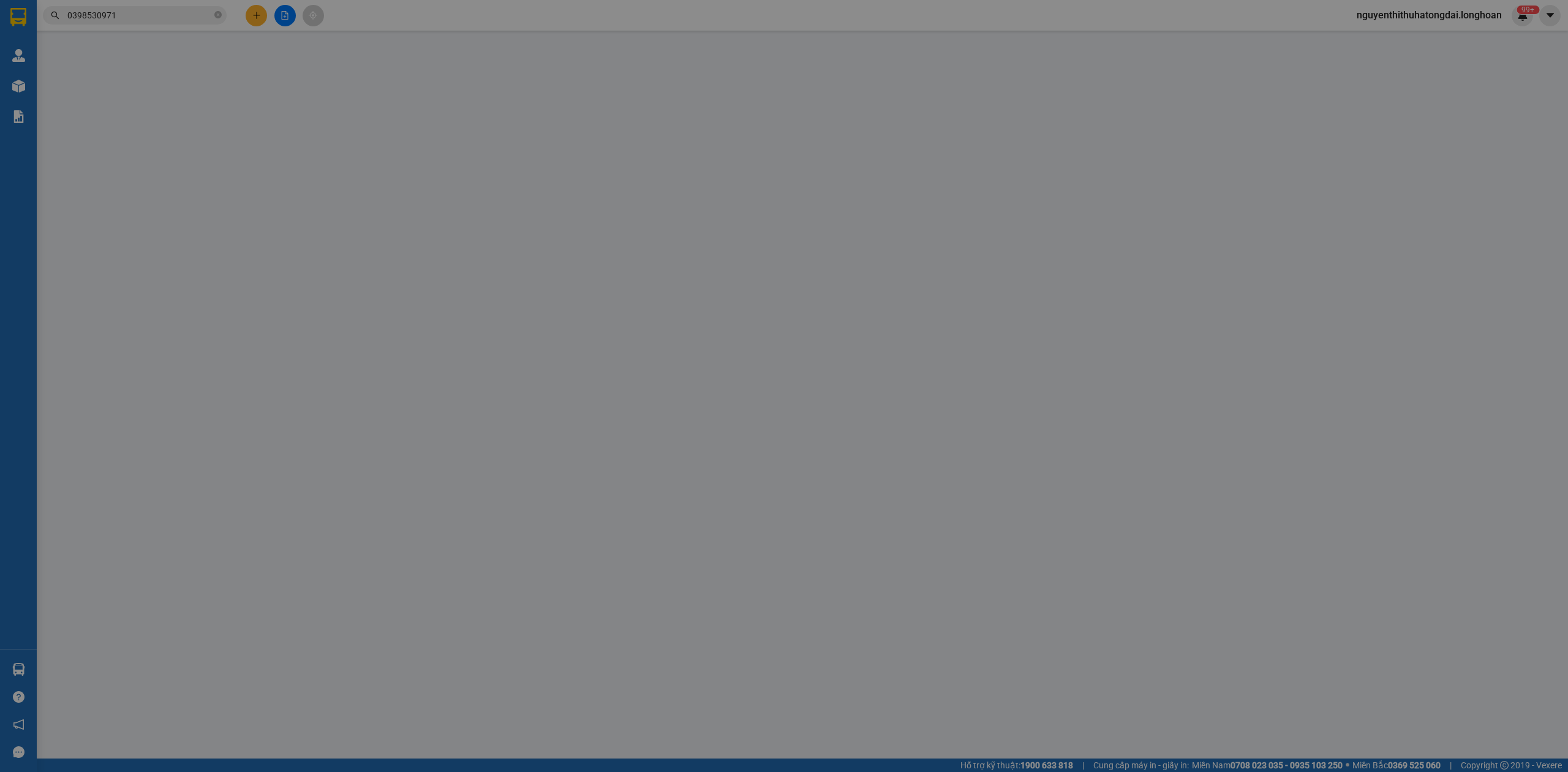
type input "Trả: ql1a hoằng hóa thanh hóa"
type input "CHIÀ KHÓA QUẤN TAY LÁI - KHÔNG CAVET"
type input "1.000"
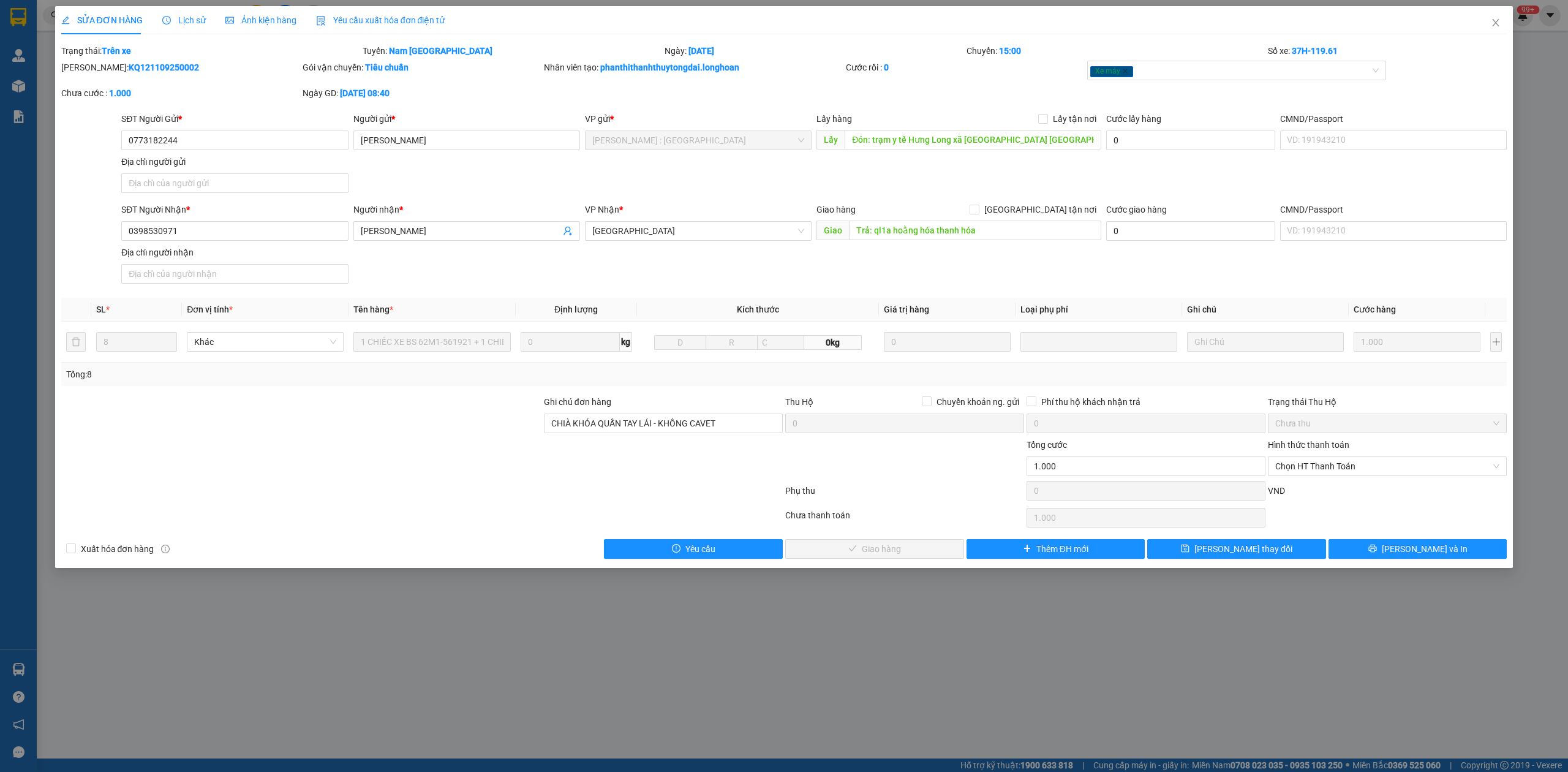
click at [187, 8] on div "Lịch sử" at bounding box center [184, 20] width 44 height 28
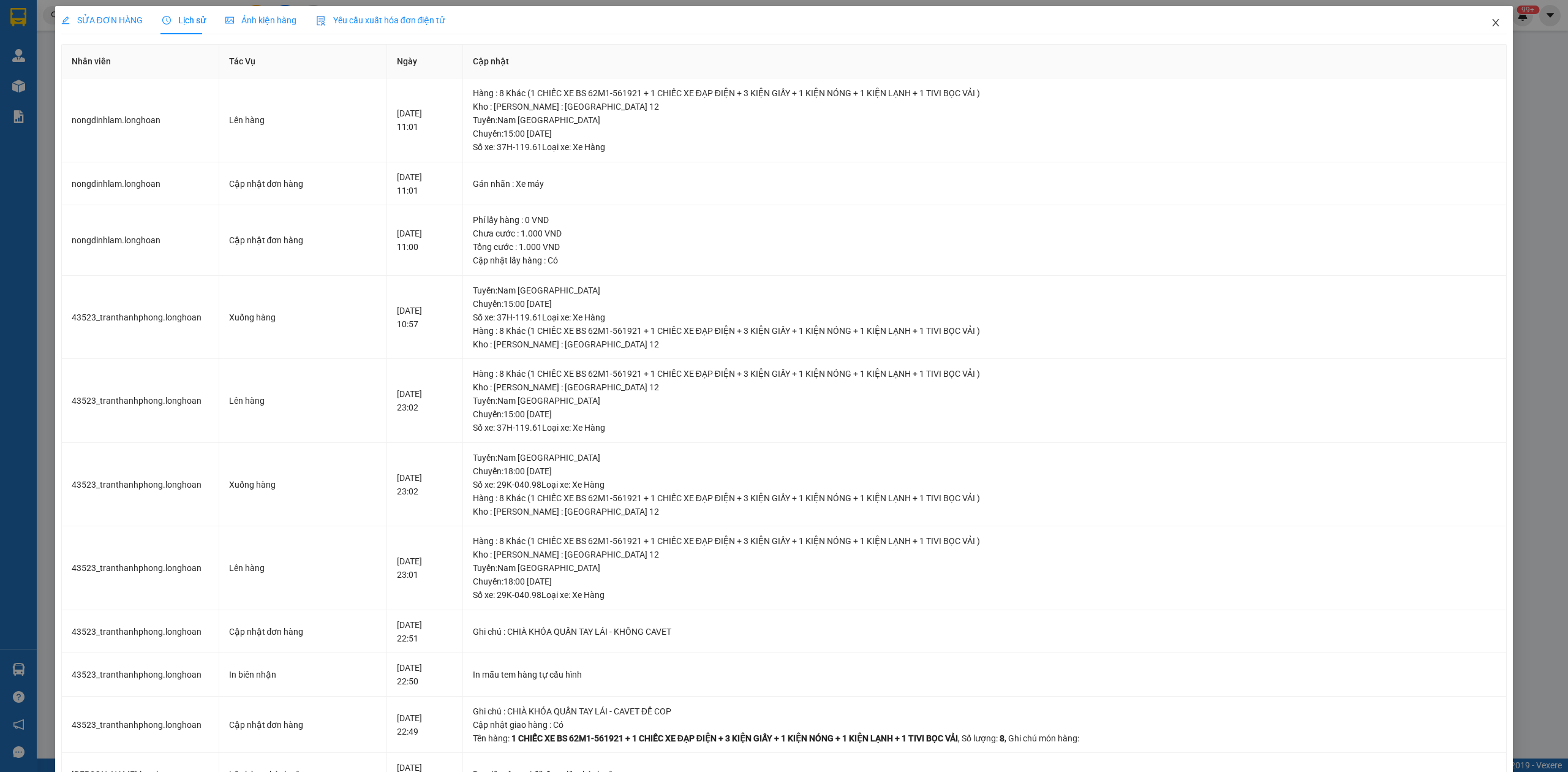
click at [1491, 28] on icon "close" at bounding box center [1496, 23] width 10 height 10
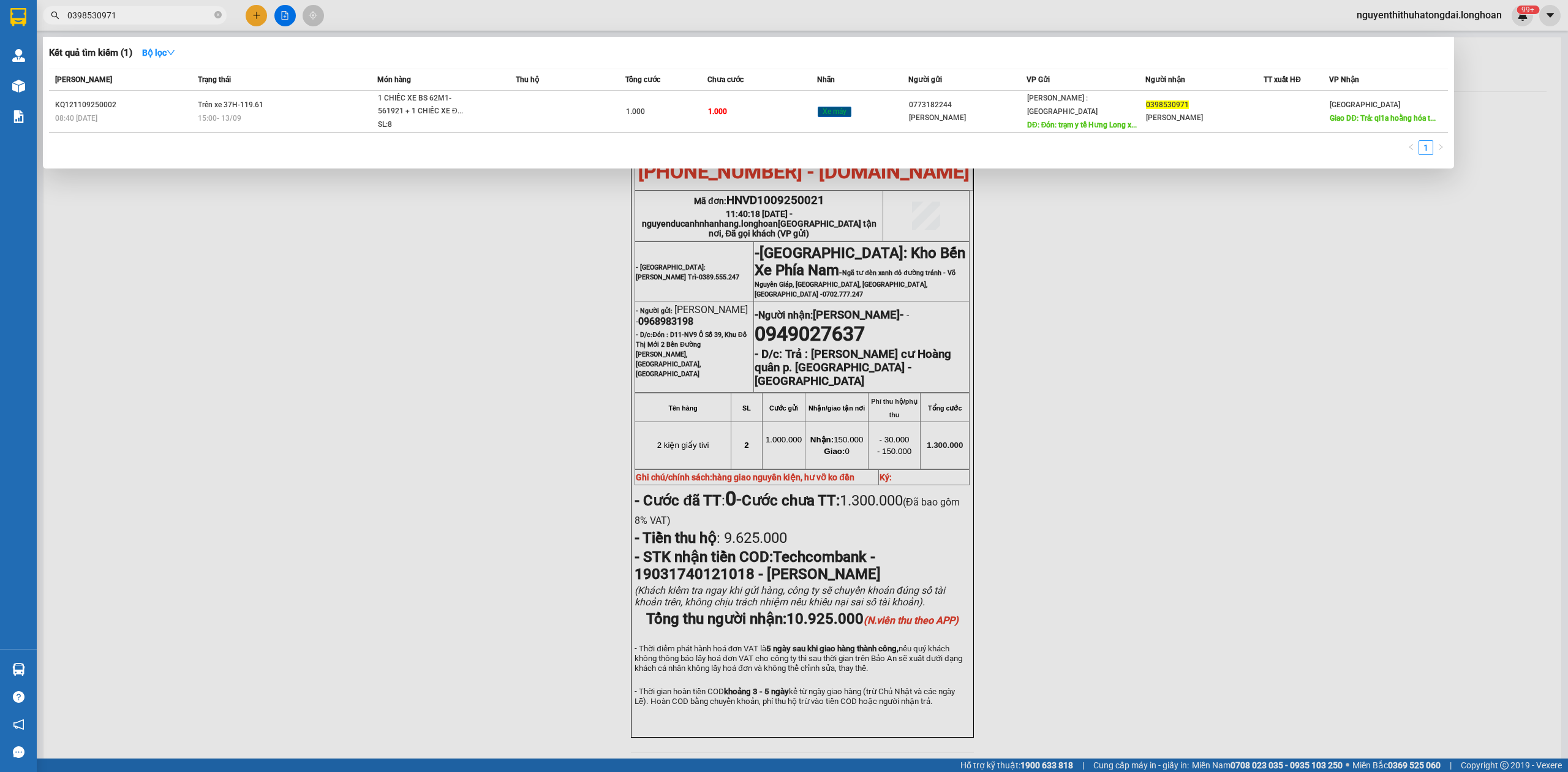
click at [143, 12] on input "0398530971" at bounding box center [140, 16] width 145 height 14
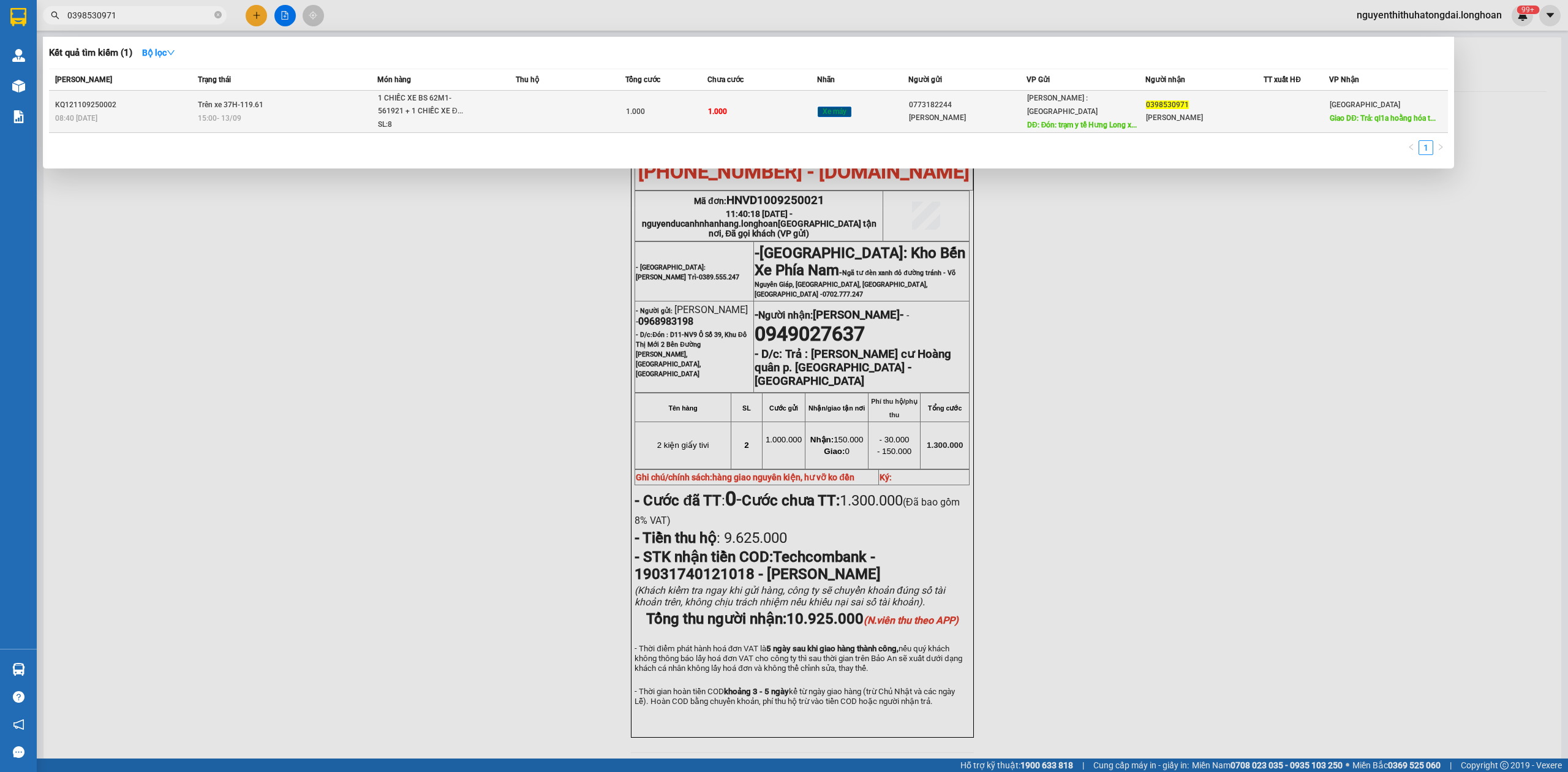
click at [179, 104] on div "KQ121109250002" at bounding box center [125, 105] width 139 height 13
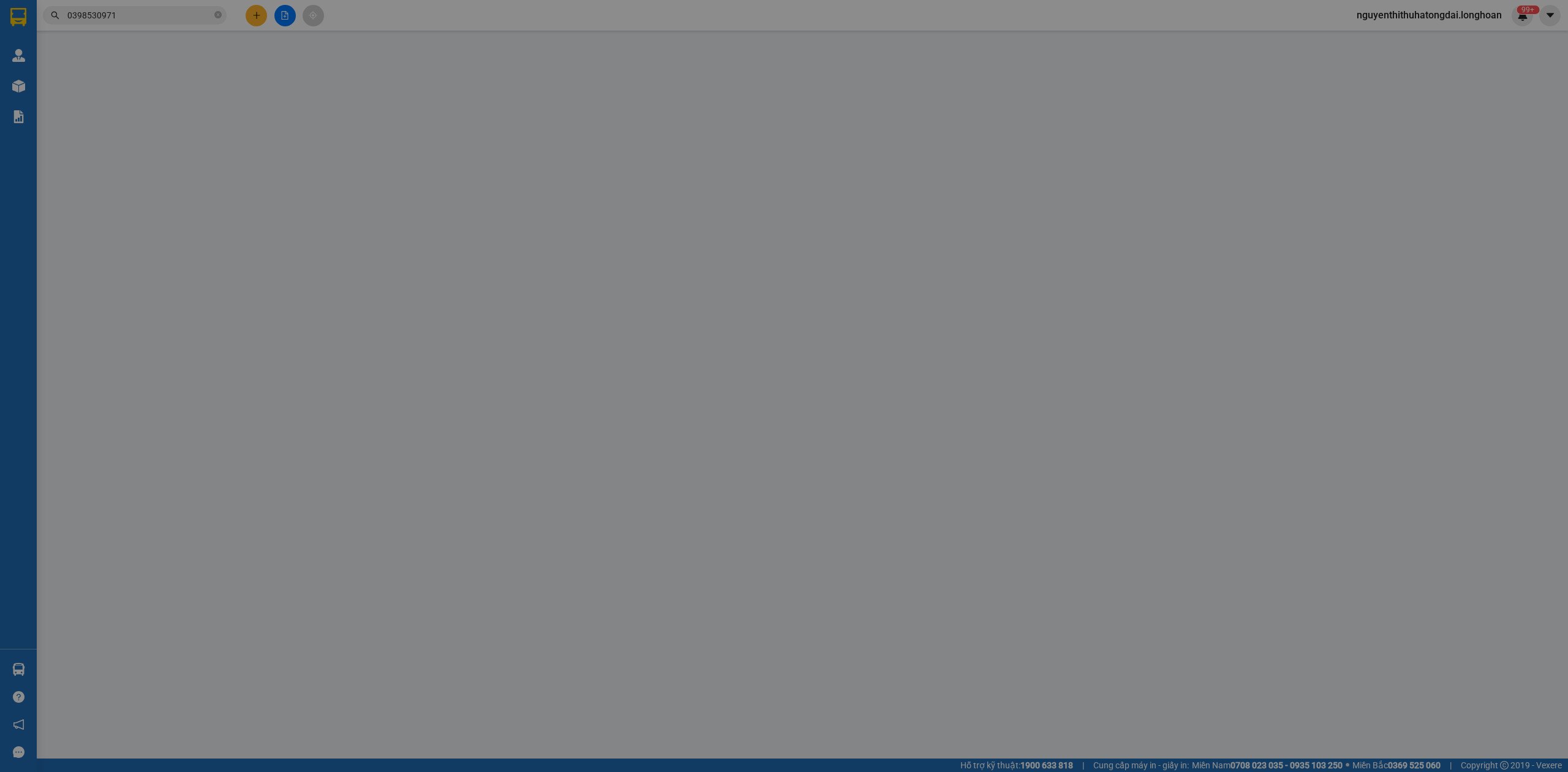
type input "0773182244"
type input "[PERSON_NAME]"
type input "Đón: trạm y tế Hưng Long xã [GEOGRAPHIC_DATA] [GEOGRAPHIC_DATA]"
type input "0398530971"
type input "[PERSON_NAME]"
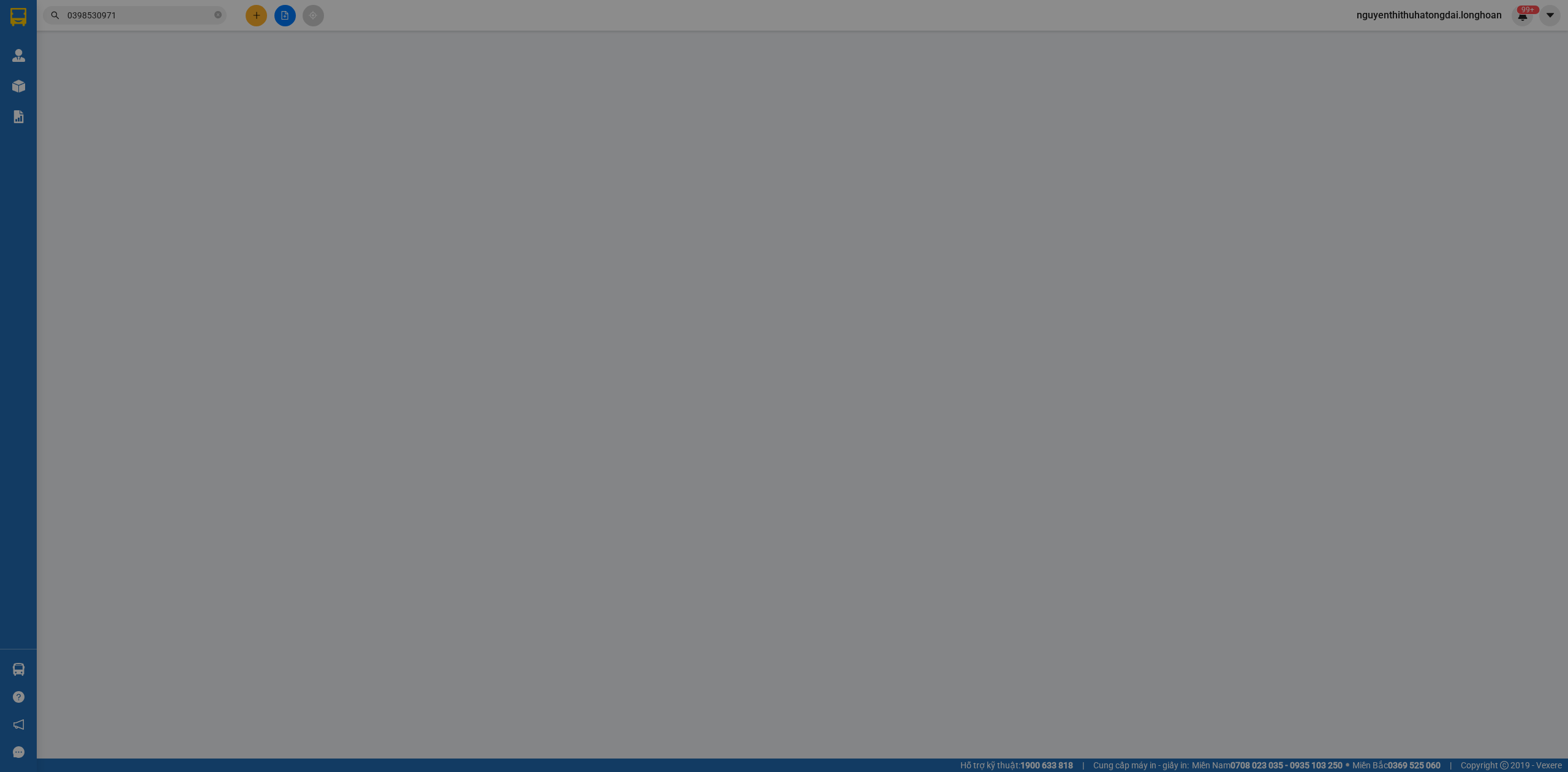
type input "Trả: ql1a hoằng hóa thanh hóa"
type input "CHIÀ KHÓA QUẤN TAY LÁI - KHÔNG CAVET"
type input "1.000"
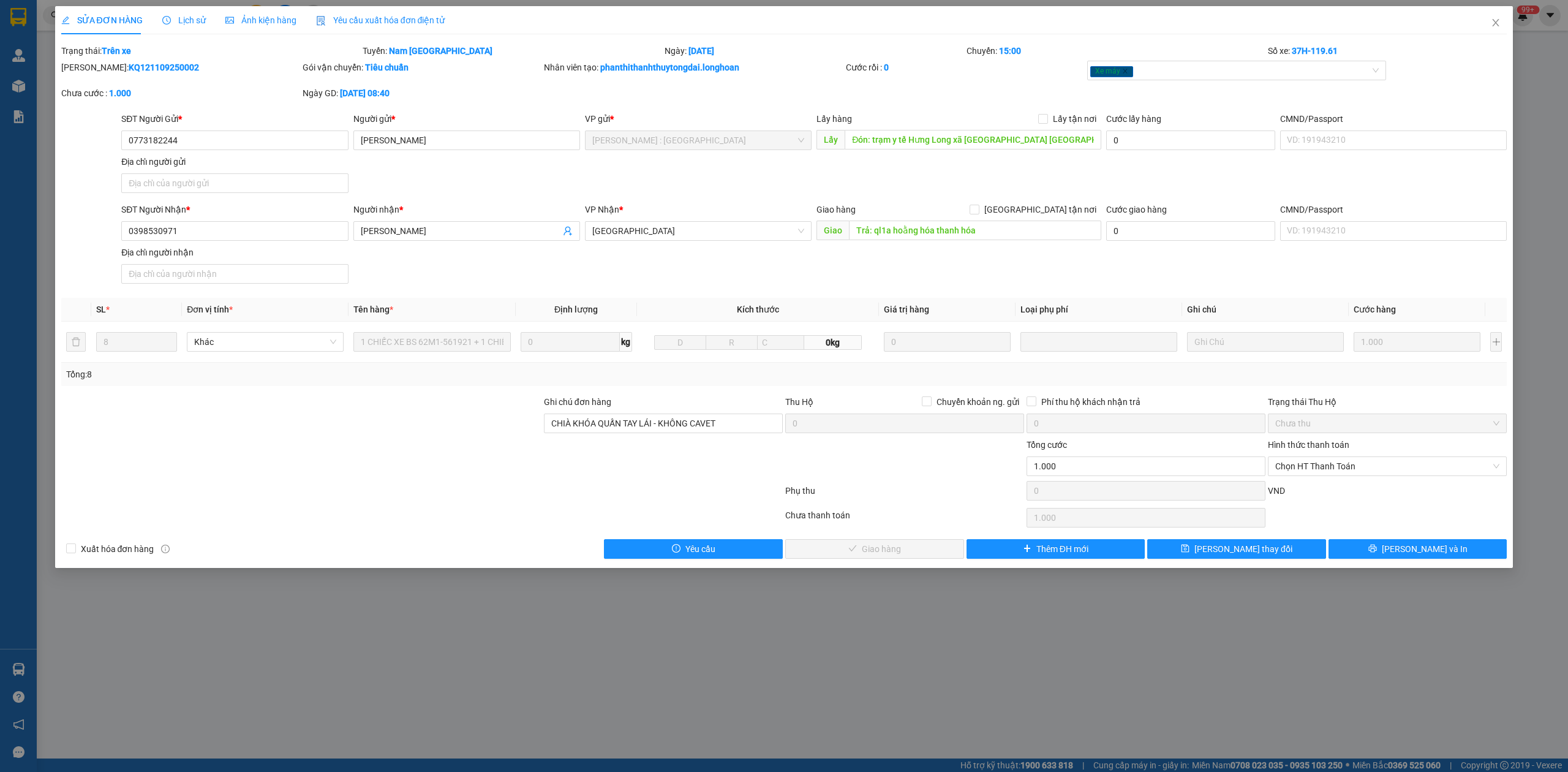
click at [162, 15] on span "Lịch sử" at bounding box center [184, 20] width 44 height 10
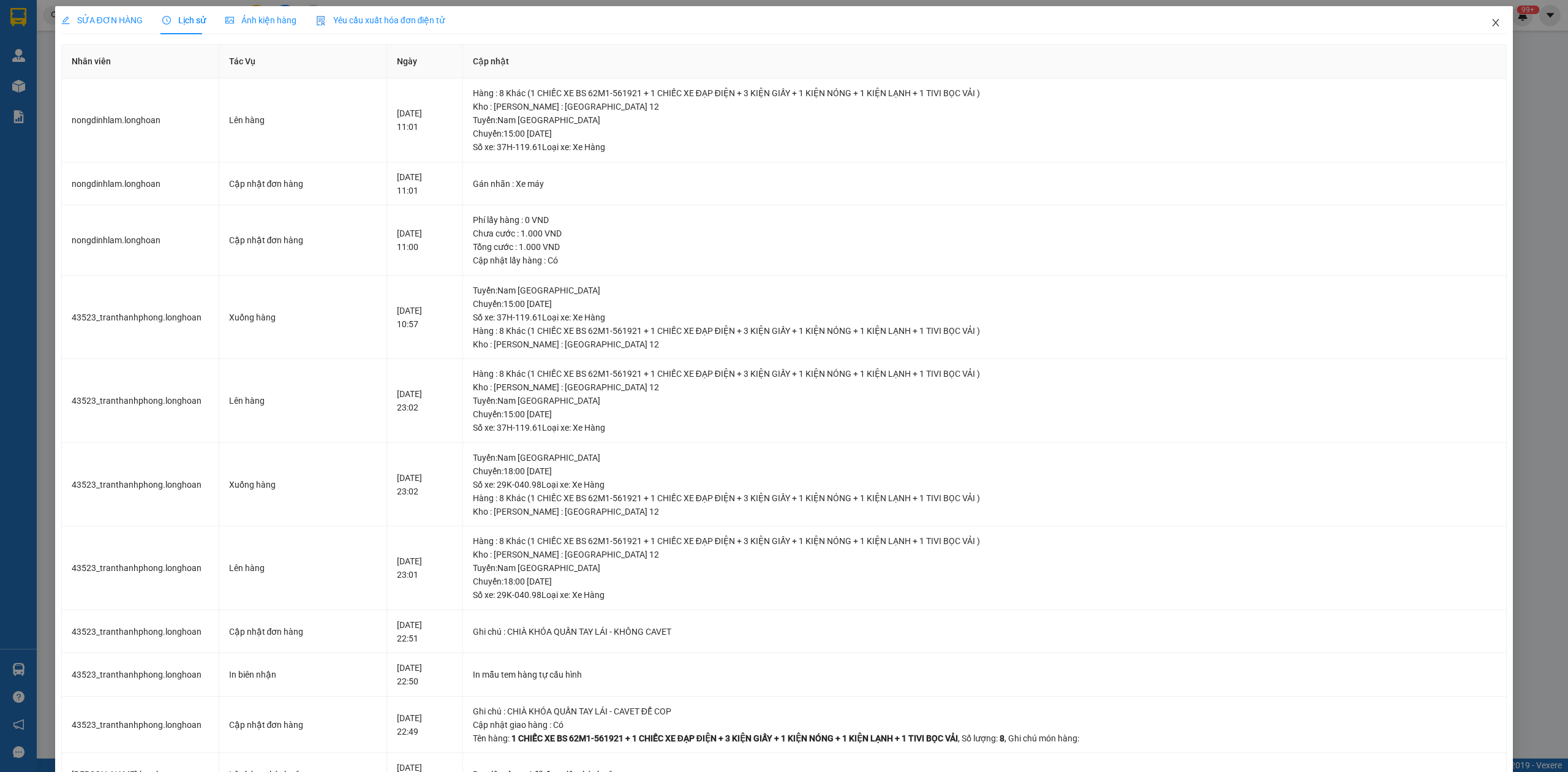
click at [1491, 26] on icon "close" at bounding box center [1496, 23] width 10 height 10
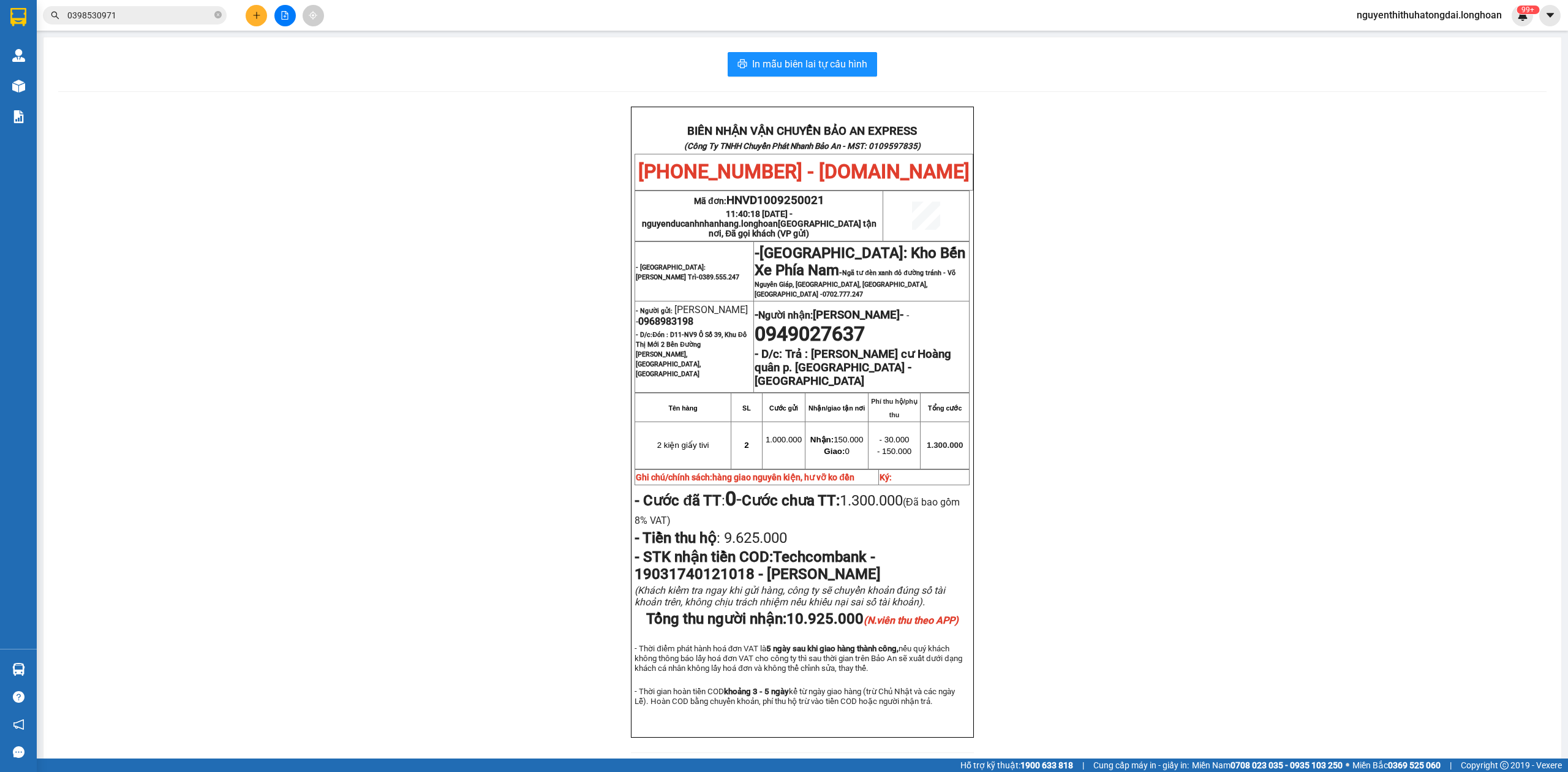
click at [155, 15] on input "0398530971" at bounding box center [140, 16] width 145 height 14
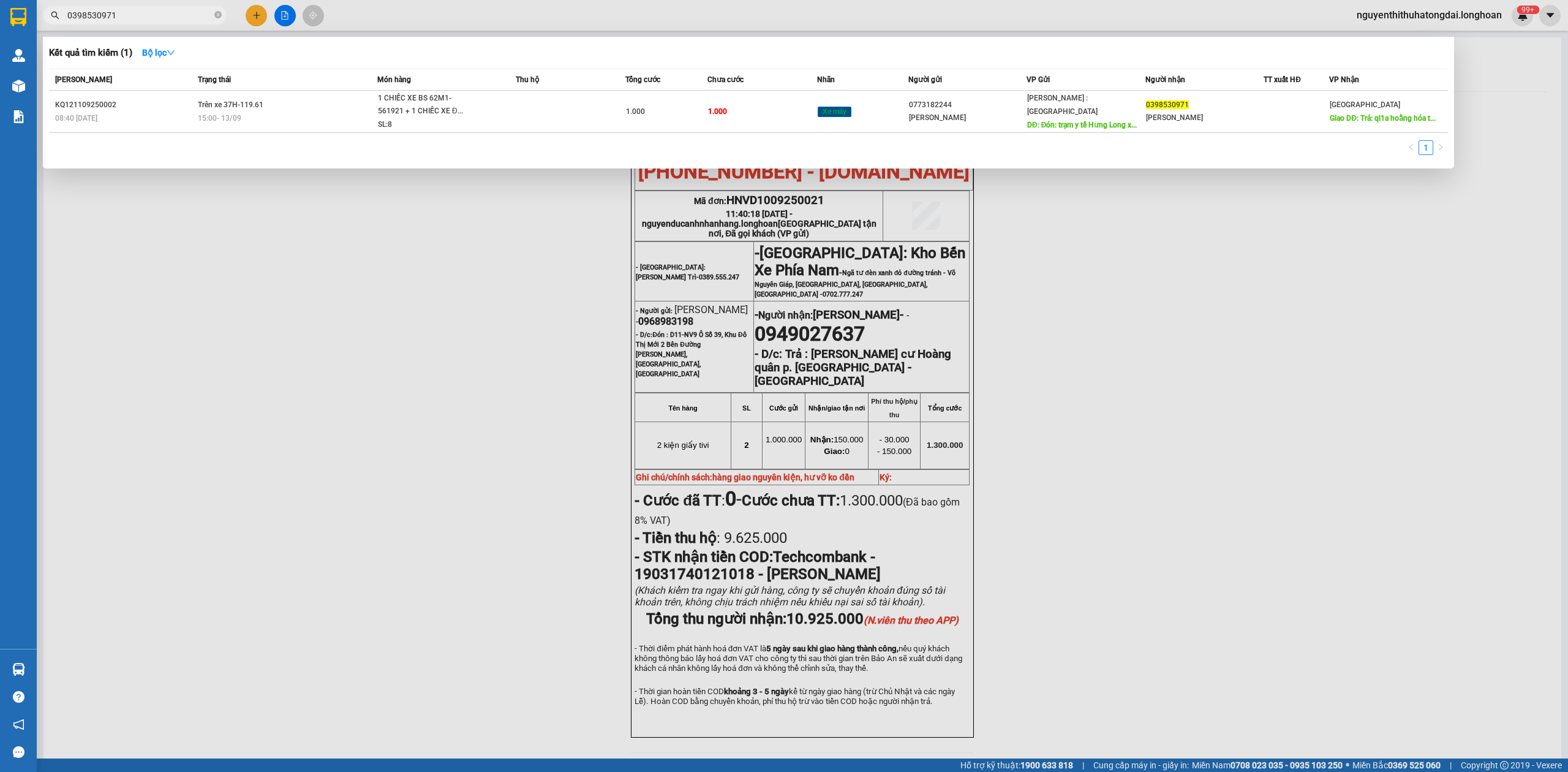
click at [184, 290] on div at bounding box center [784, 386] width 1568 height 772
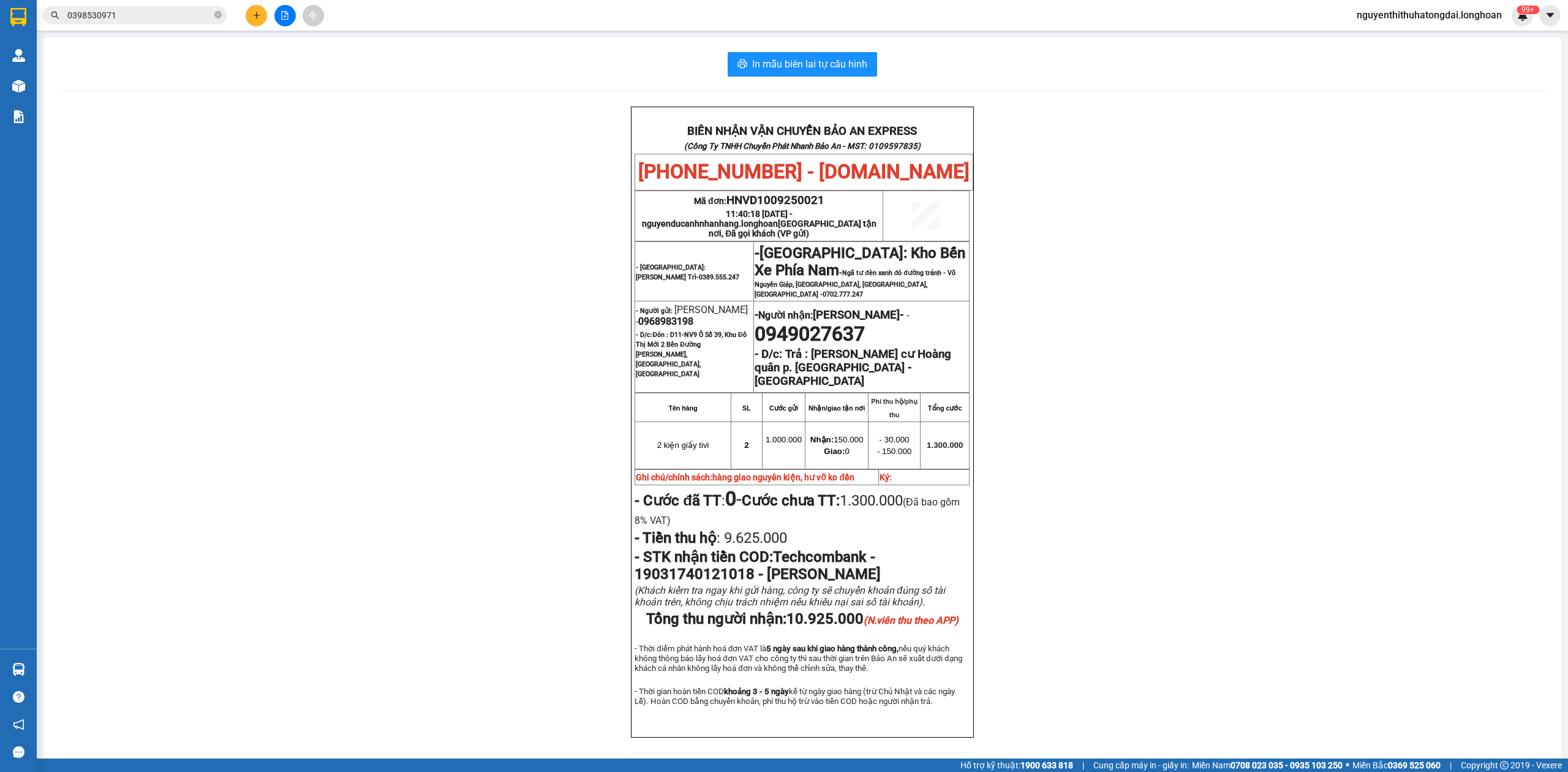
click at [160, 20] on input "0398530971" at bounding box center [140, 16] width 145 height 14
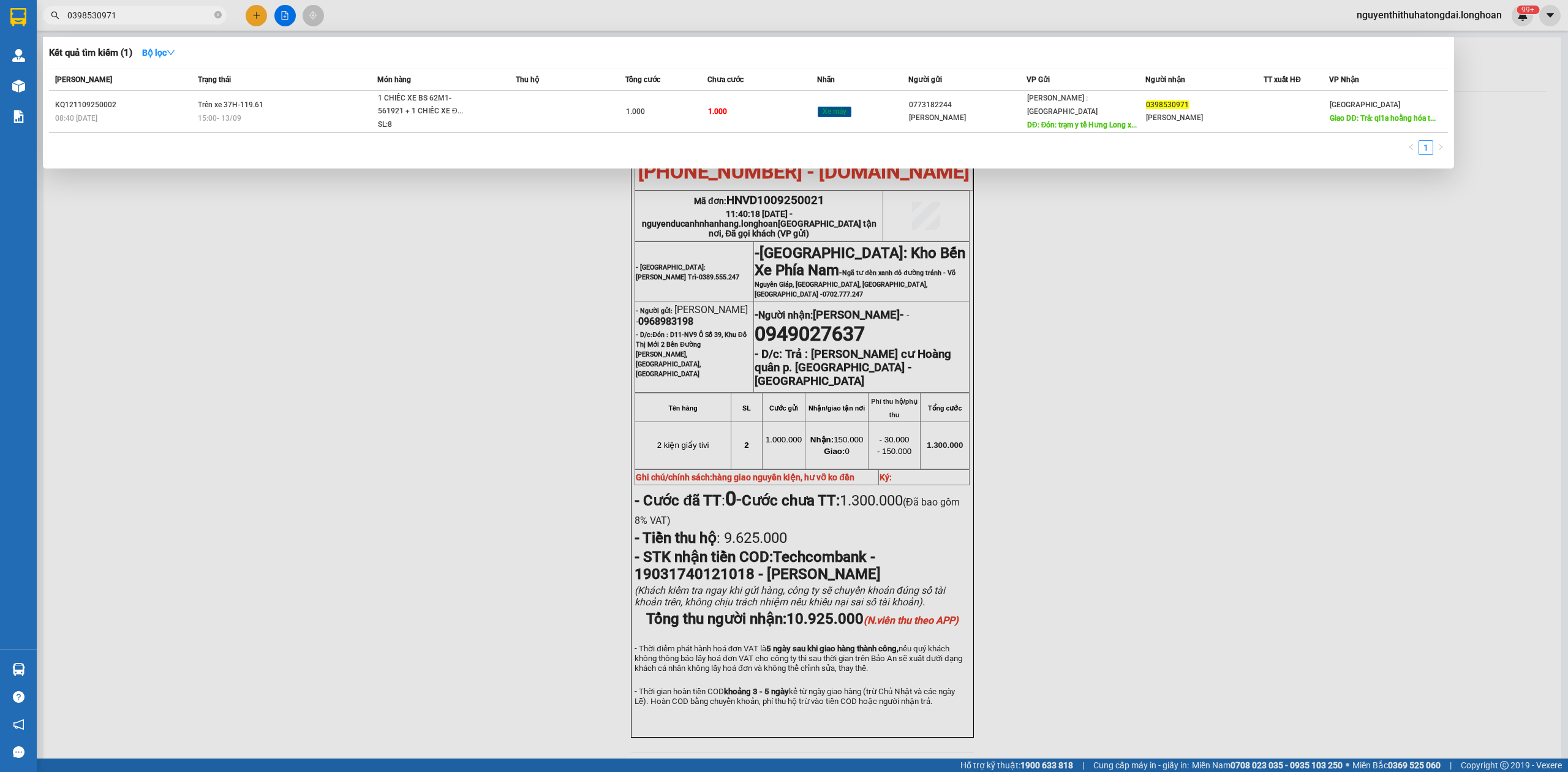
click at [159, 19] on input "0398530971" at bounding box center [140, 16] width 145 height 14
paste input "82899014"
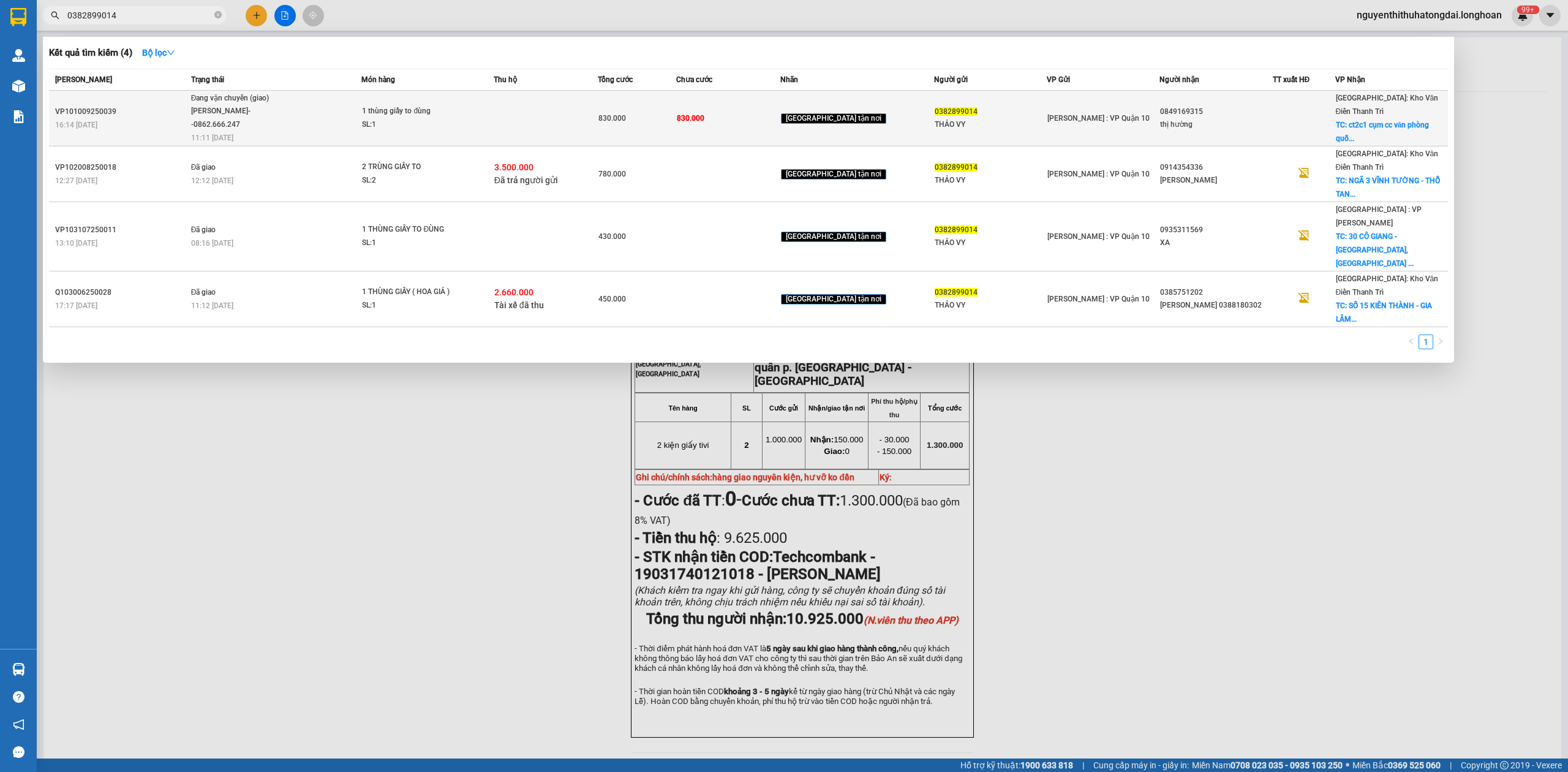
type input "0382899014"
click at [314, 110] on span "Đang vận chuyển (giao) [PERSON_NAME]--0862.666.247 11:11 [DATE]" at bounding box center [276, 117] width 170 height 50
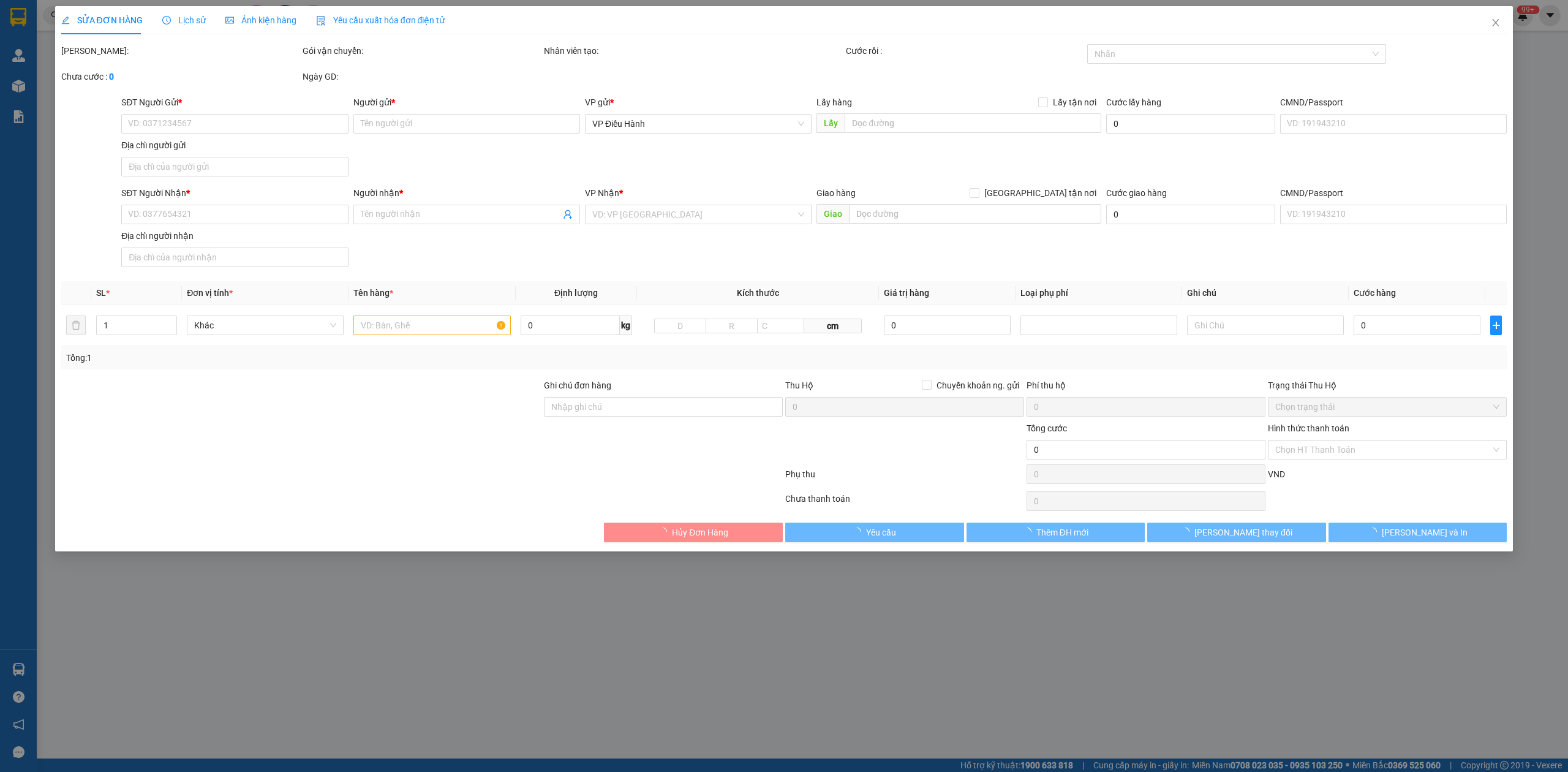
click at [189, 21] on span "Lịch sử" at bounding box center [184, 20] width 44 height 10
type input "0382899014"
type input "THẢO VY"
type input "0849169315"
type input "thị hường"
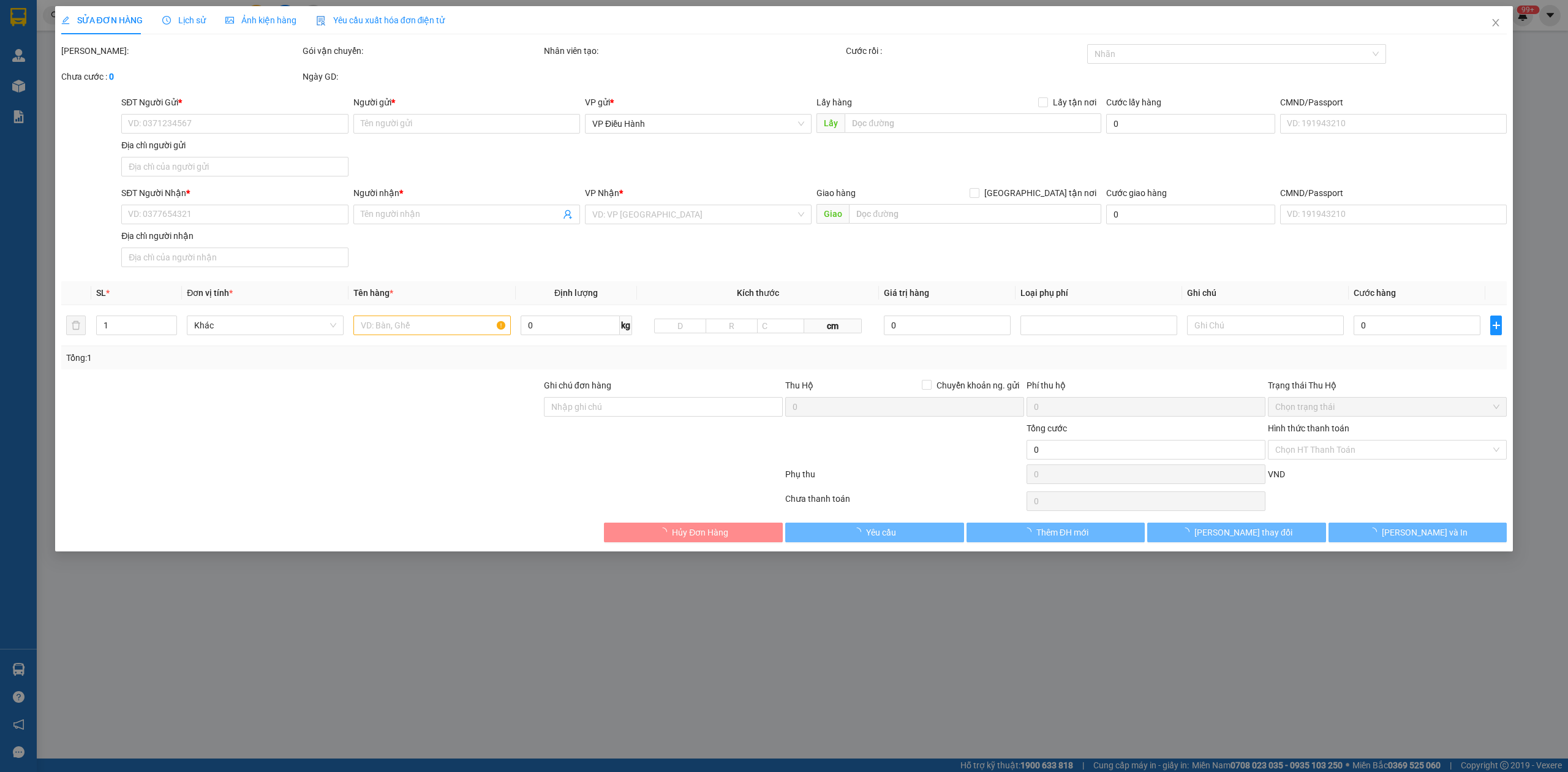
checkbox input "true"
type input "ct2c1 cụm cc văn phòng quốc hội - xuân phương nam từ [GEOGRAPHIC_DATA] - [GEOGR…"
checkbox input "true"
type input "830.000"
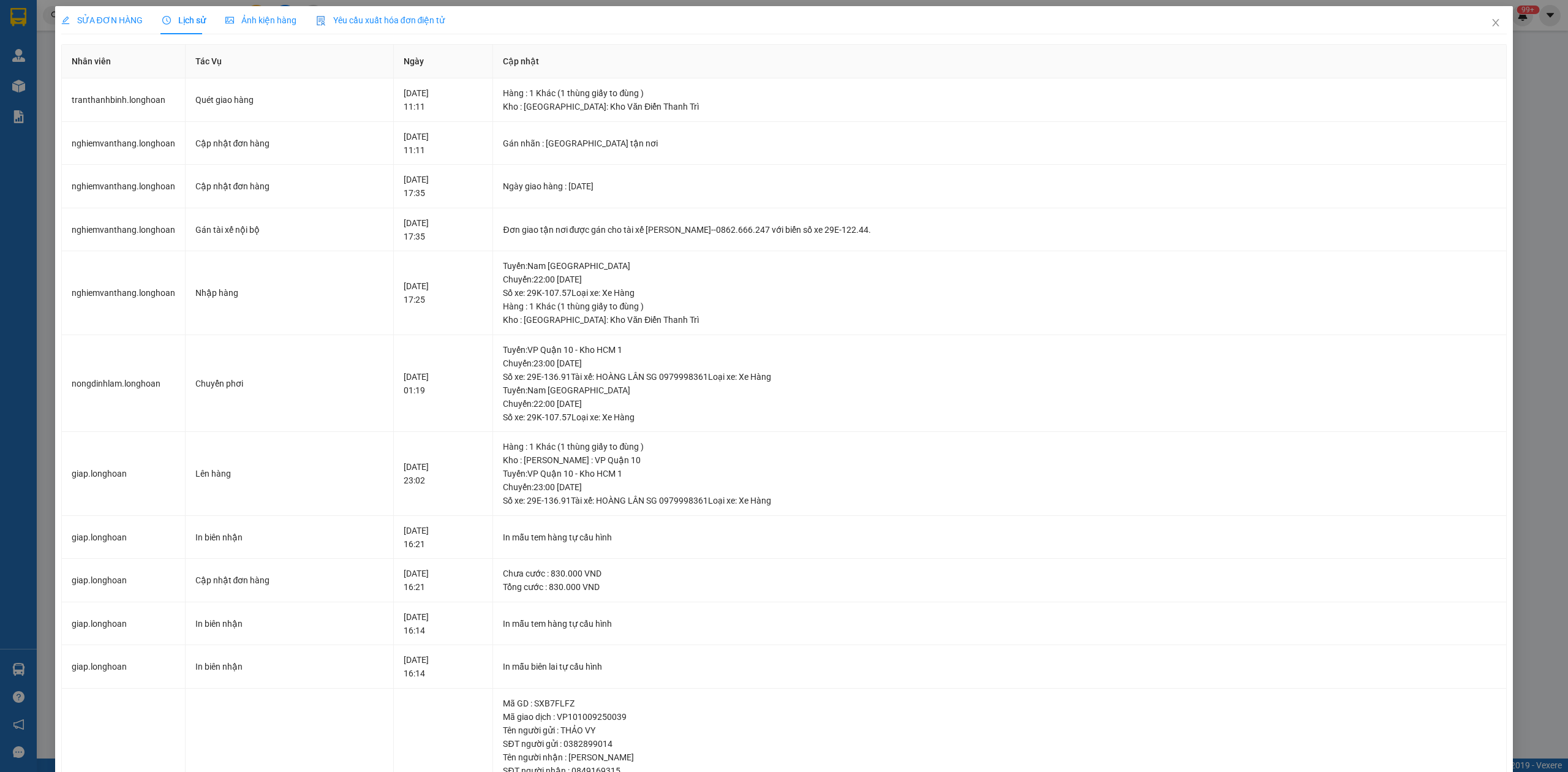
click at [101, 11] on div "SỬA ĐƠN HÀNG" at bounding box center [102, 20] width 81 height 28
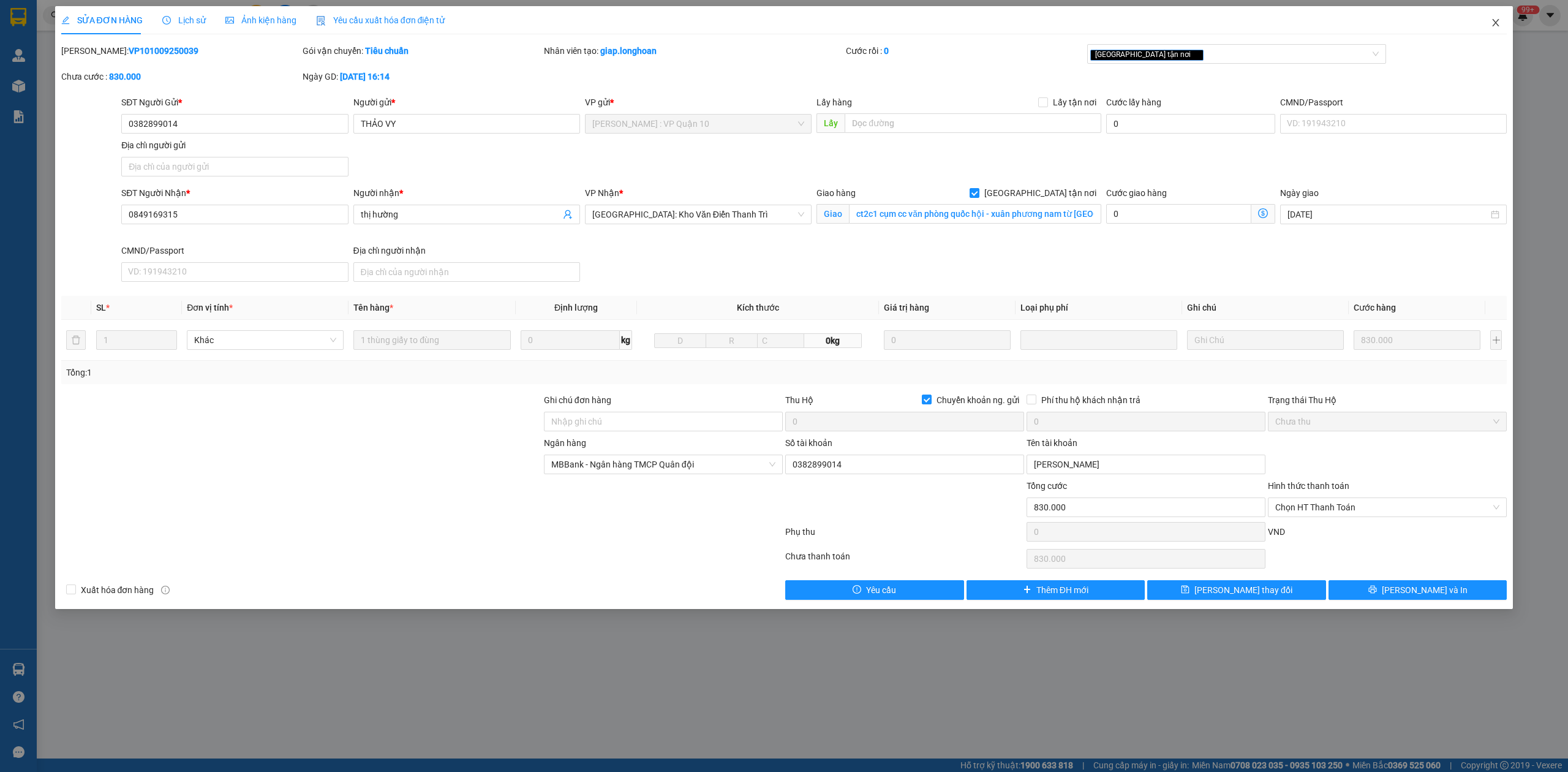
click at [1494, 30] on span "Close" at bounding box center [1496, 23] width 35 height 35
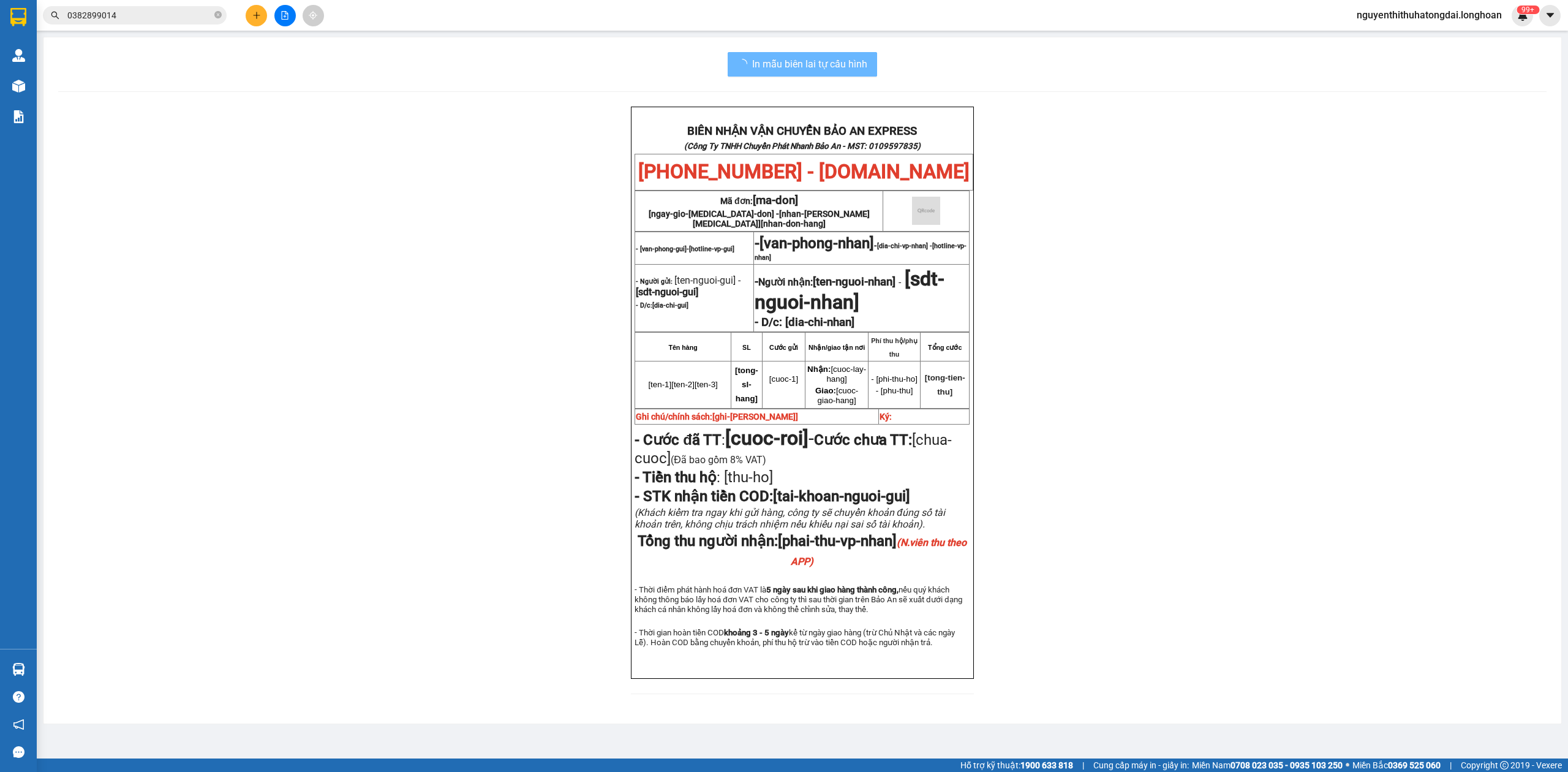
click at [145, 17] on input "0382899014" at bounding box center [140, 16] width 145 height 14
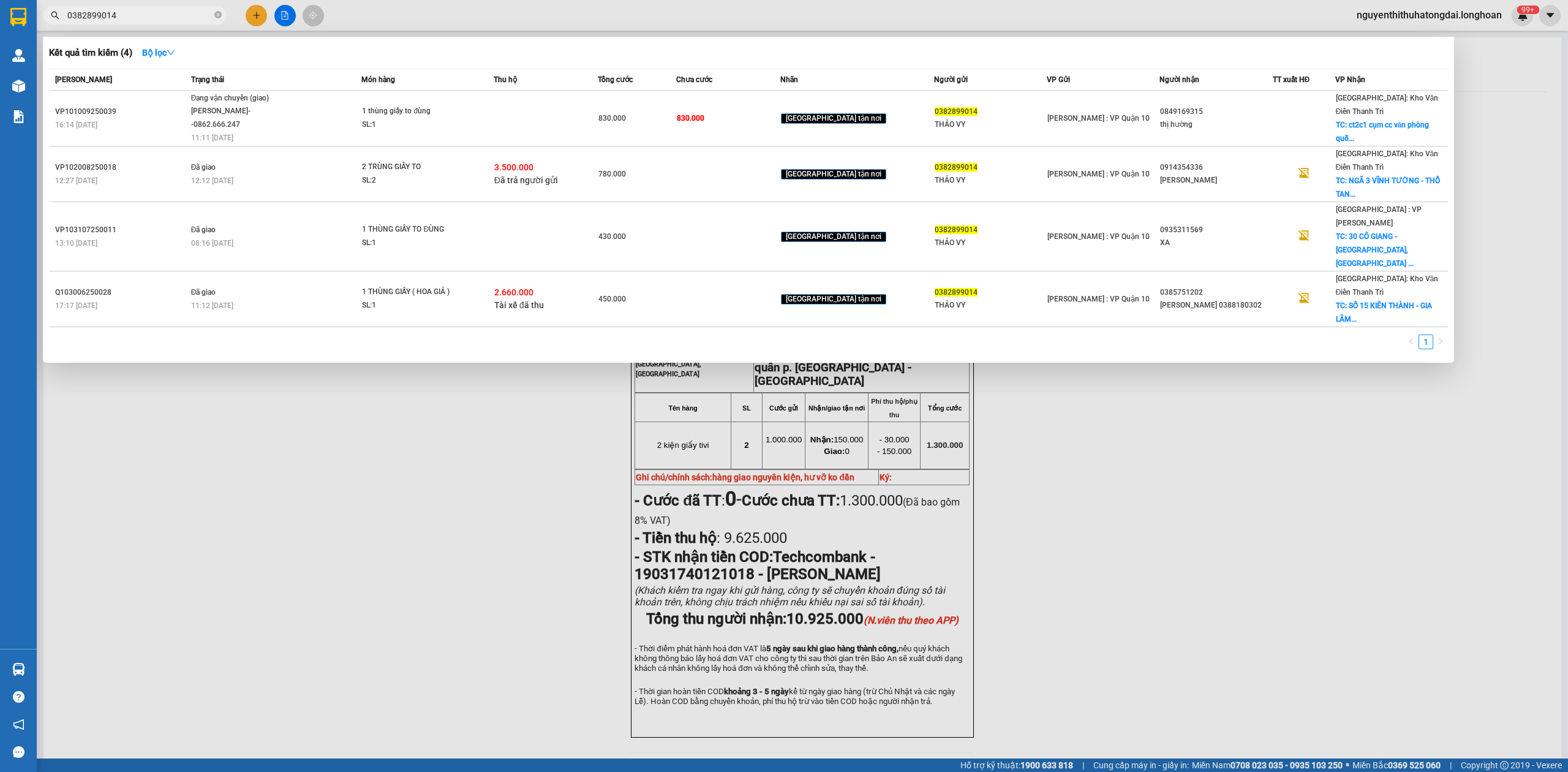
click at [145, 17] on input "0382899014" at bounding box center [140, 16] width 145 height 14
paste input "935262278"
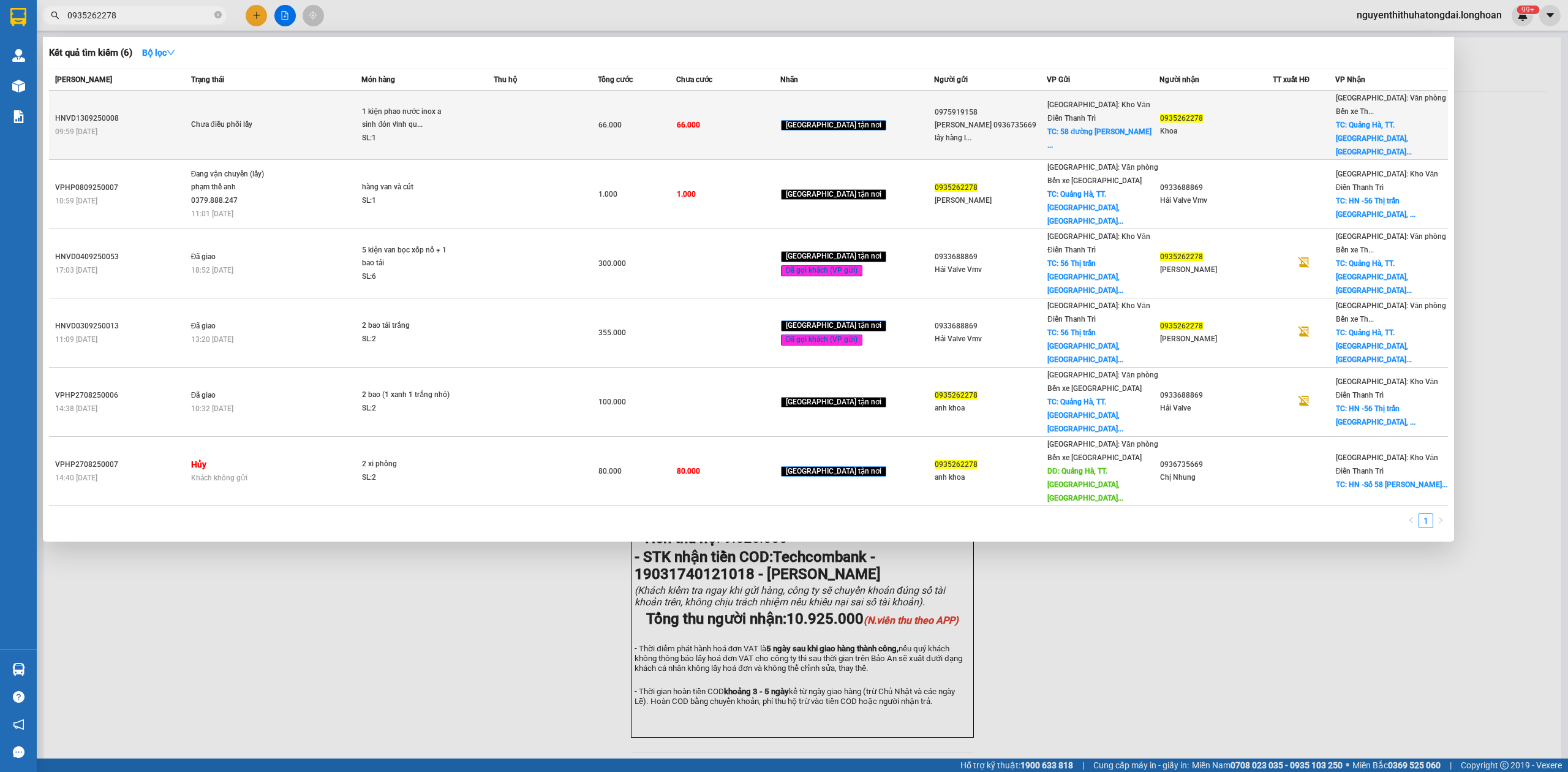
type input "0935262278"
click at [400, 113] on div "1 kiện phao nước inox a sinh đón vĩnh qu..." at bounding box center [408, 118] width 92 height 27
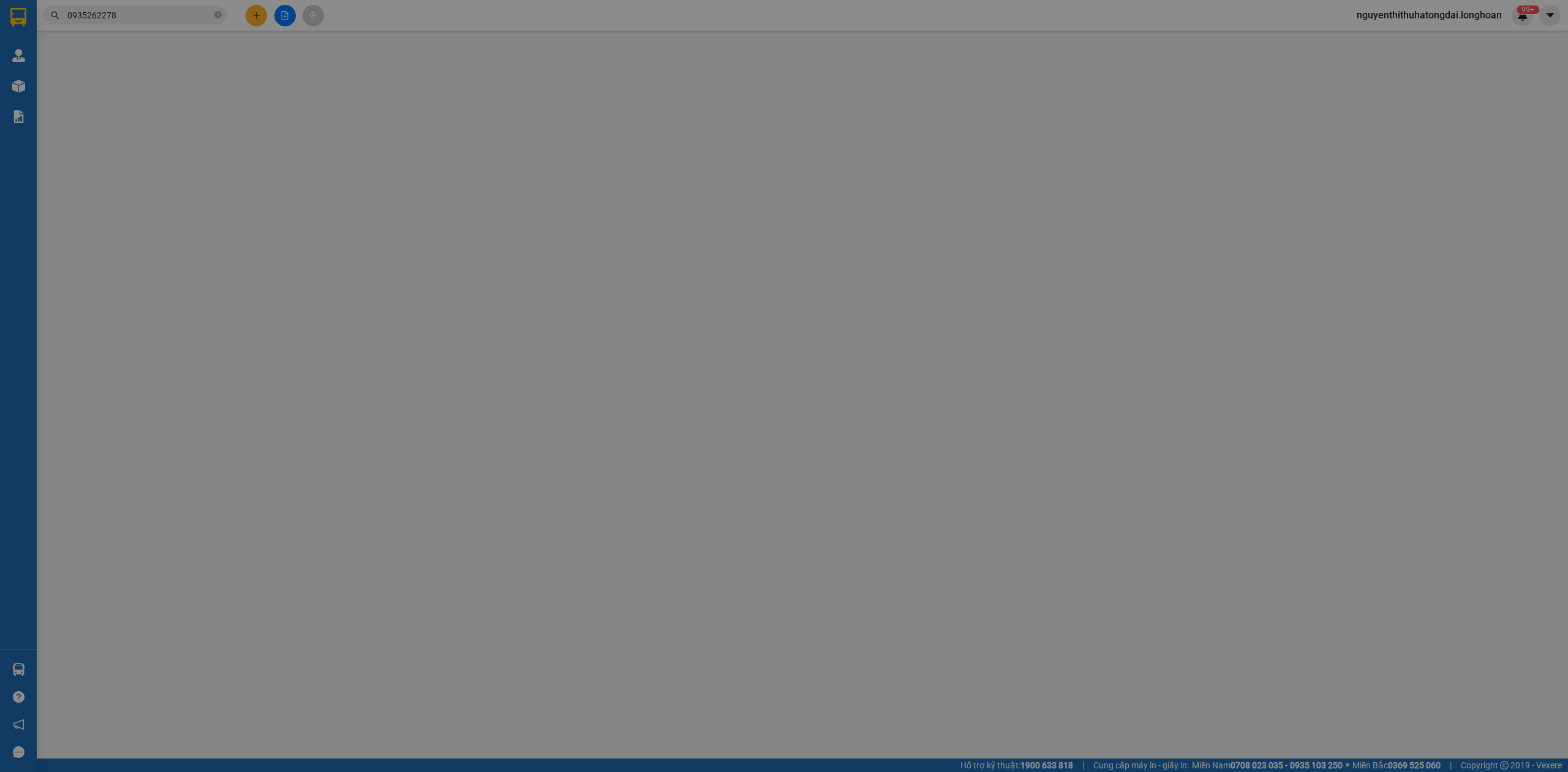
type input "0975919158"
type input "[PERSON_NAME] 0936735669 lây hàng liên hệ: Nhung [GEOGRAPHIC_DATA]"
checkbox input "true"
type input "58 đường Vĩnh [PERSON_NAME] trì [GEOGRAPHIC_DATA]"
type input "0935262278"
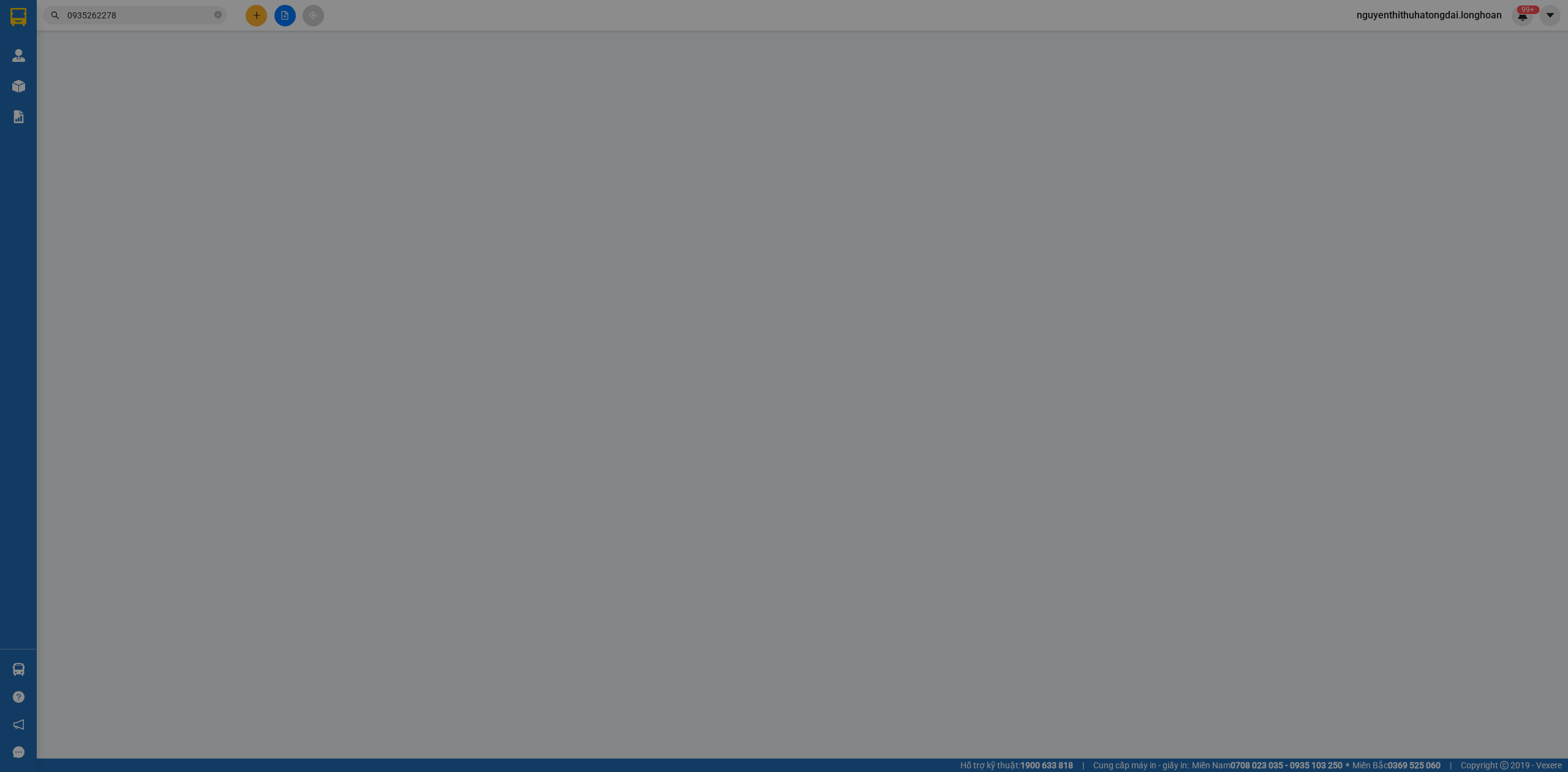
type input "Khoa"
checkbox input "true"
type input "Quảng Hà, TT. [GEOGRAPHIC_DATA], [GEOGRAPHIC_DATA], [GEOGRAPHIC_DATA], [GEOGRAP…"
type input "có VAT"
type input "66.000"
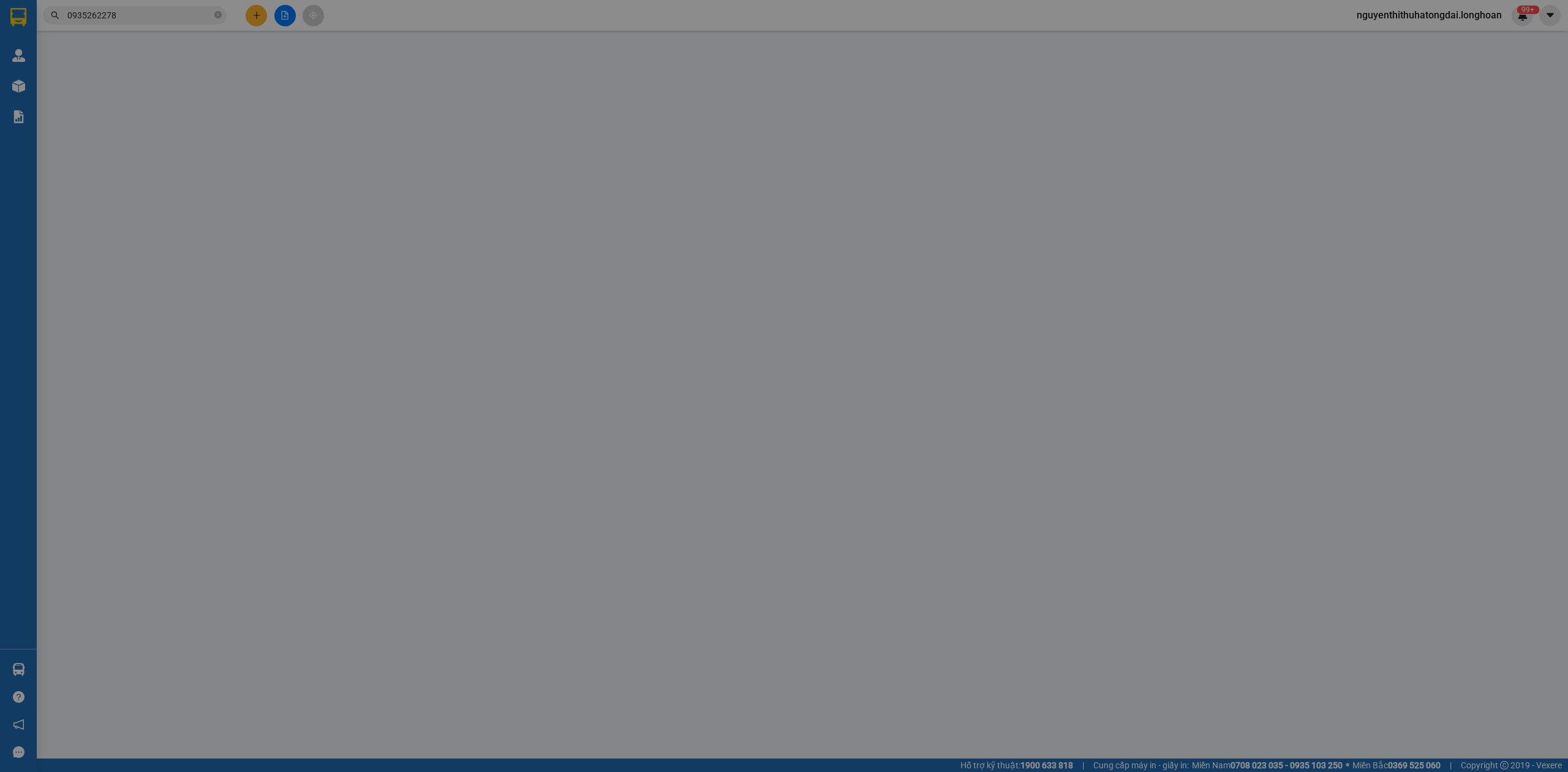
type input "66.000"
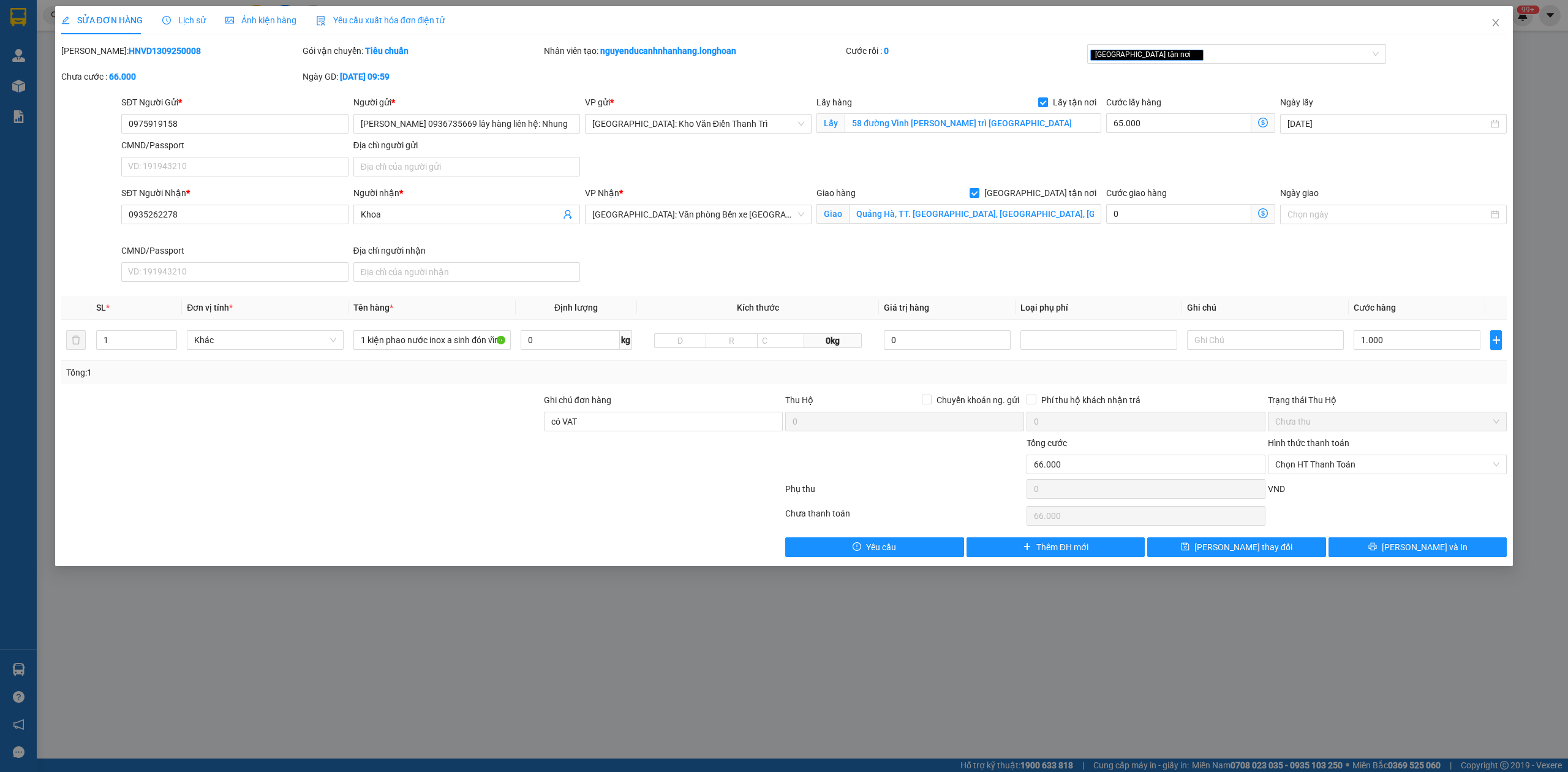
click at [189, 40] on div "SỬA ĐƠN HÀNG Lịch sử Ảnh kiện hàng Yêu cầu xuất hóa đơn điện tử Total Paid Fee …" at bounding box center [784, 281] width 1446 height 550
click at [184, 24] on span "Lịch sử" at bounding box center [184, 20] width 44 height 10
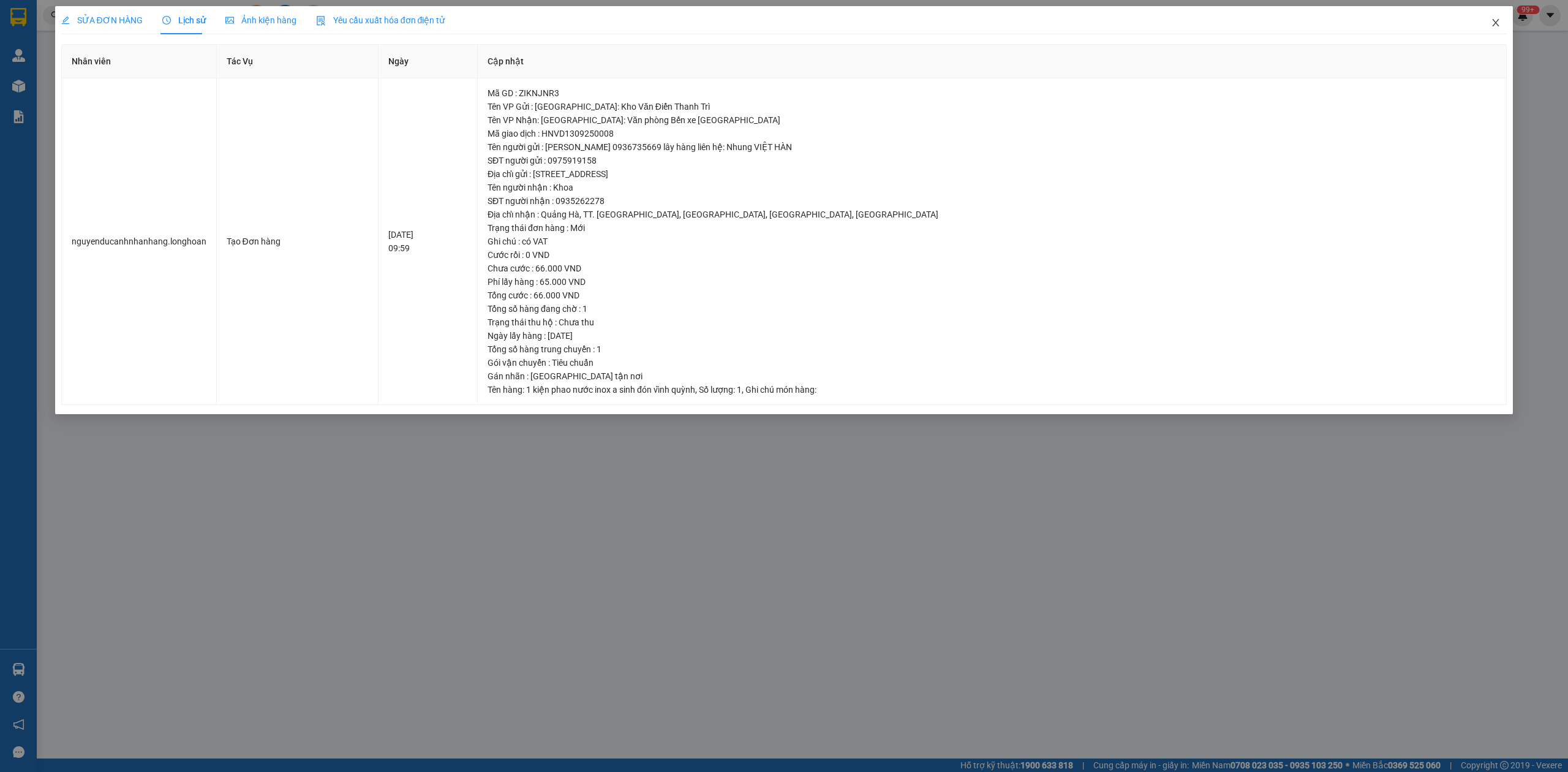
click at [1491, 24] on icon "close" at bounding box center [1496, 23] width 10 height 10
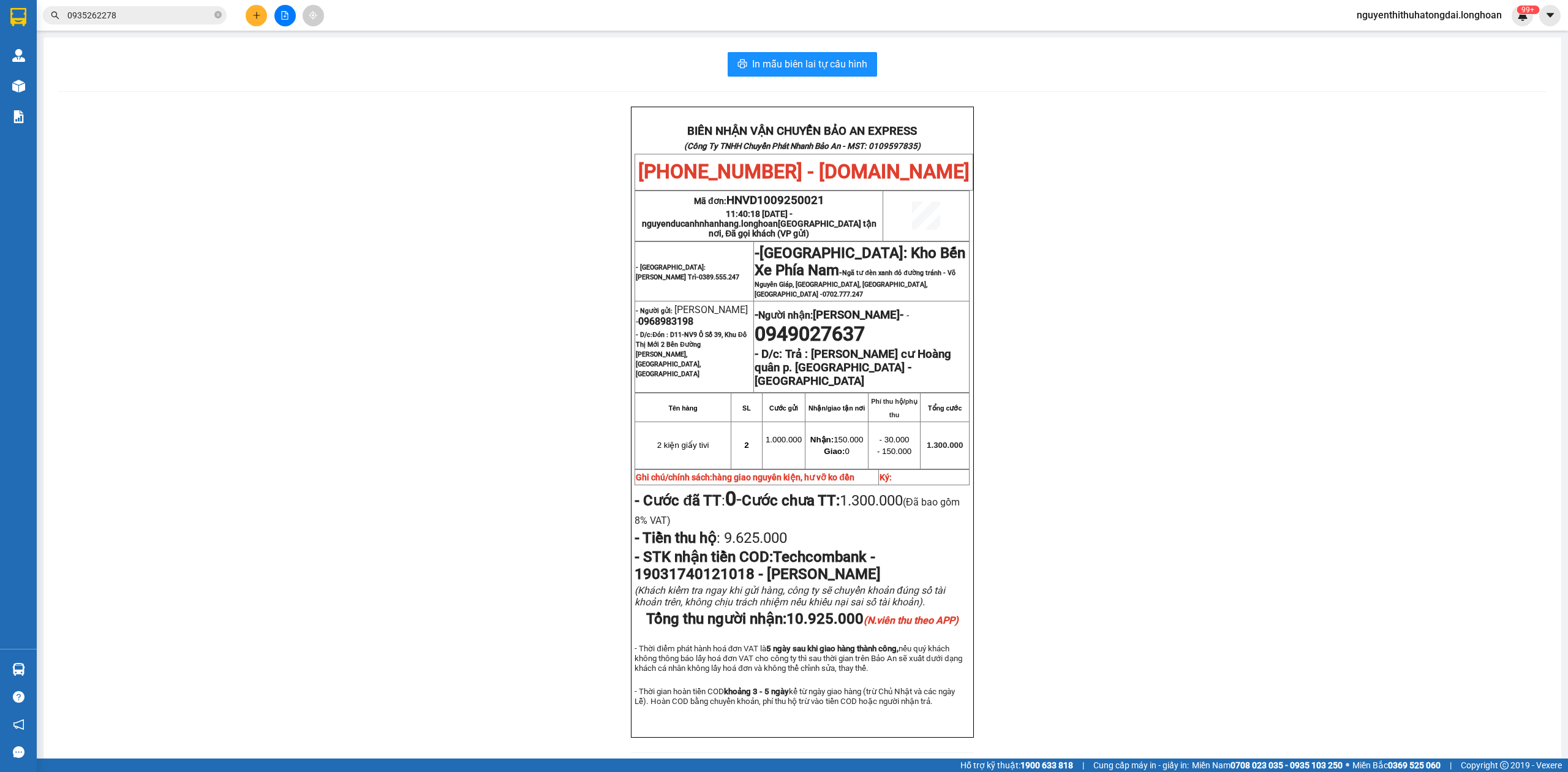
click at [181, 18] on input "0935262278" at bounding box center [140, 16] width 145 height 14
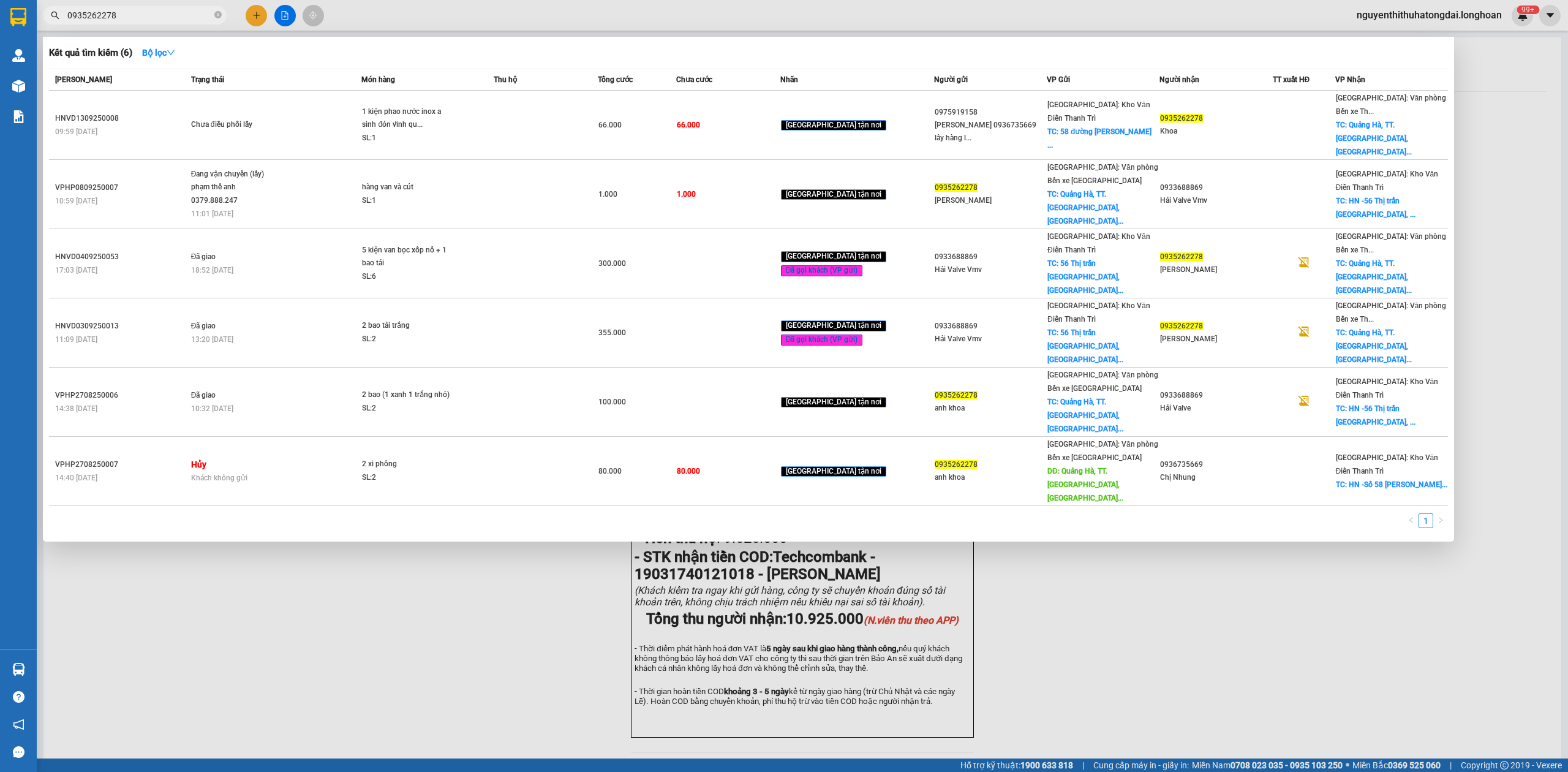
click at [181, 18] on input "0935262278" at bounding box center [140, 16] width 145 height 14
paste input "DNTK0809250013"
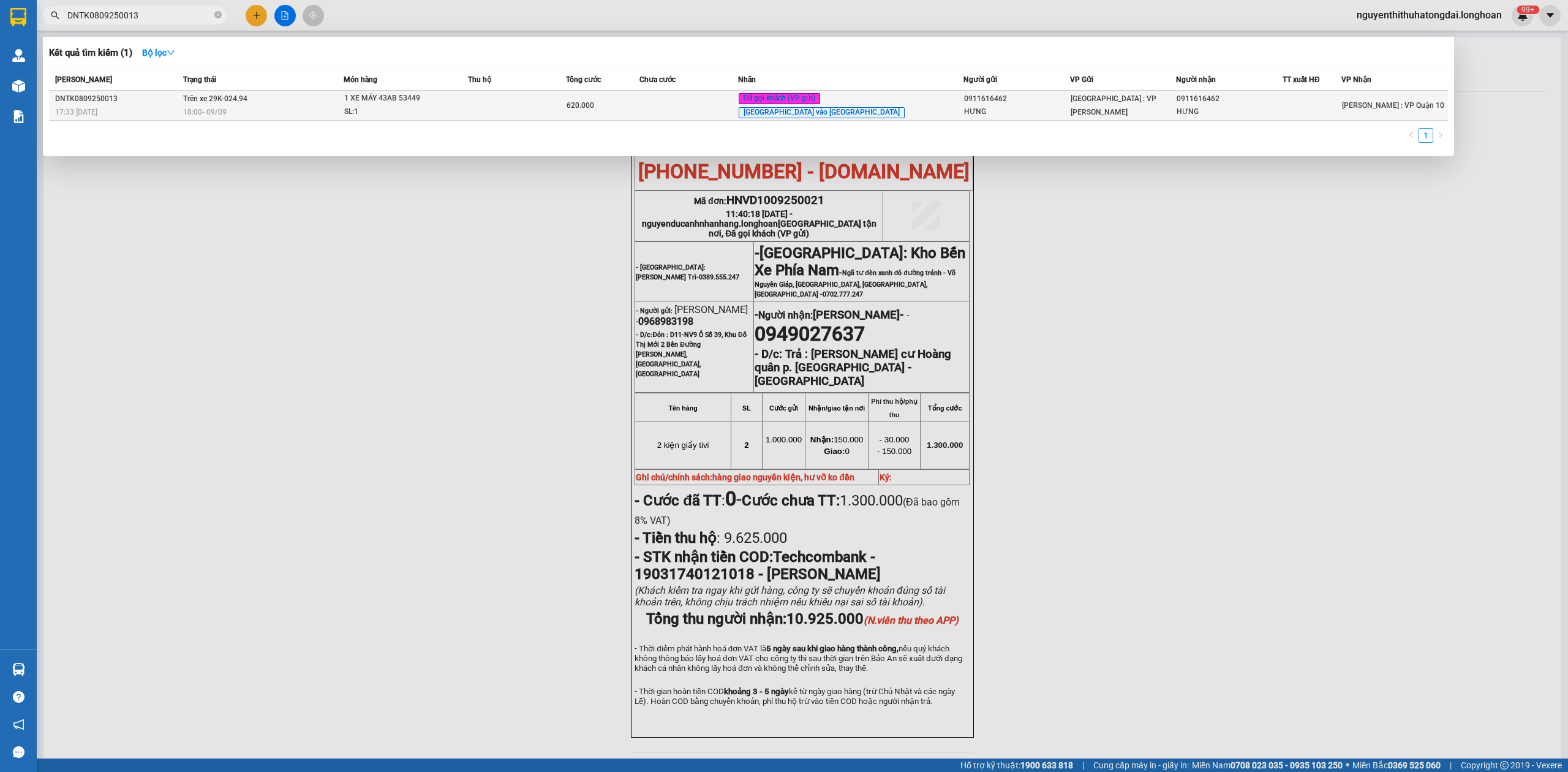
type input "DNTK0809250013"
click at [314, 99] on td "Trên xe 29K-024.94 18:00 [DATE]" at bounding box center [261, 106] width 163 height 30
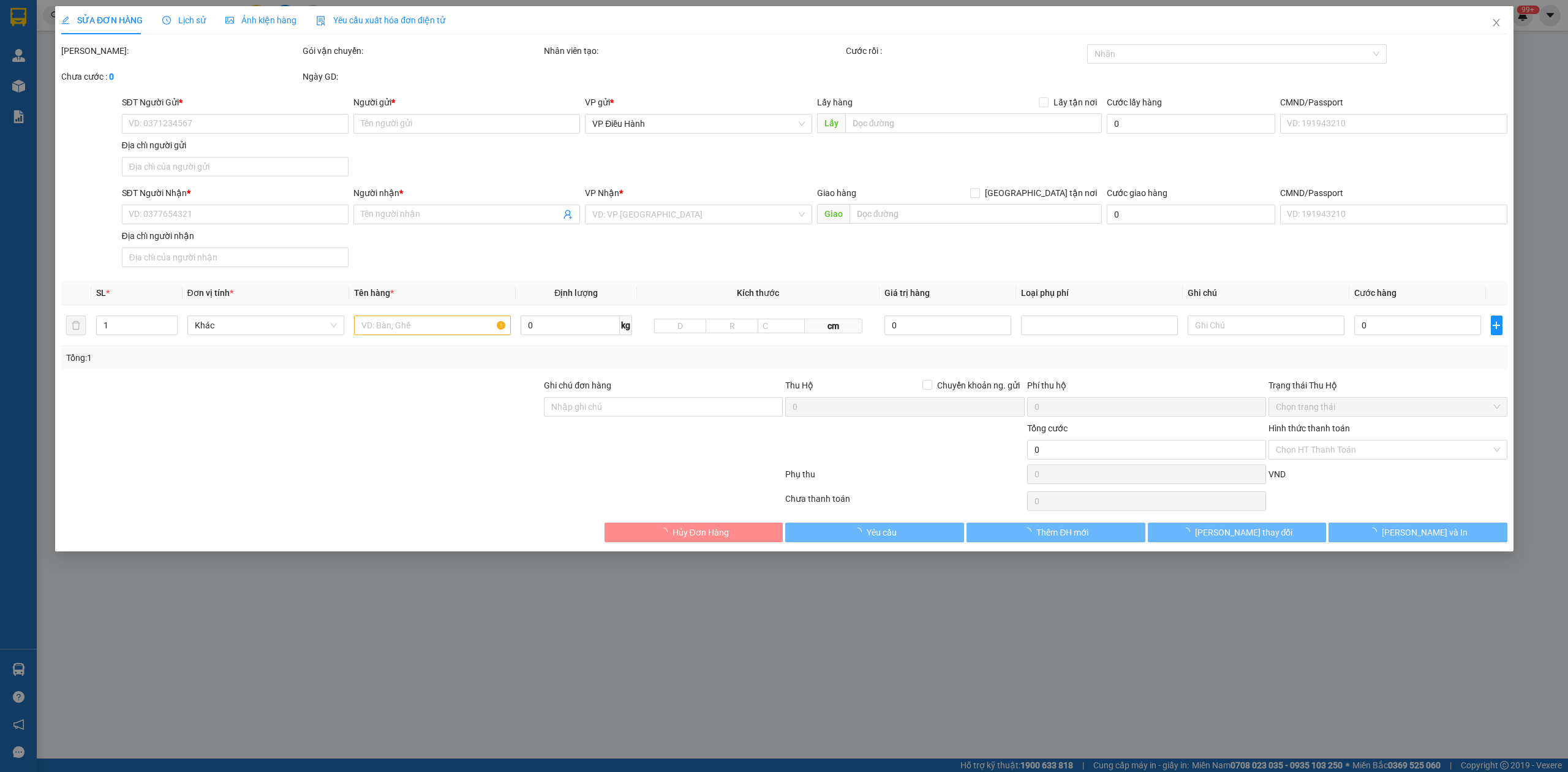
type input "0911616462"
type input "HƯNG"
type input "0911616462"
type input "HƯNG"
type input "1 CHÌA KHÓA,2 GƯƠNG"
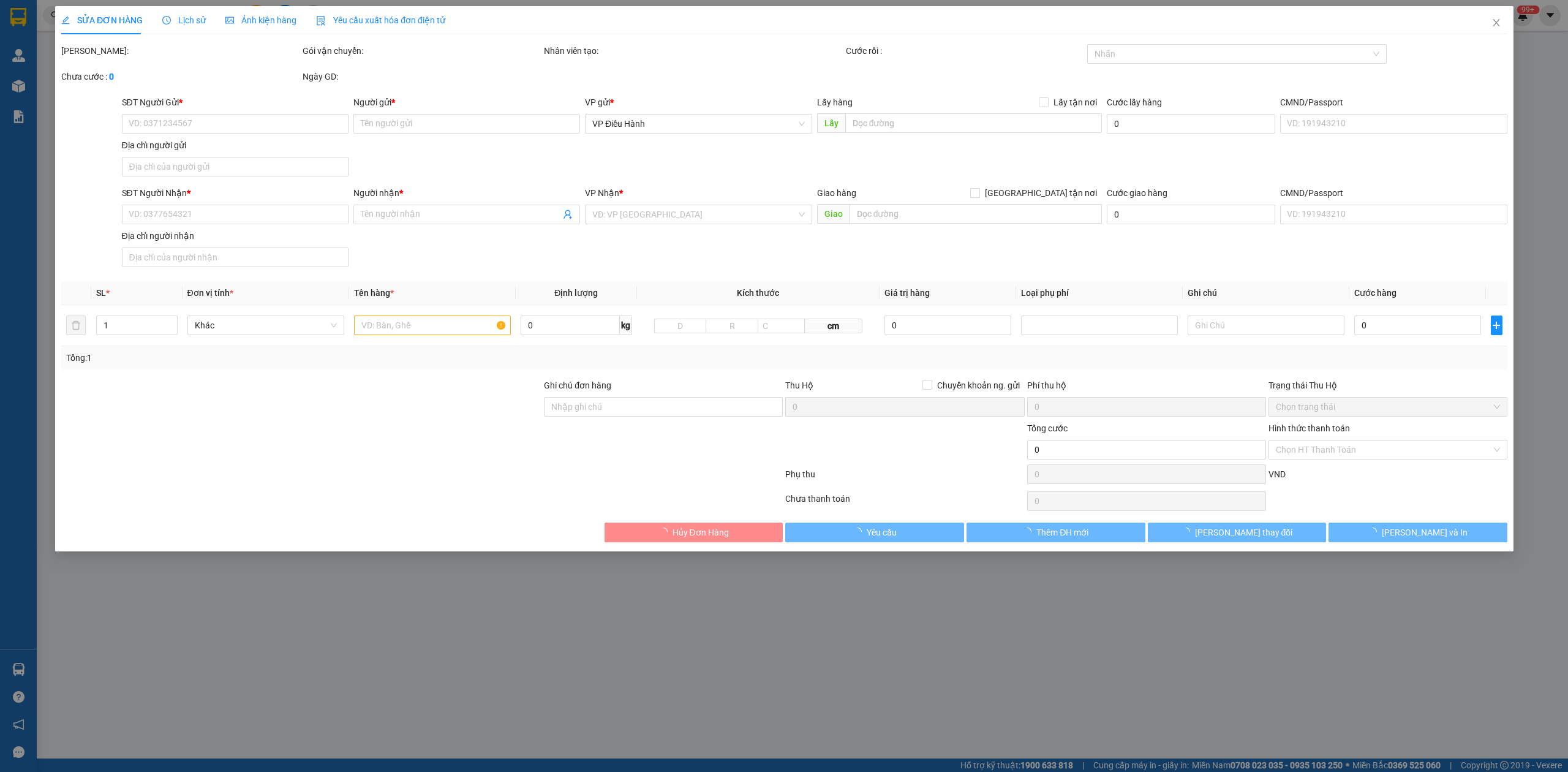
type input "620.000"
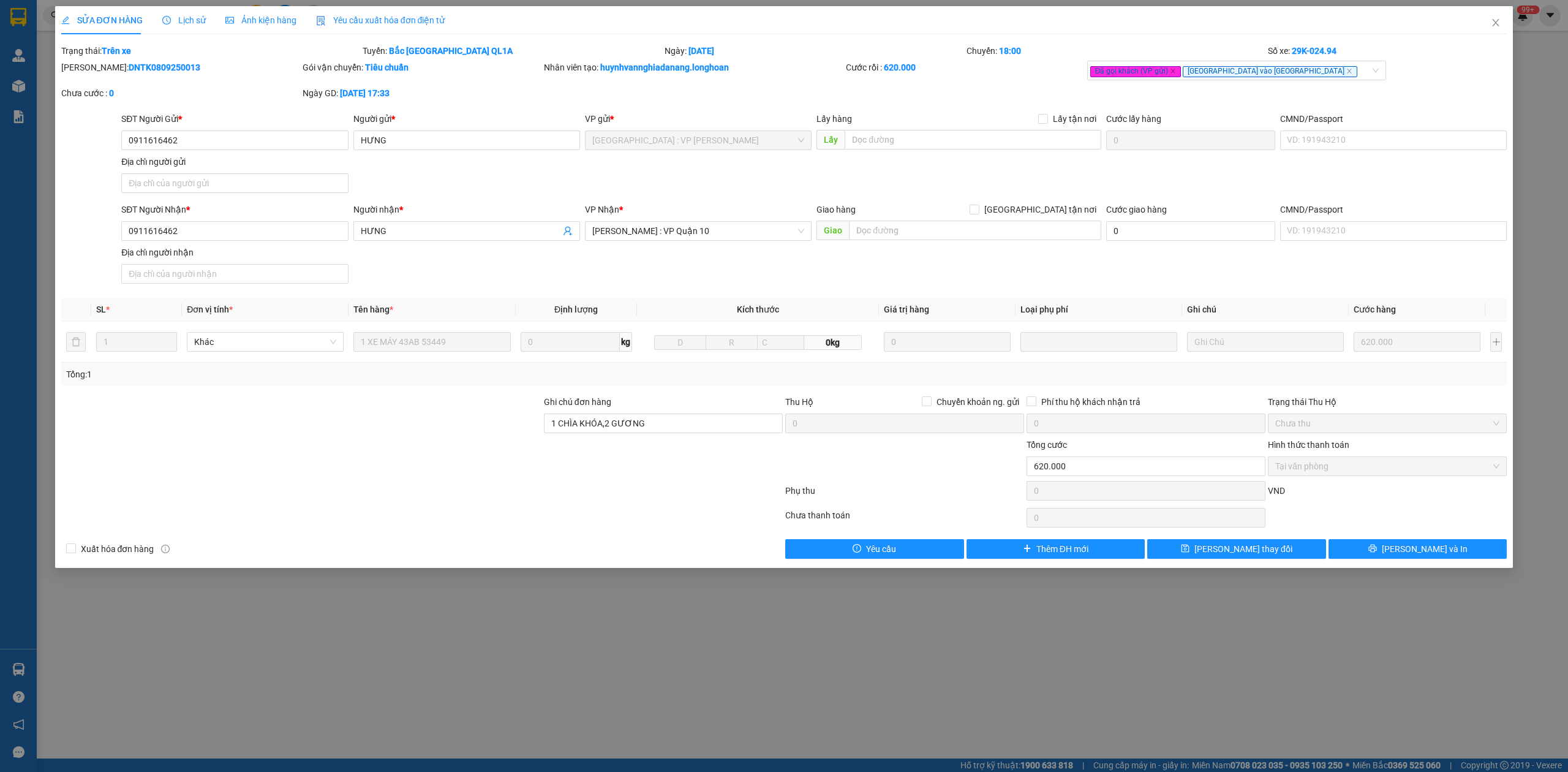
click at [184, 15] on span "Lịch sử" at bounding box center [184, 20] width 44 height 10
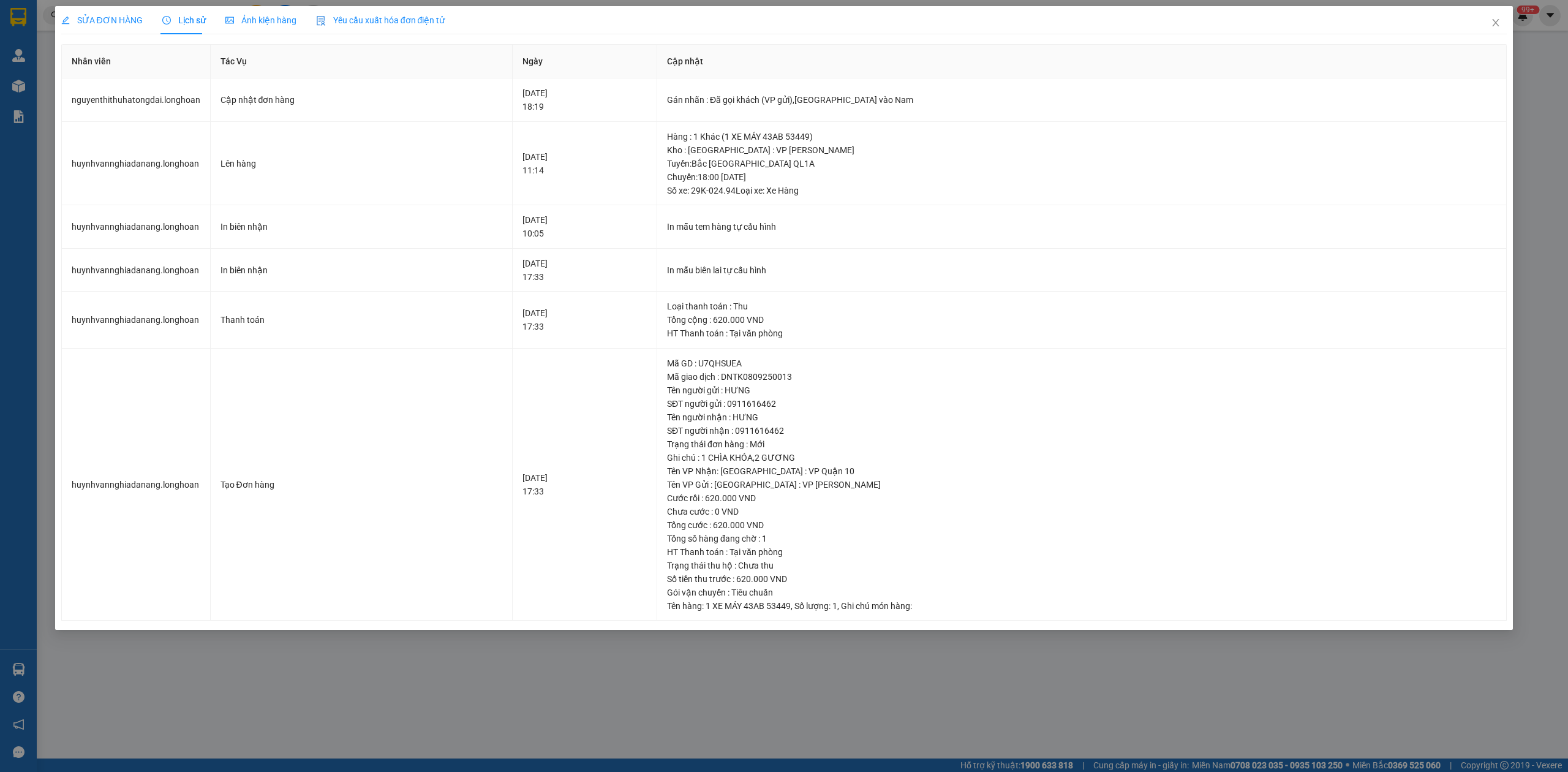
click at [77, 16] on span "SỬA ĐƠN HÀNG" at bounding box center [102, 20] width 81 height 10
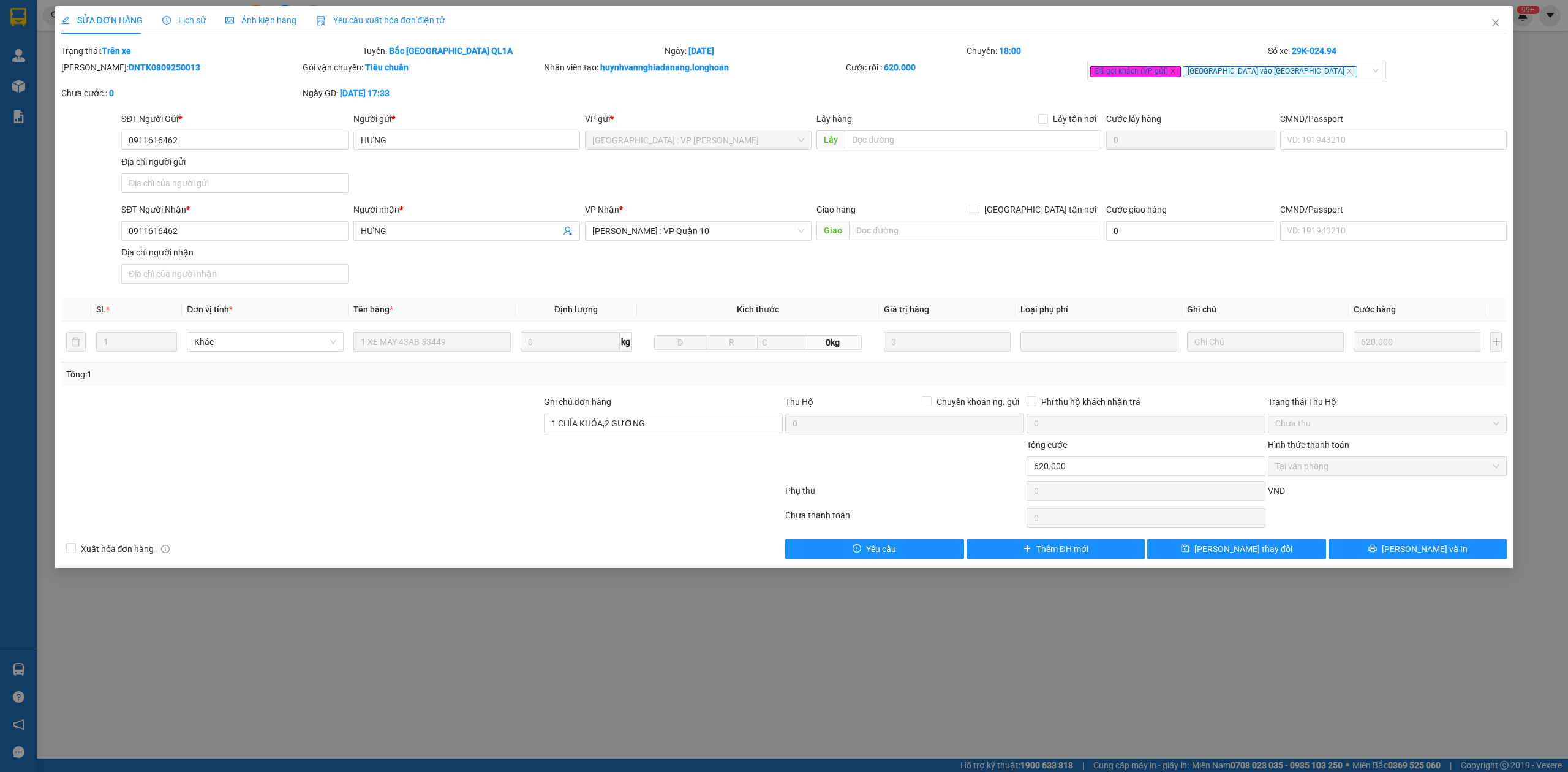
click at [1466, 540] on div "Total Paid Fee 620.000 Total UnPaid Fee 0 Cash Collection Total Fee Trạng thái:…" at bounding box center [784, 302] width 1446 height 515
click at [1450, 547] on button "[PERSON_NAME] và In" at bounding box center [1418, 549] width 179 height 20
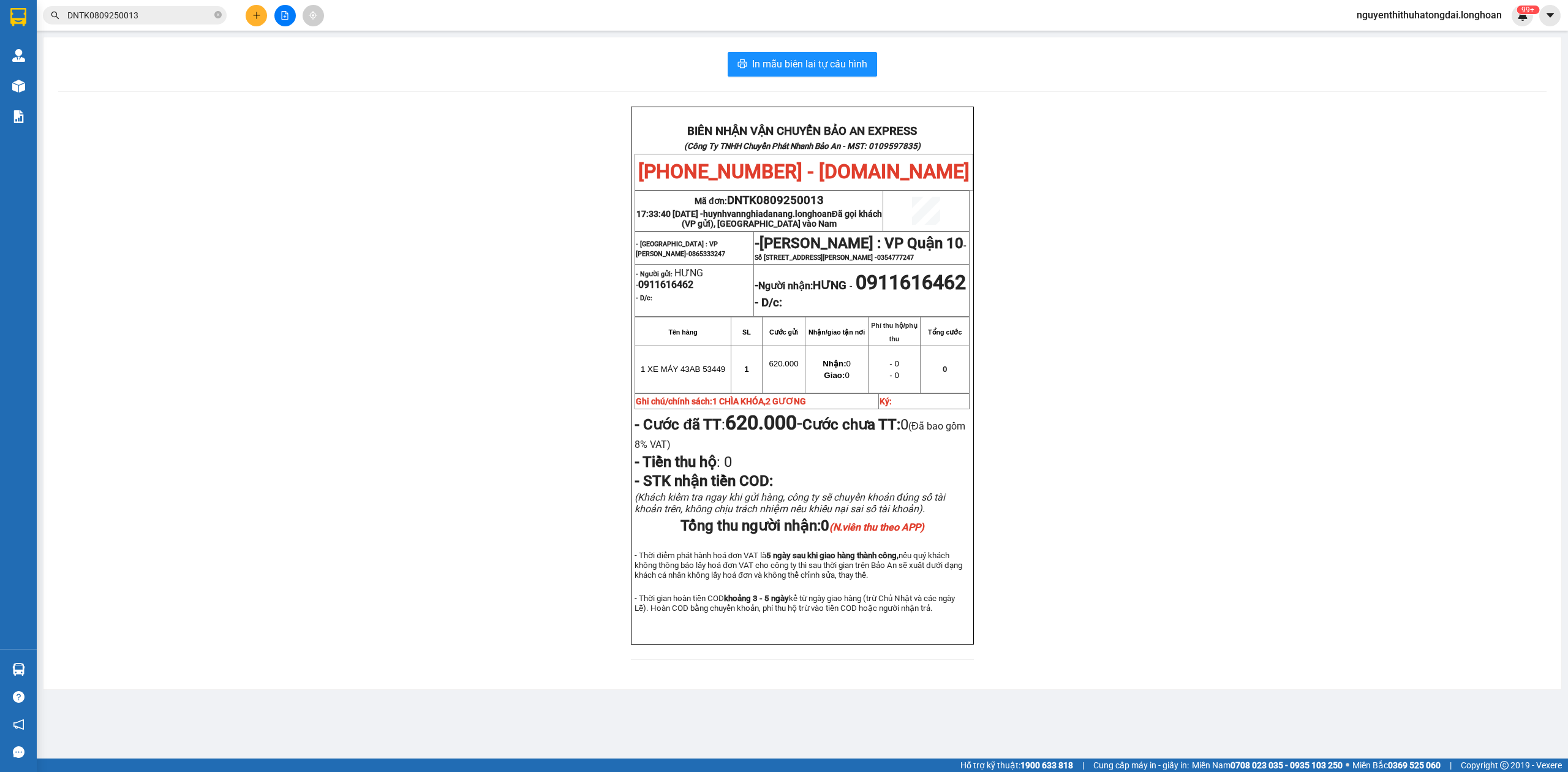
click at [151, 18] on input "DNTK0809250013" at bounding box center [140, 16] width 145 height 14
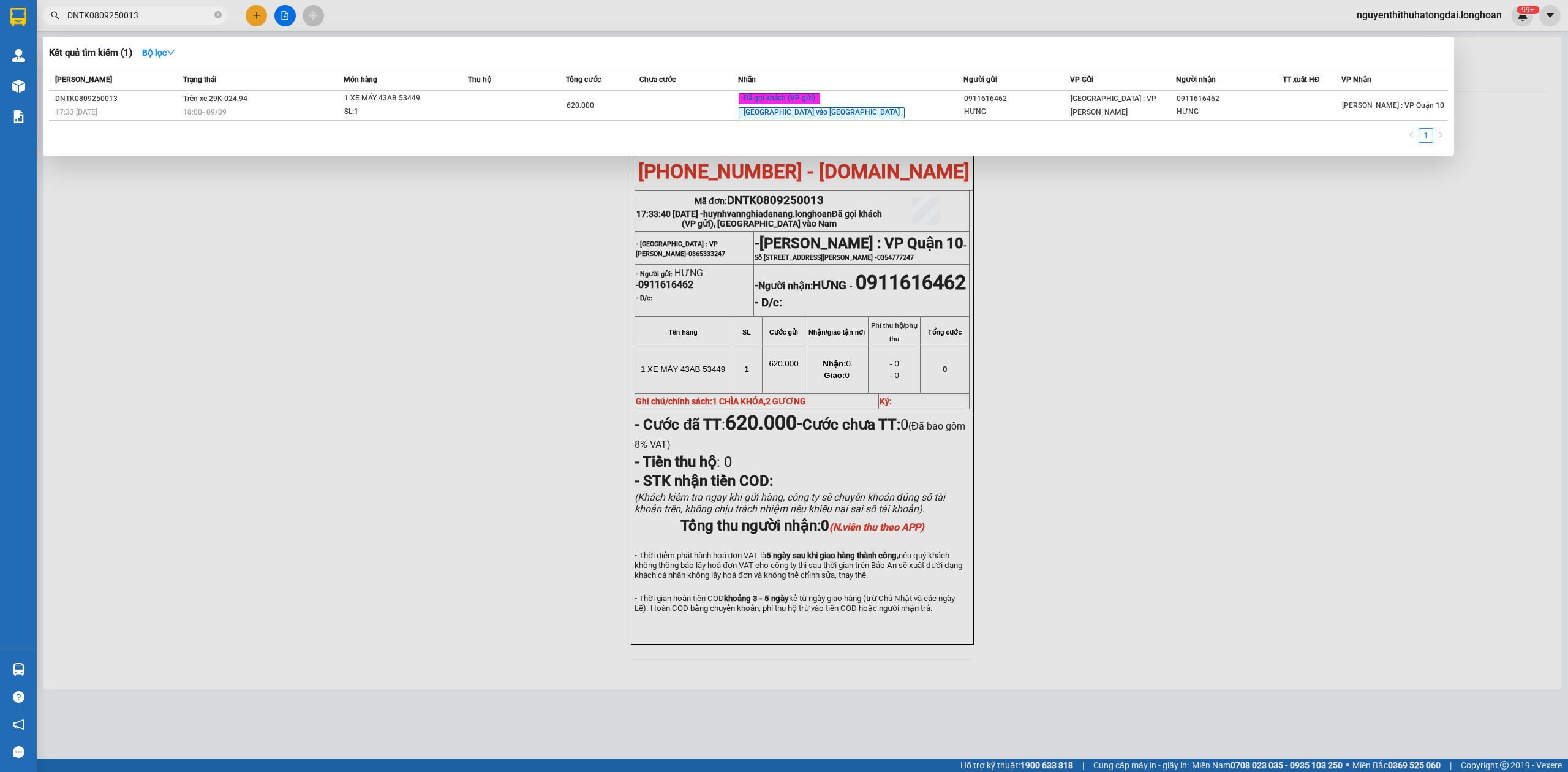
click at [151, 18] on input "DNTK0809250013" at bounding box center [140, 16] width 145 height 14
paste input "0935262278"
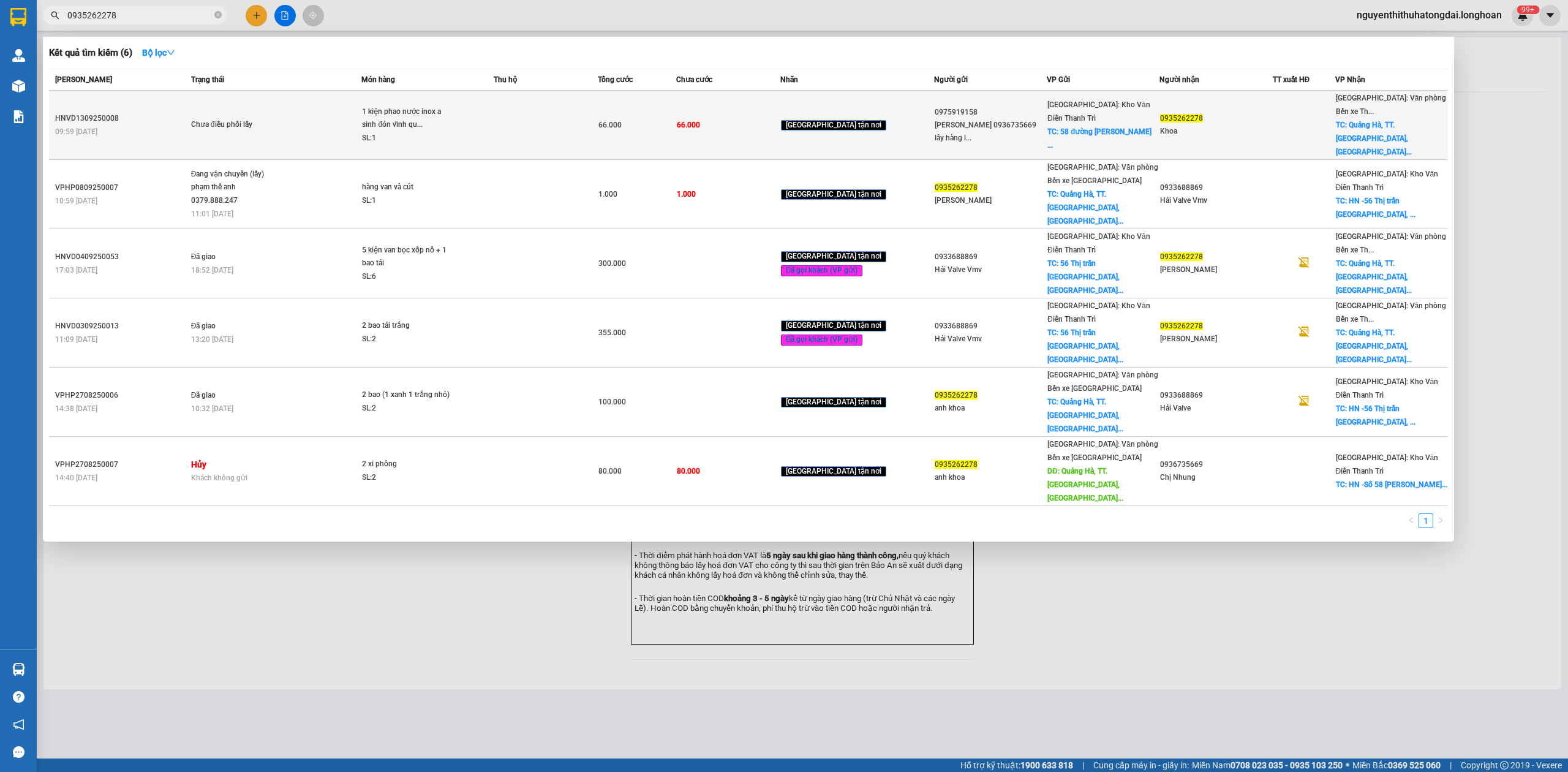
type input "0935262278"
click at [526, 100] on td at bounding box center [545, 126] width 104 height 69
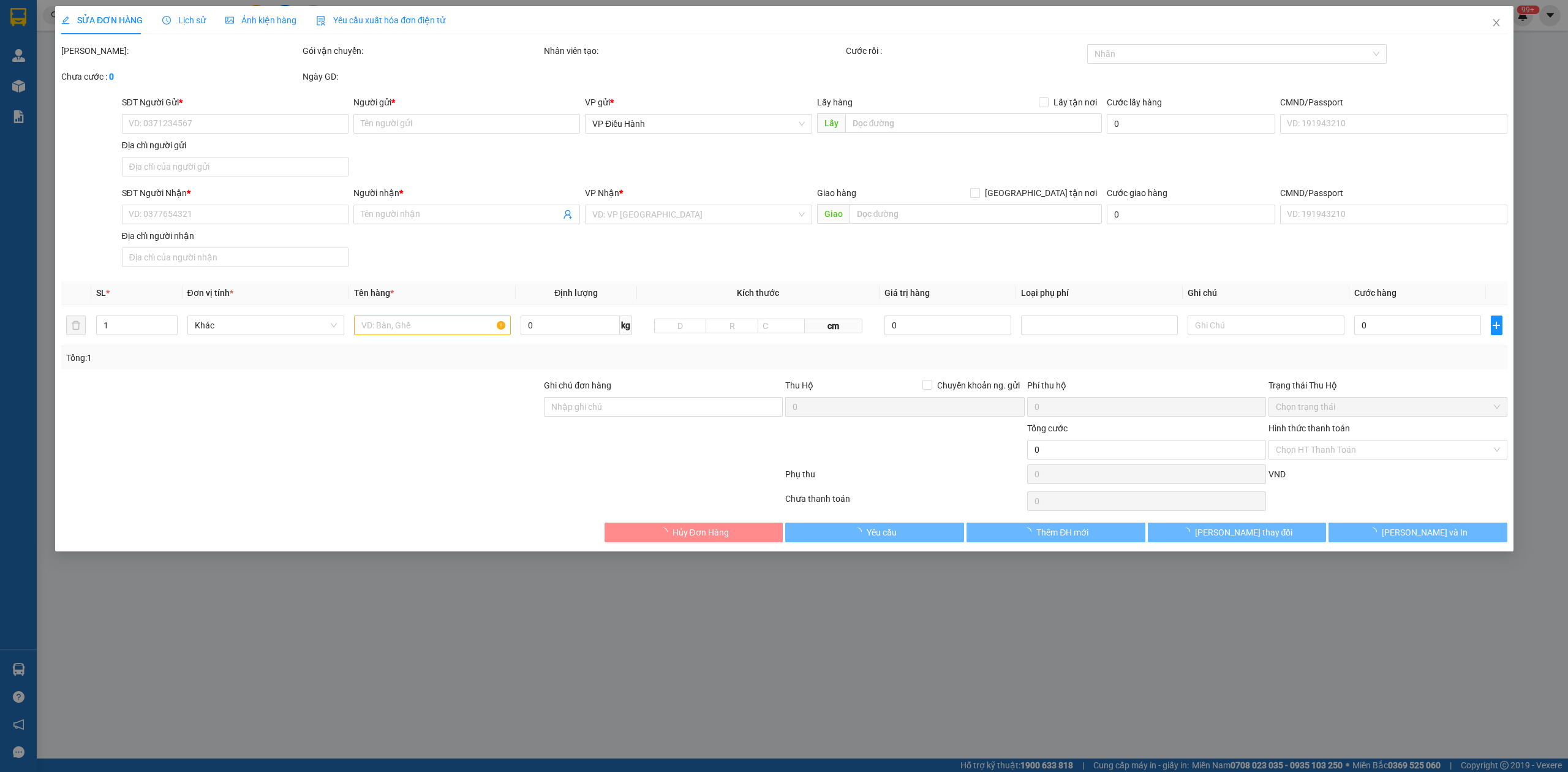
type input "0975919158"
type input "[PERSON_NAME] 0936735669 lây hàng liên hệ: Nhung [GEOGRAPHIC_DATA]"
checkbox input "true"
type input "58 đường Vĩnh [PERSON_NAME] trì [GEOGRAPHIC_DATA]"
type input "0935262278"
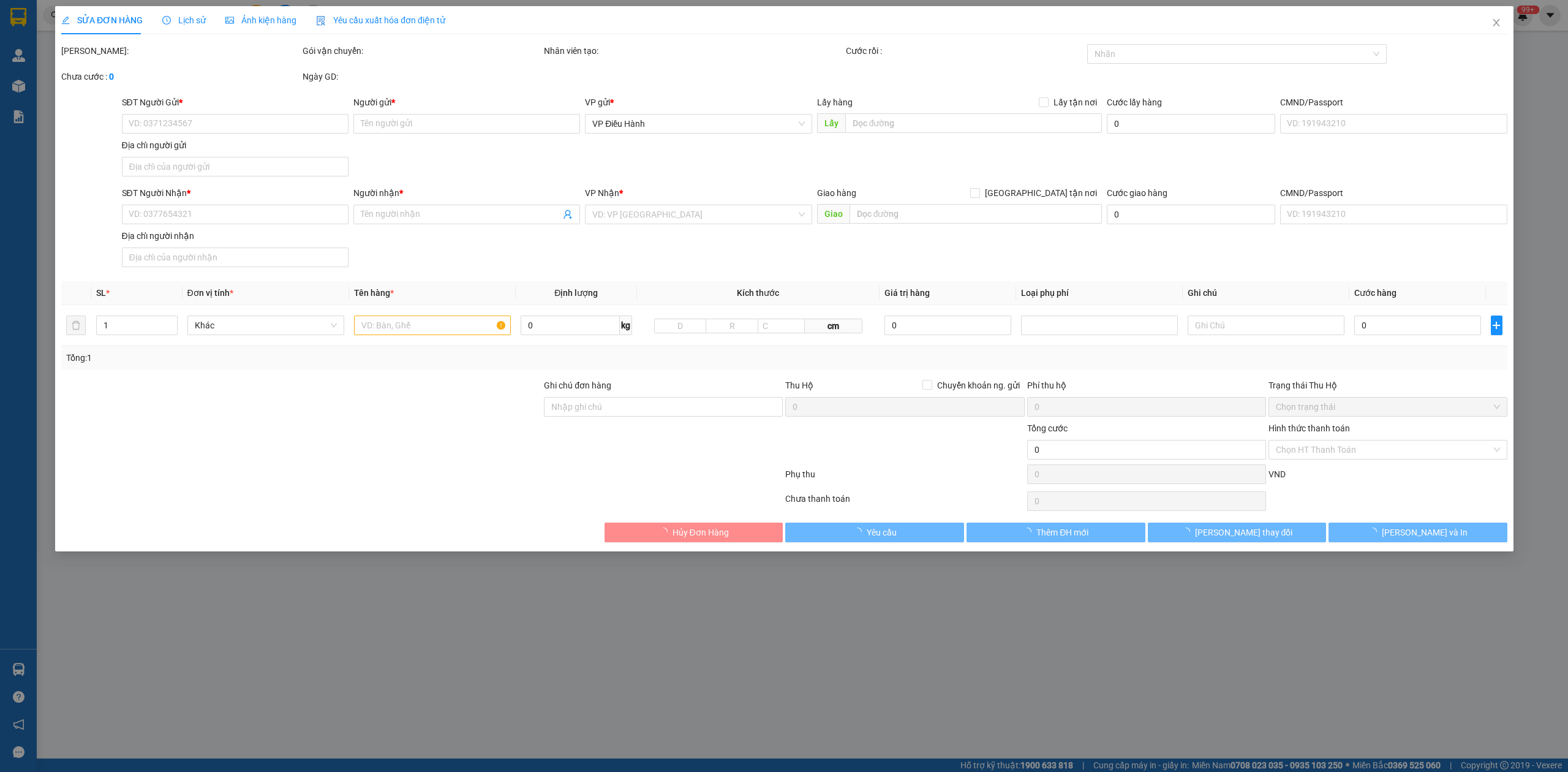
type input "Khoa"
checkbox input "true"
type input "Quảng Hà, TT. [GEOGRAPHIC_DATA], [GEOGRAPHIC_DATA], [GEOGRAPHIC_DATA], [GEOGRAP…"
type input "có VAT"
type input "66.000"
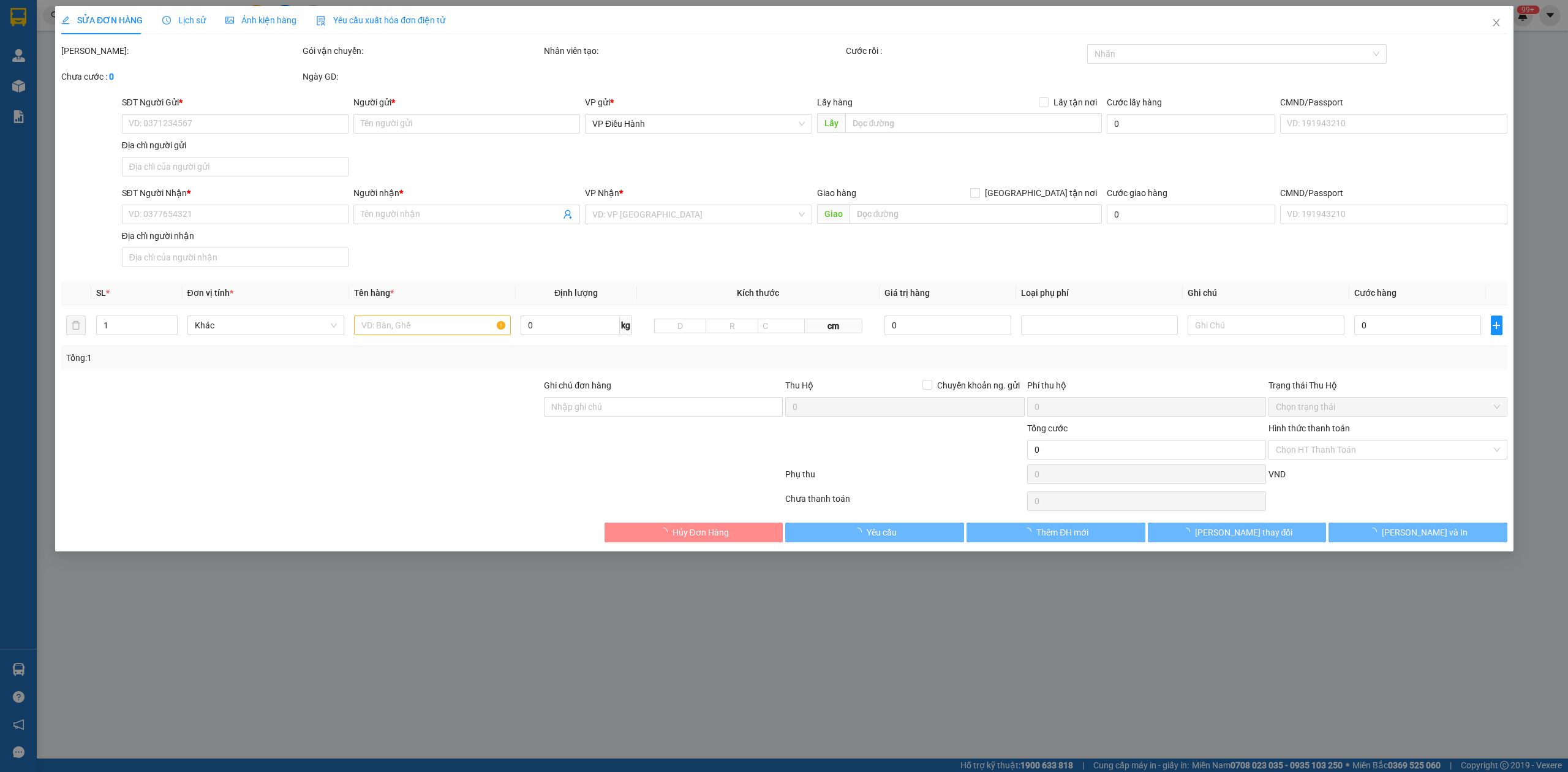
type input "66.000"
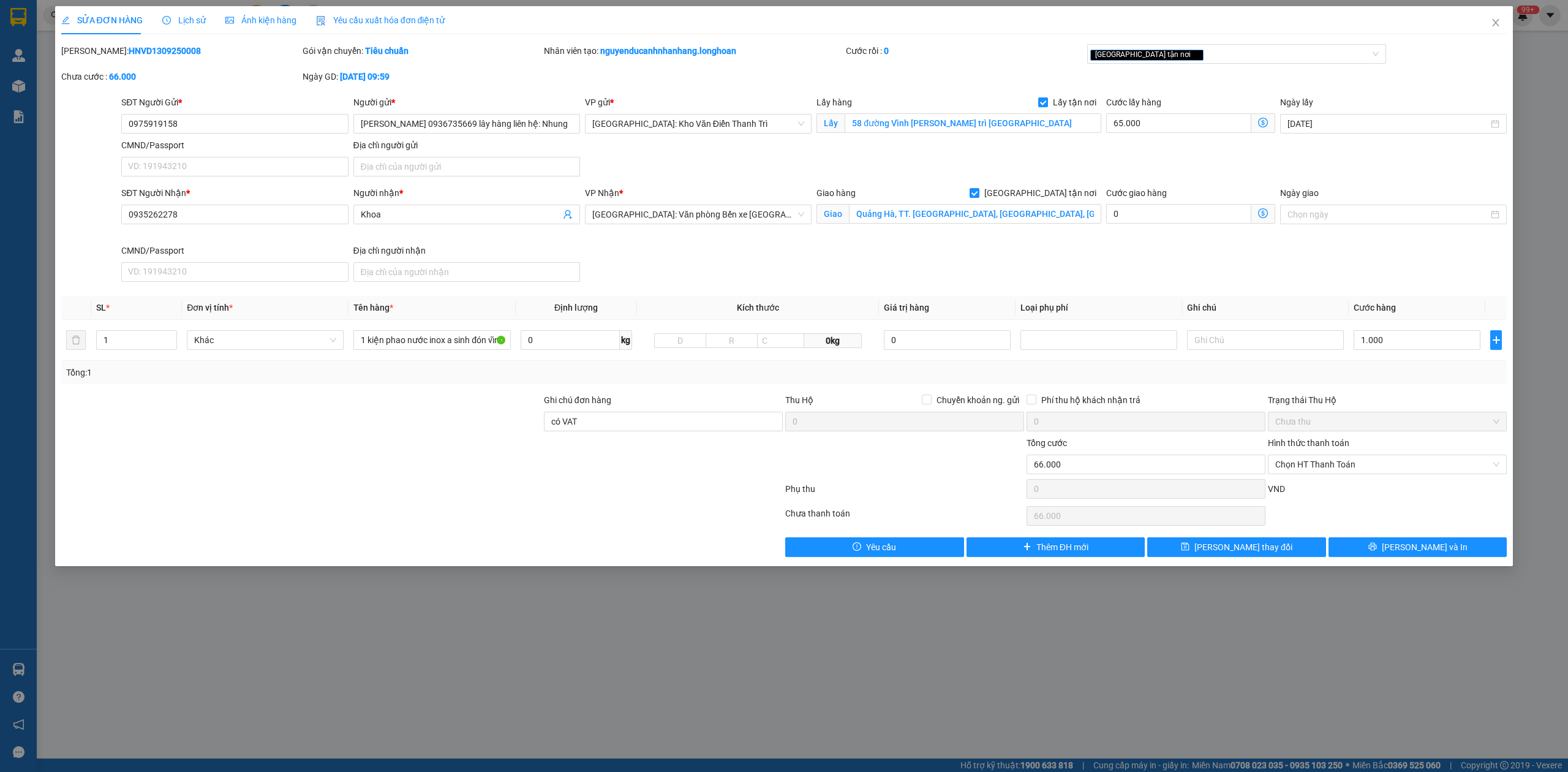
click at [196, 19] on span "Lịch sử" at bounding box center [184, 20] width 44 height 10
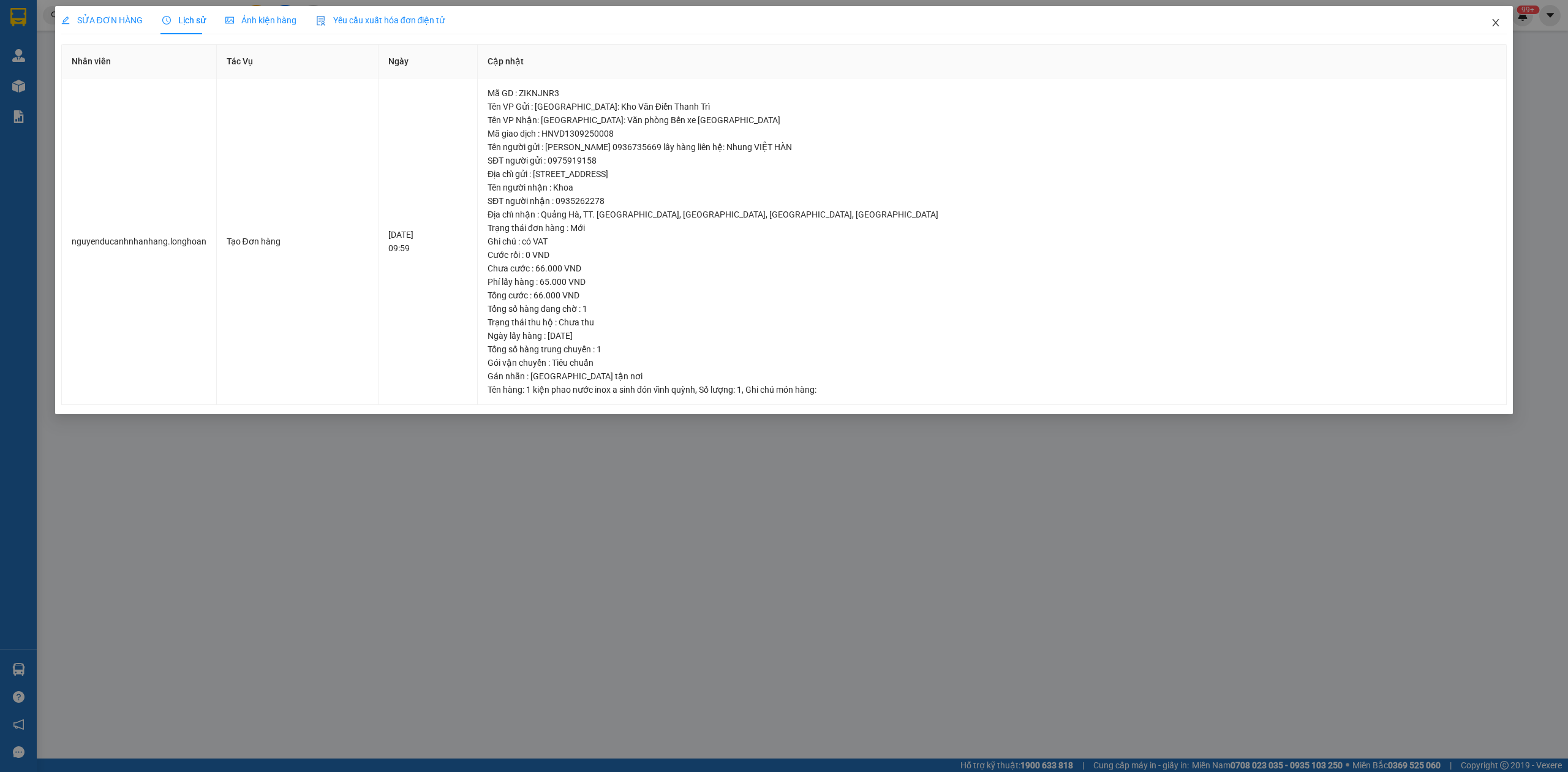
click at [1508, 30] on span "Close" at bounding box center [1496, 23] width 35 height 35
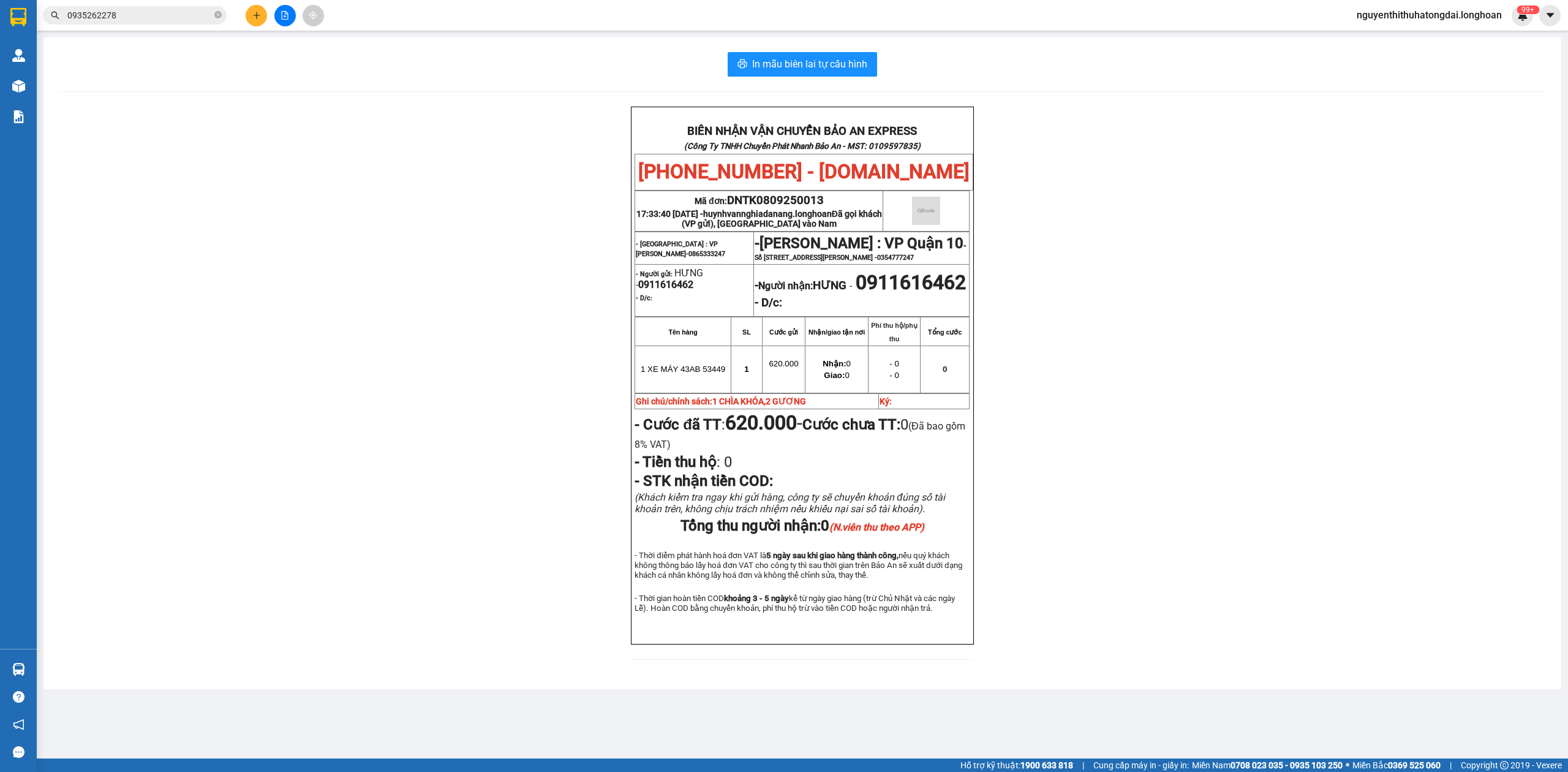
click at [160, 12] on input "0935262278" at bounding box center [140, 16] width 145 height 14
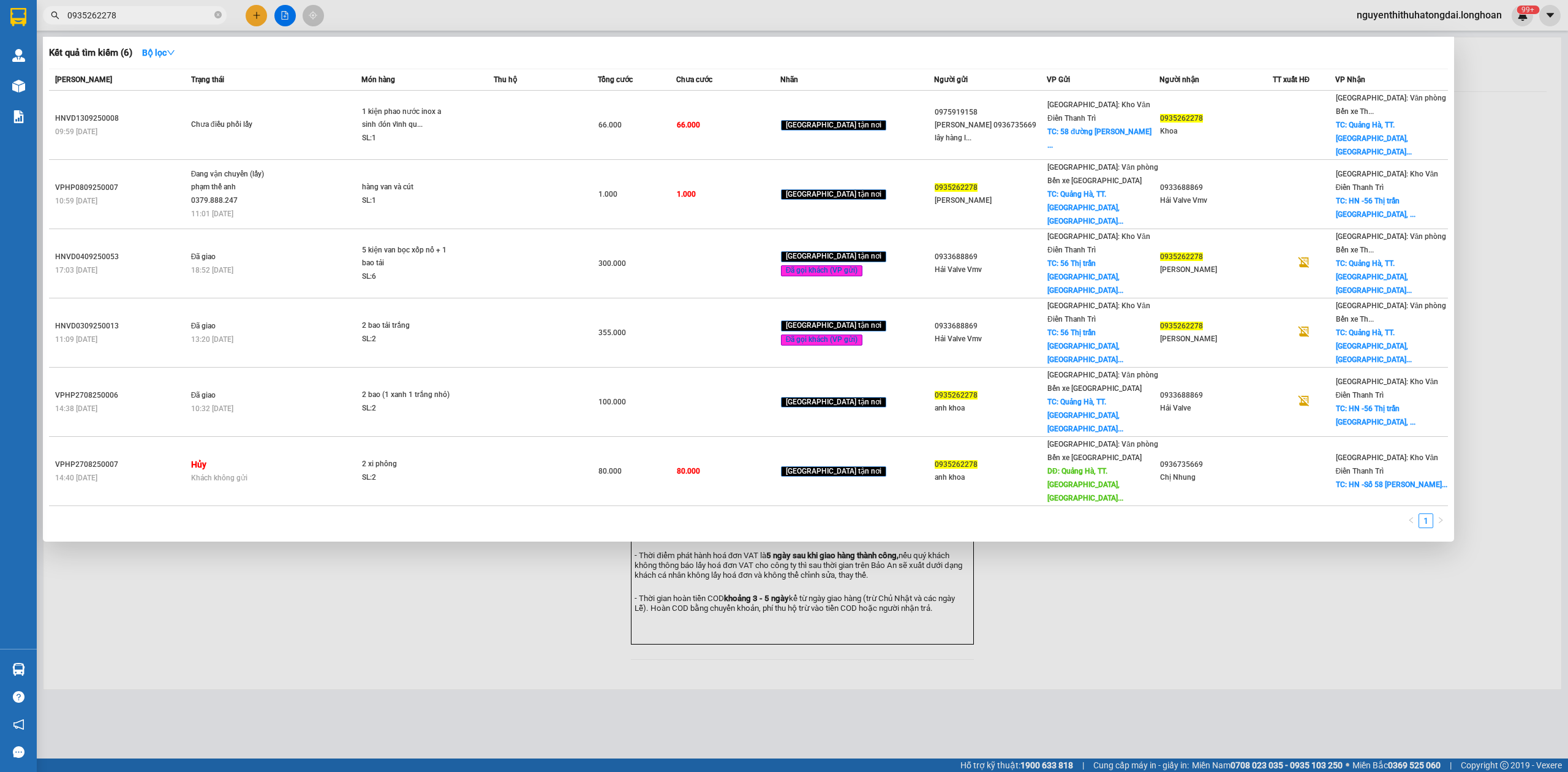
click at [160, 12] on input "0935262278" at bounding box center [140, 16] width 145 height 14
paste input "398444333"
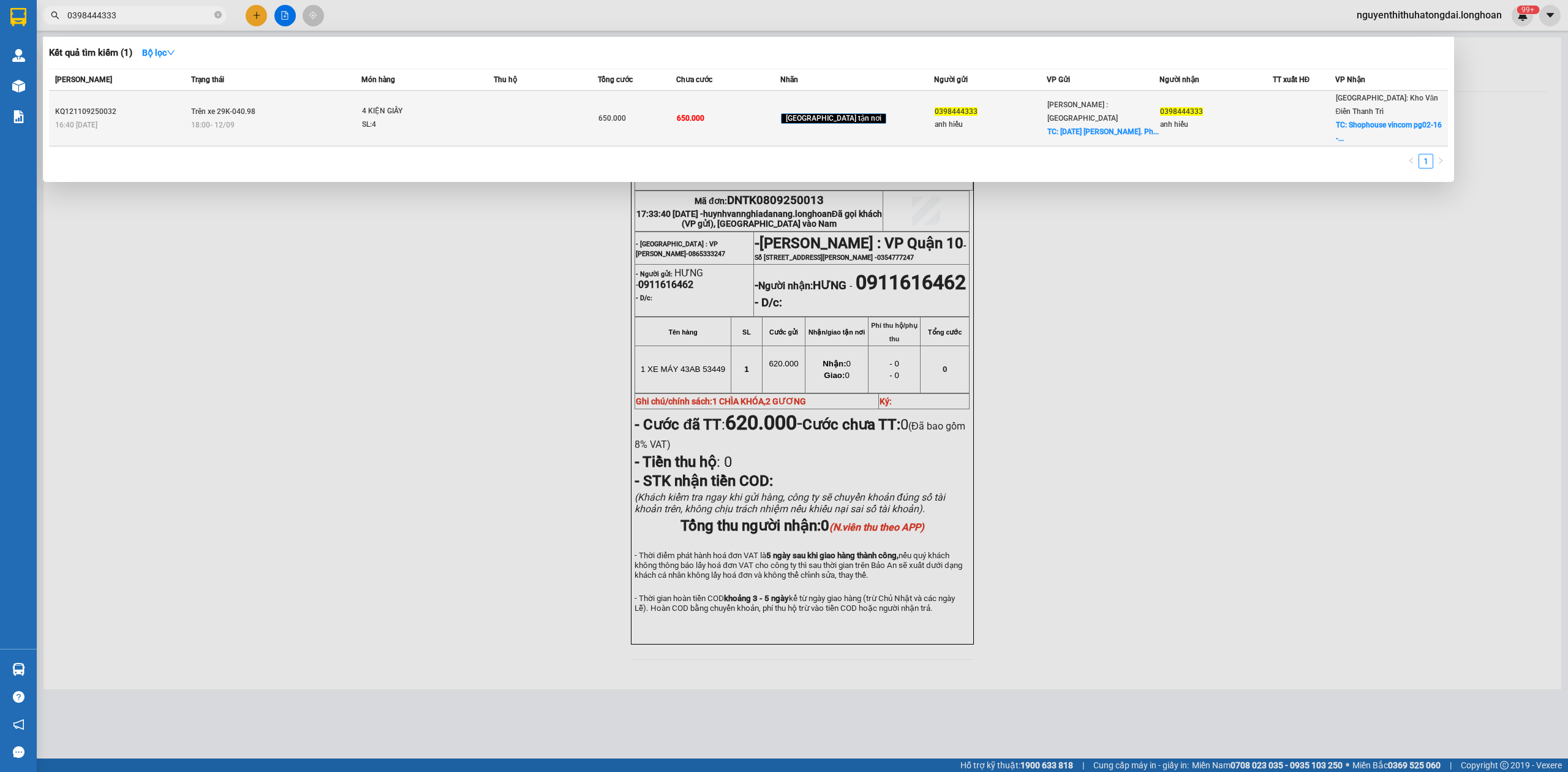
type input "0398444333"
click at [295, 118] on div "18:00 [DATE]" at bounding box center [276, 125] width 170 height 14
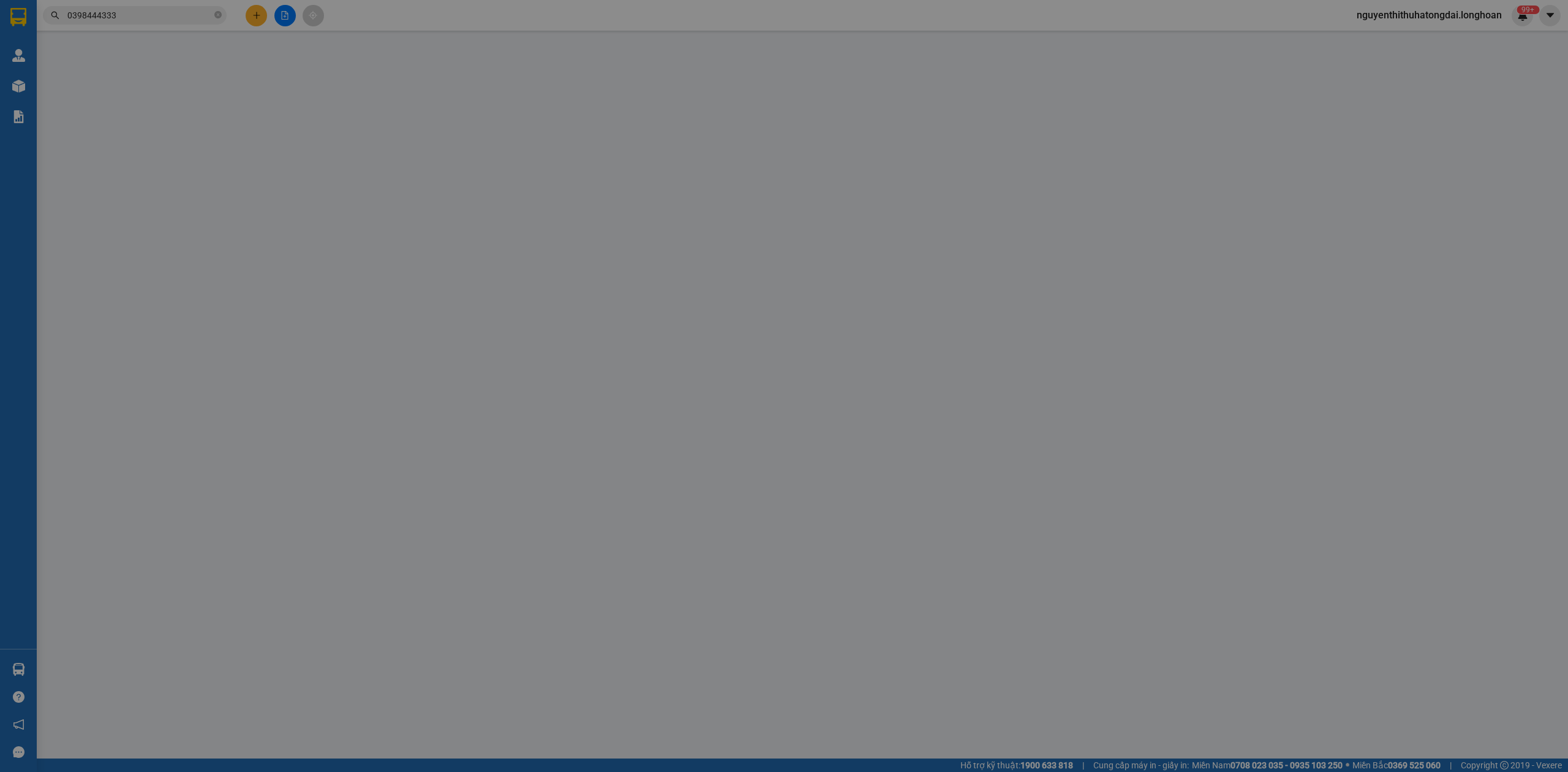
type input "0398444333"
type input "anh hiếu"
checkbox input "true"
type input "[DATE] [PERSON_NAME]. Phường 13. [GEOGRAPHIC_DATA]"
type input "0398444333"
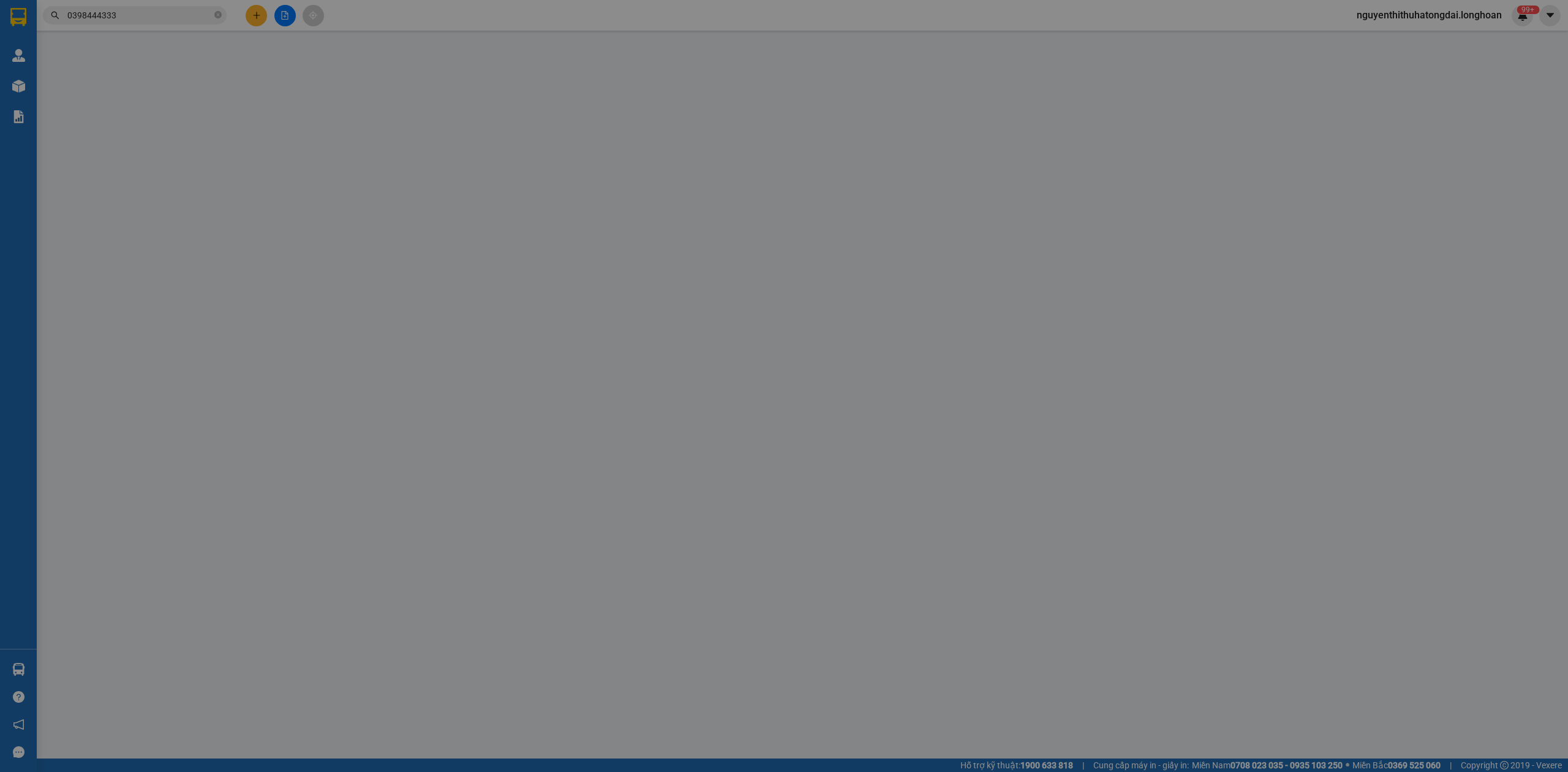
type input "anh hiếu"
checkbox input "true"
type input "Shophouse vincom pg02-16 - tổ 11 [GEOGRAPHIC_DATA], [GEOGRAPHIC_DATA]"
type input "NHẬN NGUYÊN KIỆN GIAO NGUYÊN KIỆN, HƯ VỠ K ĐỀN"
type input "650.000"
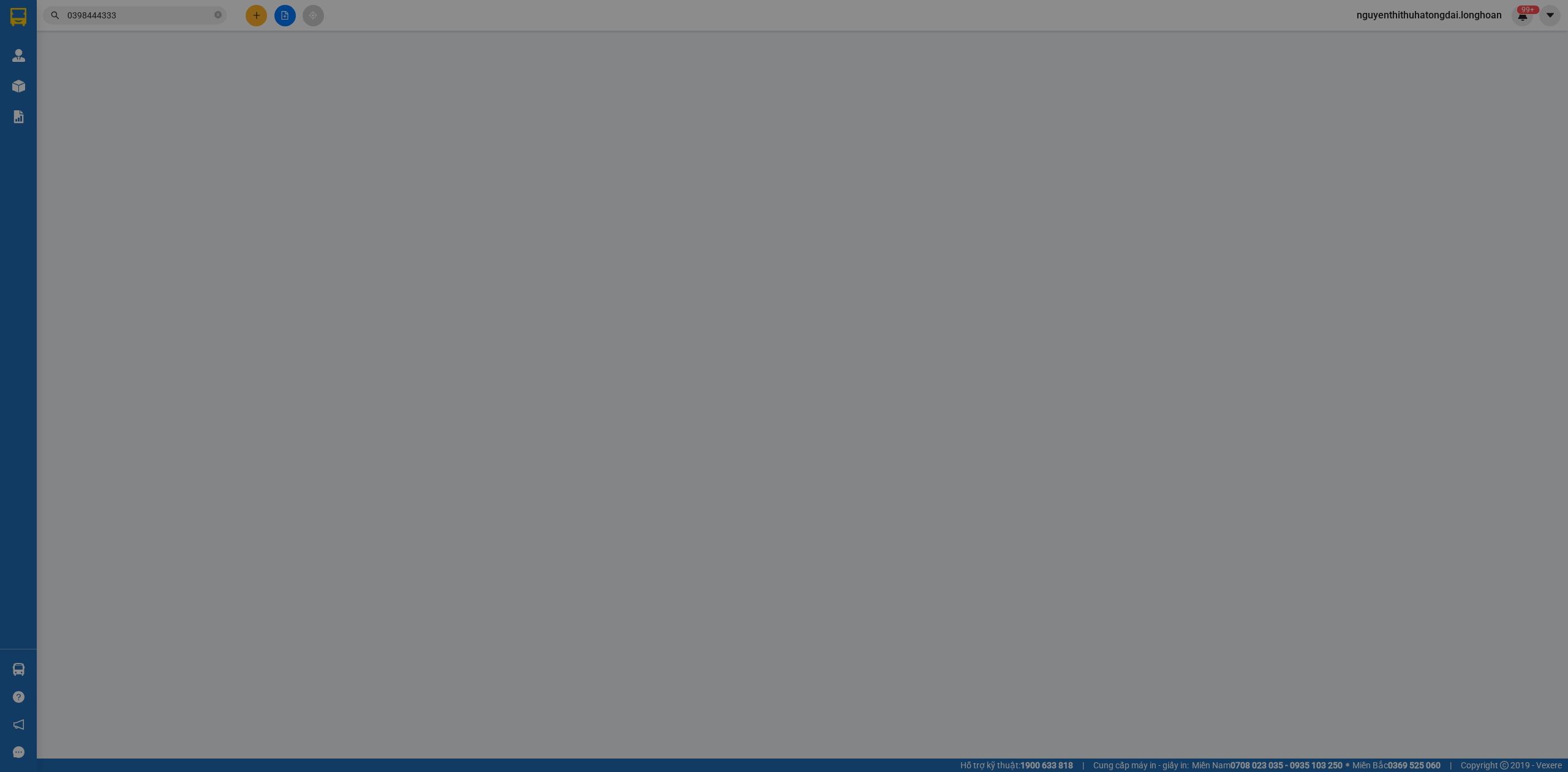
type input "650.000"
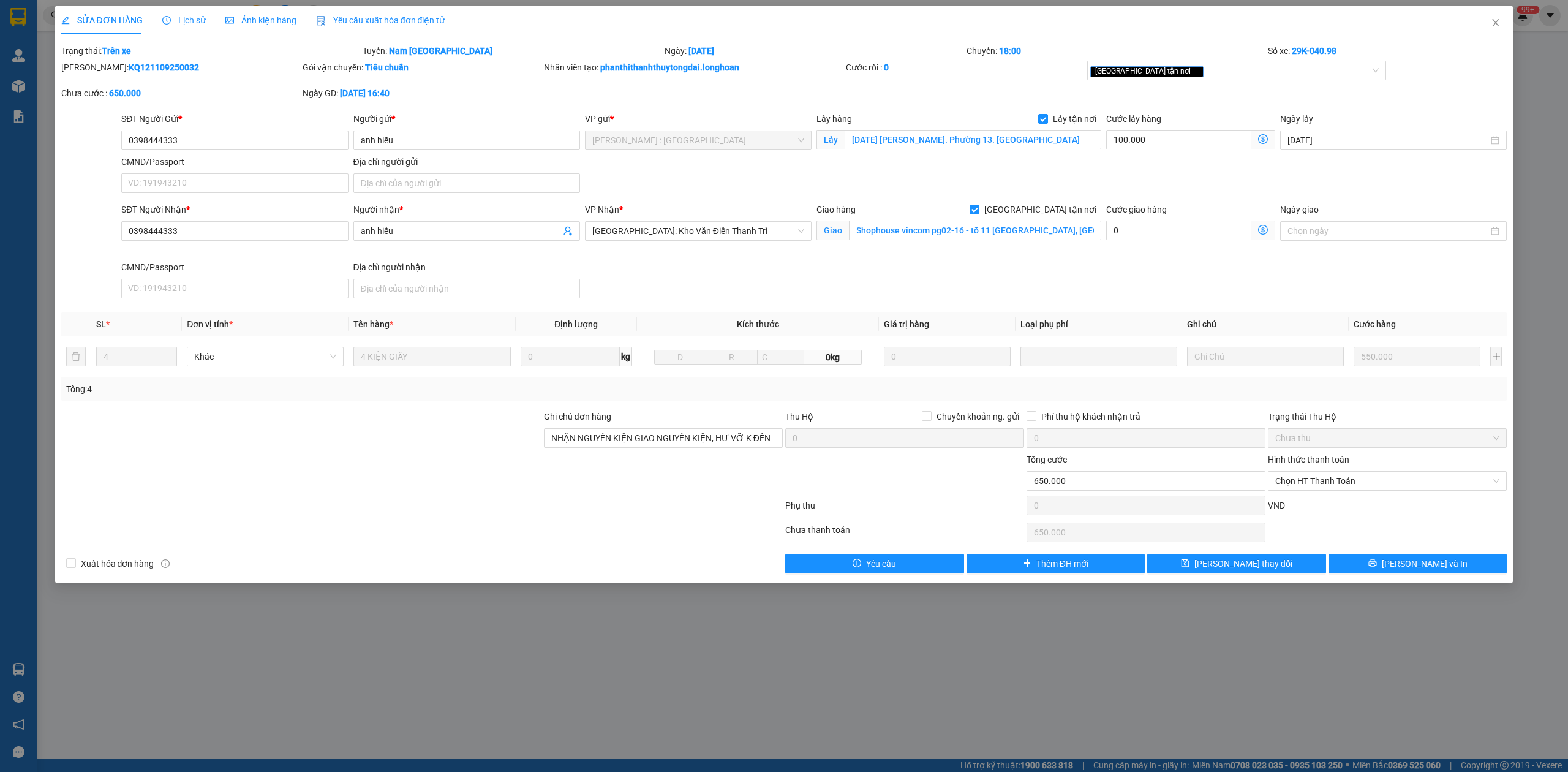
click at [129, 62] on b "KQ121109250032" at bounding box center [163, 67] width 70 height 10
copy b "KQ121109250032"
click at [1507, 20] on span "Close" at bounding box center [1496, 23] width 35 height 35
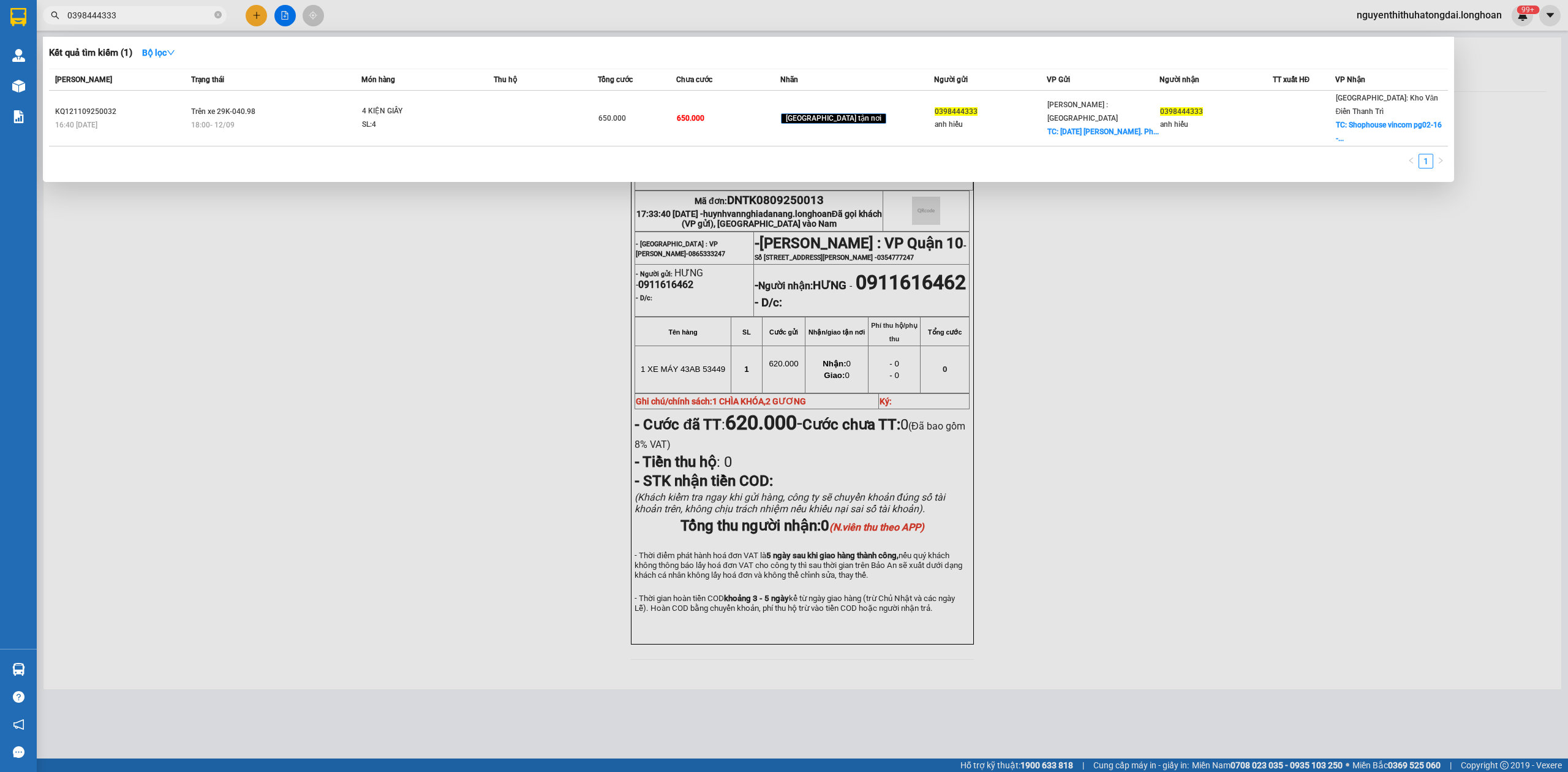
click at [150, 18] on input "0398444333" at bounding box center [140, 16] width 145 height 14
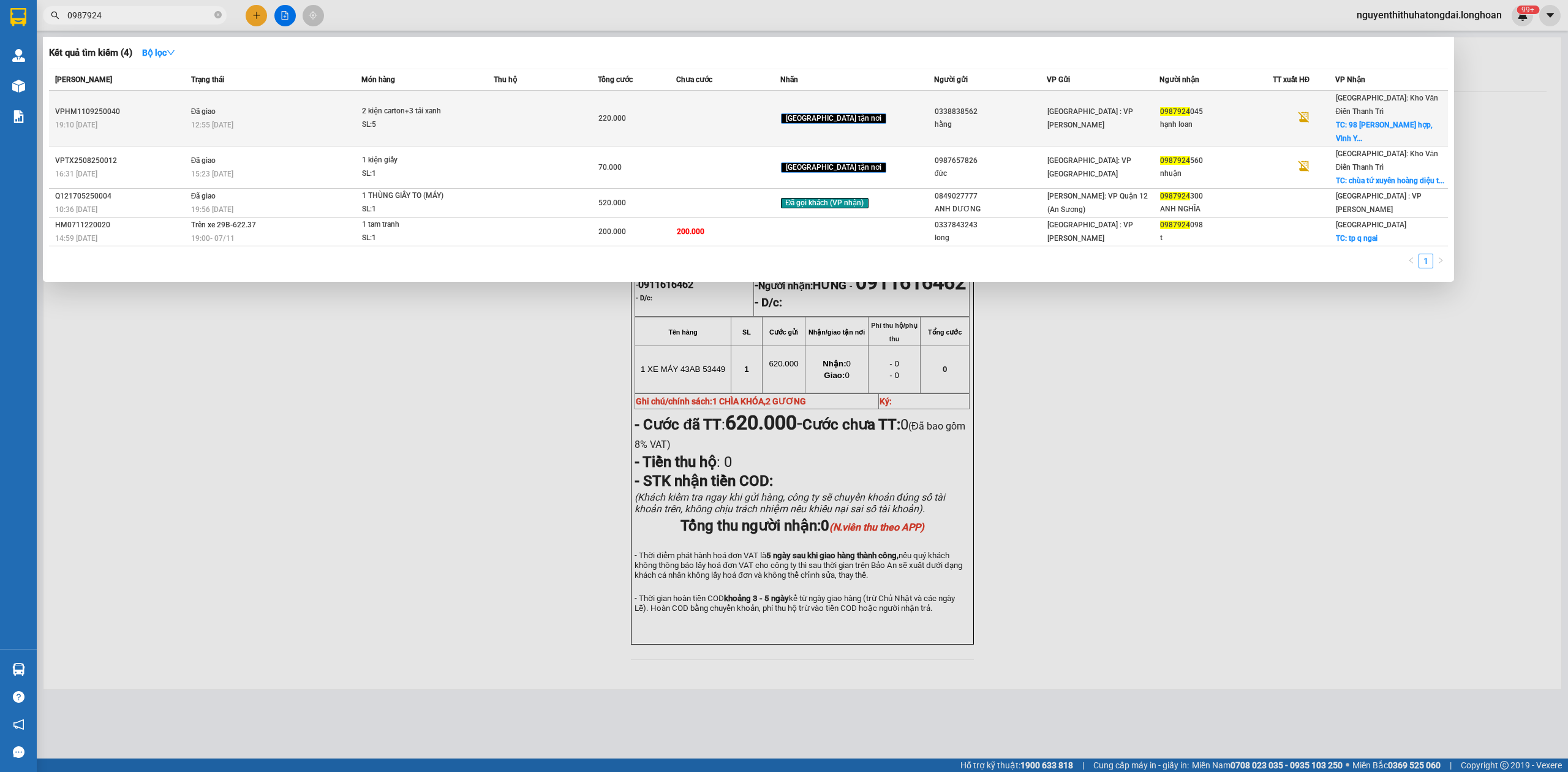
click at [506, 98] on td at bounding box center [545, 119] width 104 height 55
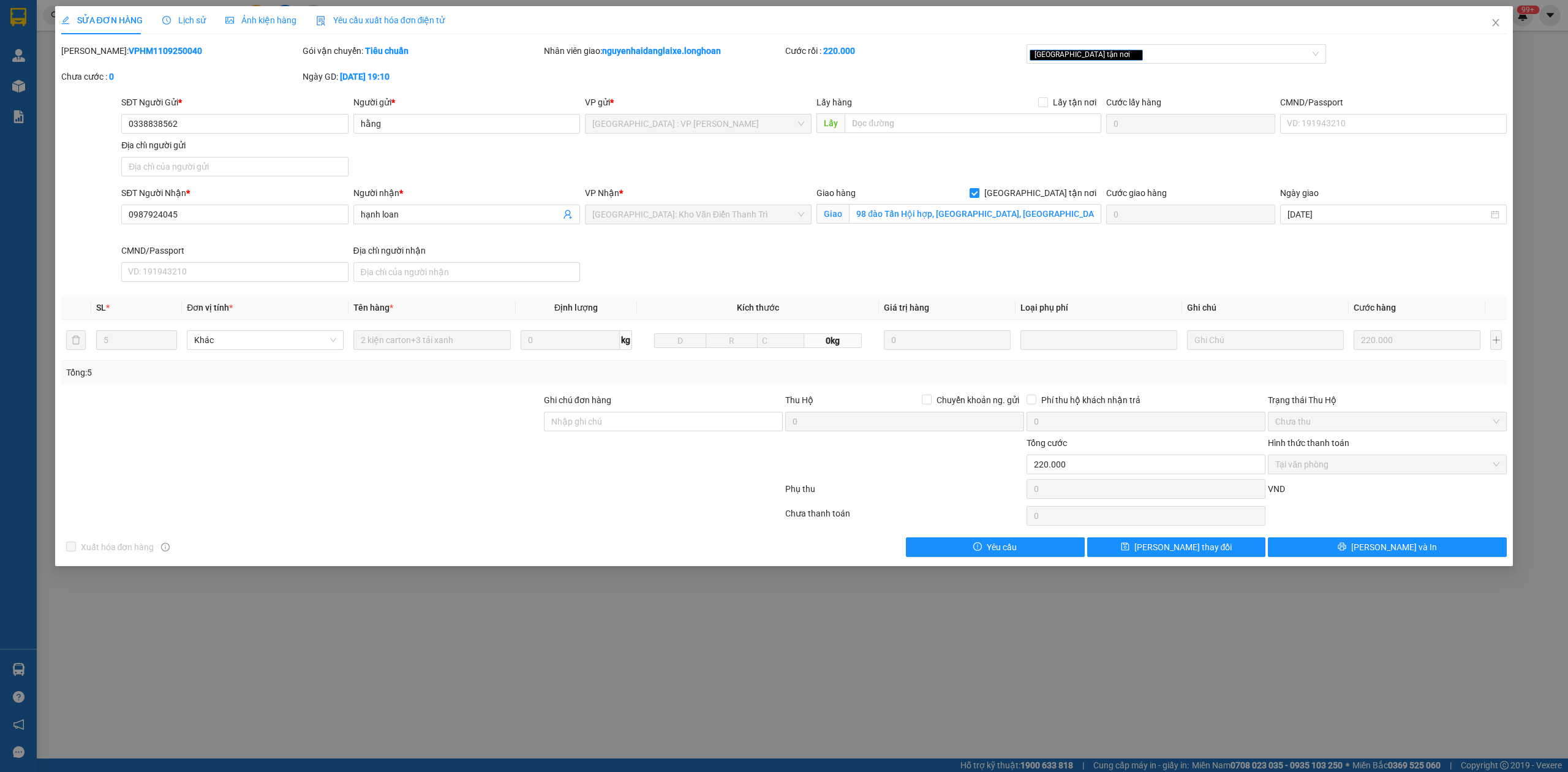
click at [224, 228] on div "SĐT Người Nhận * 0987924045" at bounding box center [235, 207] width 227 height 43
click at [226, 215] on input "0987924045" at bounding box center [235, 215] width 227 height 20
click at [871, 214] on input "98 đào Tấn Hội hợp, [GEOGRAPHIC_DATA], [GEOGRAPHIC_DATA]" at bounding box center [975, 214] width 252 height 20
click at [870, 214] on input "98 đào Tấn Hội hợp, [GEOGRAPHIC_DATA], [GEOGRAPHIC_DATA]" at bounding box center [975, 214] width 252 height 20
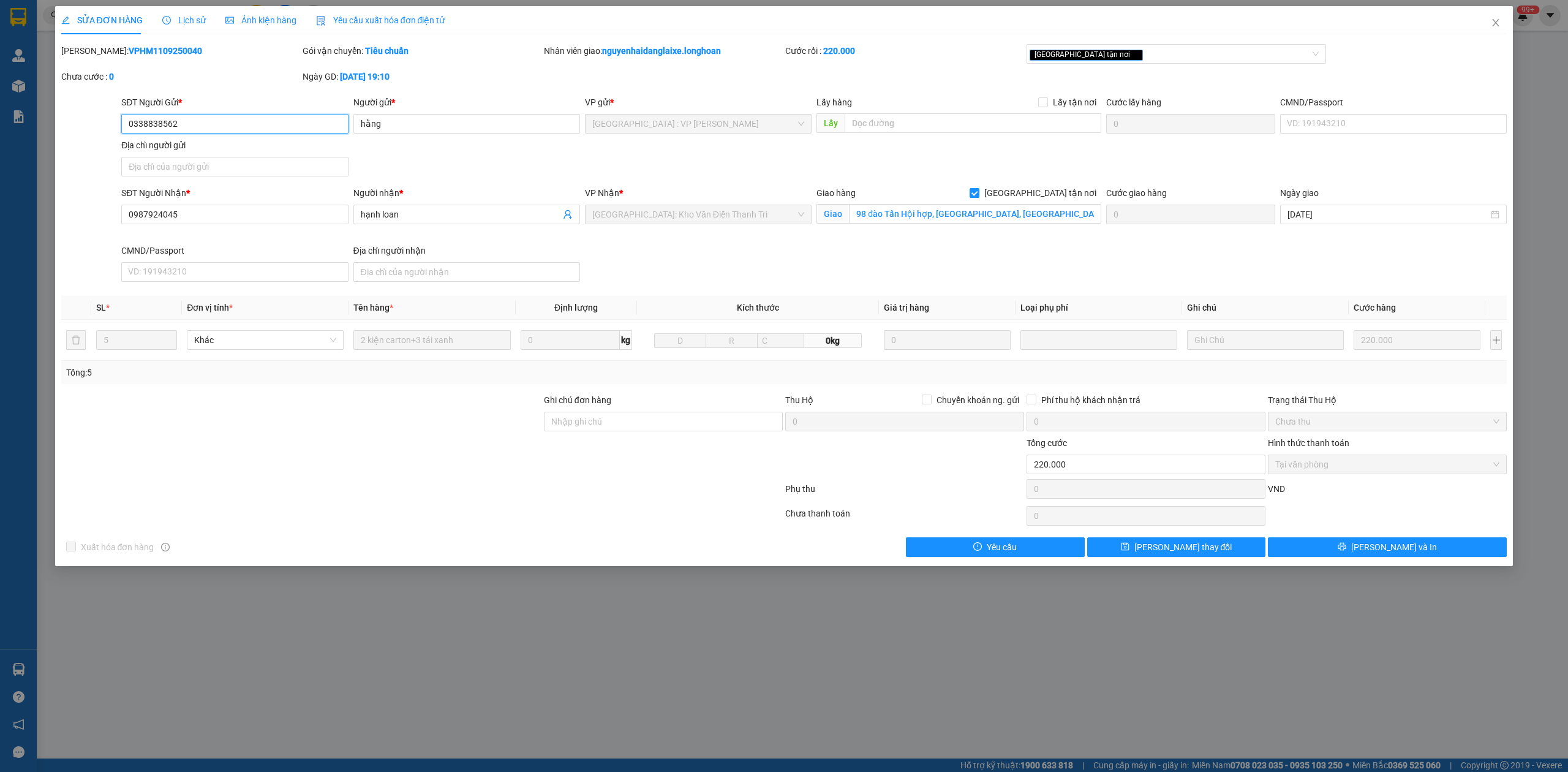
click at [216, 130] on input "0338838562" at bounding box center [235, 124] width 227 height 20
click at [893, 221] on input "98 đào Tấn Hội hợp, [GEOGRAPHIC_DATA], [GEOGRAPHIC_DATA]" at bounding box center [975, 214] width 252 height 20
click at [1504, 18] on span "Close" at bounding box center [1496, 23] width 35 height 35
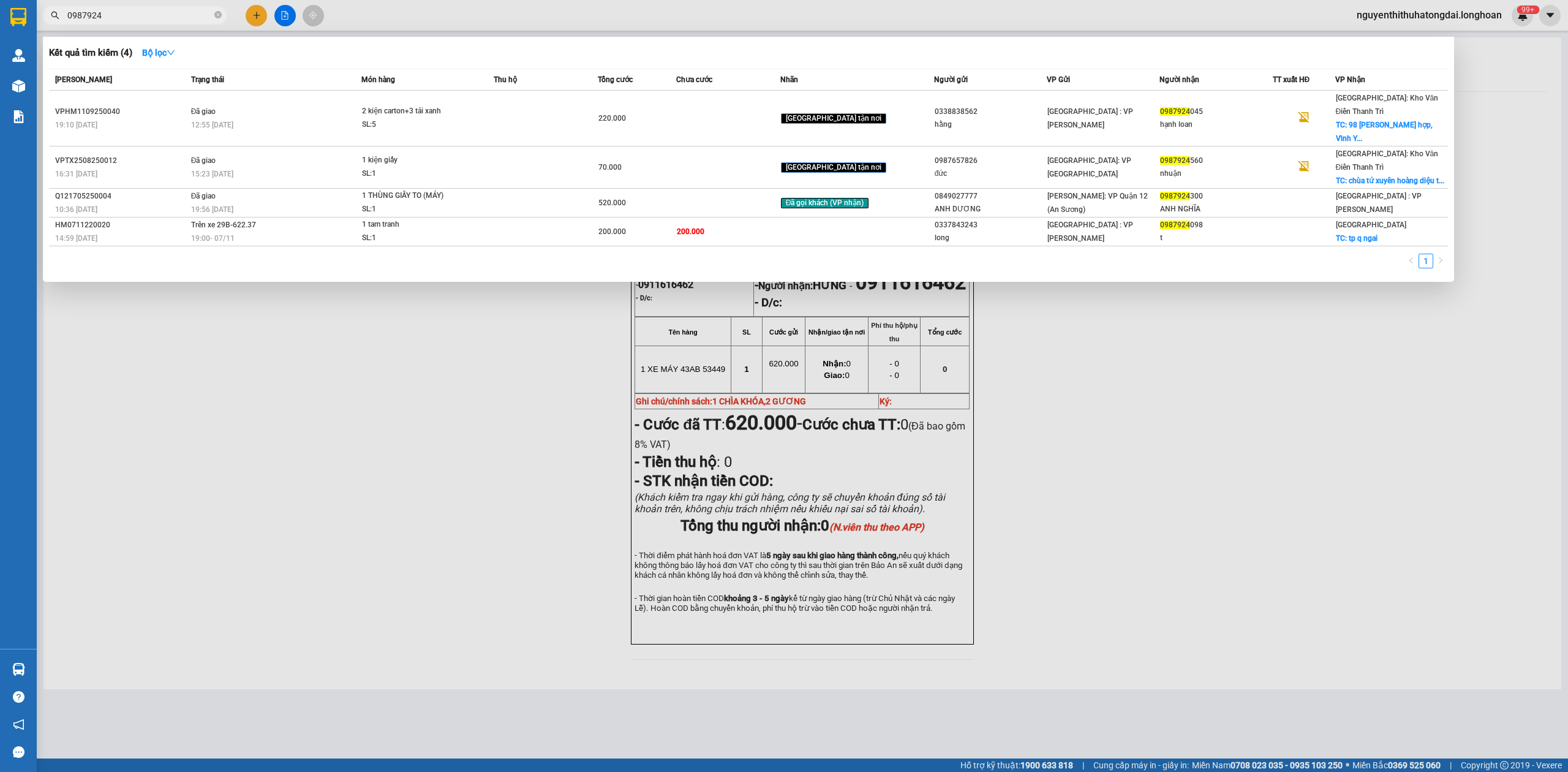
click at [118, 12] on input "0987924" at bounding box center [140, 16] width 145 height 14
paste input "35262278"
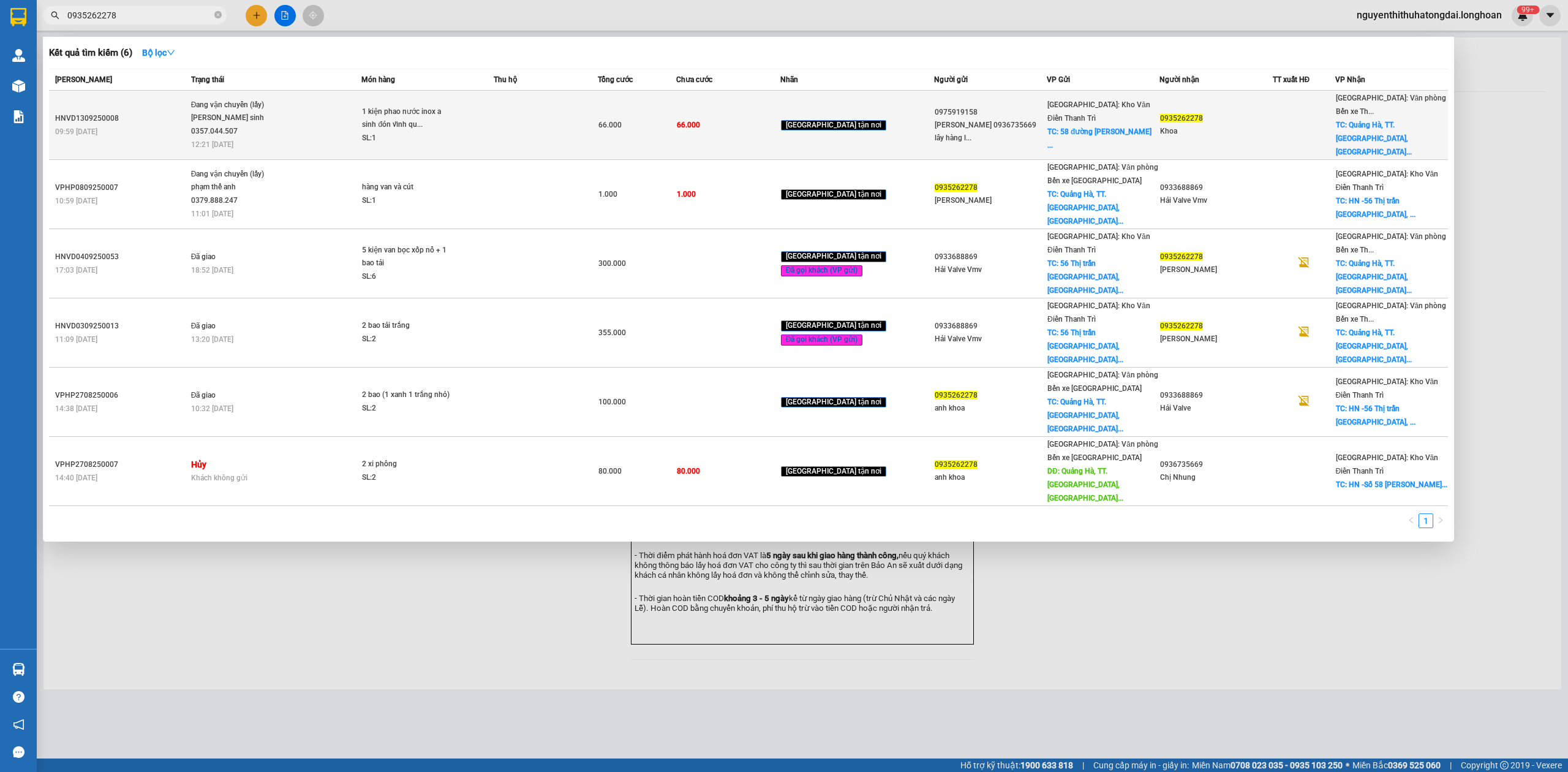
click at [438, 107] on div "1 kiện phao nước inox a sinh đón vĩnh qu..." at bounding box center [408, 118] width 92 height 27
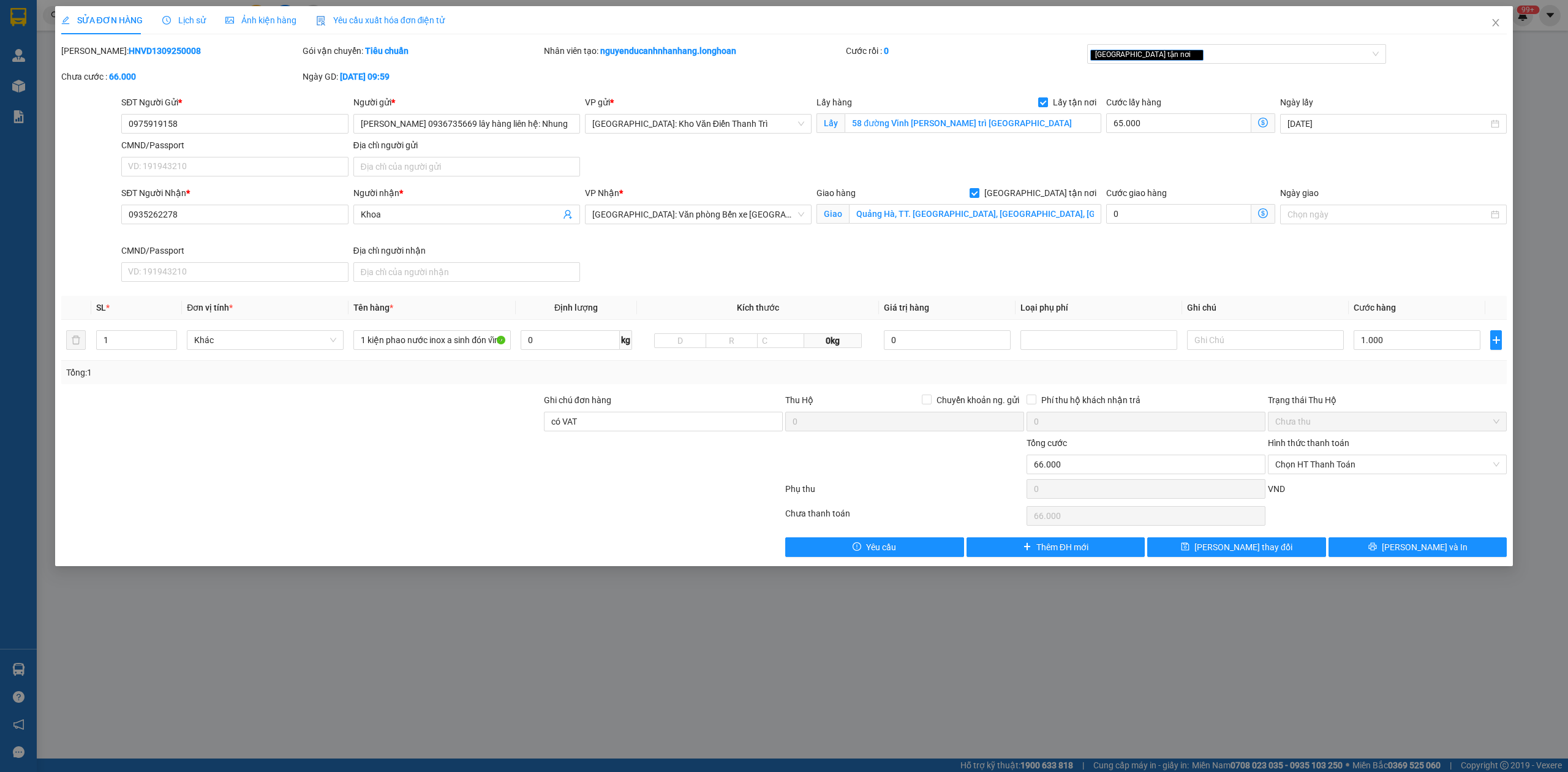
click at [180, 24] on span "Lịch sử" at bounding box center [184, 20] width 44 height 10
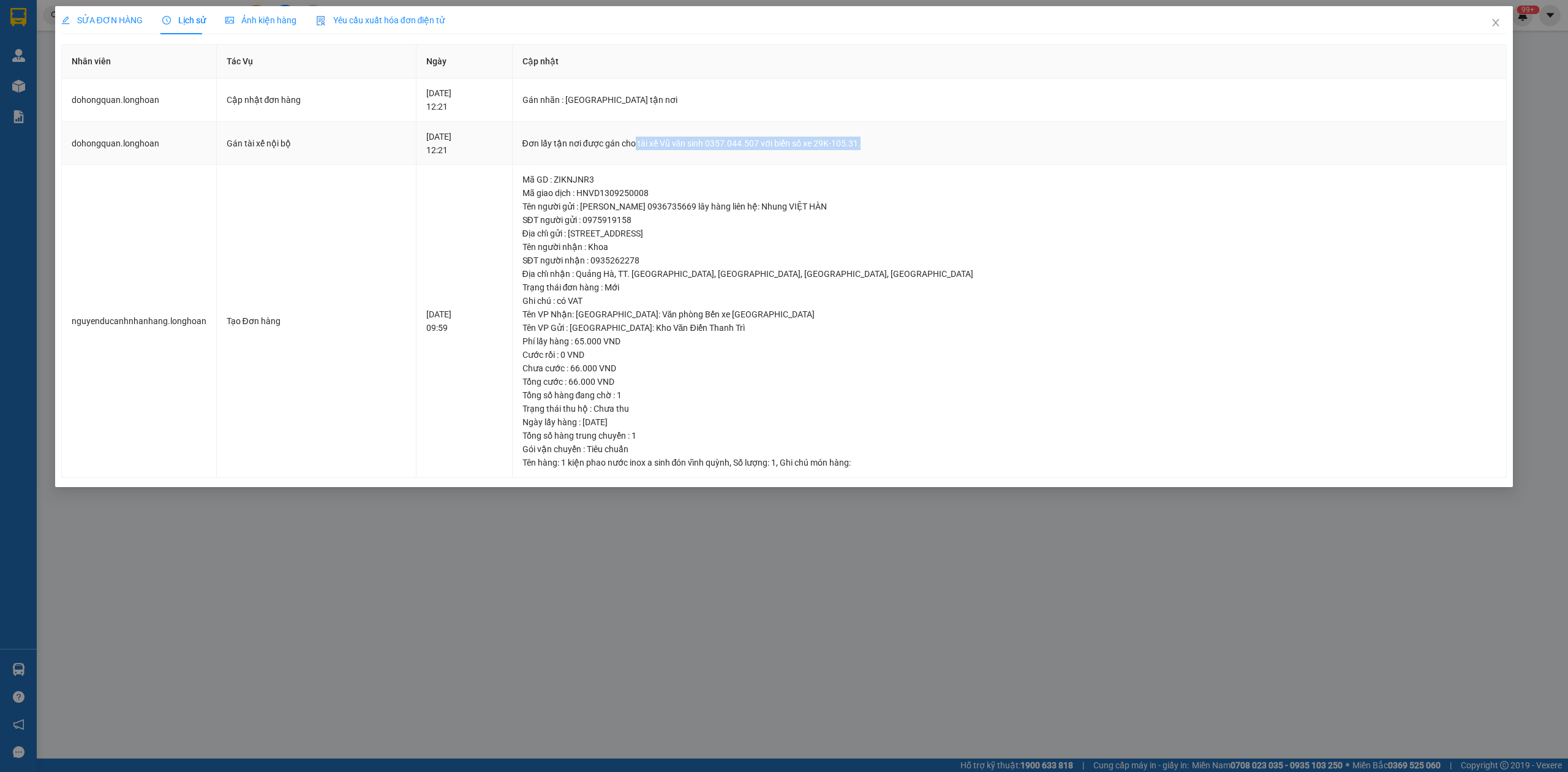
drag, startPoint x: 734, startPoint y: 141, endPoint x: 962, endPoint y: 155, distance: 228.4
click at [962, 155] on td "Đơn lấy tận nơi được gán cho tài xế Vũ văn sinh 0357.044.507 với biển số xe 29K…" at bounding box center [1010, 144] width 995 height 44
copy div "tài xế [PERSON_NAME] sinh 0357.044.507 với biển số xe 29K-105.31."
click at [1491, 31] on span "Close" at bounding box center [1496, 23] width 35 height 35
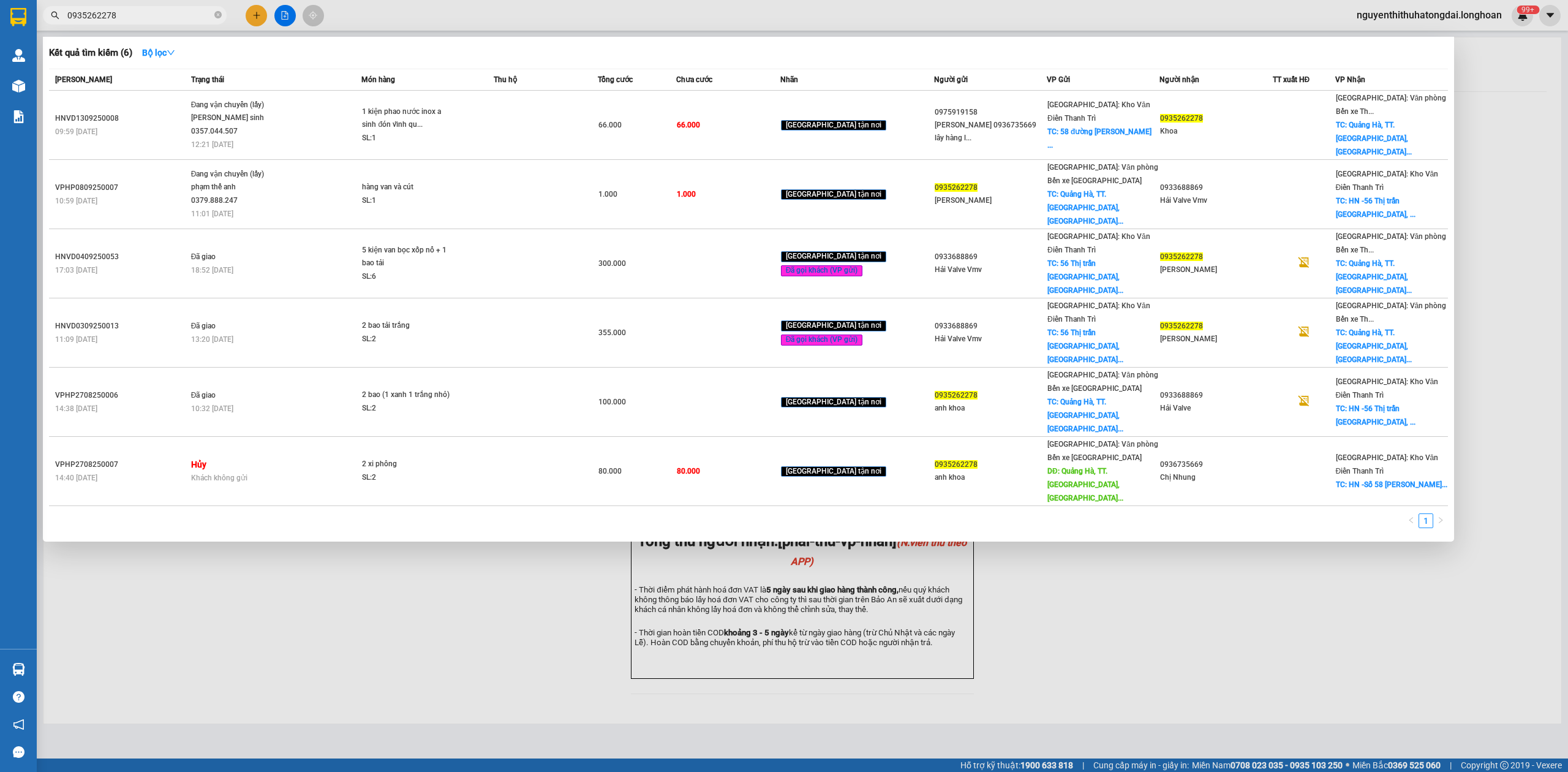
click at [174, 14] on input "0935262278" at bounding box center [140, 16] width 145 height 14
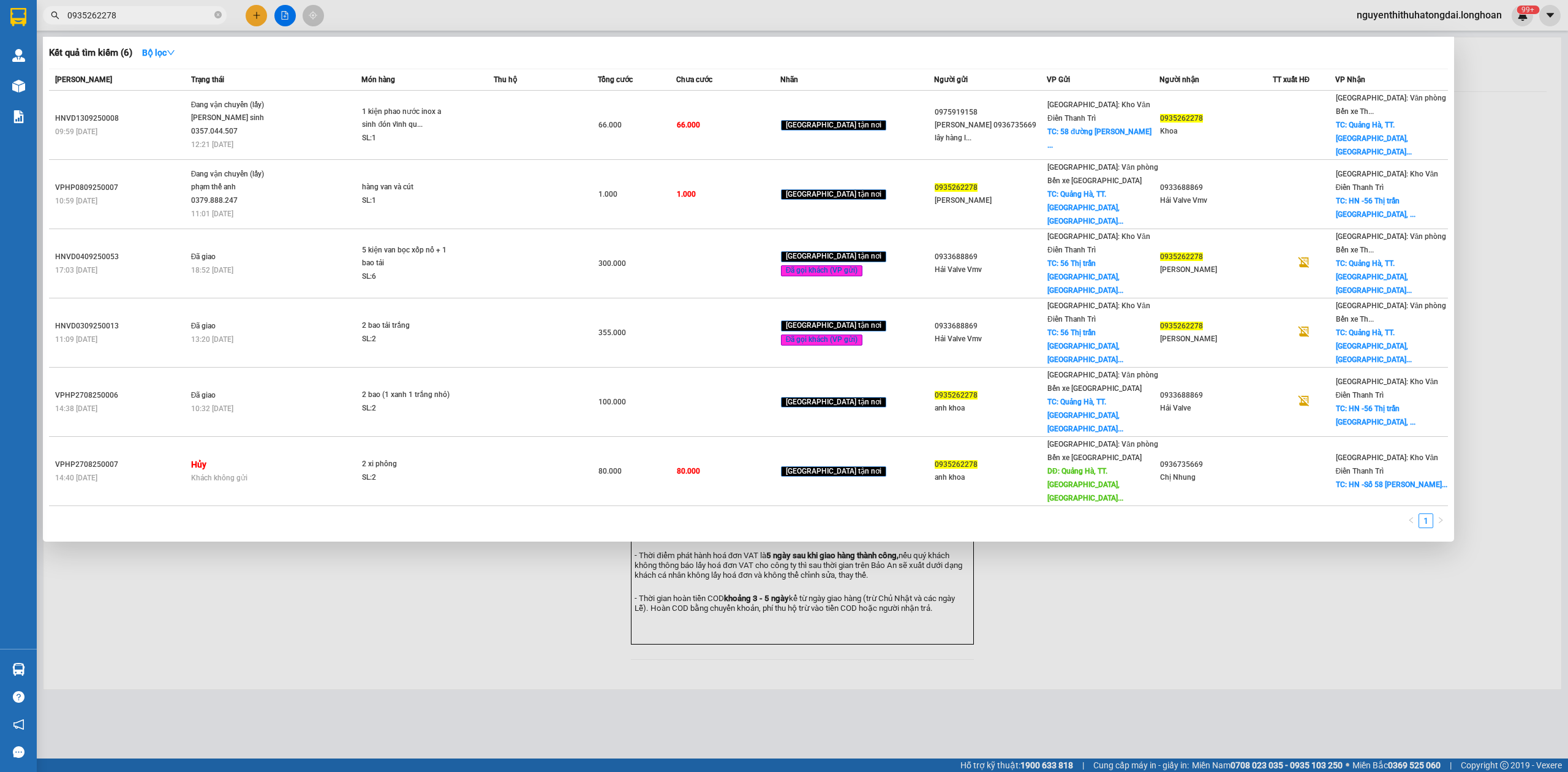
paste input "03449069"
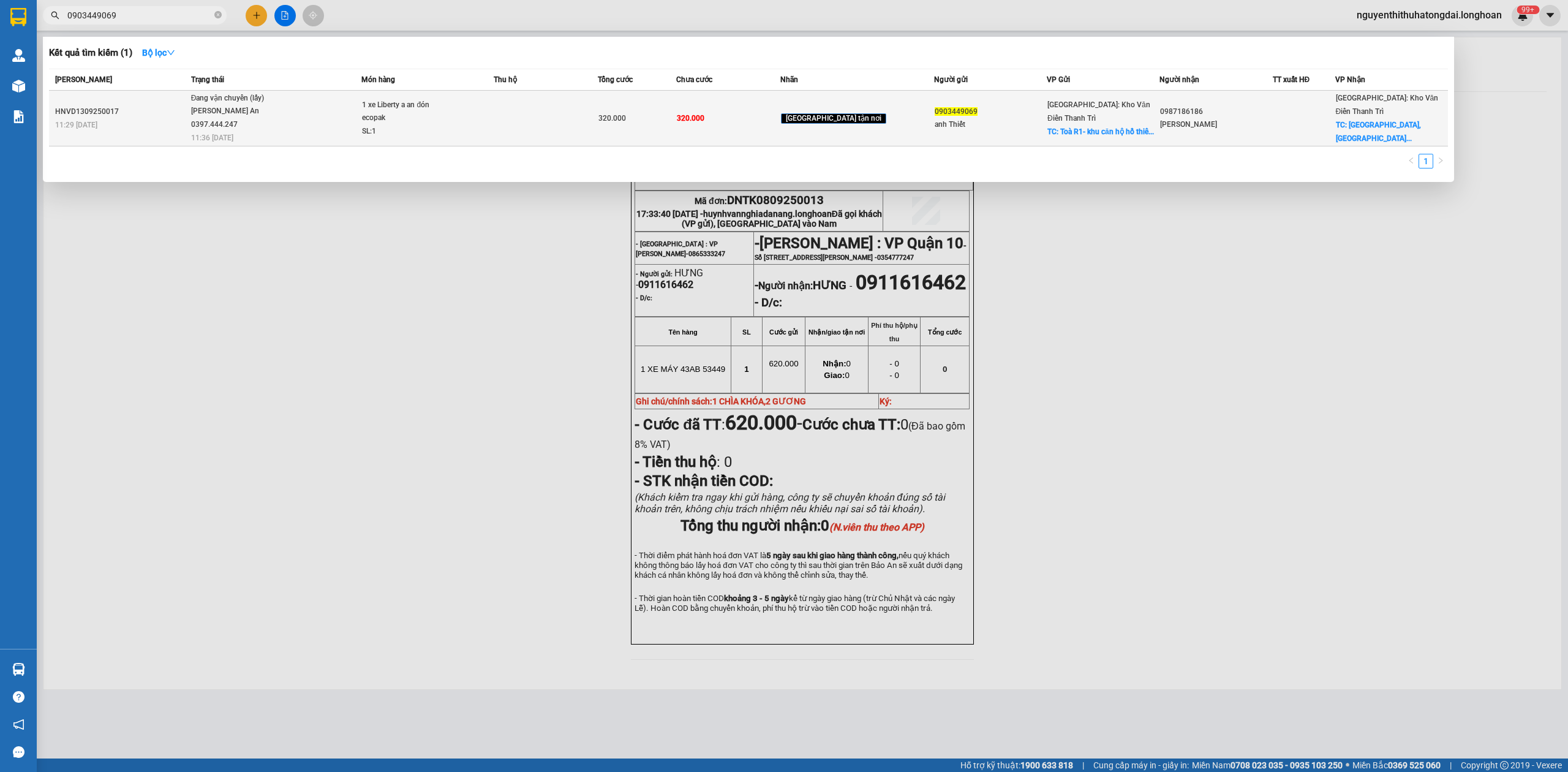
click at [335, 134] on td "Đang vận chuyển (lấy) [PERSON_NAME] An 0397.444.247 11:36 [DATE]" at bounding box center [275, 119] width 174 height 55
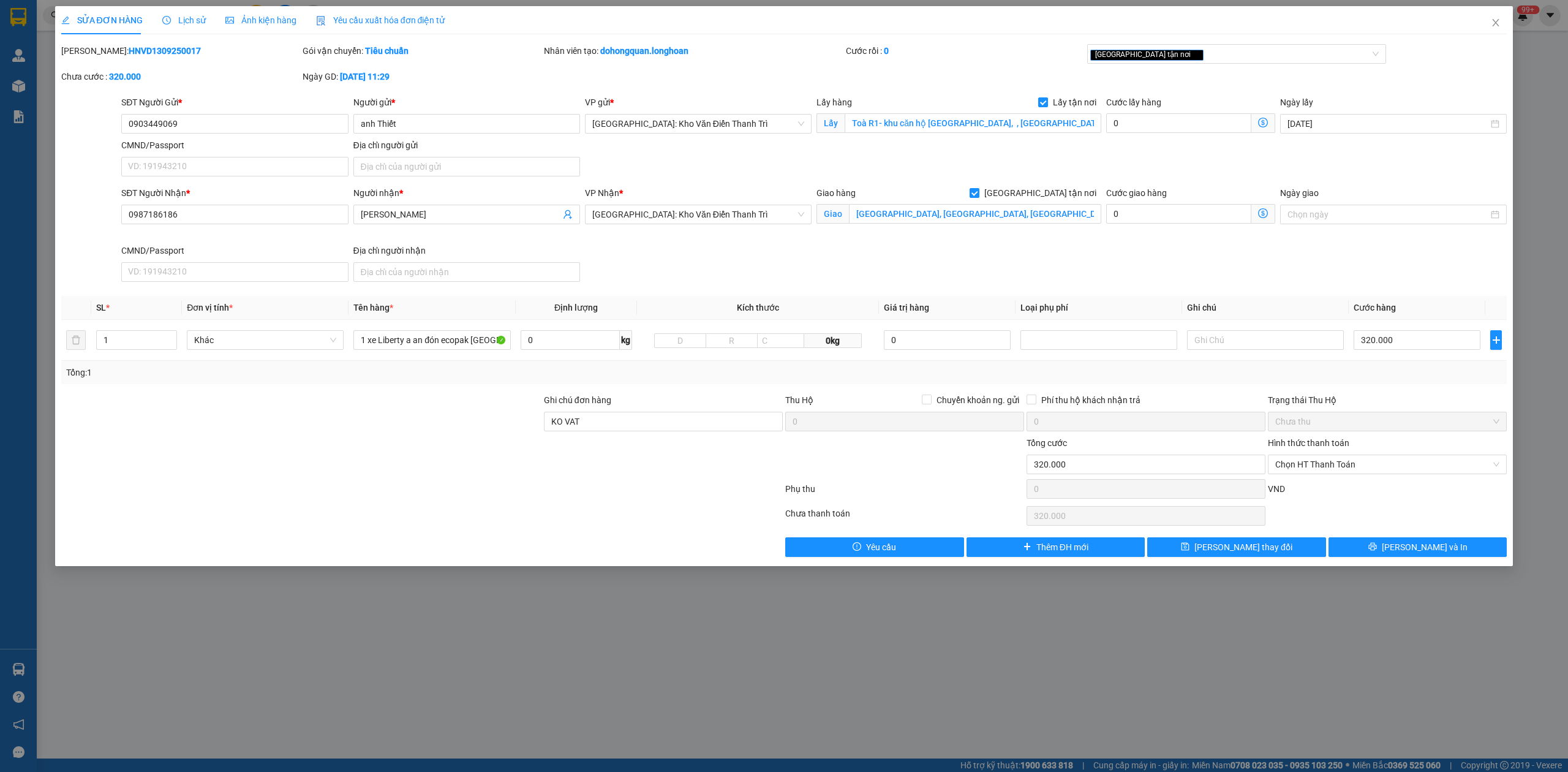
click at [166, 24] on icon "clock-circle" at bounding box center [166, 20] width 9 height 9
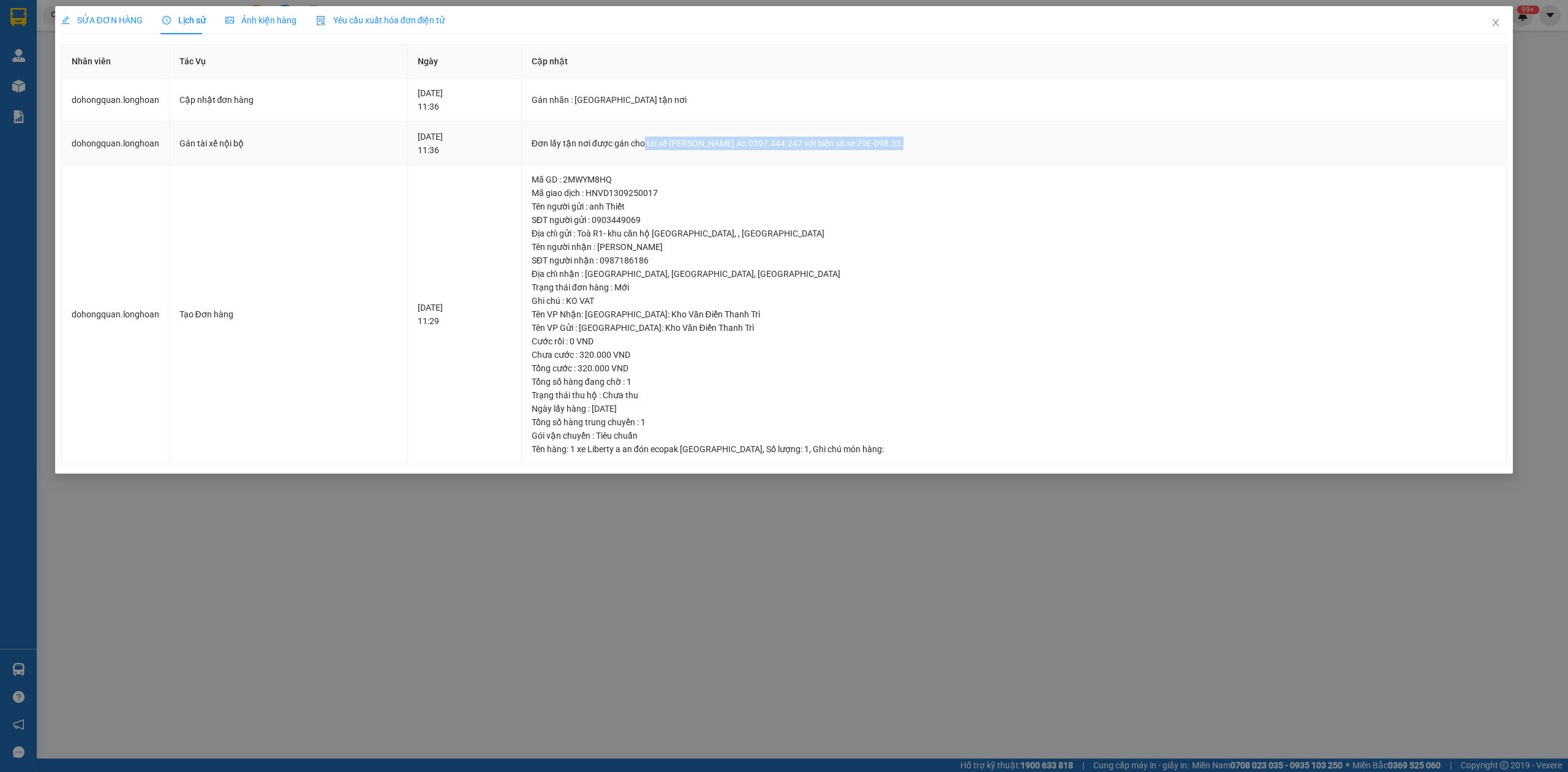
drag, startPoint x: 681, startPoint y: 144, endPoint x: 949, endPoint y: 145, distance: 268.0
click at [949, 145] on div "Đơn lấy tận nơi được gán cho tài xế [PERSON_NAME] An 0397.444.247 với biển số x…" at bounding box center [1014, 144] width 965 height 14
copy div "tài xế [PERSON_NAME] An 0397.444.247 với biển số xe 29E-098.33."
click at [1496, 30] on span "Close" at bounding box center [1496, 23] width 35 height 35
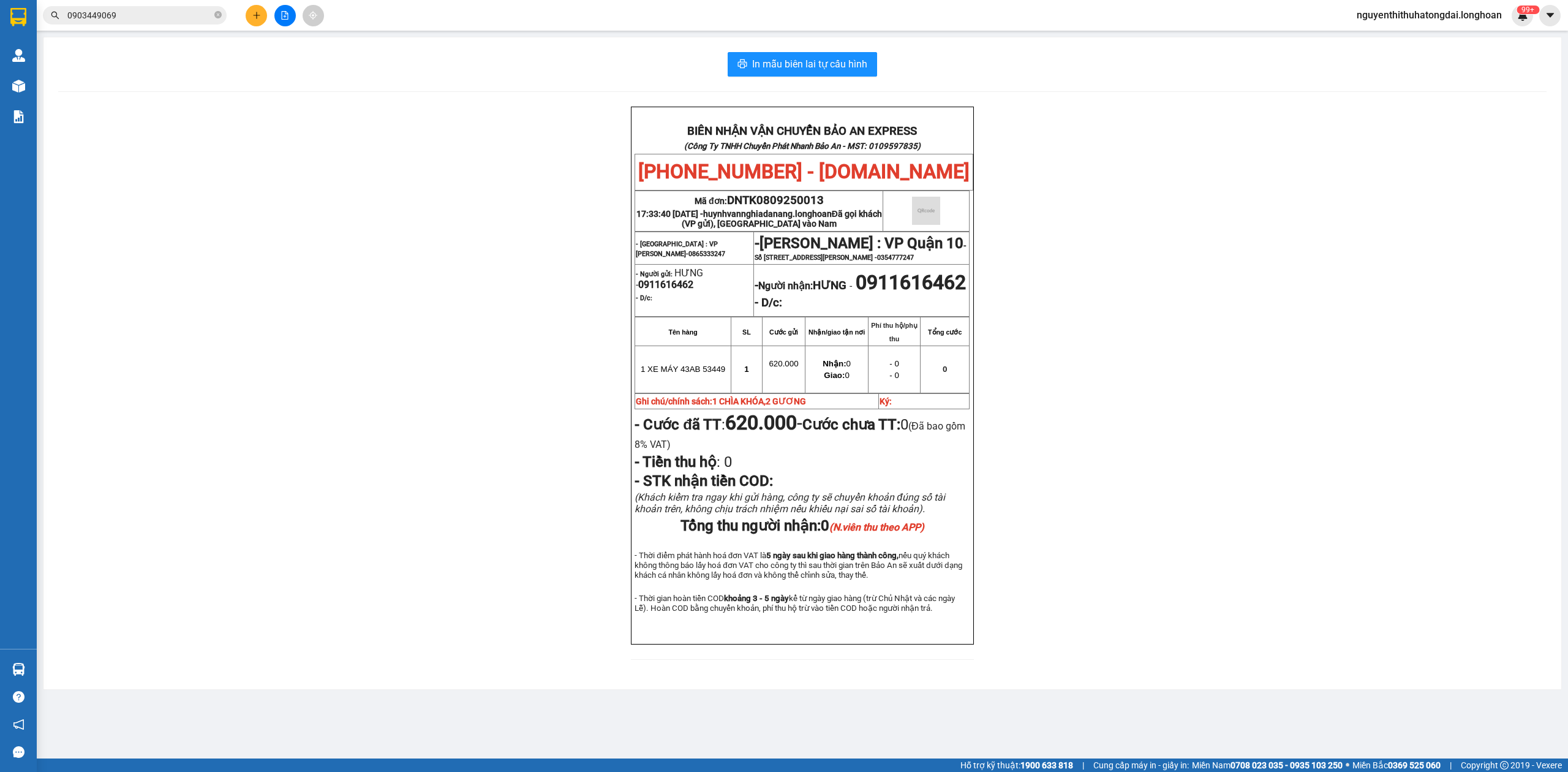
click at [99, 18] on input "0903449069" at bounding box center [140, 16] width 145 height 14
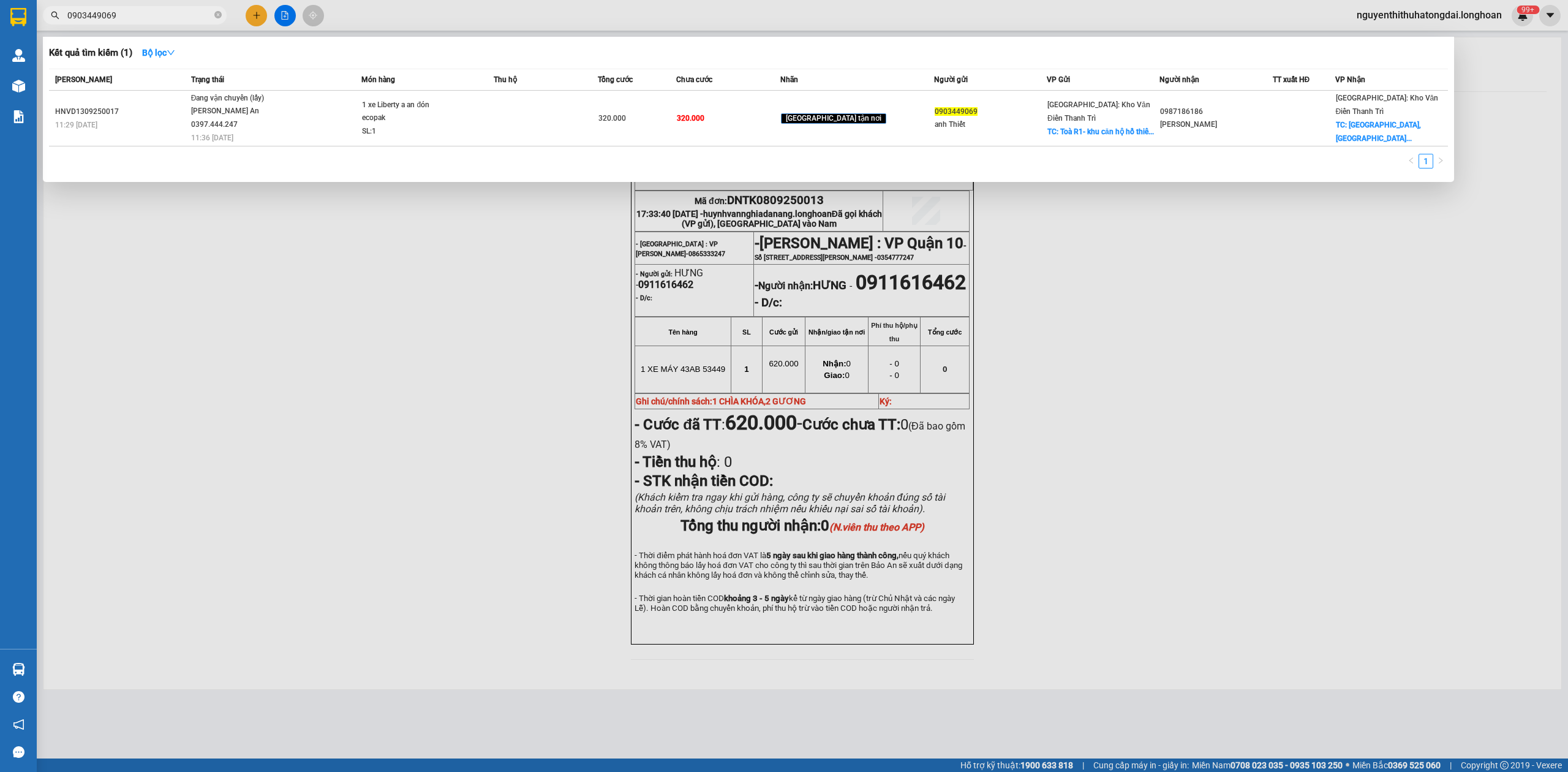
click at [99, 18] on input "0903449069" at bounding box center [140, 16] width 145 height 14
paste input "77137902"
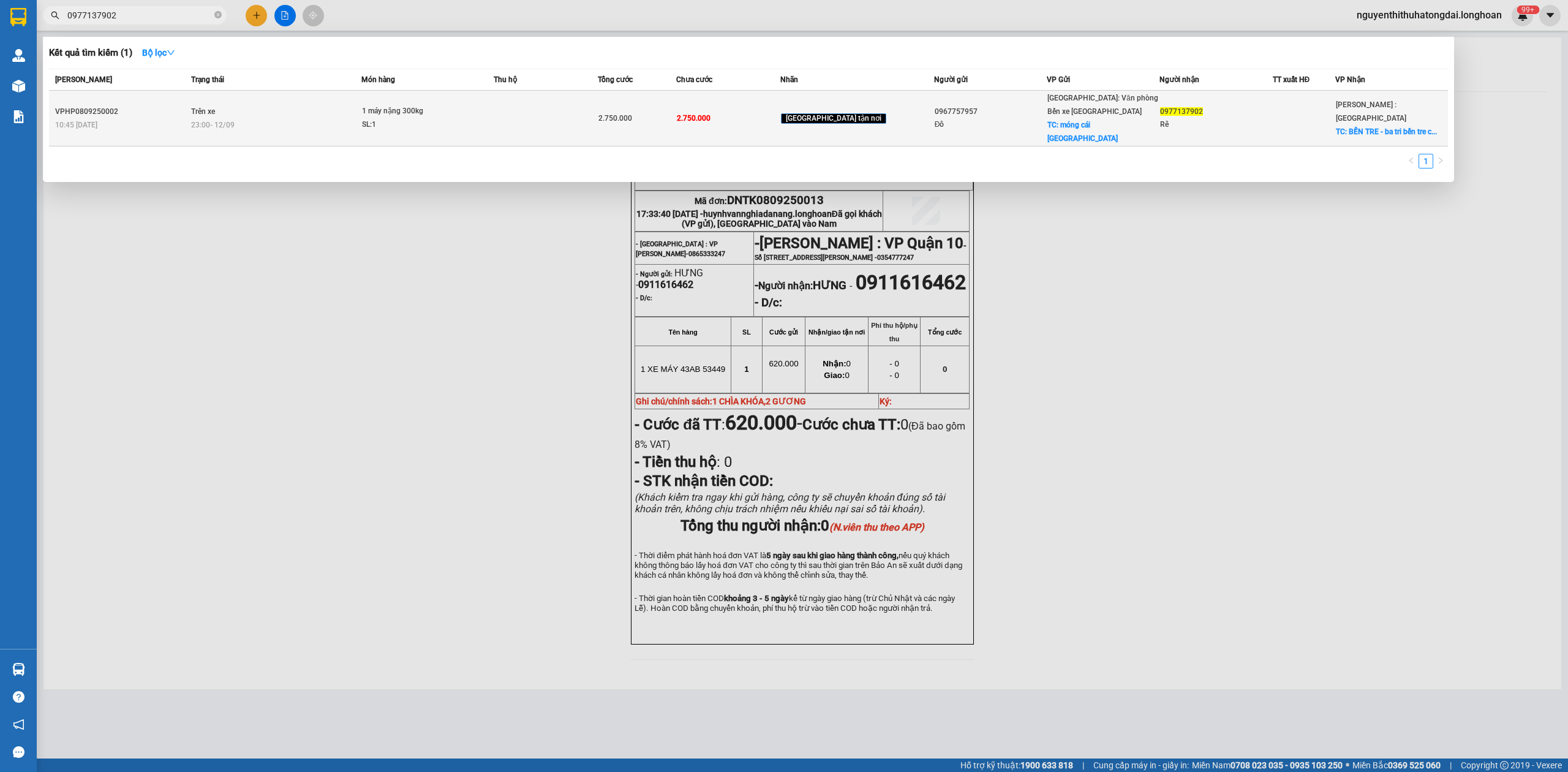
click at [289, 104] on td "Trên xe 23:00 [DATE]" at bounding box center [275, 119] width 174 height 55
